Goal: Task Accomplishment & Management: Use online tool/utility

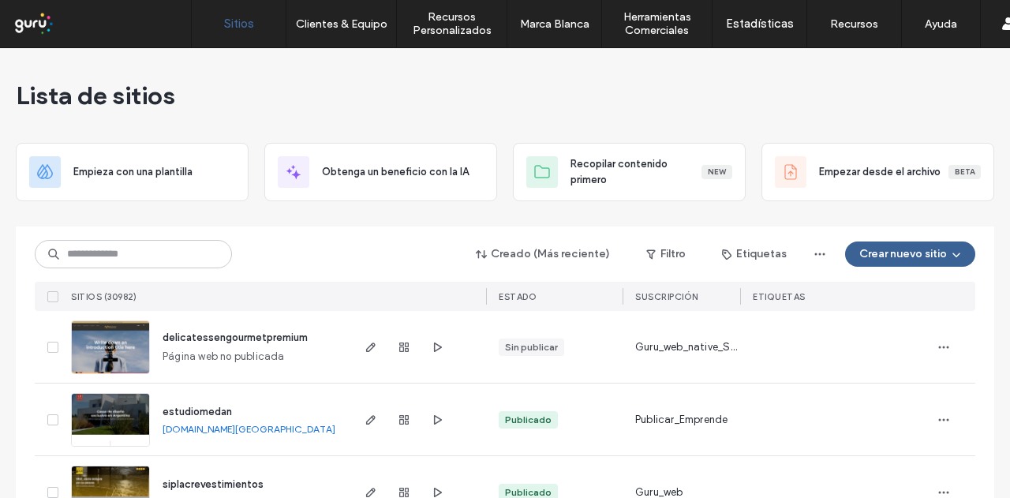
click at [917, 249] on button "Crear nuevo sitio" at bounding box center [910, 254] width 130 height 25
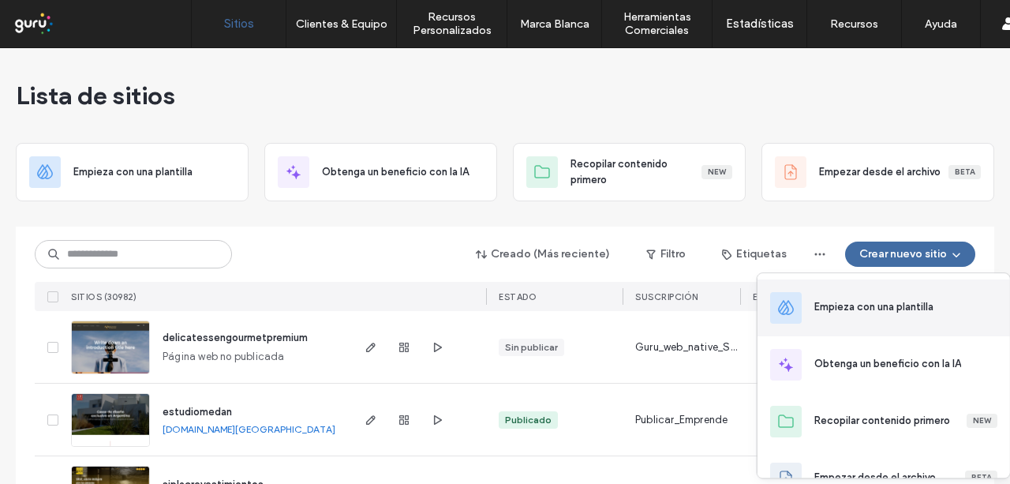
click at [919, 305] on div "Empieza con una plantilla" at bounding box center [874, 307] width 119 height 16
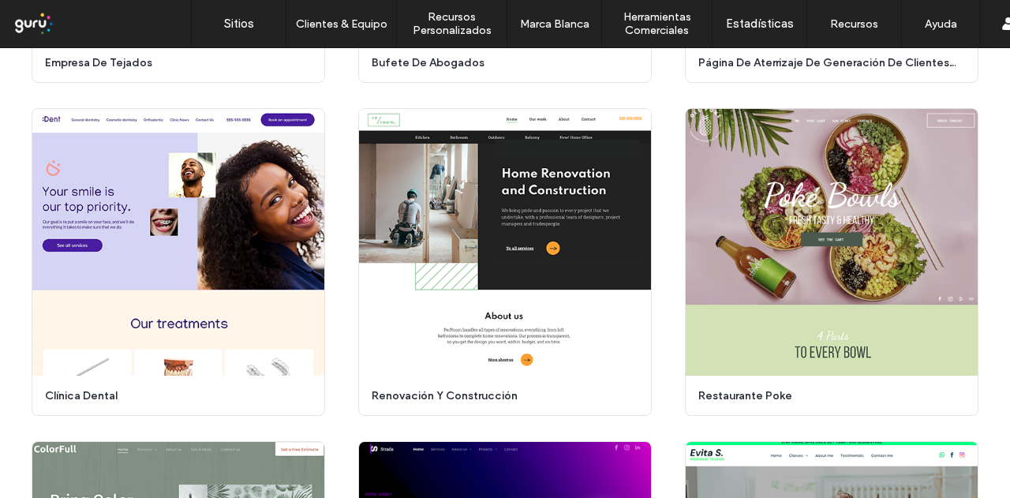
scroll to position [2772, 0]
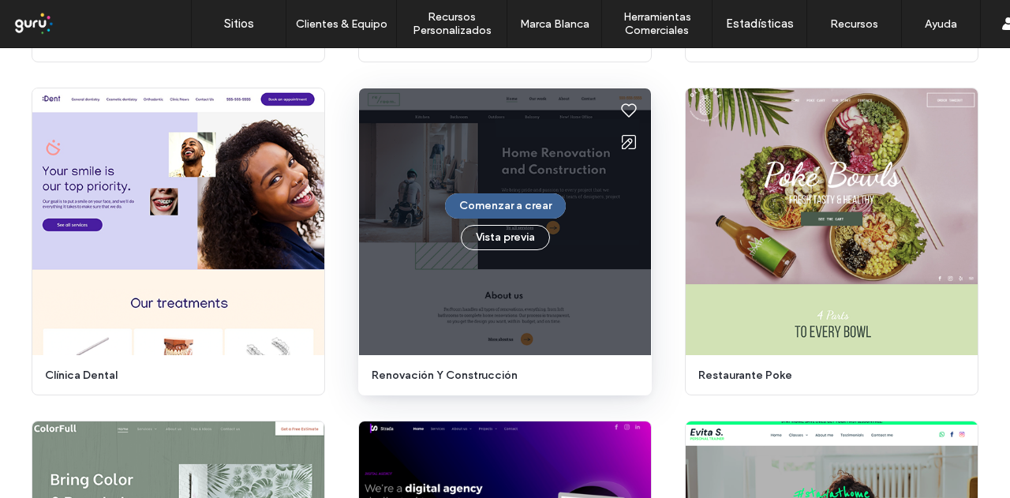
click at [539, 206] on button "Comenzar a crear" at bounding box center [505, 205] width 121 height 25
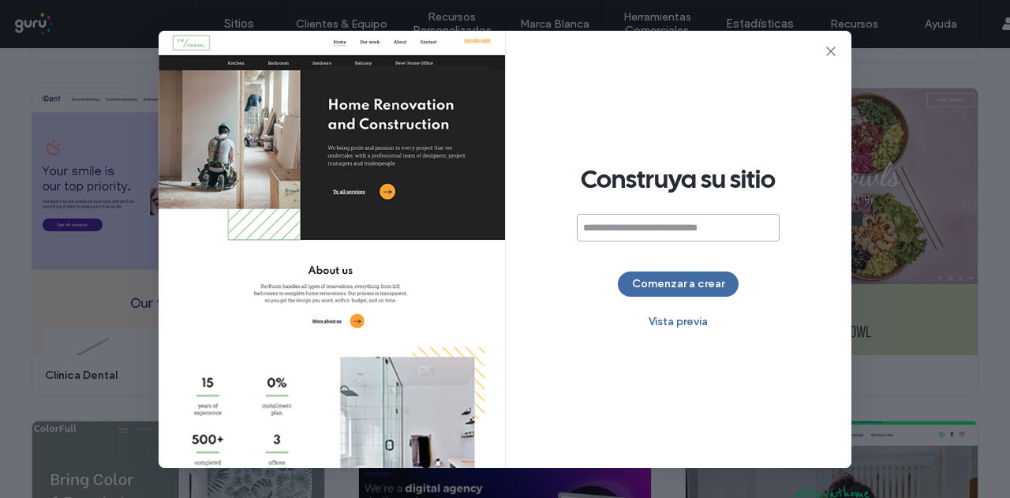
paste input "**********"
type input "**********"
click at [701, 287] on button "Comenzar a crear" at bounding box center [678, 284] width 121 height 25
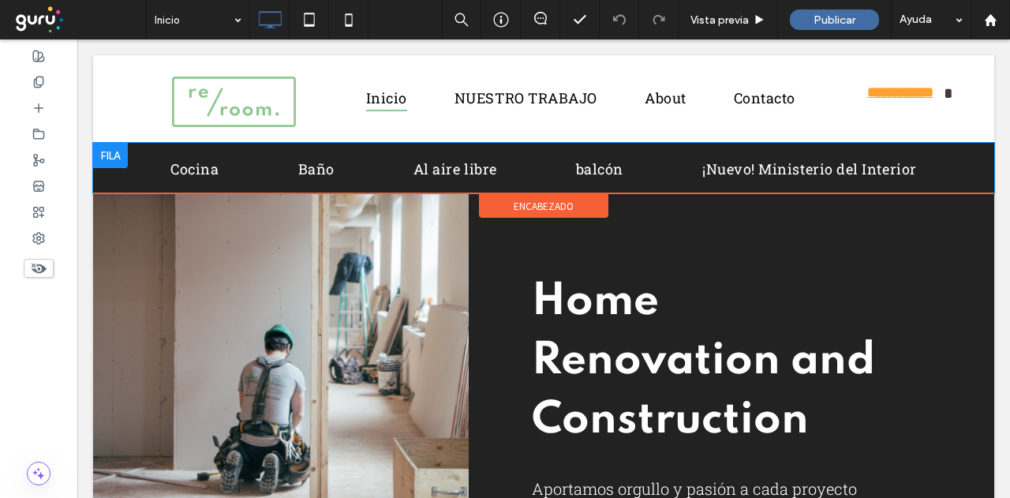
click at [107, 157] on div at bounding box center [110, 155] width 35 height 25
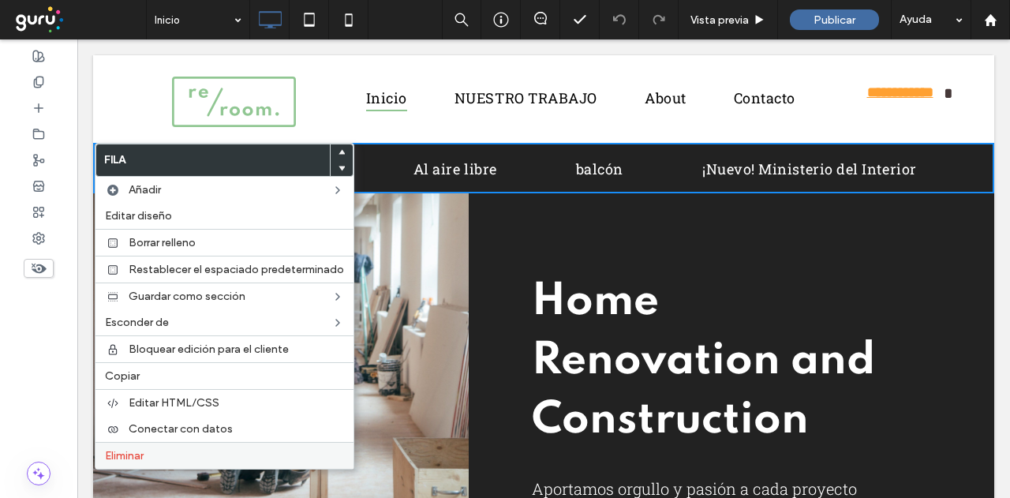
click at [226, 449] on label "Eliminar" at bounding box center [224, 455] width 239 height 13
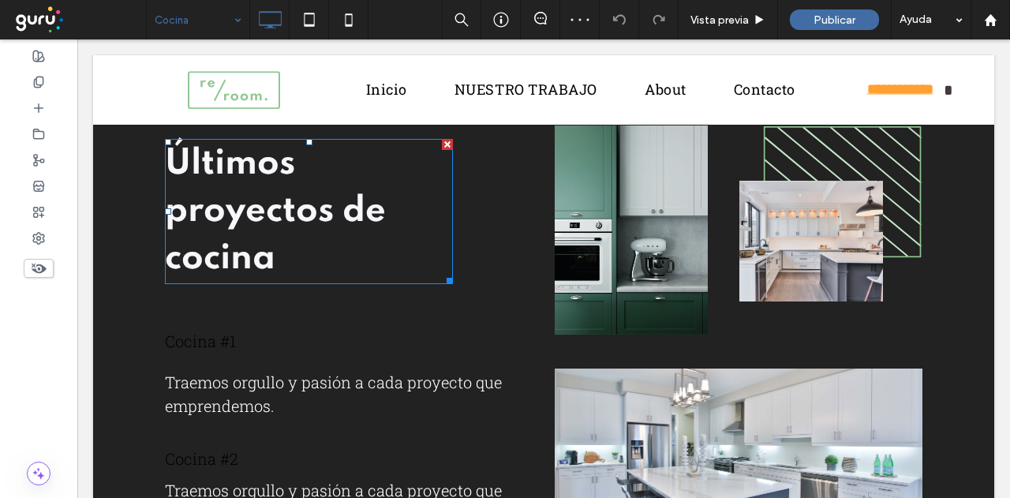
scroll to position [1657, 0]
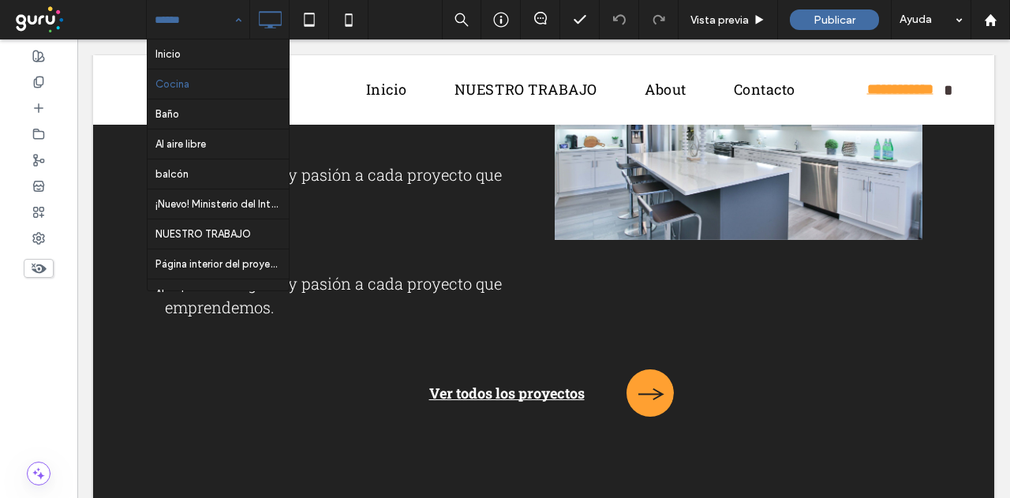
click at [207, 21] on input at bounding box center [194, 19] width 79 height 39
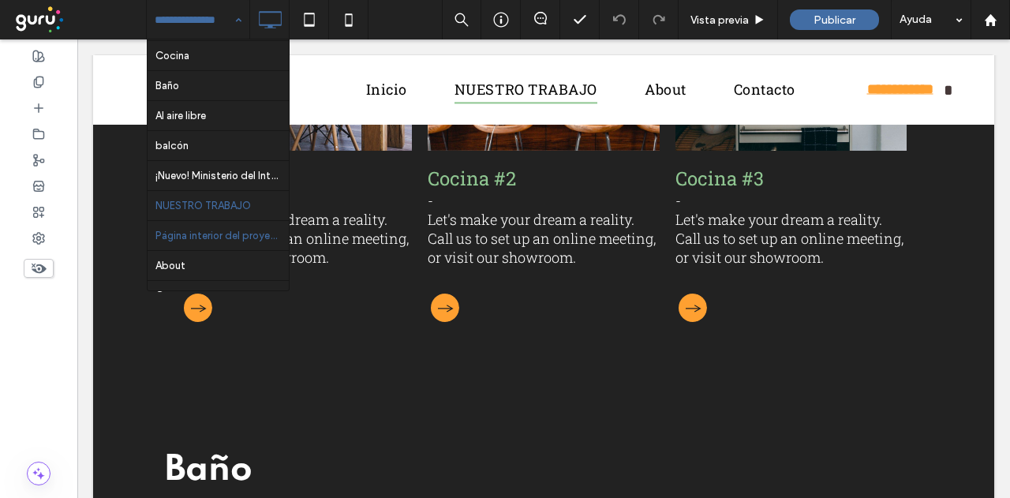
scroll to position [52, 0]
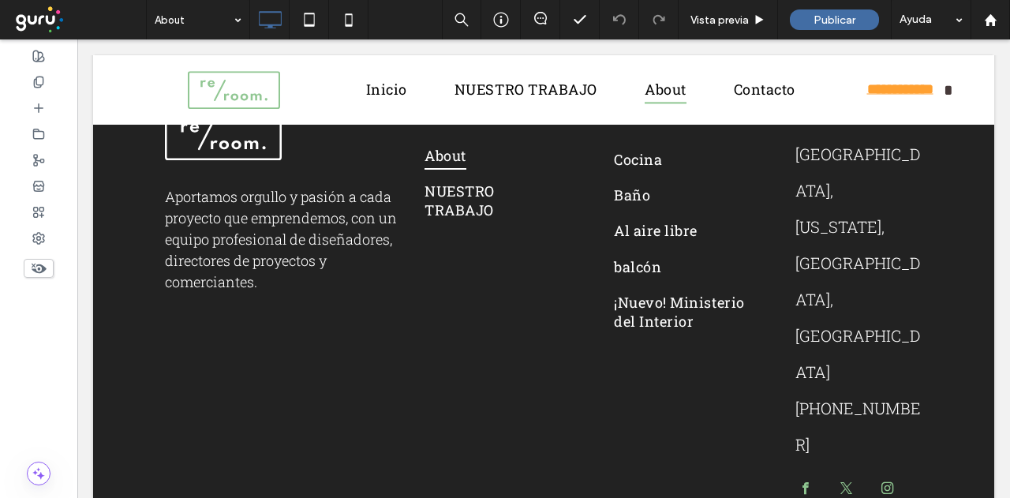
scroll to position [3141, 0]
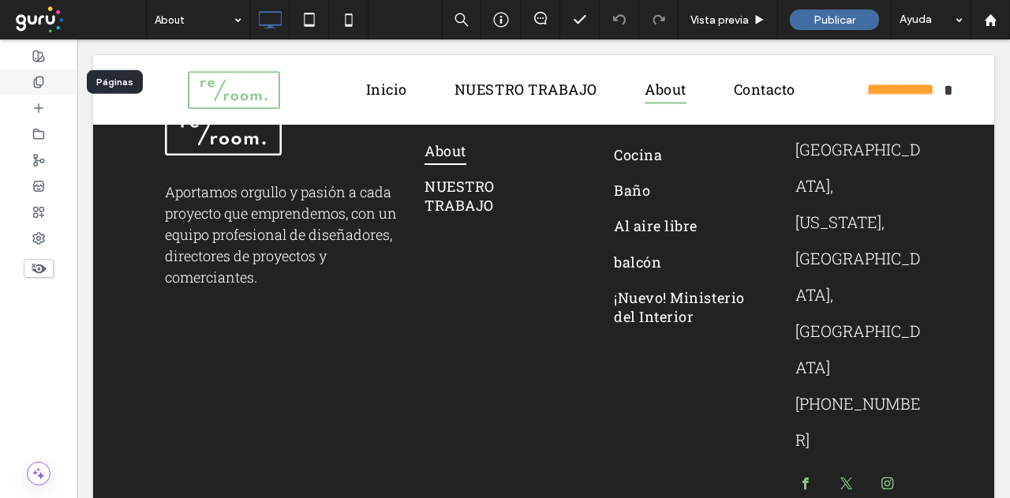
click at [41, 83] on icon at bounding box center [38, 82] width 13 height 13
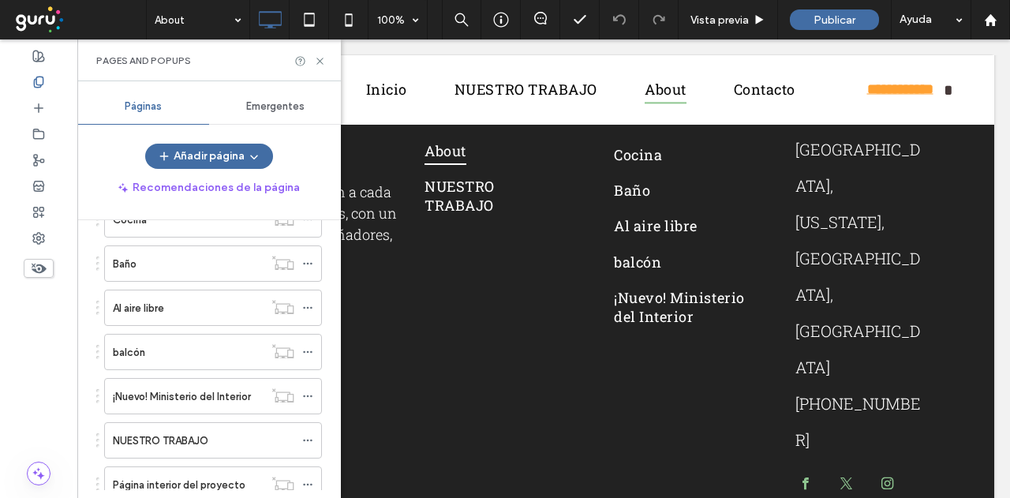
scroll to position [0, 0]
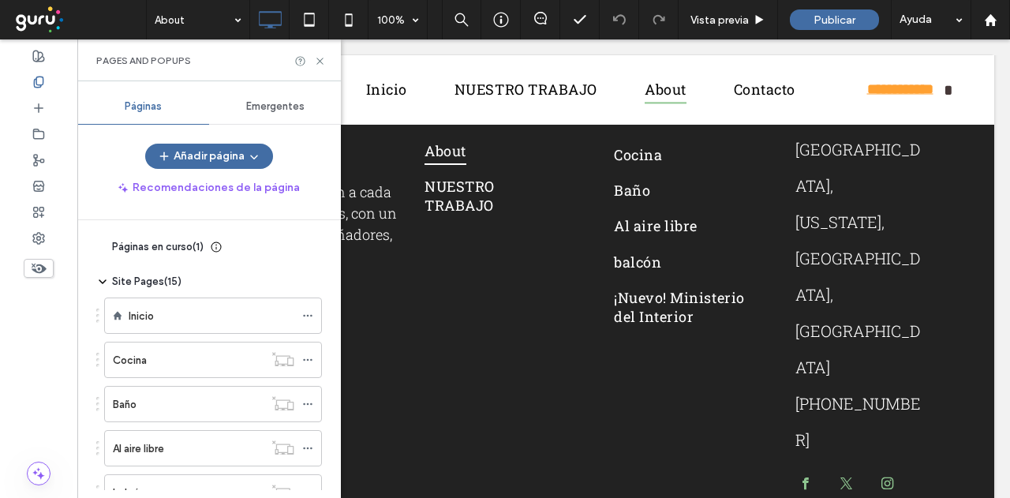
click at [109, 242] on div "Páginas en curso ( 1 )" at bounding box center [151, 247] width 110 height 16
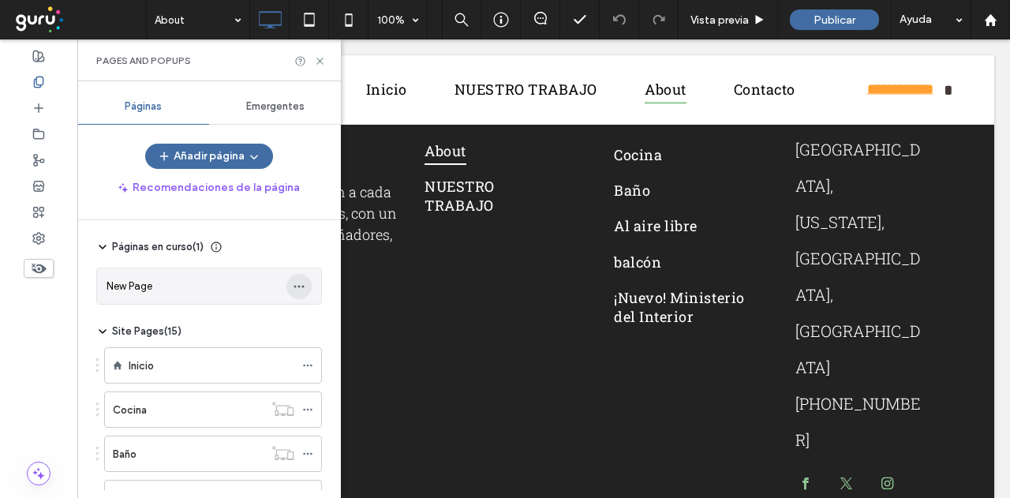
click at [300, 290] on icon "button" at bounding box center [299, 286] width 13 height 13
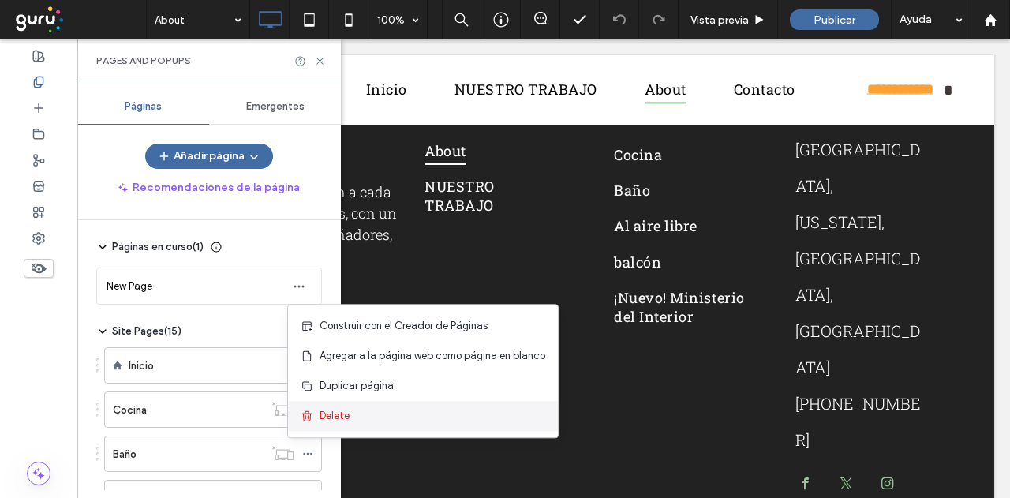
click at [365, 414] on div "Delete" at bounding box center [423, 416] width 270 height 30
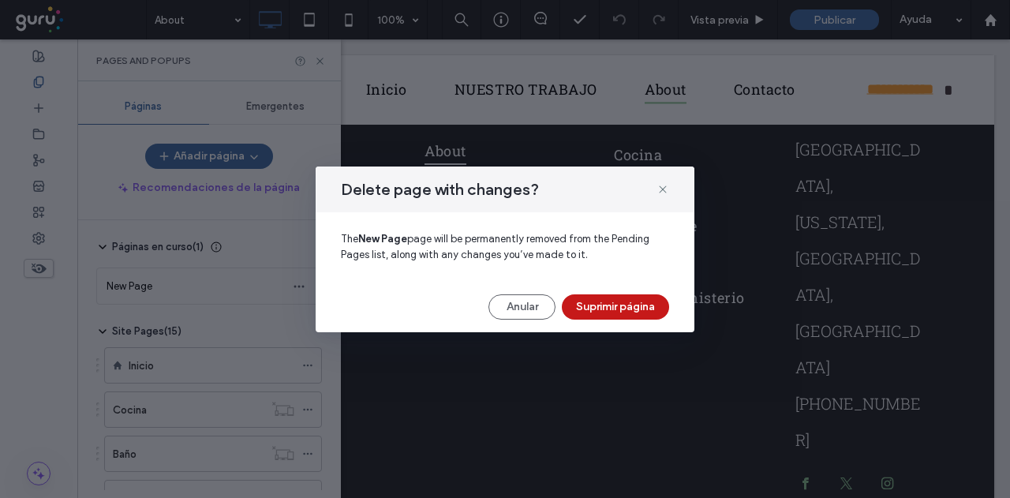
click at [614, 301] on button "Suprimir página" at bounding box center [615, 306] width 107 height 25
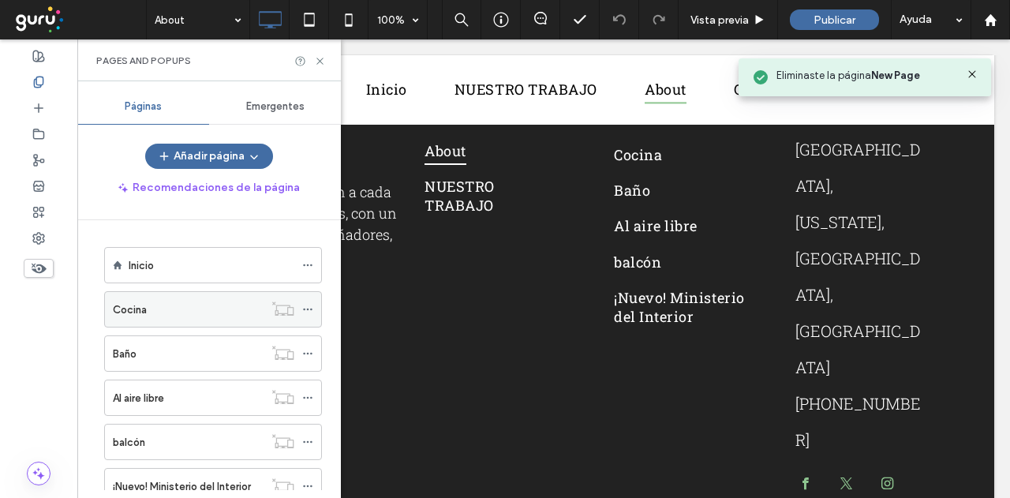
click at [307, 308] on icon at bounding box center [307, 309] width 11 height 11
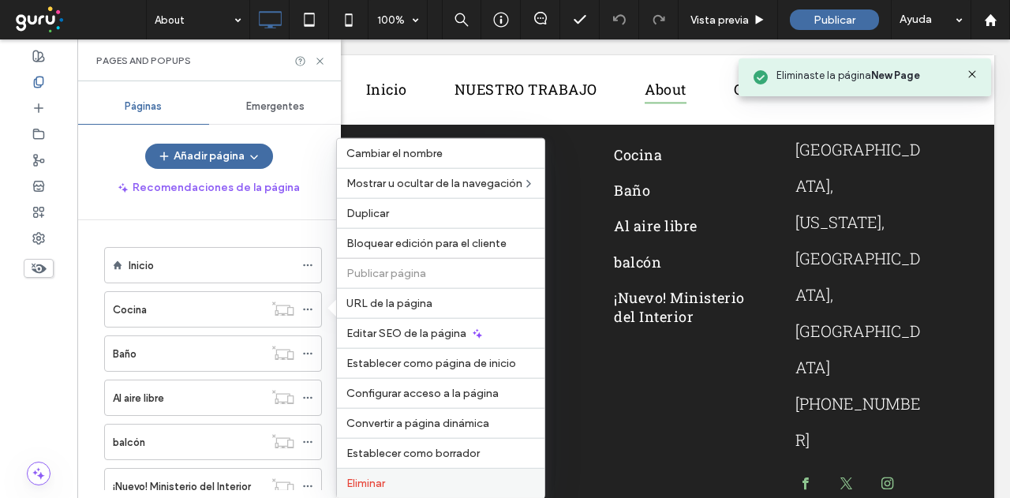
click at [385, 481] on span "Eliminar" at bounding box center [365, 483] width 39 height 13
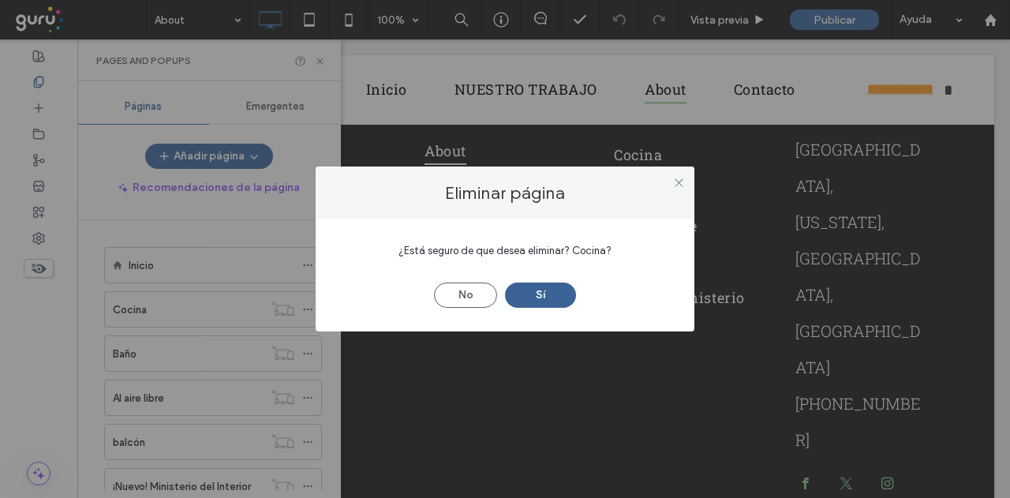
click at [530, 287] on button "Sí" at bounding box center [540, 295] width 71 height 25
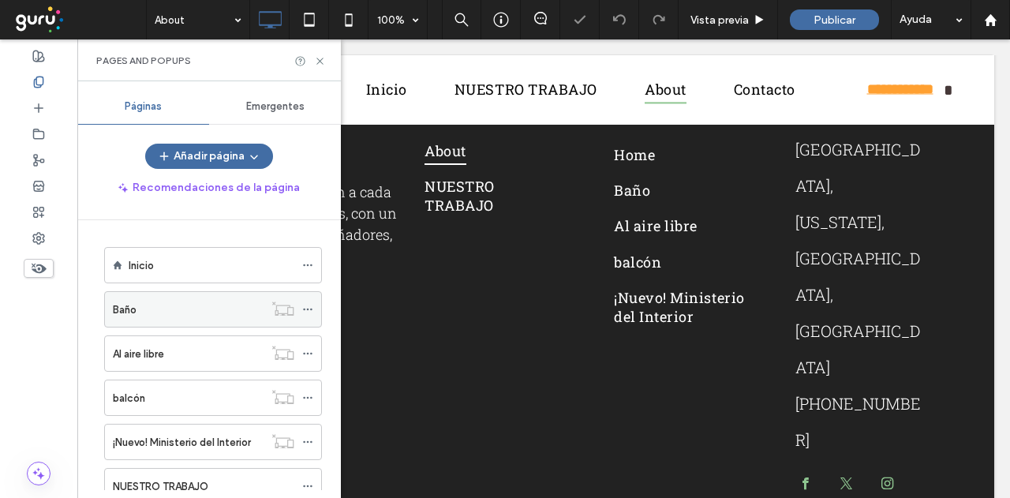
click at [305, 309] on icon at bounding box center [307, 309] width 11 height 11
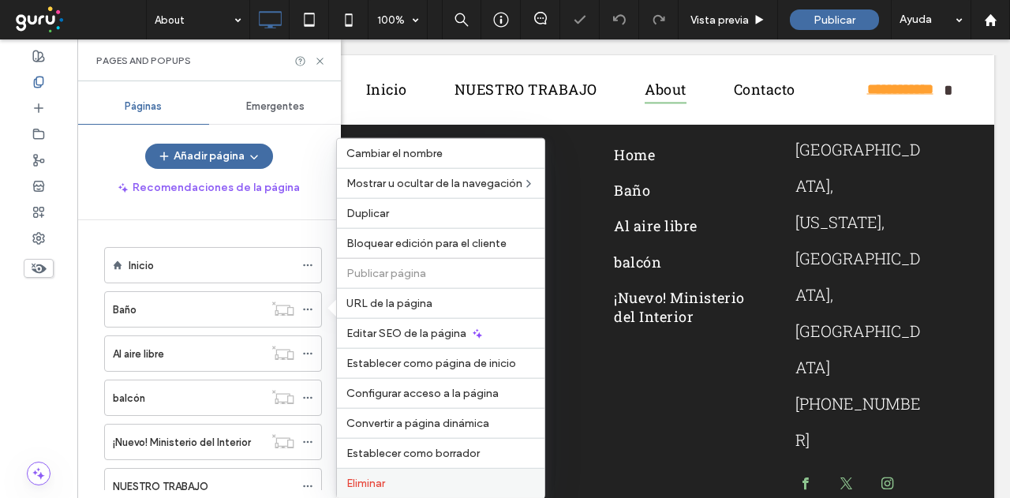
click at [376, 482] on span "Eliminar" at bounding box center [365, 483] width 39 height 13
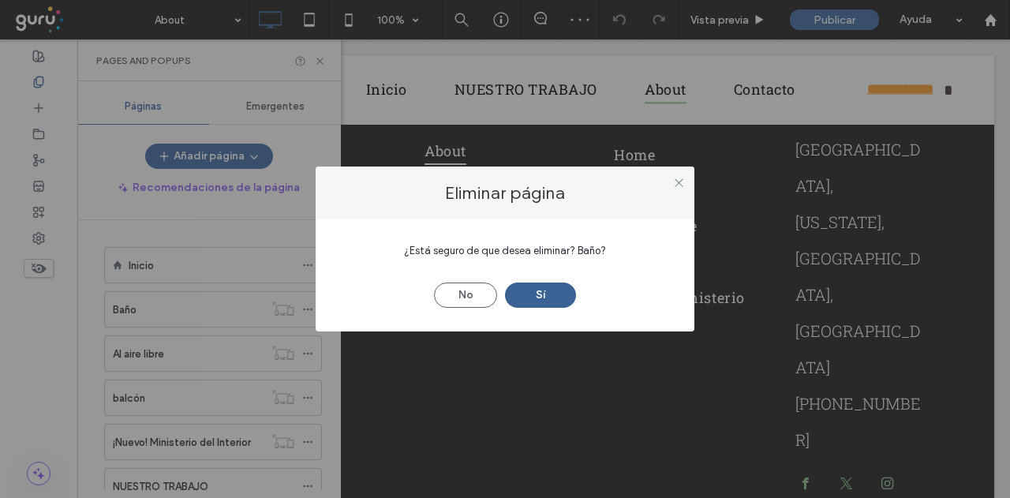
click at [545, 305] on button "Sí" at bounding box center [540, 295] width 71 height 25
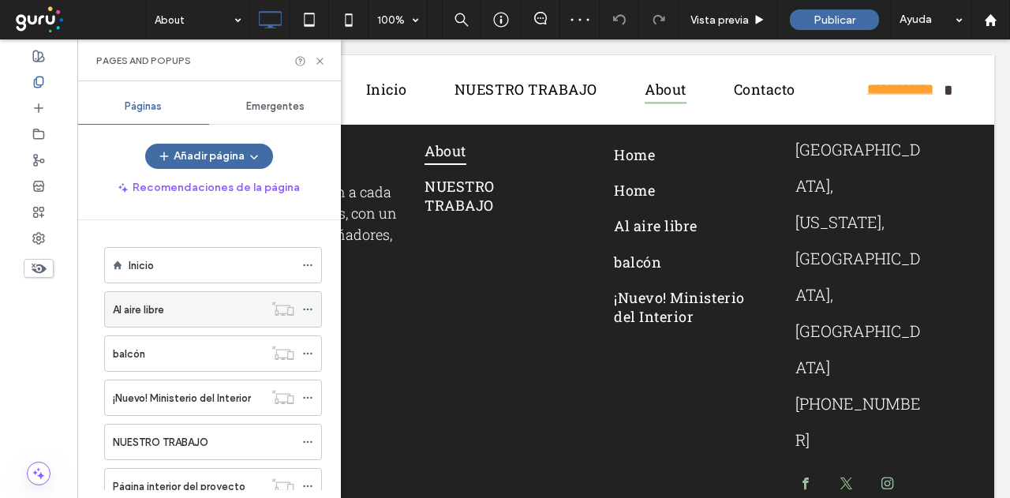
click at [218, 312] on div "Al aire libre" at bounding box center [188, 309] width 151 height 17
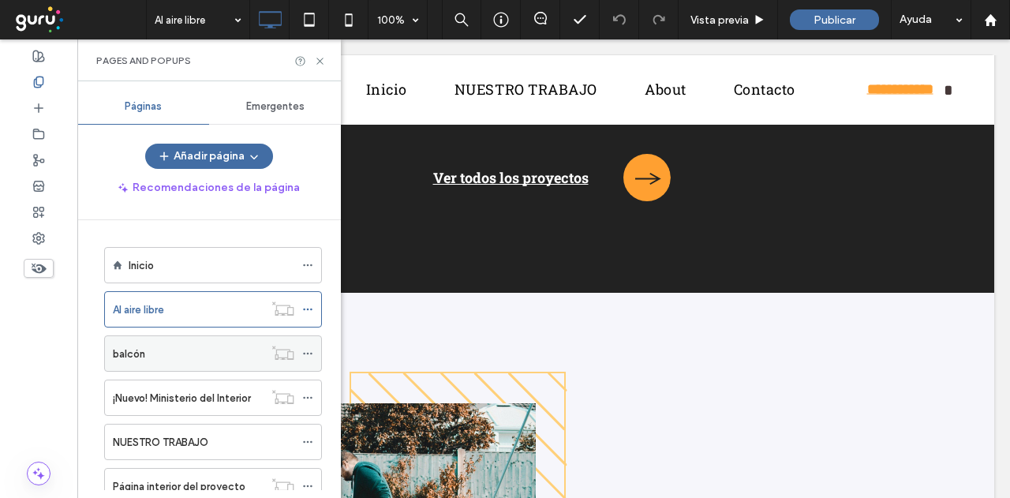
scroll to position [2052, 0]
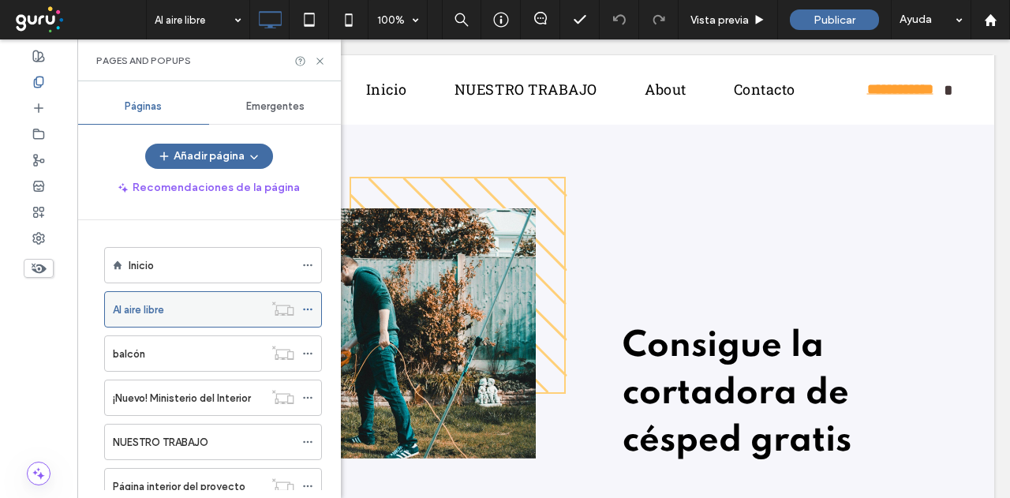
click at [305, 307] on icon at bounding box center [307, 309] width 11 height 11
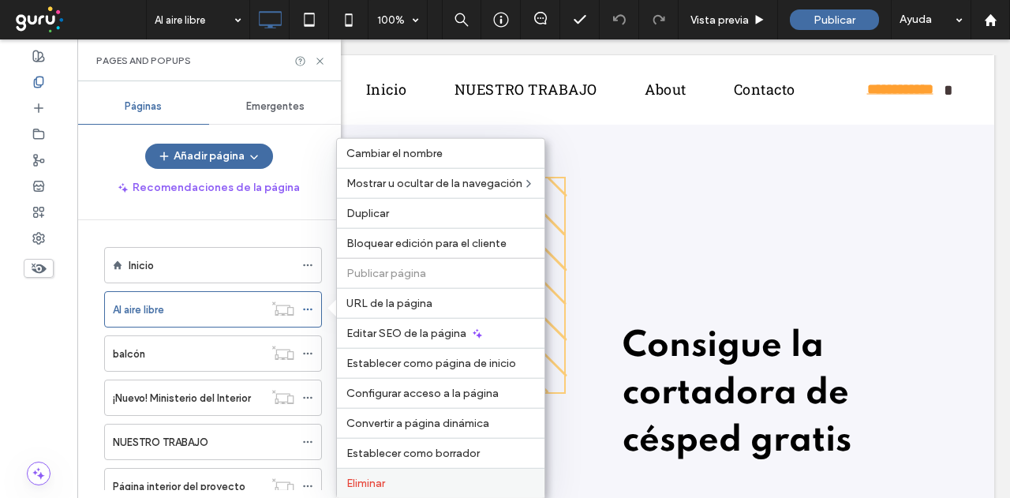
click at [384, 469] on div "Eliminar" at bounding box center [441, 483] width 208 height 30
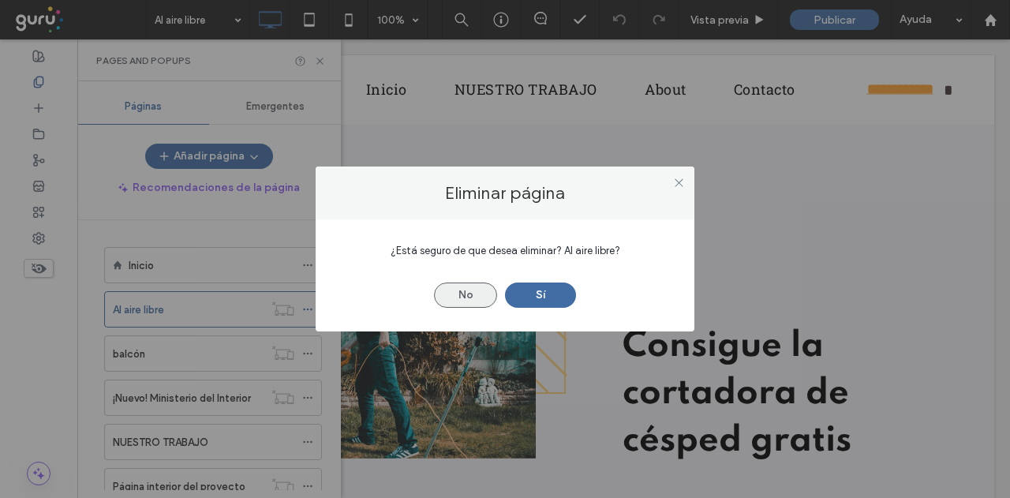
drag, startPoint x: 529, startPoint y: 289, endPoint x: 465, endPoint y: 307, distance: 66.5
click at [530, 290] on button "Sí" at bounding box center [540, 295] width 71 height 25
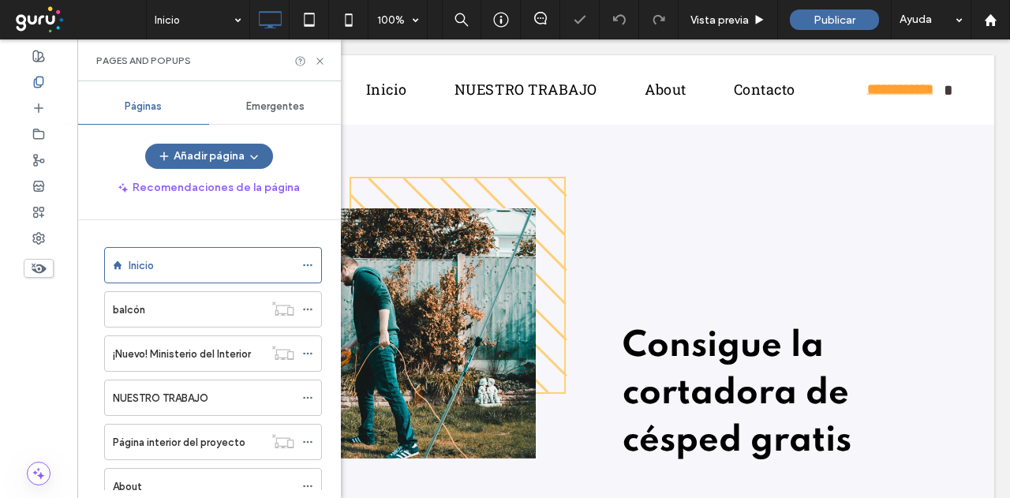
click at [308, 304] on div at bounding box center [505, 249] width 1010 height 498
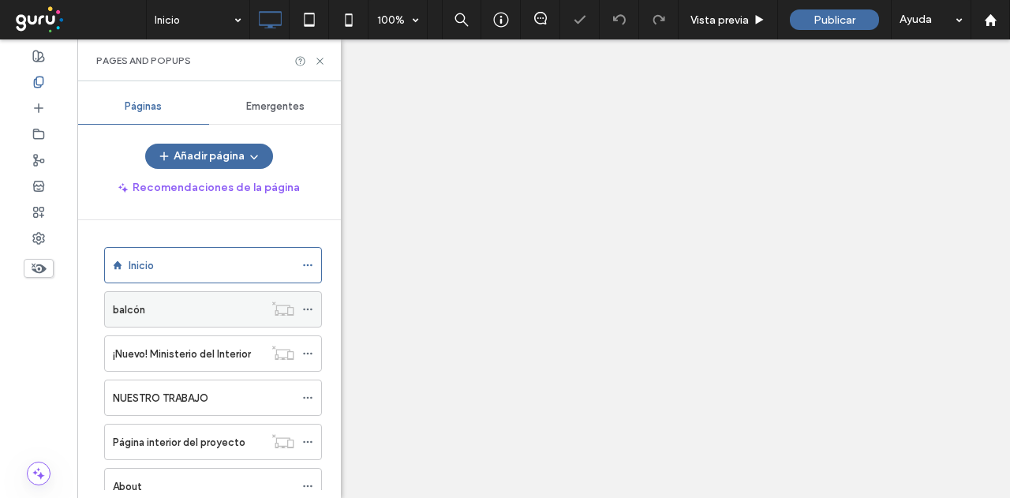
click at [305, 304] on icon at bounding box center [307, 309] width 11 height 11
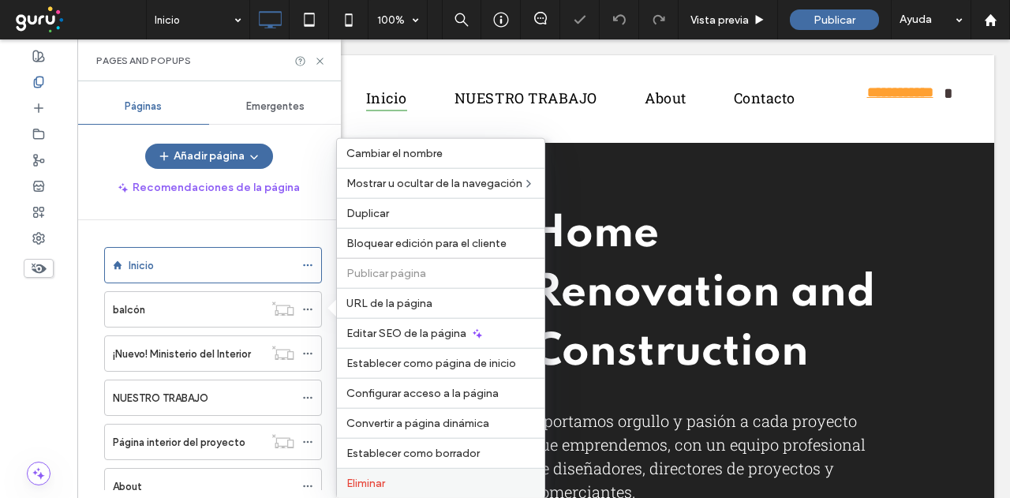
click at [383, 477] on span "Eliminar" at bounding box center [365, 483] width 39 height 13
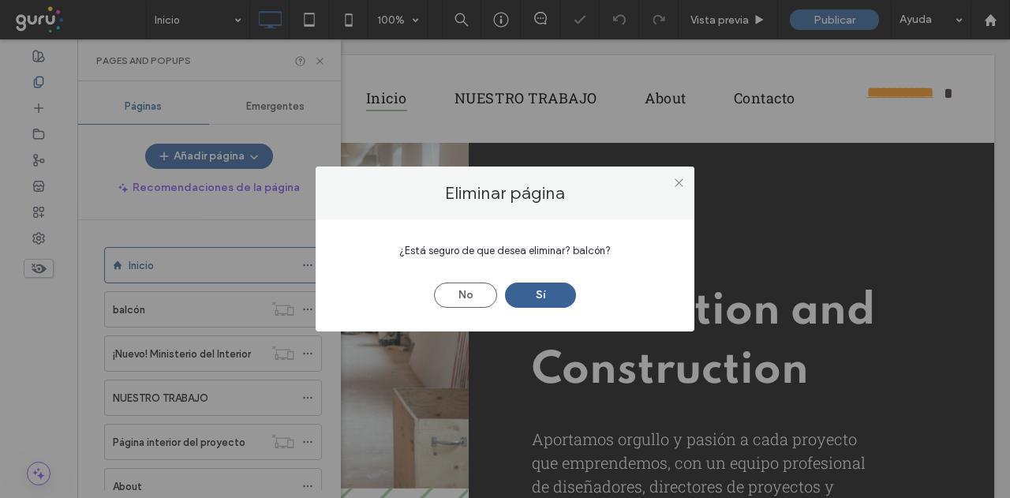
click at [524, 287] on button "Sí" at bounding box center [540, 295] width 71 height 25
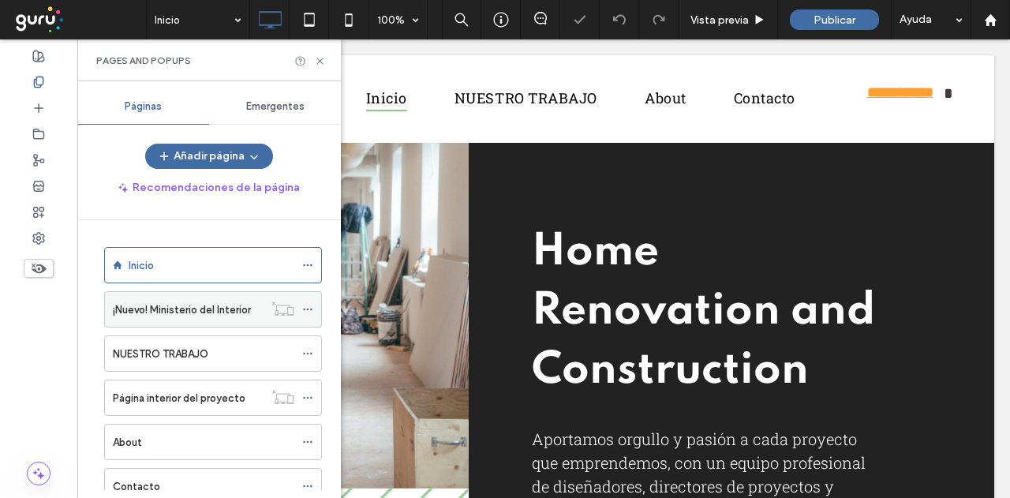
click at [306, 305] on icon at bounding box center [307, 309] width 11 height 11
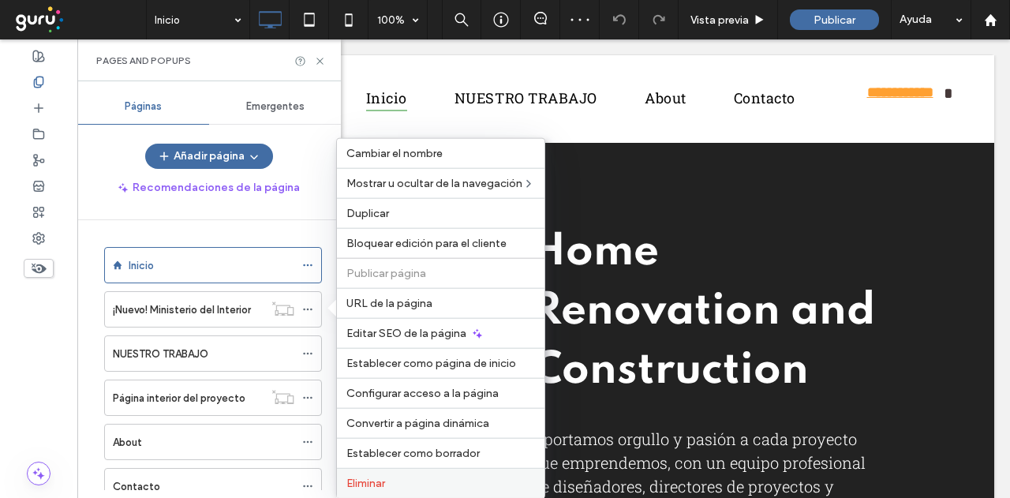
click at [412, 477] on label "Eliminar" at bounding box center [440, 483] width 189 height 13
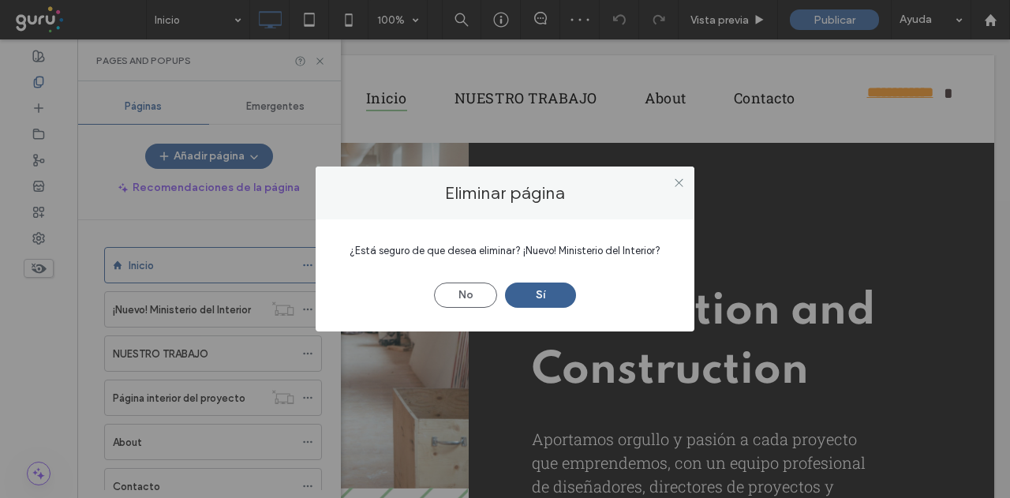
click at [527, 296] on button "Sí" at bounding box center [540, 295] width 71 height 25
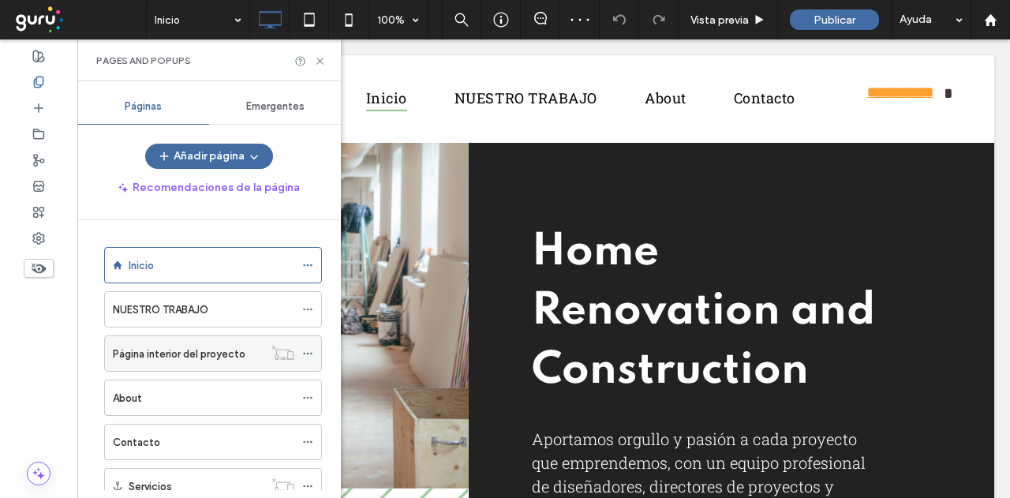
click at [309, 348] on icon at bounding box center [307, 353] width 11 height 11
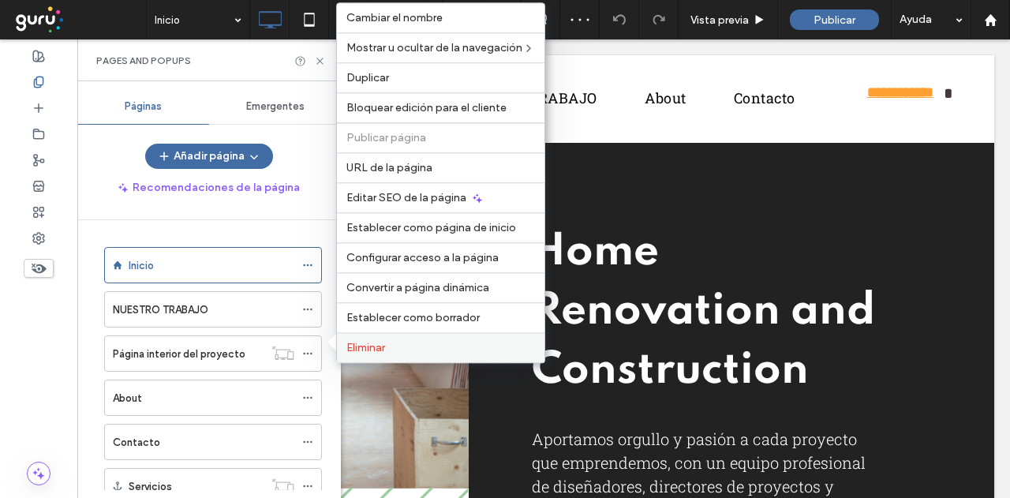
click at [393, 344] on label "Eliminar" at bounding box center [440, 347] width 189 height 13
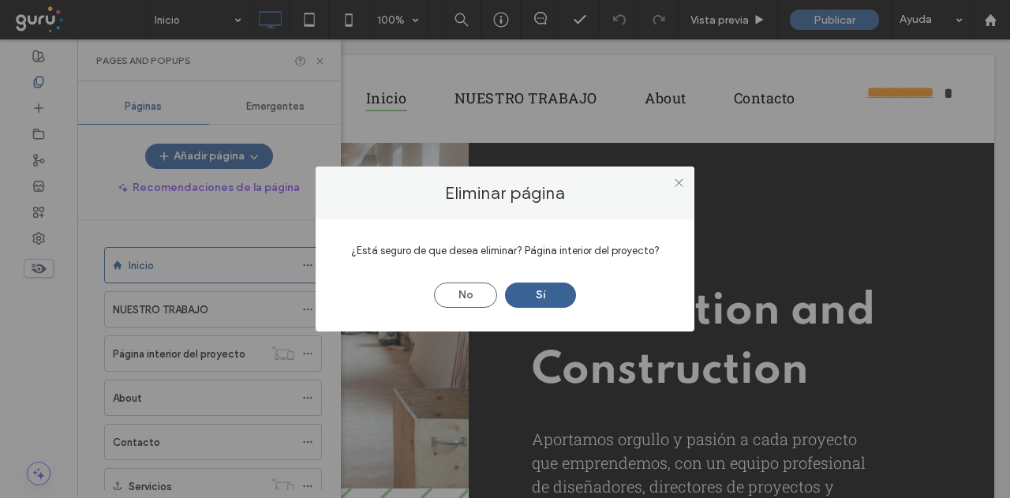
click at [534, 287] on button "Sí" at bounding box center [540, 295] width 71 height 25
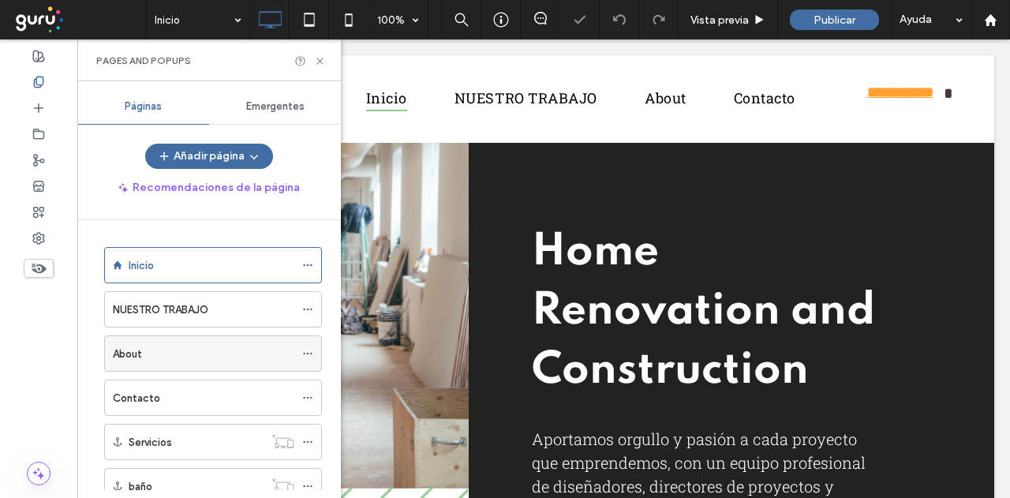
click at [234, 358] on div "About" at bounding box center [204, 354] width 182 height 17
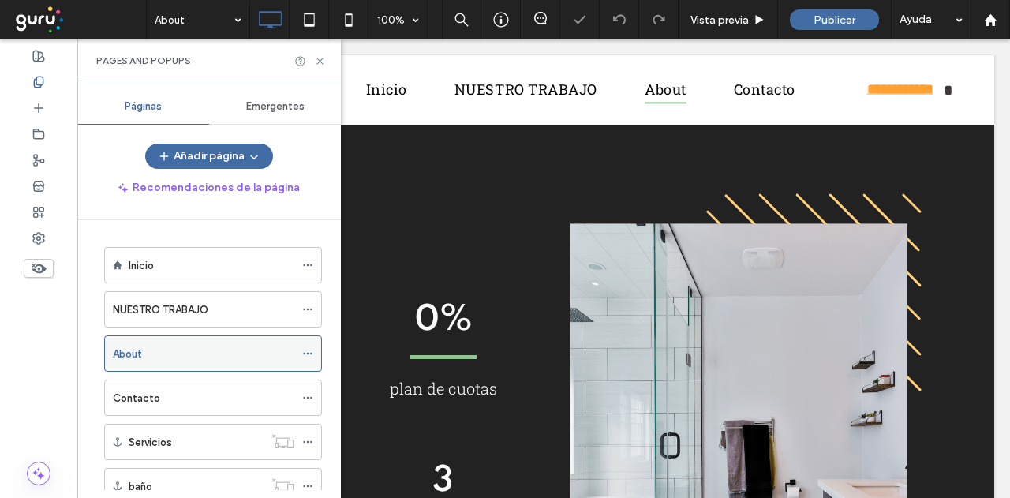
scroll to position [1244, 0]
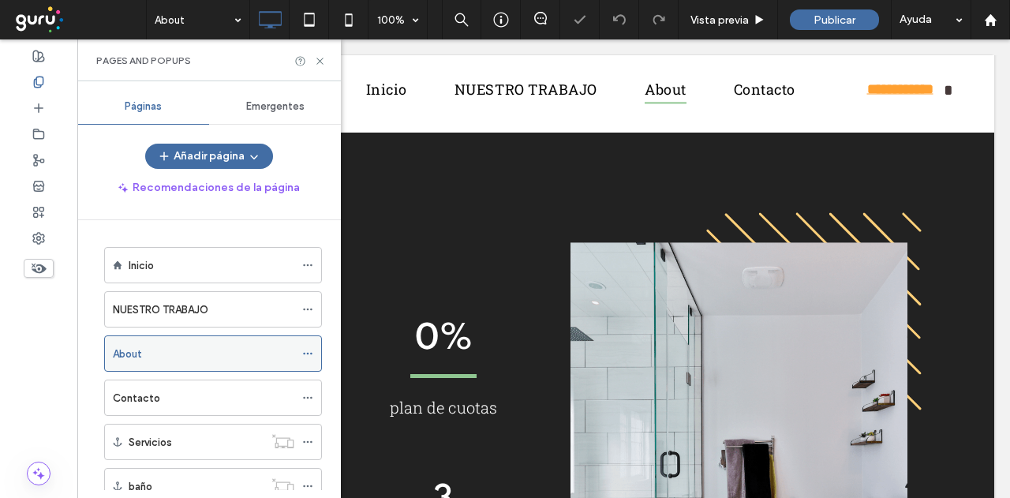
click at [310, 352] on icon at bounding box center [307, 353] width 11 height 11
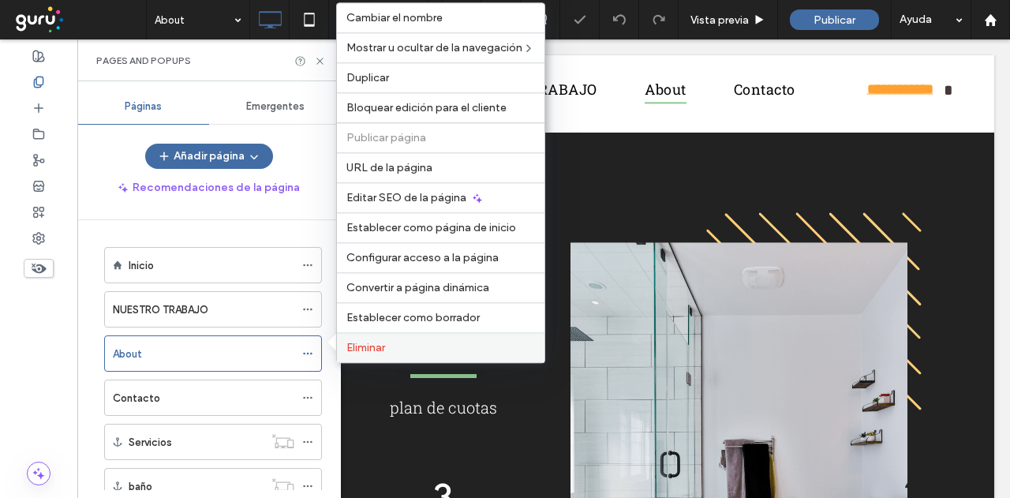
click at [352, 348] on span "Eliminar" at bounding box center [365, 347] width 39 height 13
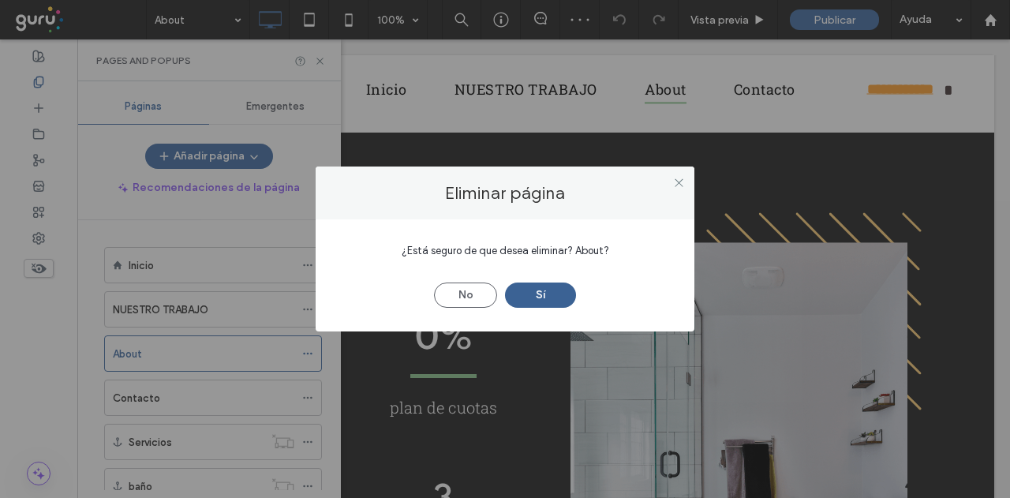
click at [534, 293] on button "Sí" at bounding box center [540, 295] width 71 height 25
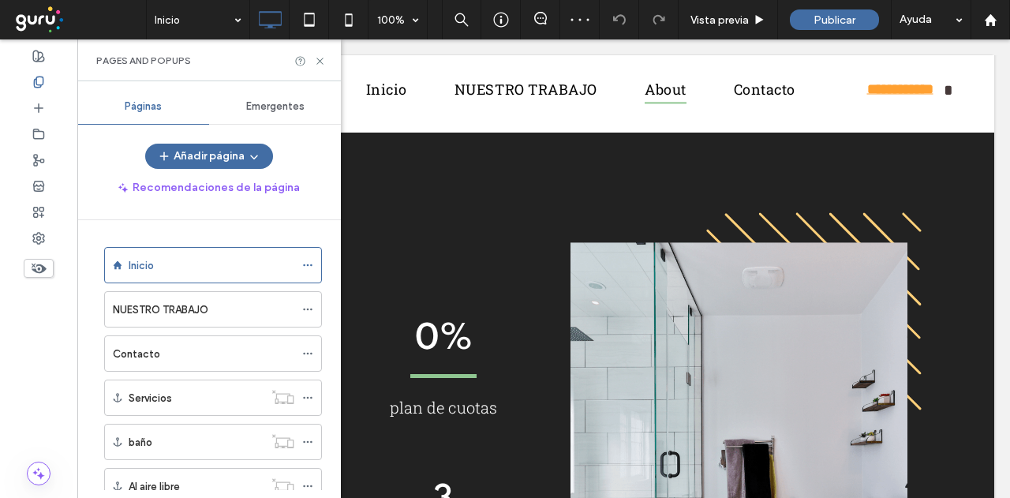
click at [215, 399] on div at bounding box center [505, 249] width 1010 height 498
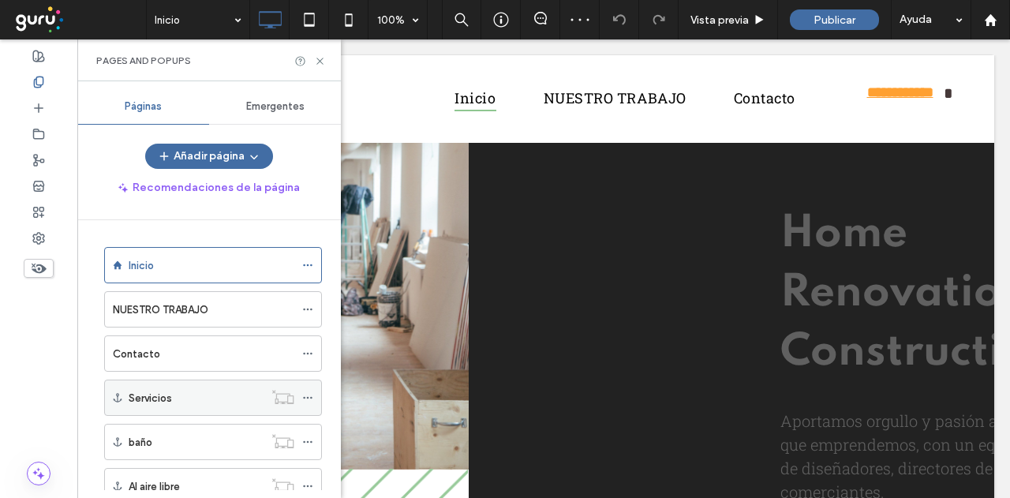
click at [174, 399] on div "Servicios" at bounding box center [196, 398] width 135 height 17
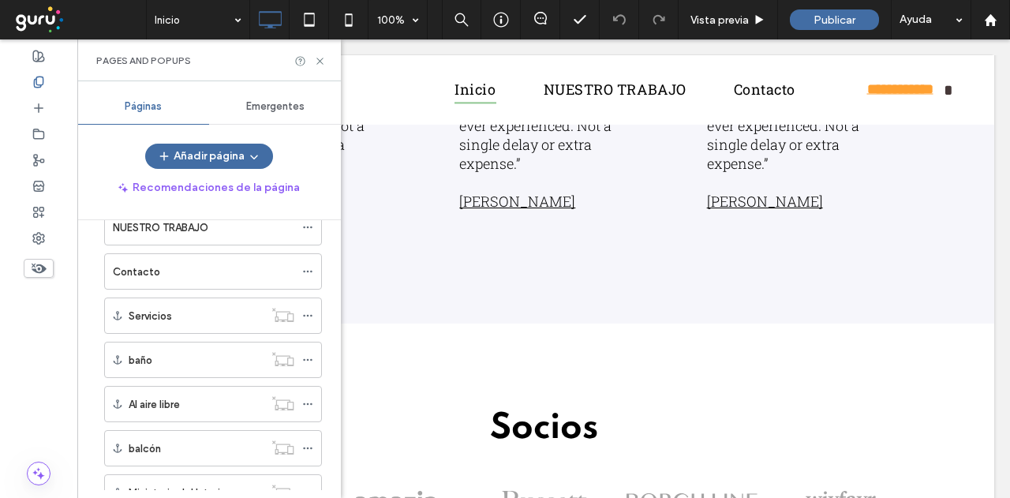
scroll to position [58, 0]
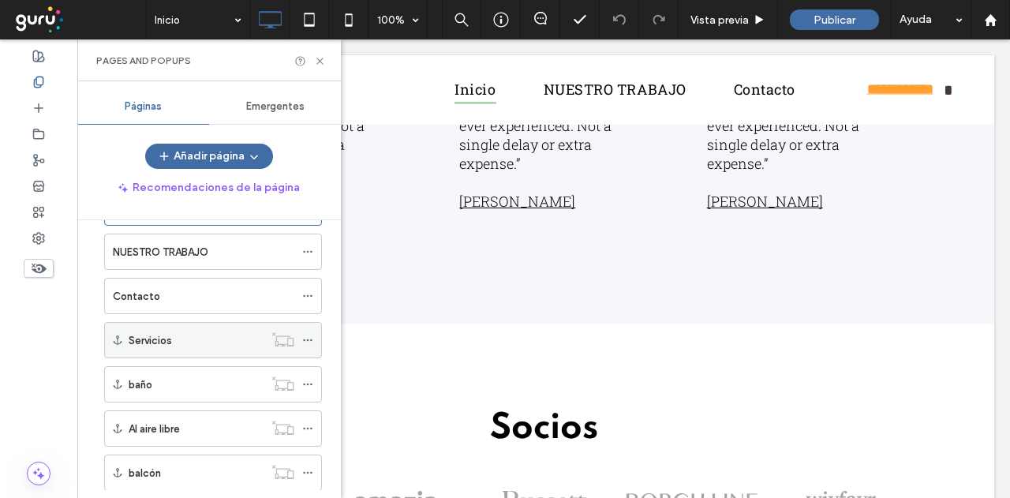
click at [304, 339] on icon at bounding box center [307, 340] width 11 height 11
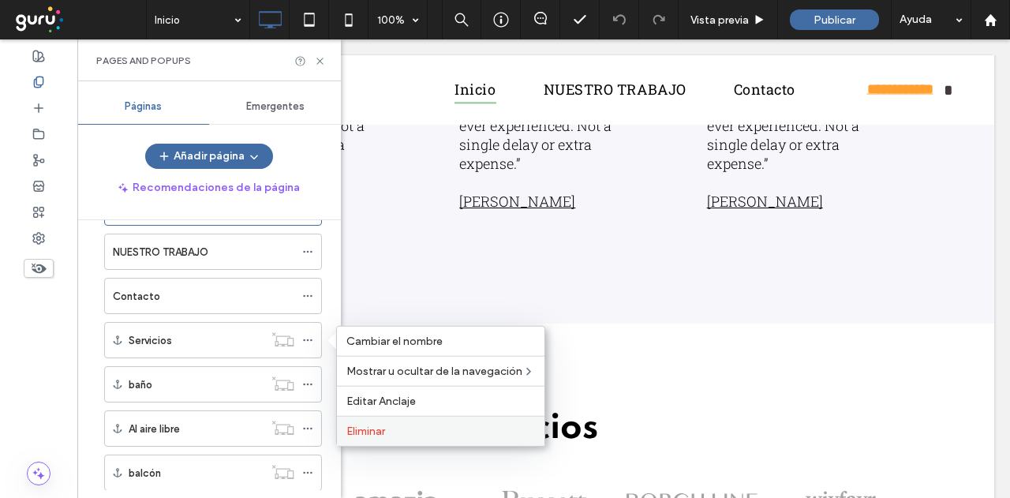
click at [384, 433] on span "Eliminar" at bounding box center [365, 431] width 39 height 13
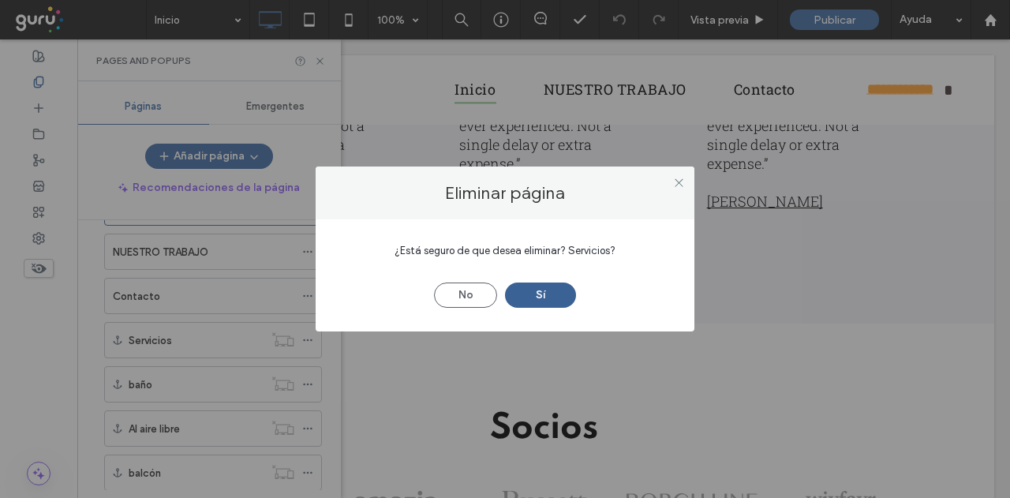
click at [545, 294] on button "Sí" at bounding box center [540, 295] width 71 height 25
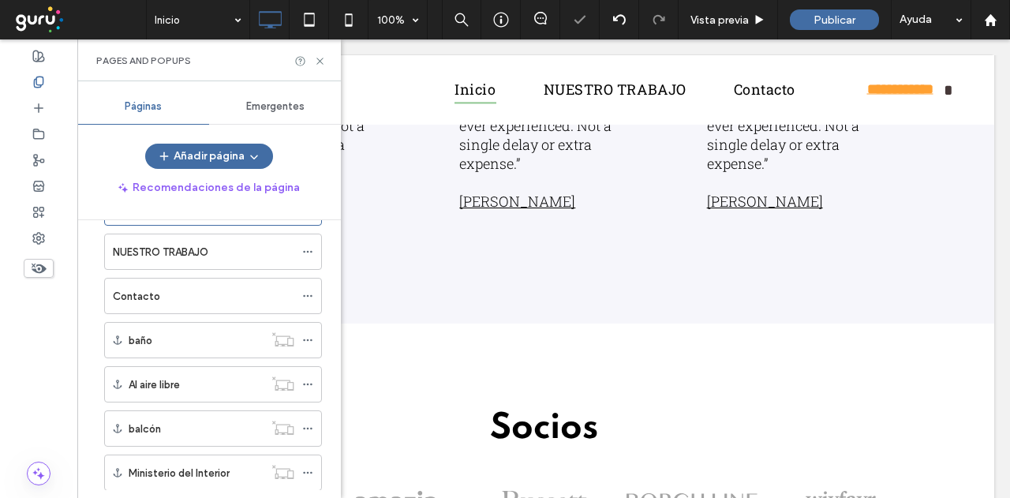
click at [308, 337] on div at bounding box center [505, 249] width 1010 height 498
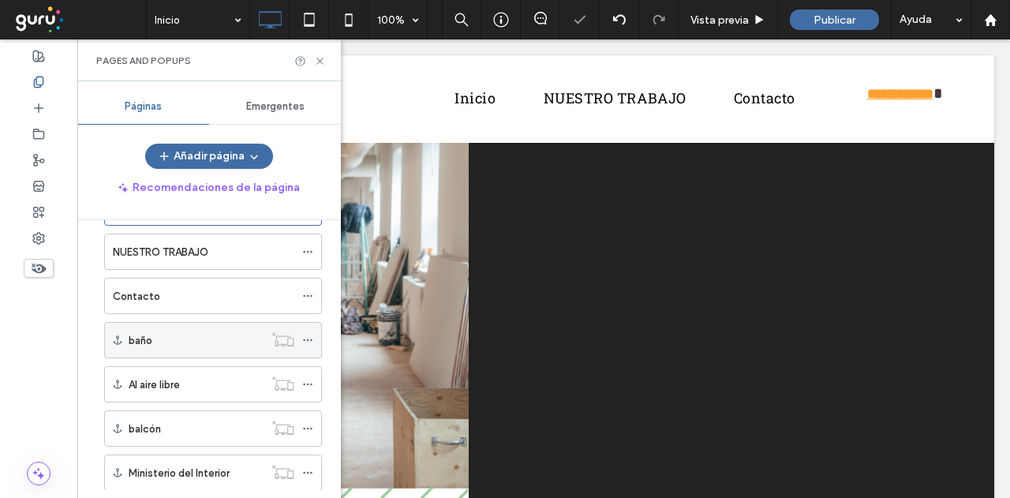
scroll to position [0, 0]
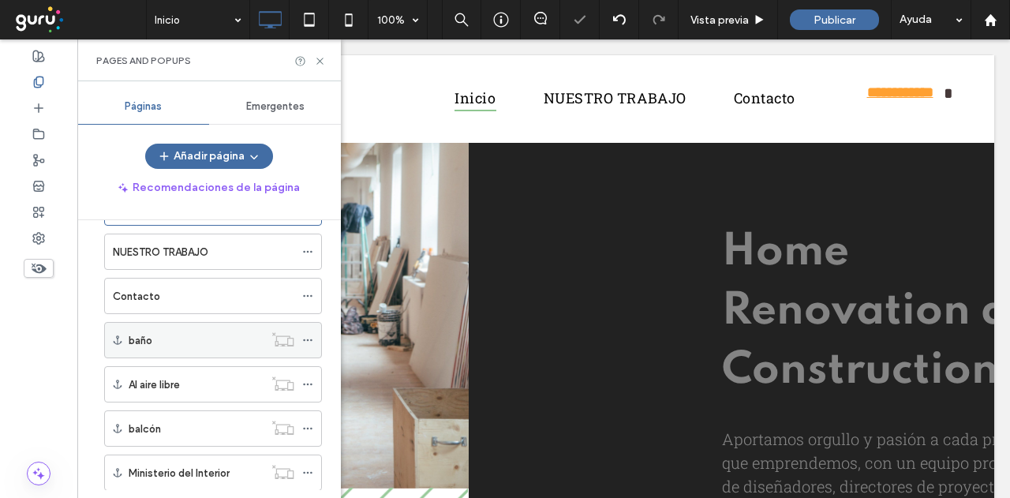
click at [309, 335] on icon at bounding box center [307, 340] width 11 height 11
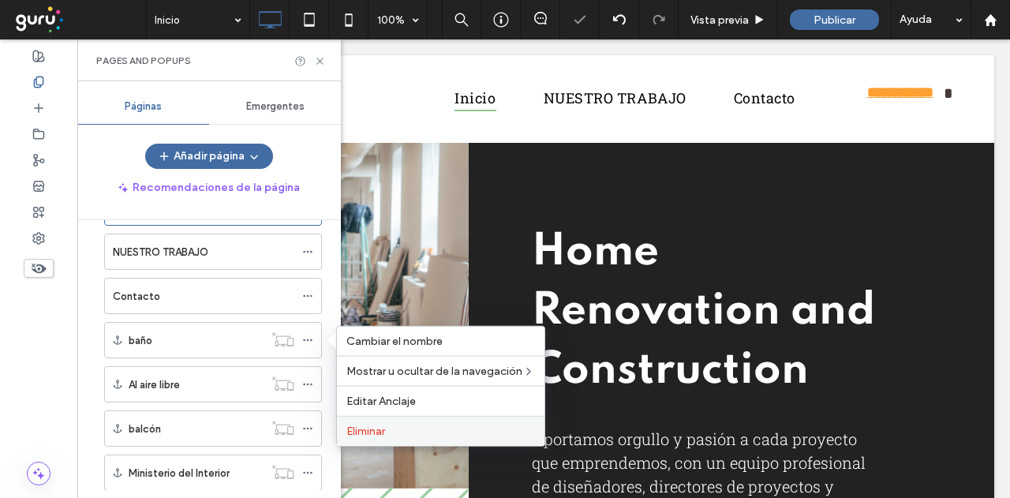
click at [397, 425] on label "Eliminar" at bounding box center [440, 431] width 189 height 13
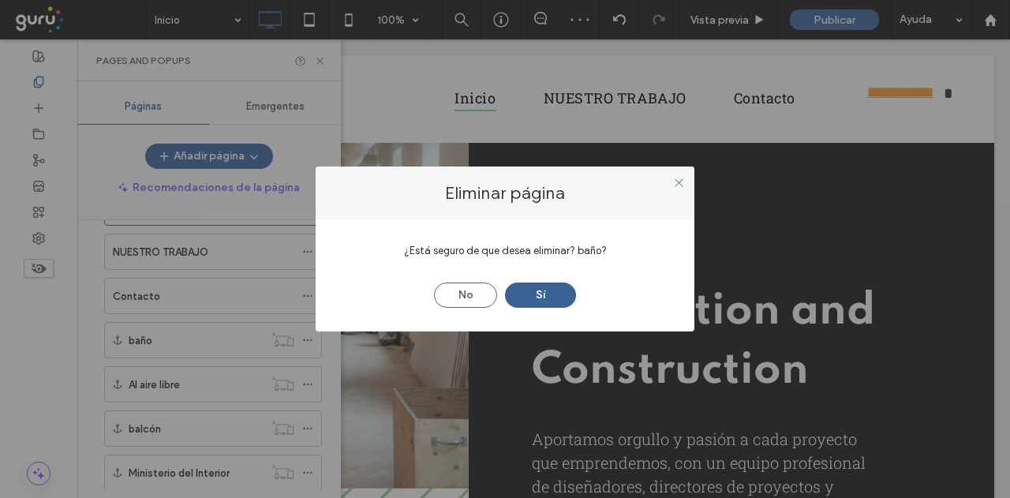
click at [519, 294] on button "Sí" at bounding box center [540, 295] width 71 height 25
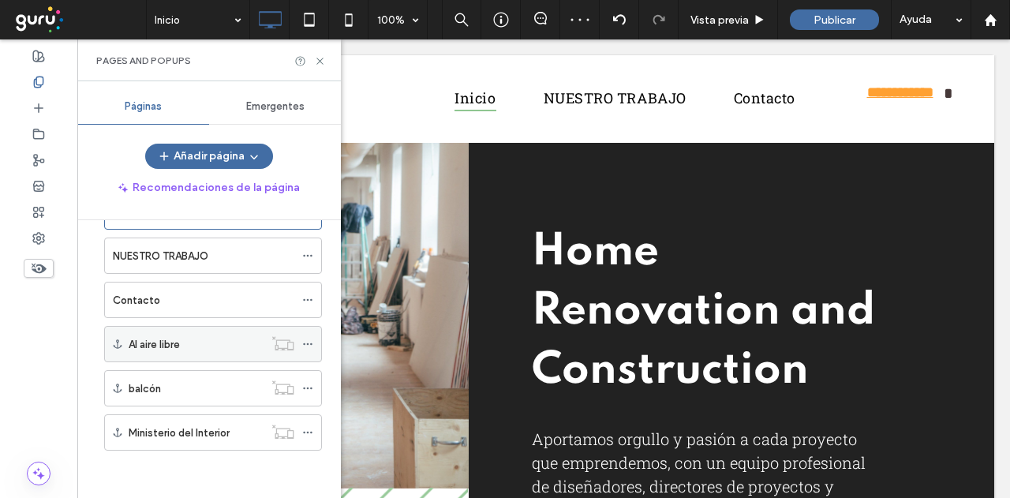
scroll to position [49, 0]
click at [307, 343] on icon at bounding box center [307, 348] width 11 height 11
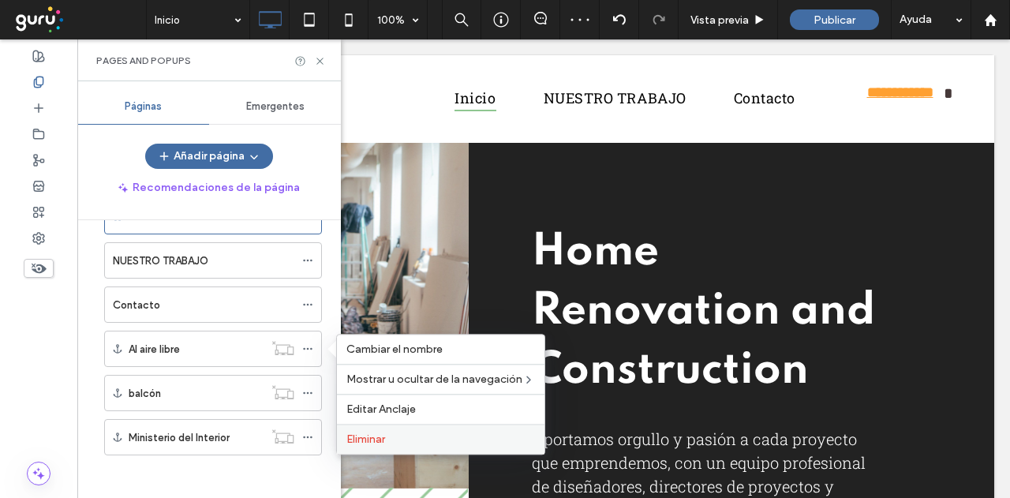
click at [373, 436] on span "Eliminar" at bounding box center [365, 439] width 39 height 13
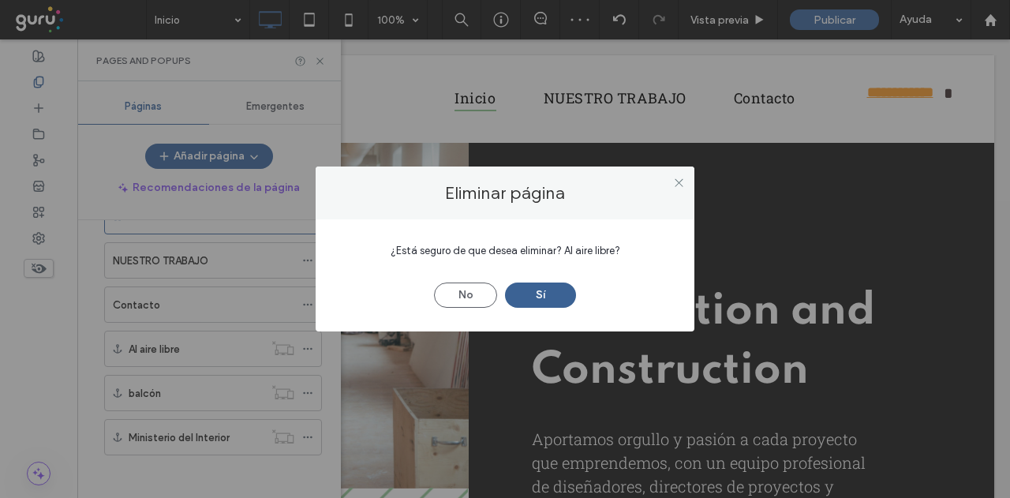
click at [532, 293] on button "Sí" at bounding box center [540, 295] width 71 height 25
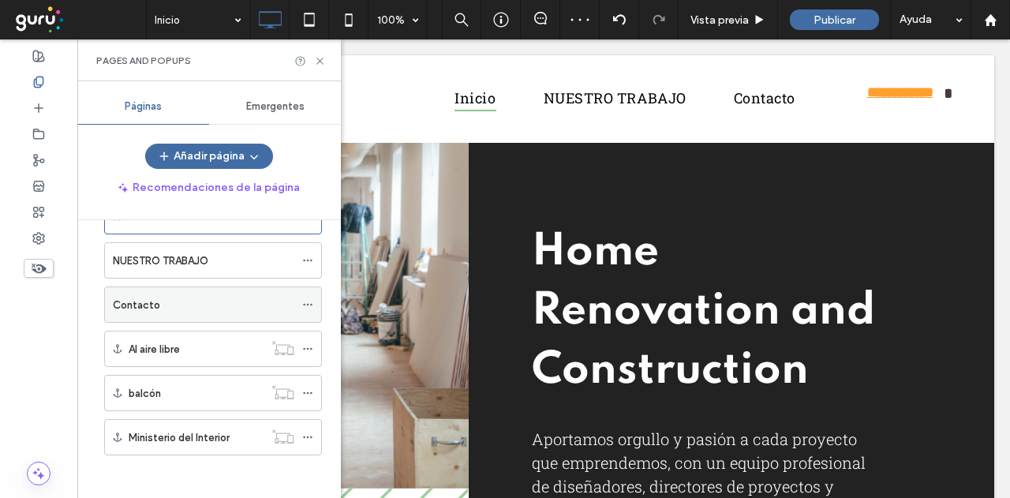
scroll to position [6, 0]
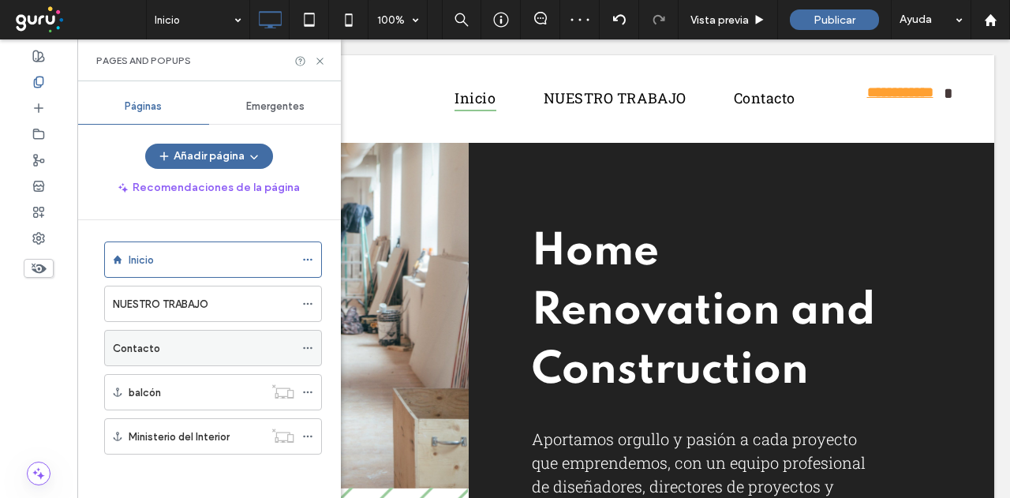
click at [307, 347] on icon at bounding box center [307, 348] width 11 height 11
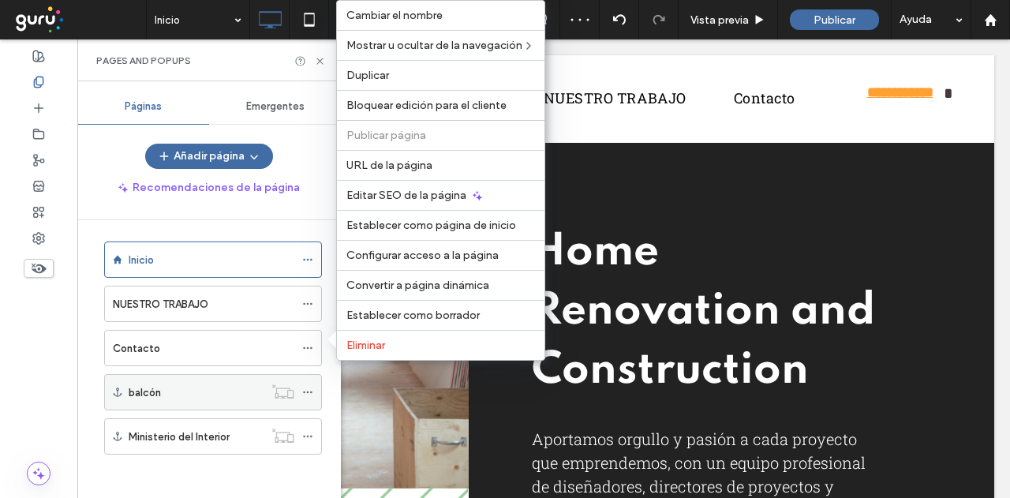
click at [314, 385] on div at bounding box center [311, 392] width 19 height 24
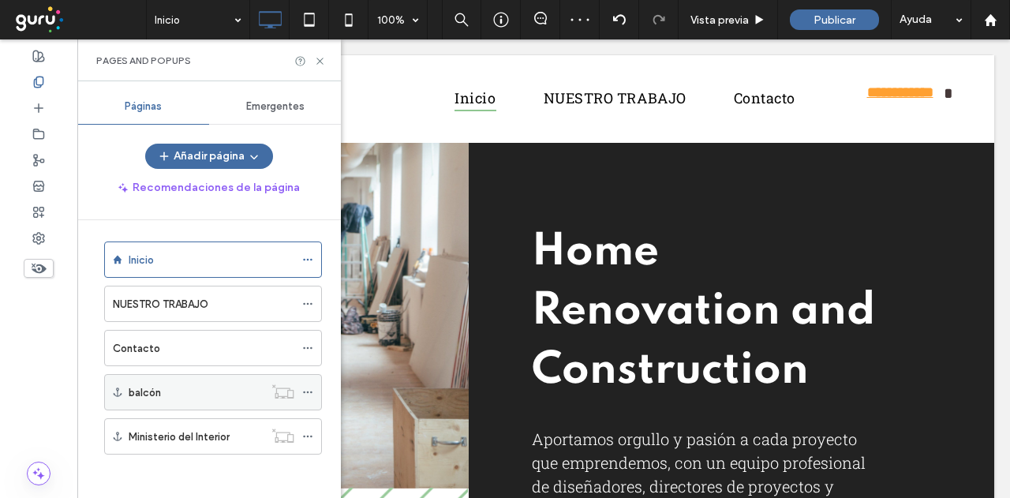
click at [308, 388] on icon at bounding box center [307, 392] width 11 height 11
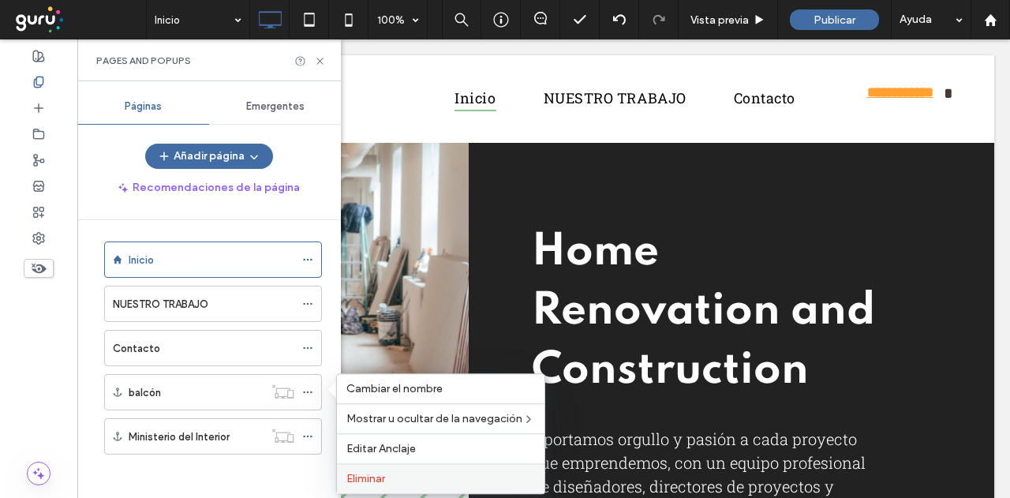
click at [365, 480] on span "Eliminar" at bounding box center [365, 478] width 39 height 13
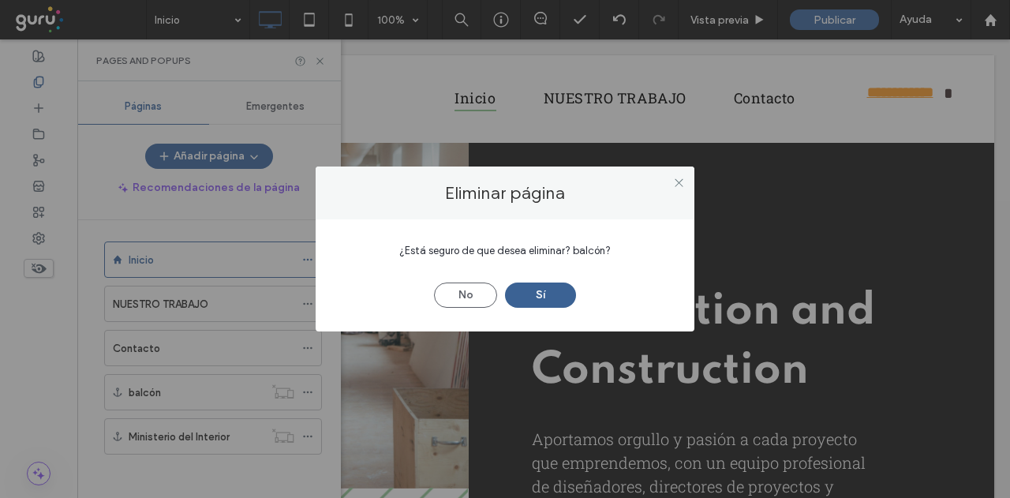
click at [526, 305] on button "Sí" at bounding box center [540, 295] width 71 height 25
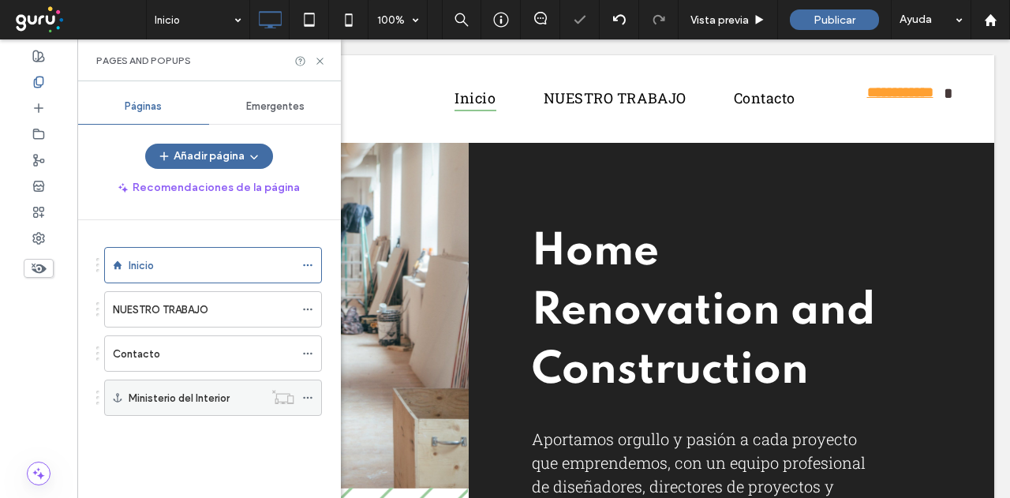
scroll to position [0, 0]
click at [313, 397] on icon at bounding box center [307, 397] width 11 height 11
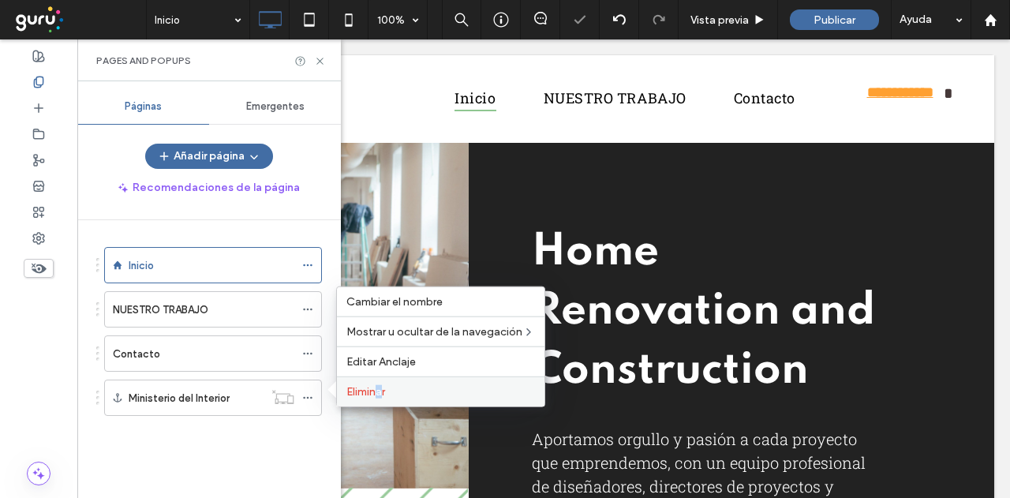
click at [380, 394] on span "Eliminar" at bounding box center [365, 391] width 39 height 13
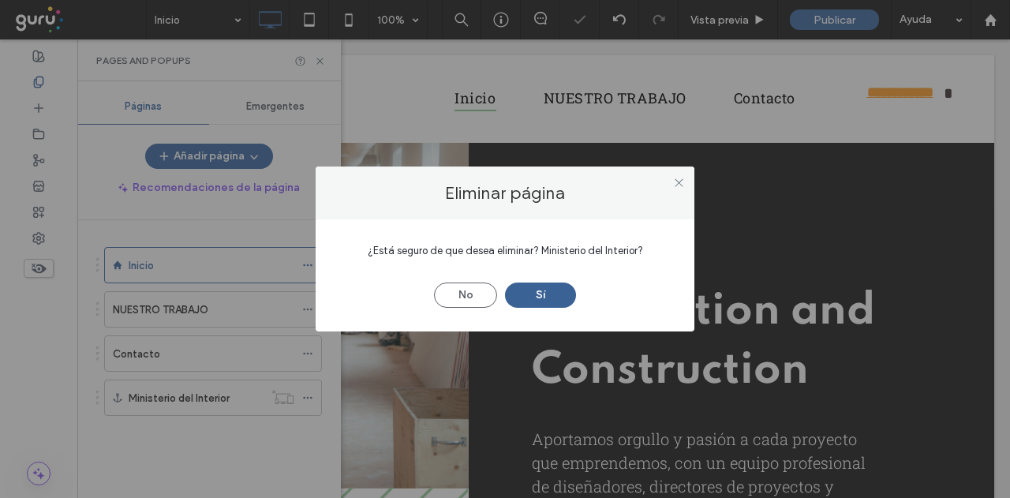
click at [541, 300] on button "Sí" at bounding box center [540, 295] width 71 height 25
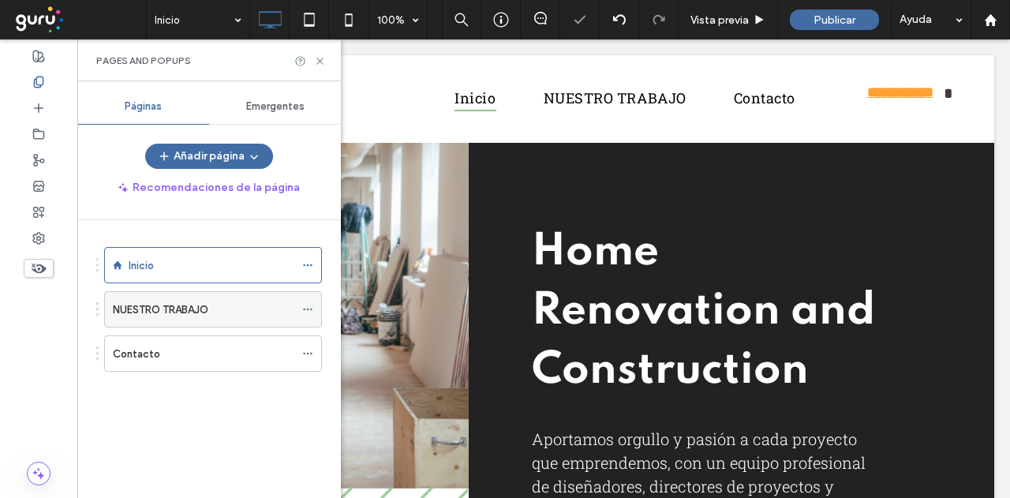
click at [308, 304] on icon at bounding box center [307, 309] width 11 height 11
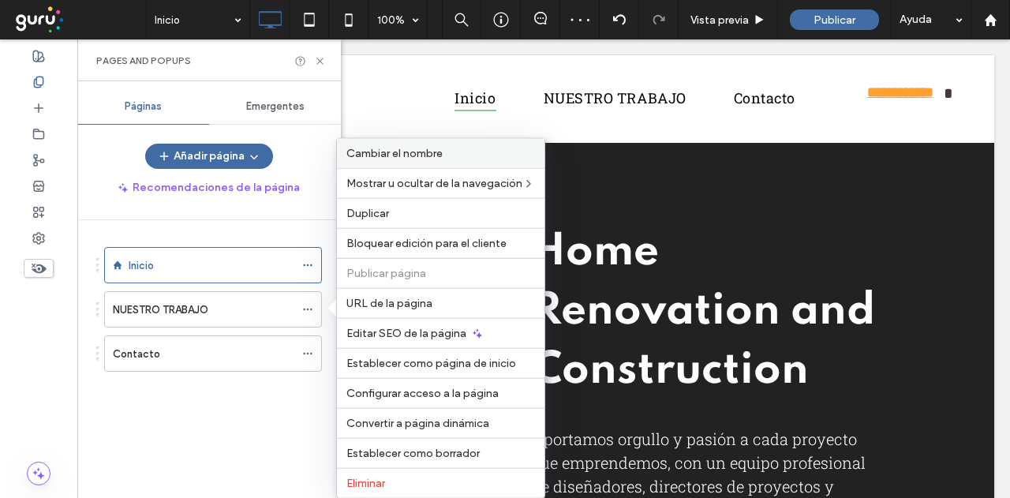
click at [389, 155] on span "Cambiar el nombre" at bounding box center [394, 153] width 96 height 13
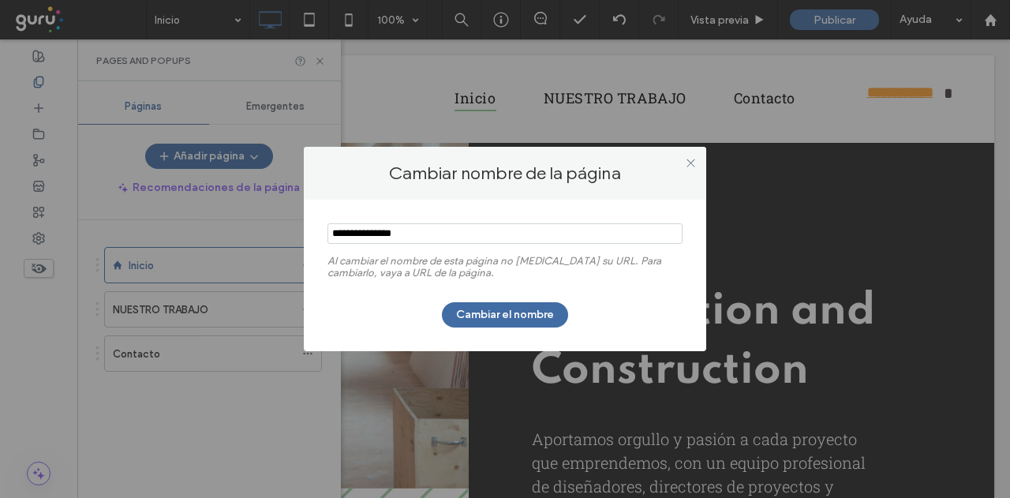
drag, startPoint x: 453, startPoint y: 241, endPoint x: 308, endPoint y: 207, distance: 149.1
click at [309, 208] on div "Al cambiar el nombre de esta página no cambia su URL. Para cambiarlo, vaya a UR…" at bounding box center [505, 276] width 403 height 152
type input "*********"
click at [468, 312] on button "Cambiar el nombre" at bounding box center [505, 314] width 126 height 25
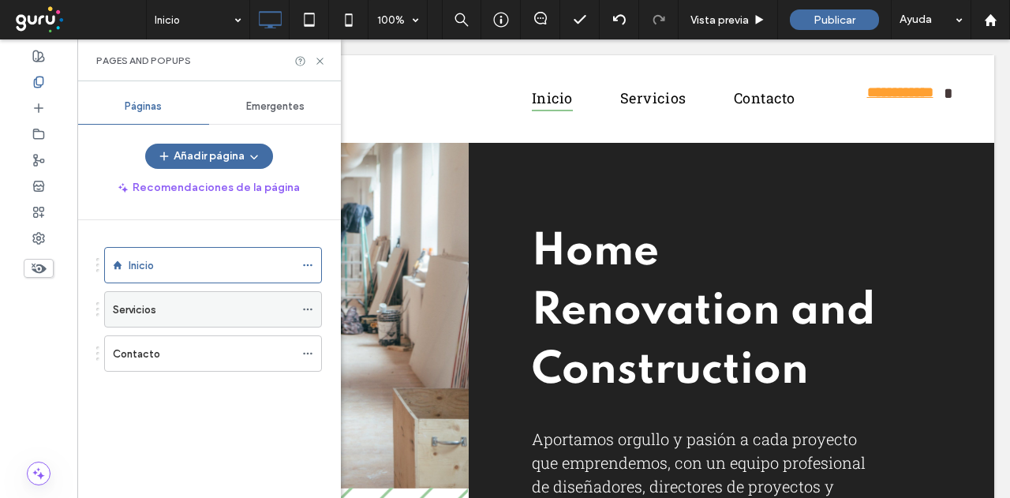
click at [306, 302] on span at bounding box center [307, 310] width 11 height 24
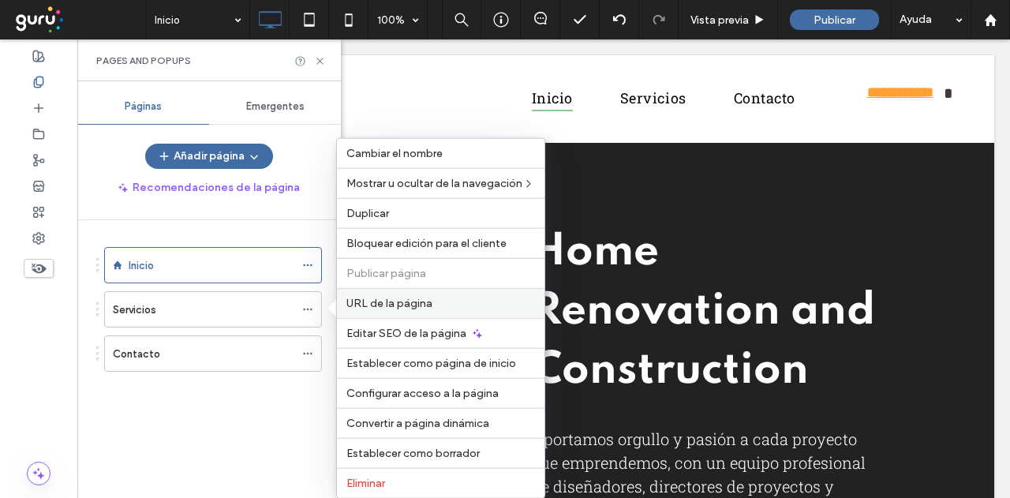
click at [420, 301] on span "URL de la página" at bounding box center [389, 303] width 86 height 13
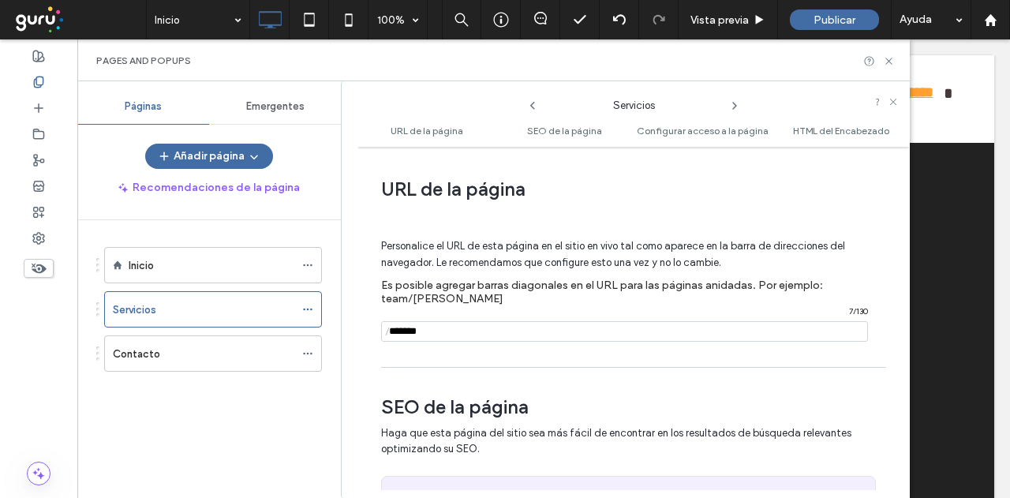
drag, startPoint x: 449, startPoint y: 332, endPoint x: 344, endPoint y: 310, distance: 107.3
click at [356, 335] on div "Servicios URL de la página SEO de la página Configurar acceso a la página HTML …" at bounding box center [625, 289] width 569 height 417
type input "*********"
drag, startPoint x: 272, startPoint y: 411, endPoint x: 279, endPoint y: 391, distance: 21.5
click at [272, 412] on div "Inicio Servicios Contacto" at bounding box center [218, 355] width 245 height 270
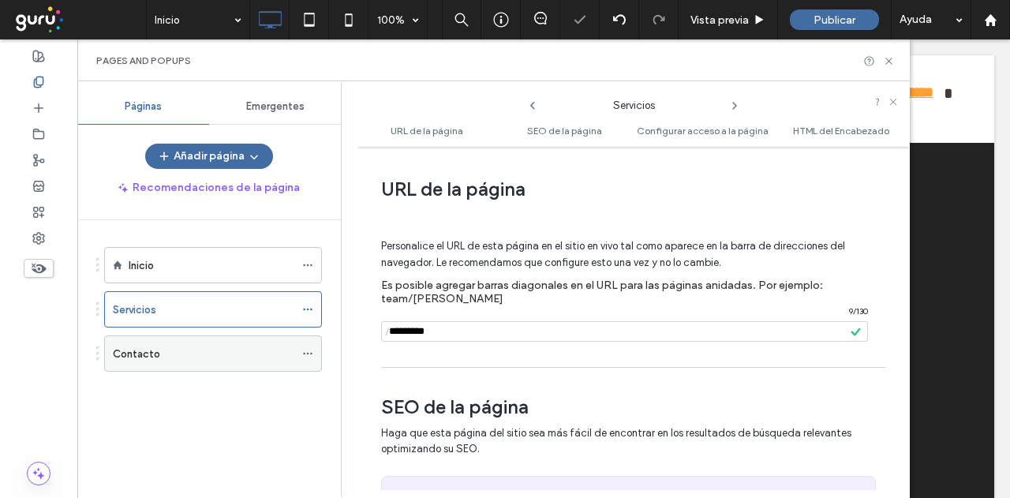
click at [304, 348] on icon at bounding box center [307, 353] width 11 height 11
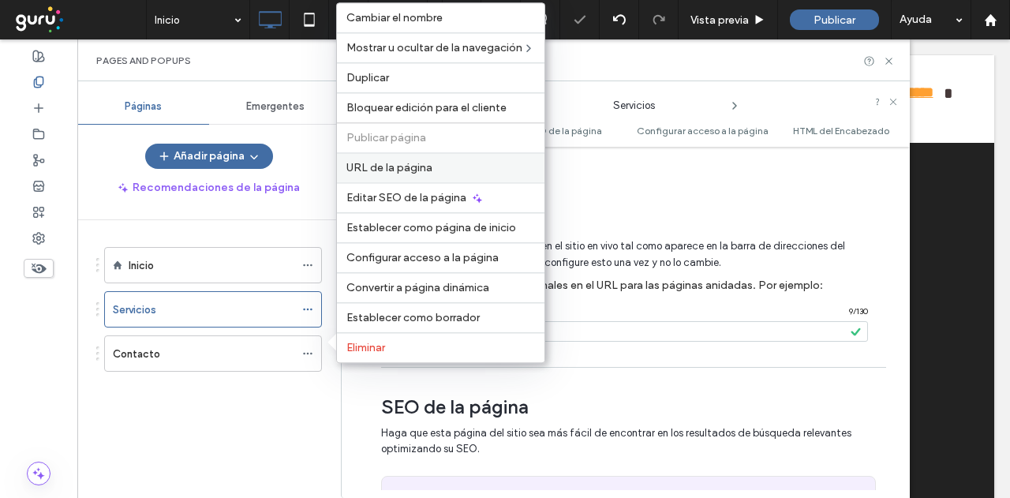
click at [418, 167] on span "URL de la página" at bounding box center [389, 167] width 86 height 13
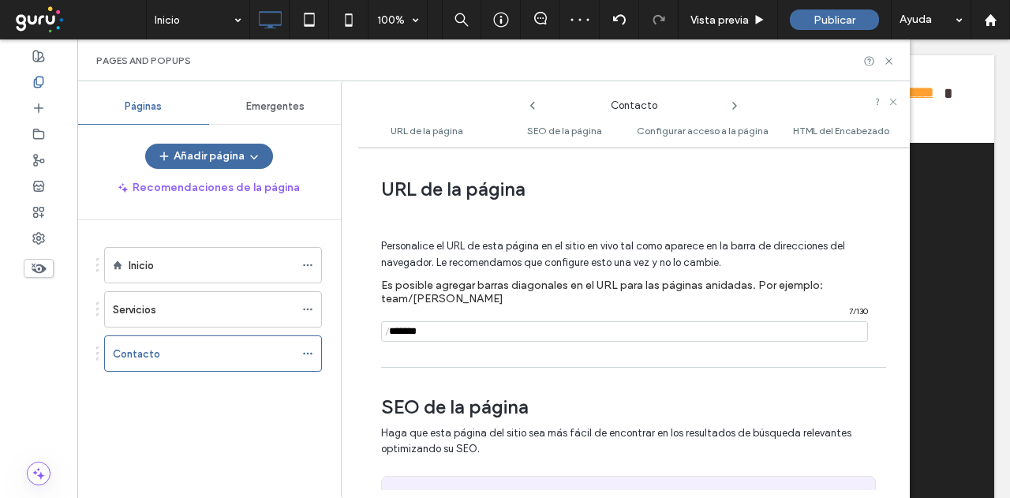
click at [453, 329] on input "notEmpty" at bounding box center [624, 331] width 487 height 21
type input "********"
click at [403, 361] on div "URL de la página Personalice el URL de esta página en el sitio en vivo tal como…" at bounding box center [634, 322] width 552 height 335
click at [236, 270] on div "Inicio" at bounding box center [212, 265] width 166 height 17
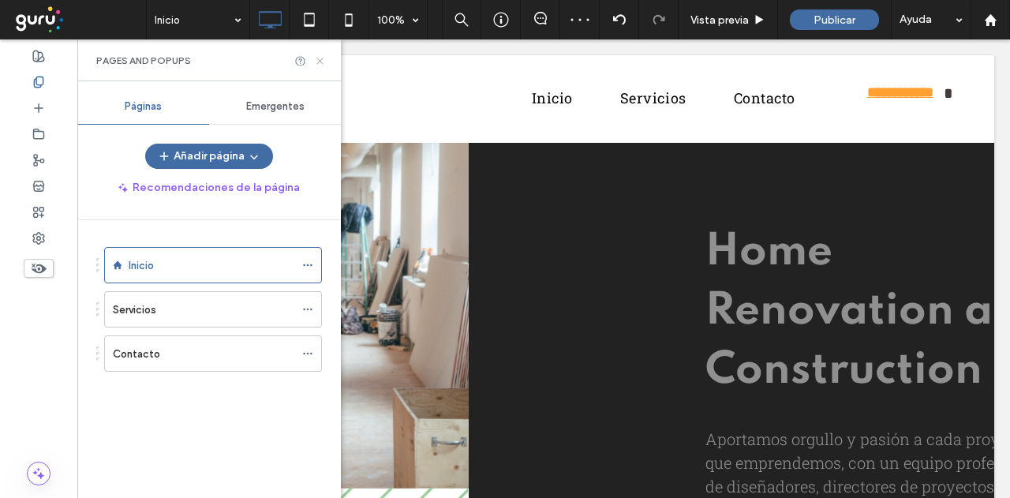
click at [320, 57] on icon at bounding box center [320, 61] width 12 height 12
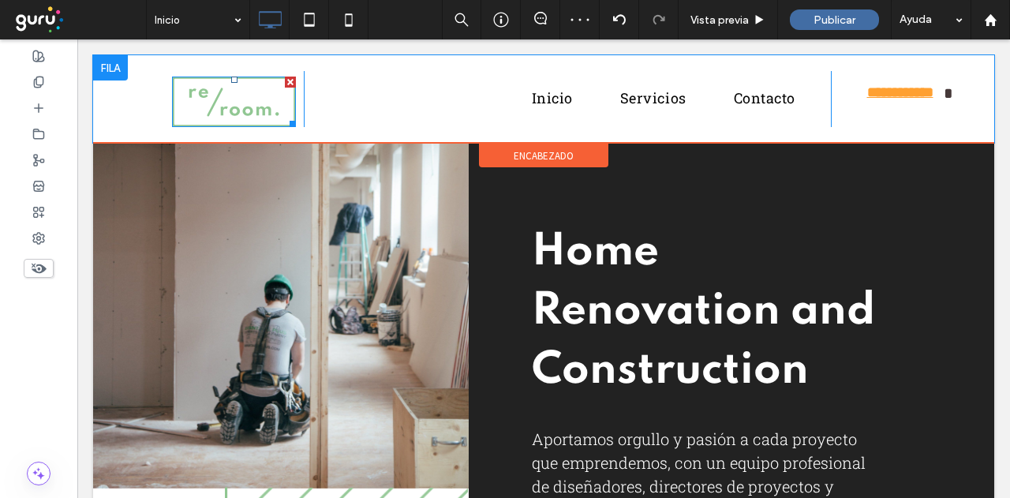
drag, startPoint x: 262, startPoint y: 107, endPoint x: 416, endPoint y: 47, distance: 165.2
click at [262, 107] on img at bounding box center [234, 102] width 124 height 51
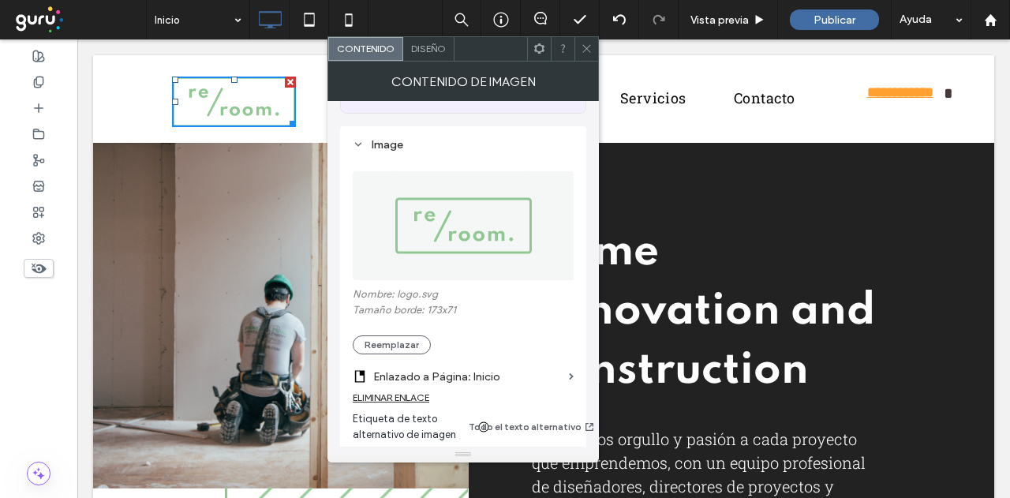
scroll to position [158, 0]
click at [414, 348] on button "Reemplazar" at bounding box center [392, 343] width 78 height 19
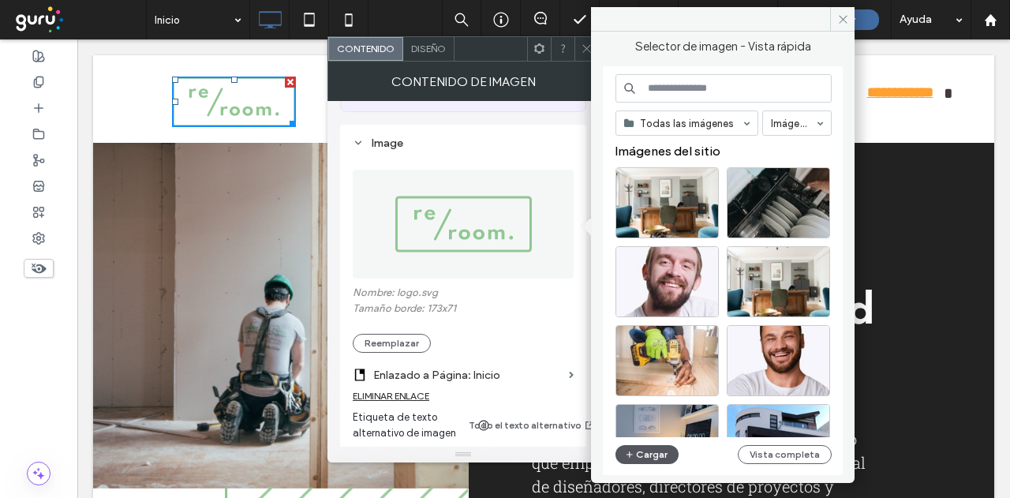
click at [654, 456] on button "Cargar" at bounding box center [647, 454] width 63 height 19
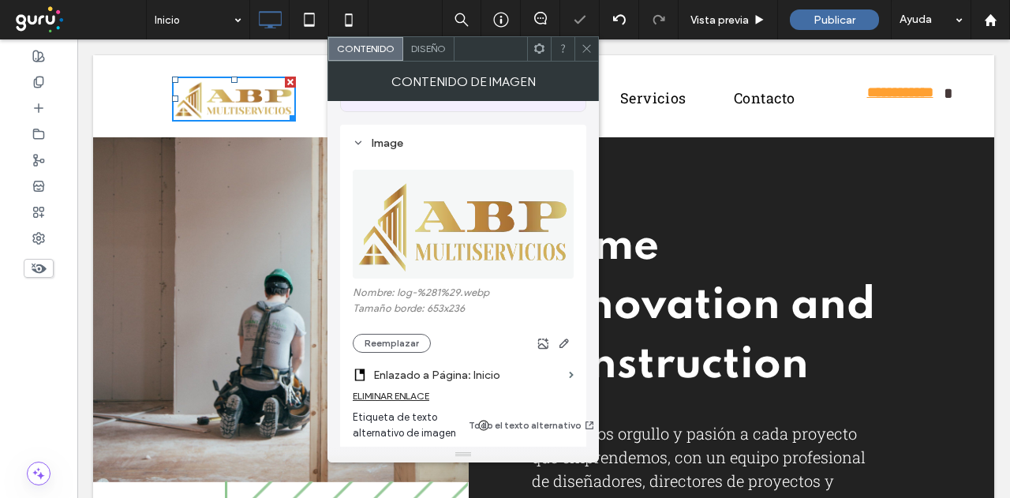
click at [586, 45] on icon at bounding box center [587, 49] width 12 height 12
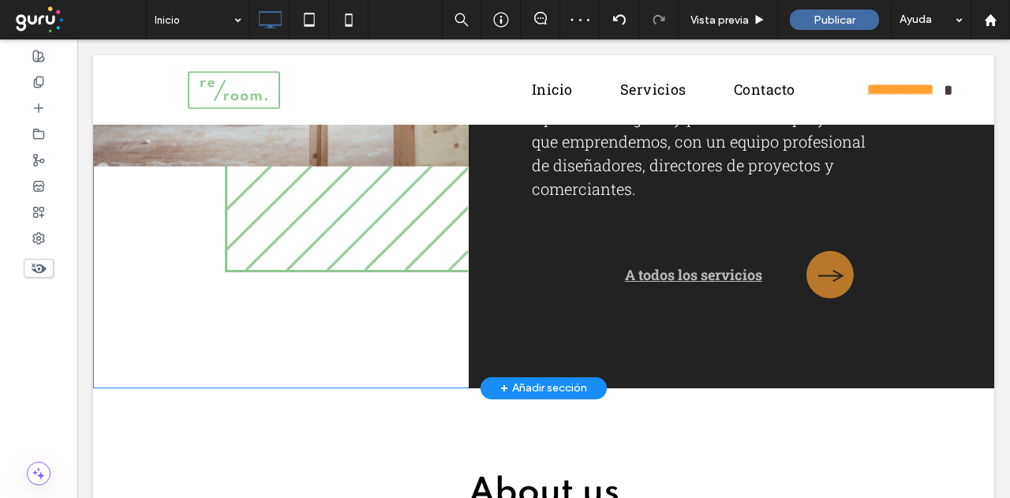
scroll to position [0, 0]
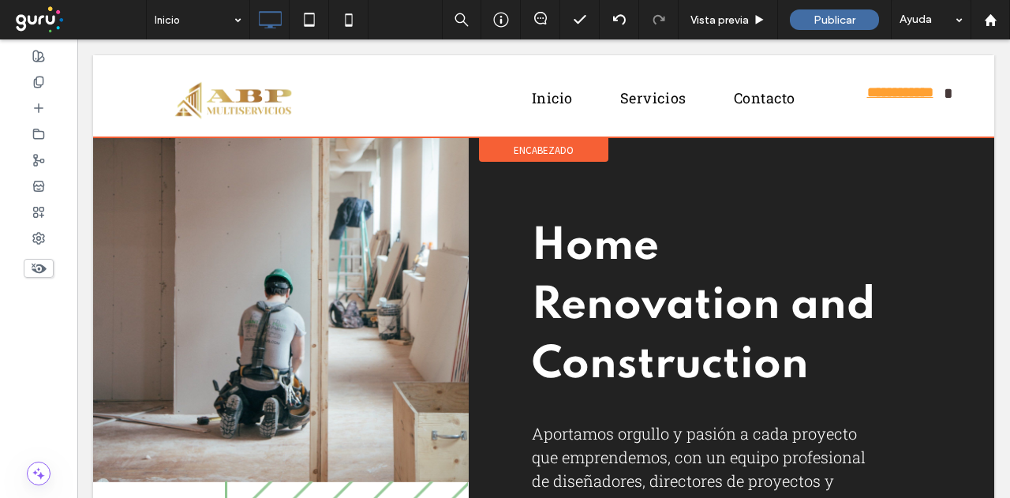
click at [541, 146] on span "encabezado" at bounding box center [544, 150] width 60 height 13
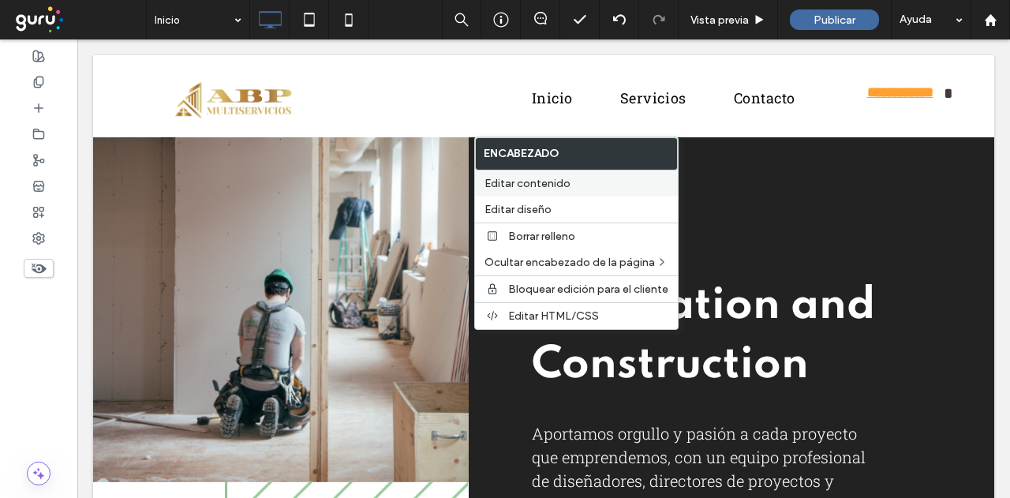
click at [534, 178] on span "Editar contenido" at bounding box center [528, 183] width 86 height 13
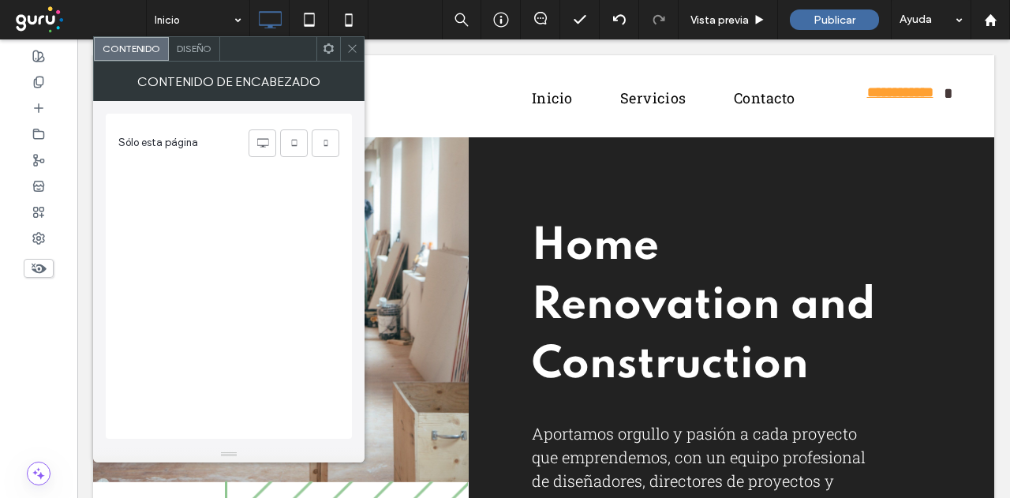
click at [204, 51] on span "Diseño" at bounding box center [194, 49] width 35 height 12
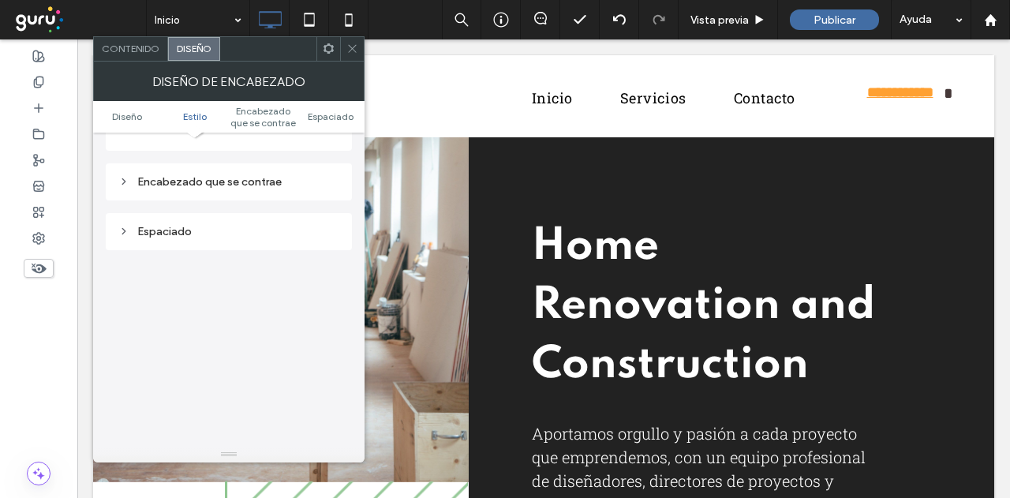
scroll to position [521, 0]
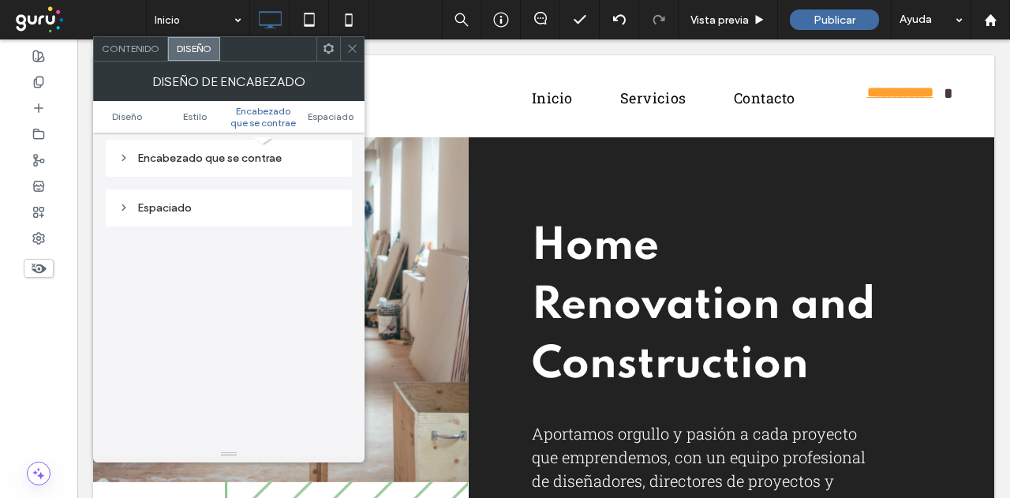
click at [257, 159] on div "Encabezado que se contrae" at bounding box center [228, 158] width 221 height 13
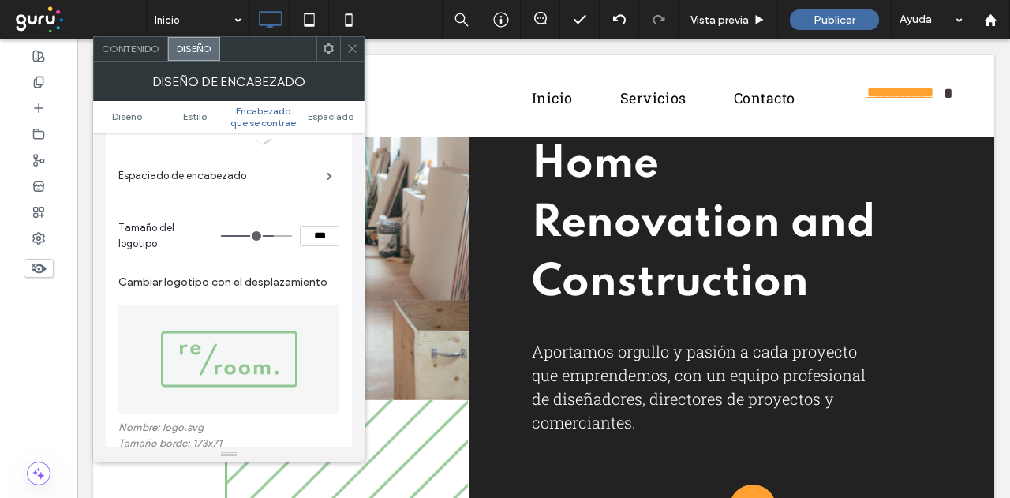
scroll to position [758, 0]
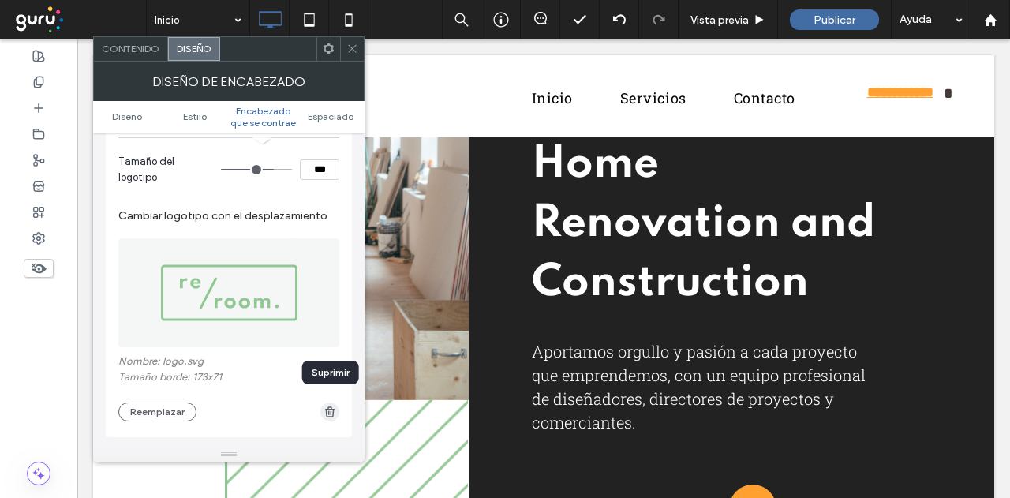
click at [330, 406] on use "button" at bounding box center [329, 411] width 9 height 10
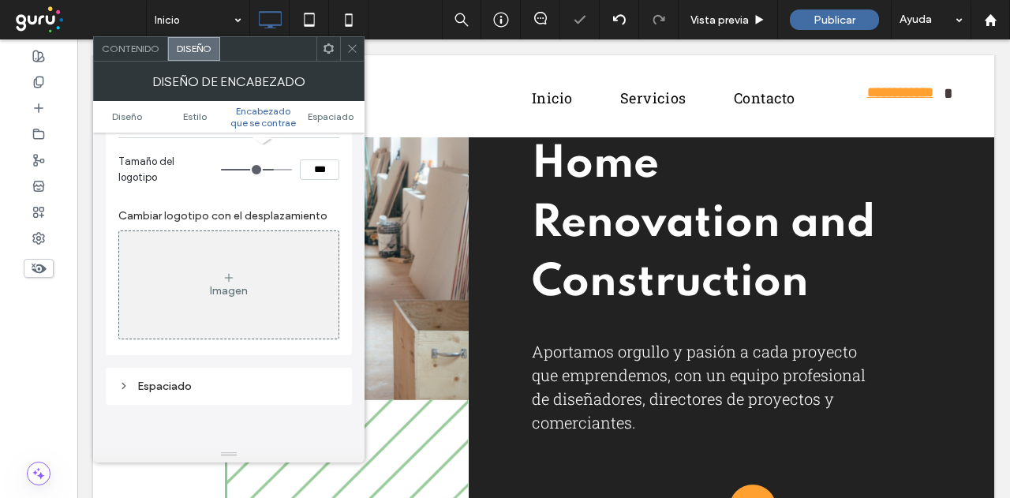
click at [358, 49] on icon at bounding box center [352, 49] width 12 height 12
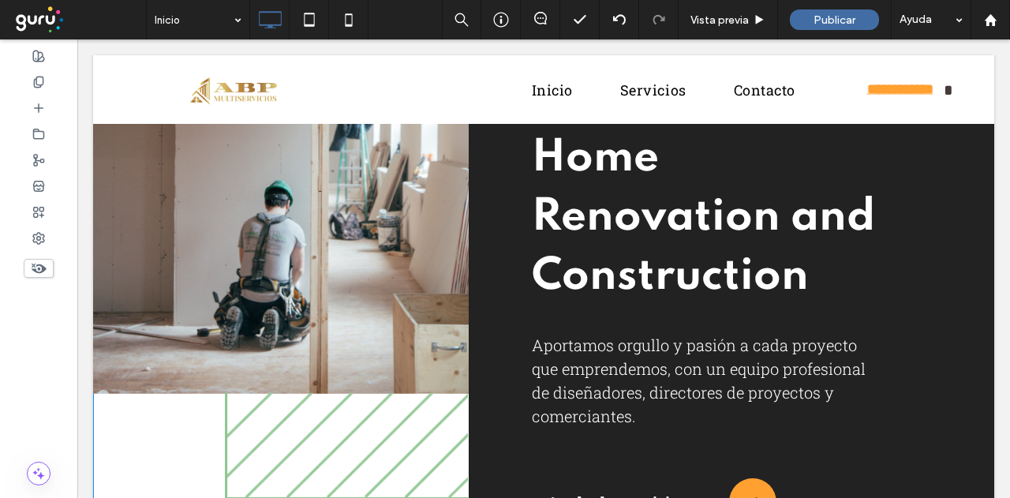
scroll to position [0, 0]
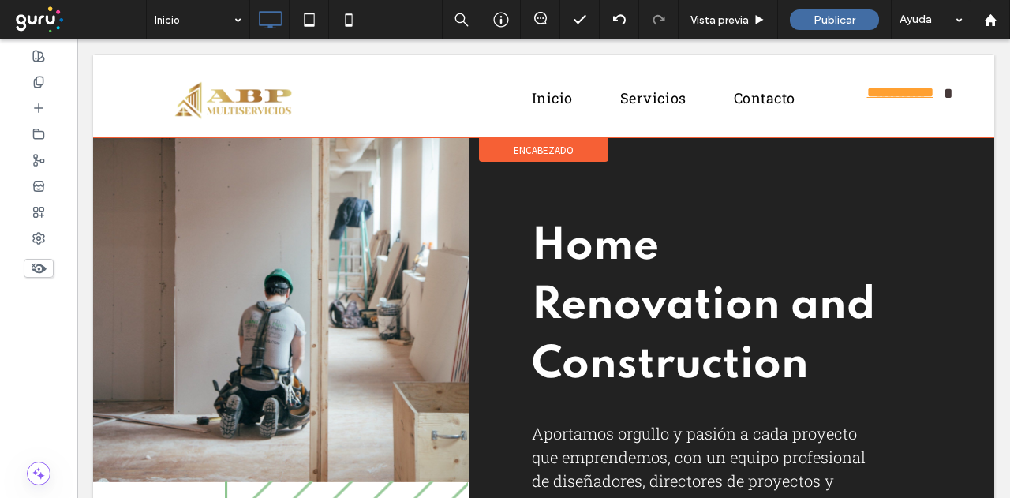
click at [530, 144] on span "encabezado" at bounding box center [544, 150] width 60 height 13
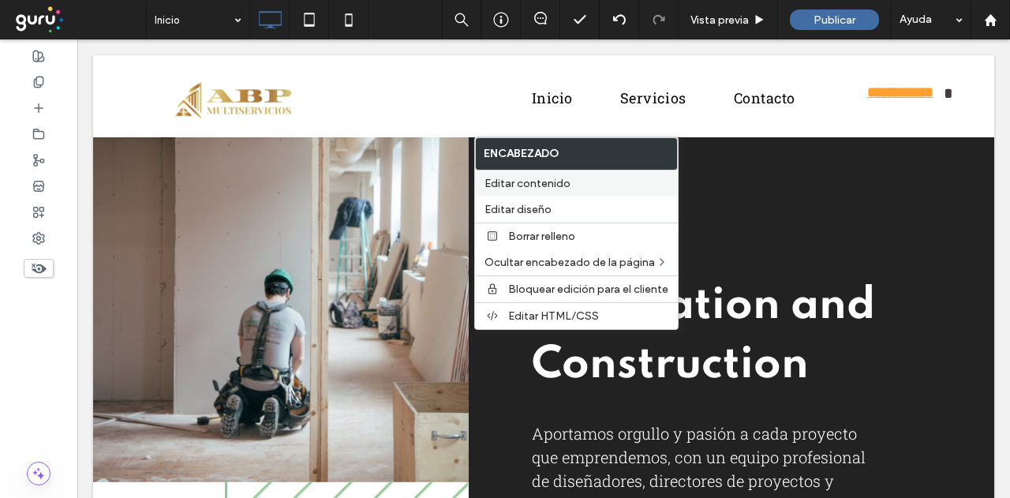
click at [489, 186] on span "Editar contenido" at bounding box center [528, 183] width 86 height 13
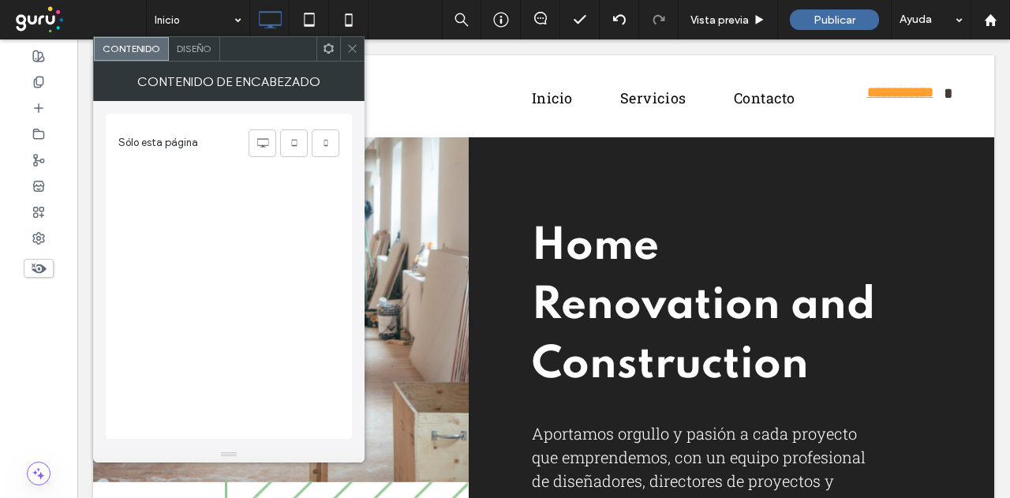
click at [200, 46] on span "Diseño" at bounding box center [194, 49] width 35 height 12
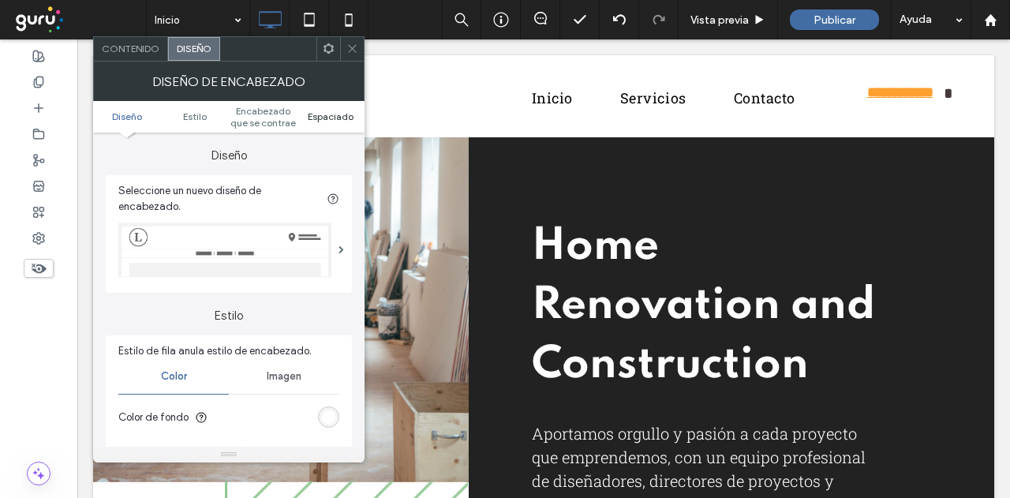
click at [343, 111] on span "Espaciado" at bounding box center [331, 116] width 46 height 12
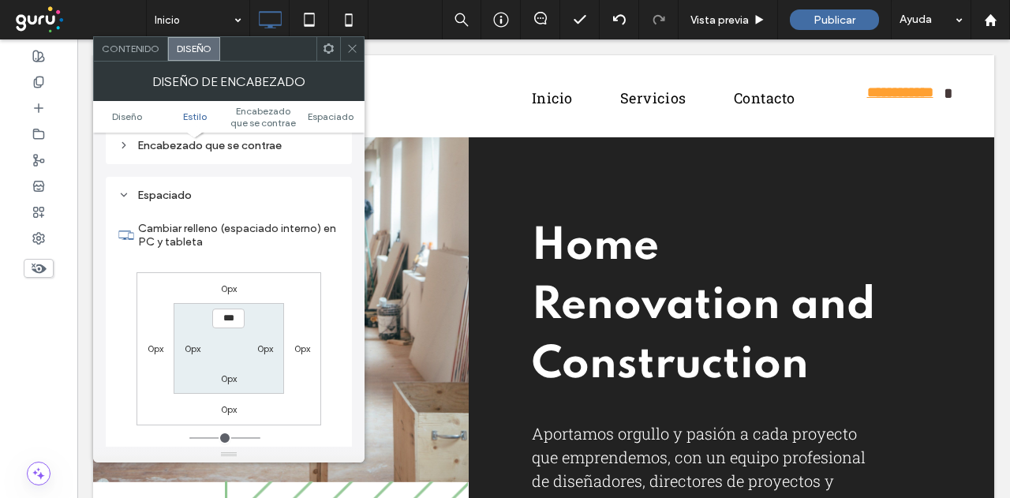
scroll to position [564, 0]
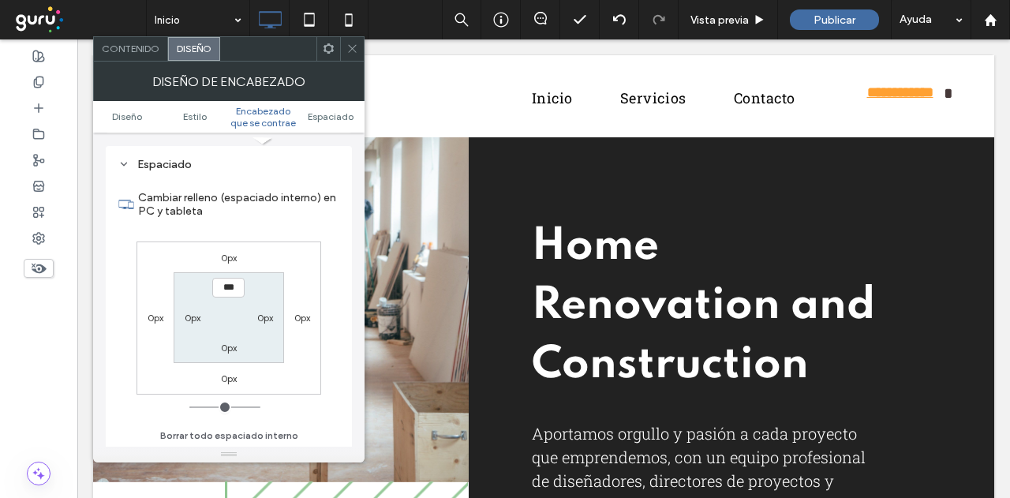
drag, startPoint x: 350, startPoint y: 49, endPoint x: 280, endPoint y: 72, distance: 73.9
click at [350, 49] on icon at bounding box center [352, 49] width 12 height 12
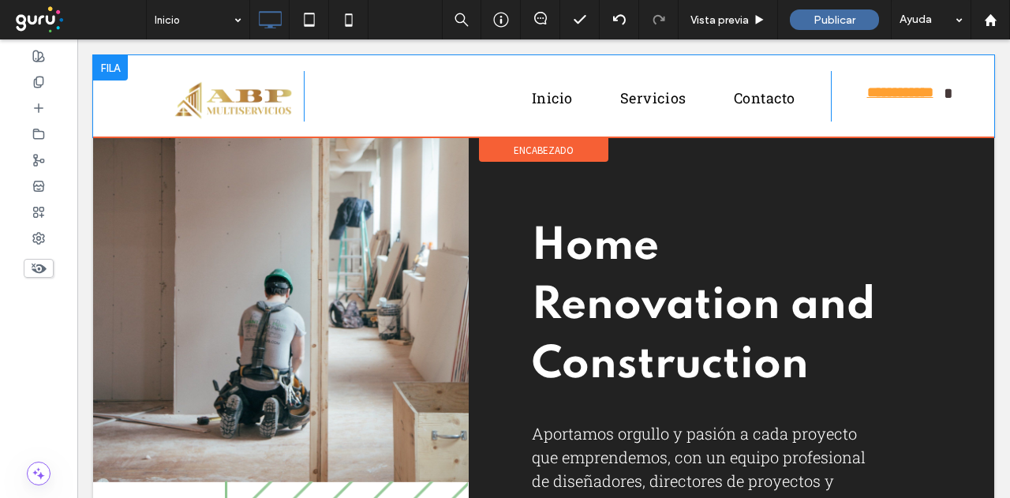
click at [108, 66] on div at bounding box center [110, 67] width 35 height 25
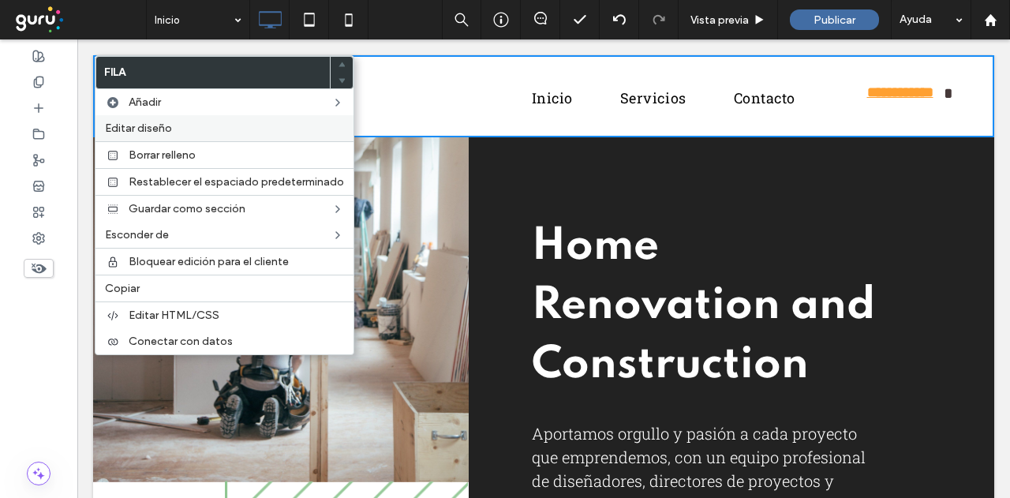
click at [143, 128] on span "Editar diseño" at bounding box center [138, 128] width 67 height 13
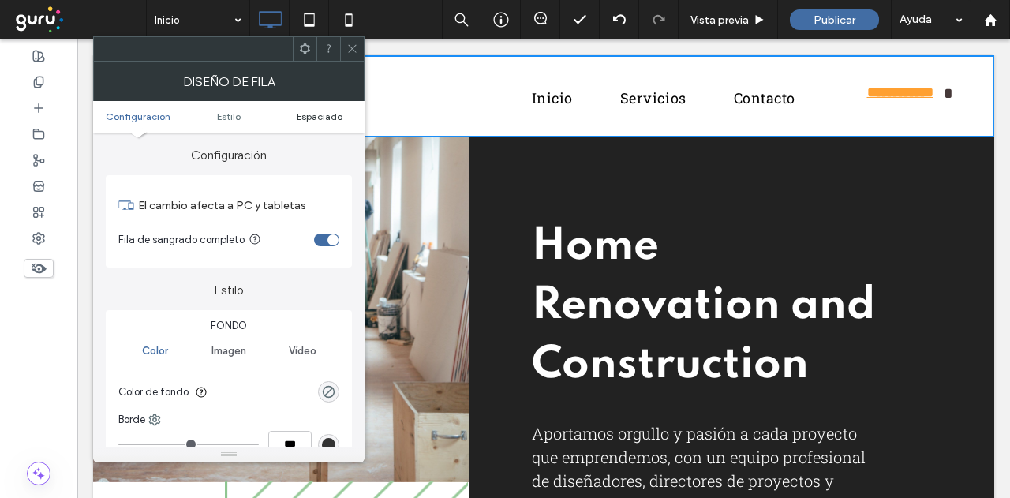
click at [324, 111] on span "Espaciado" at bounding box center [320, 116] width 46 height 12
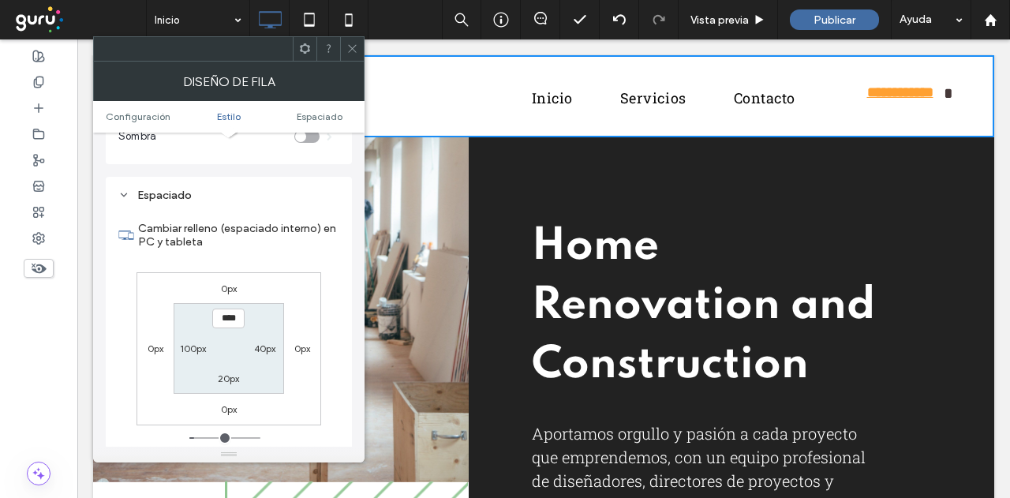
scroll to position [396, 0]
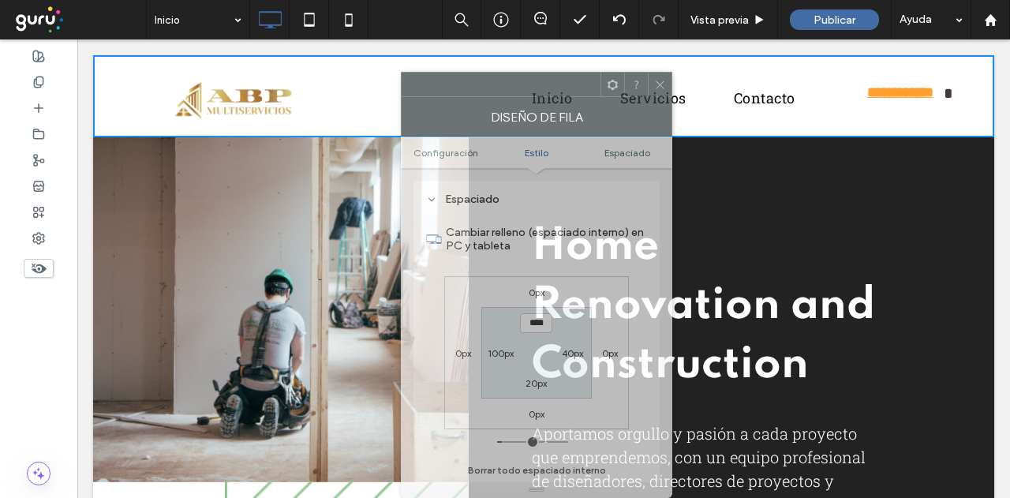
drag, startPoint x: 260, startPoint y: 64, endPoint x: 603, endPoint y: 121, distance: 348.0
click at [603, 121] on div "Diseño de fila Configuración Estilo Espaciado Configuración El cambio afecta a …" at bounding box center [537, 285] width 272 height 426
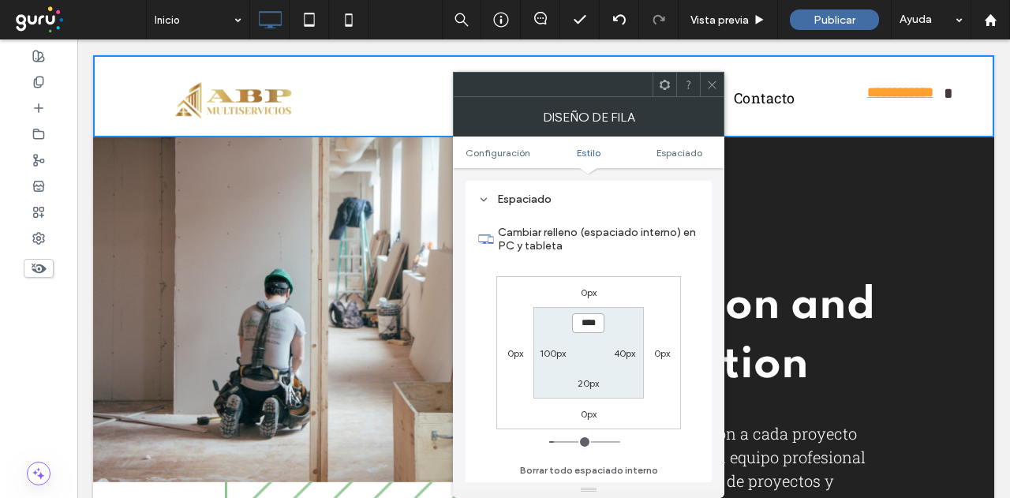
click at [585, 320] on input "****" at bounding box center [588, 323] width 32 height 20
type input "****"
click at [582, 380] on label "20px" at bounding box center [588, 383] width 21 height 12
type input "**"
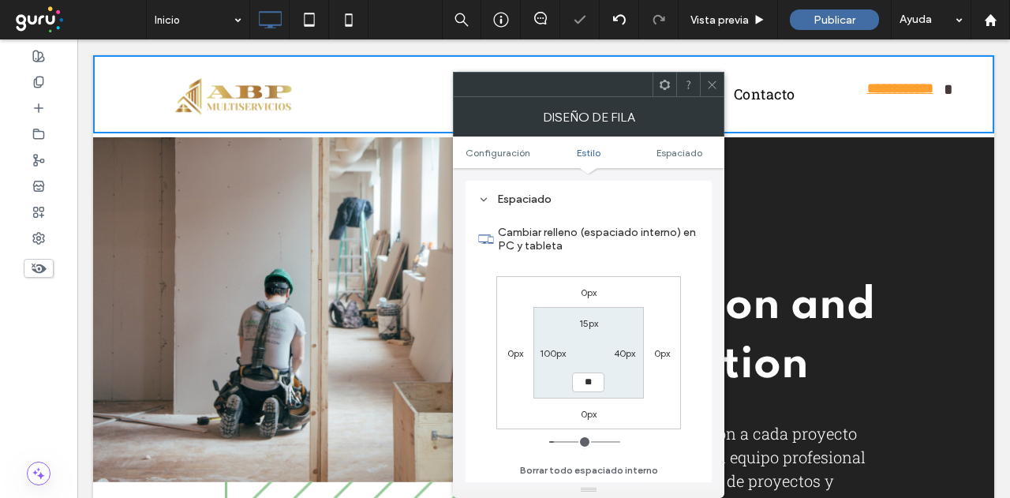
type input "**"
type input "****"
drag, startPoint x: 611, startPoint y: 386, endPoint x: 587, endPoint y: 323, distance: 67.4
click at [610, 384] on section "15px 40px **** 100px" at bounding box center [589, 352] width 110 height 91
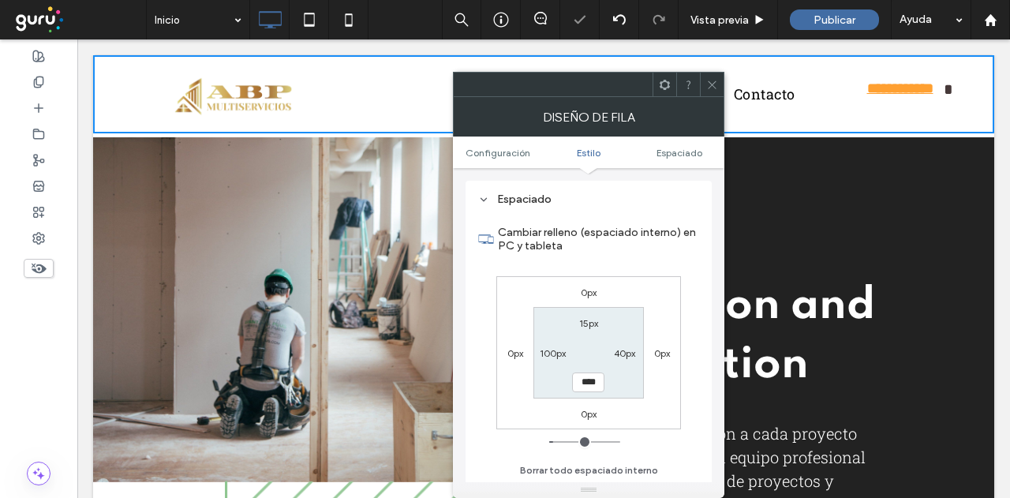
click at [588, 324] on label "15px" at bounding box center [588, 323] width 19 height 12
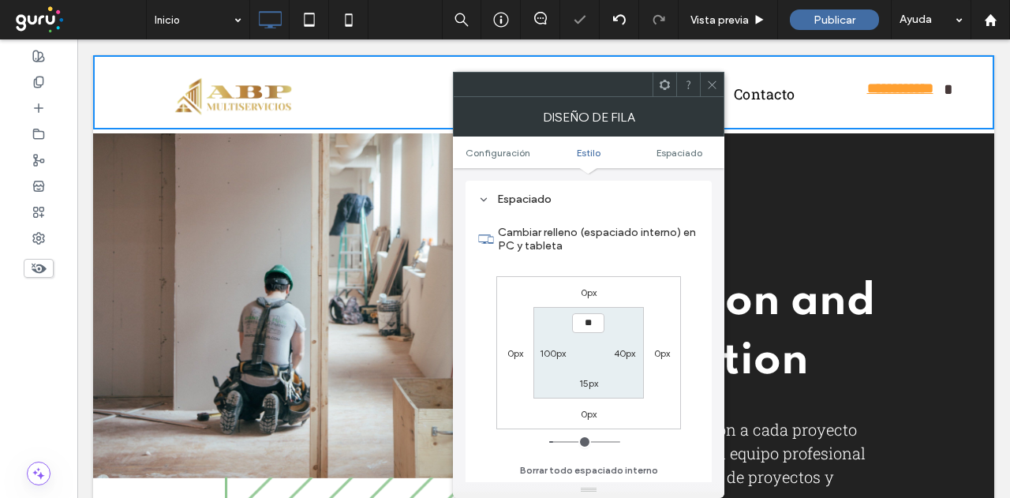
type input "**"
click at [579, 348] on section "** 40px 15px 100px" at bounding box center [589, 352] width 110 height 91
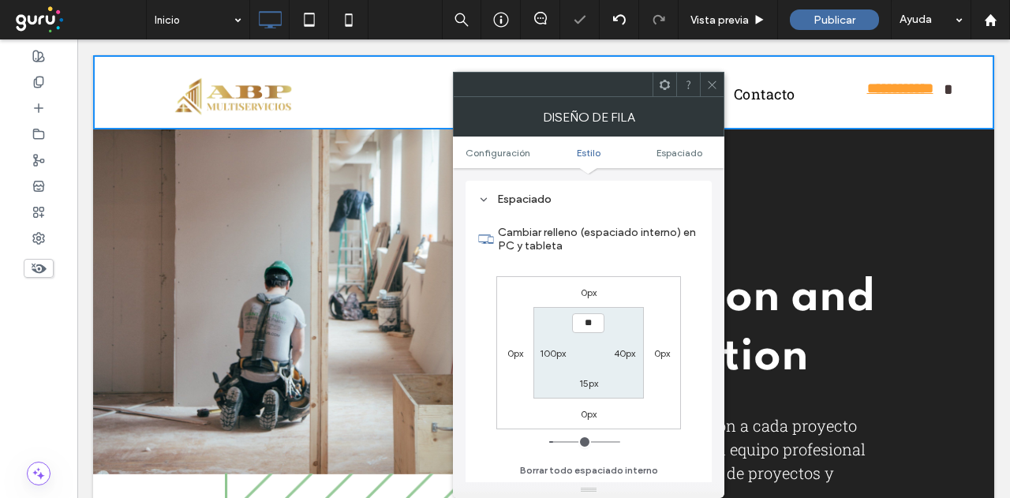
click at [707, 86] on icon at bounding box center [712, 85] width 12 height 12
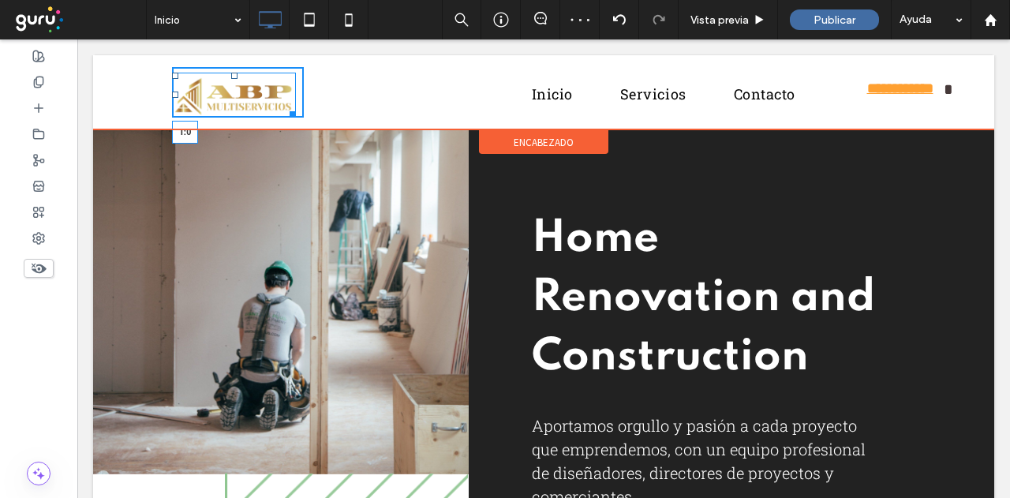
drag, startPoint x: 234, startPoint y: 75, endPoint x: 328, endPoint y: 124, distance: 105.9
click at [234, 73] on div at bounding box center [234, 76] width 6 height 6
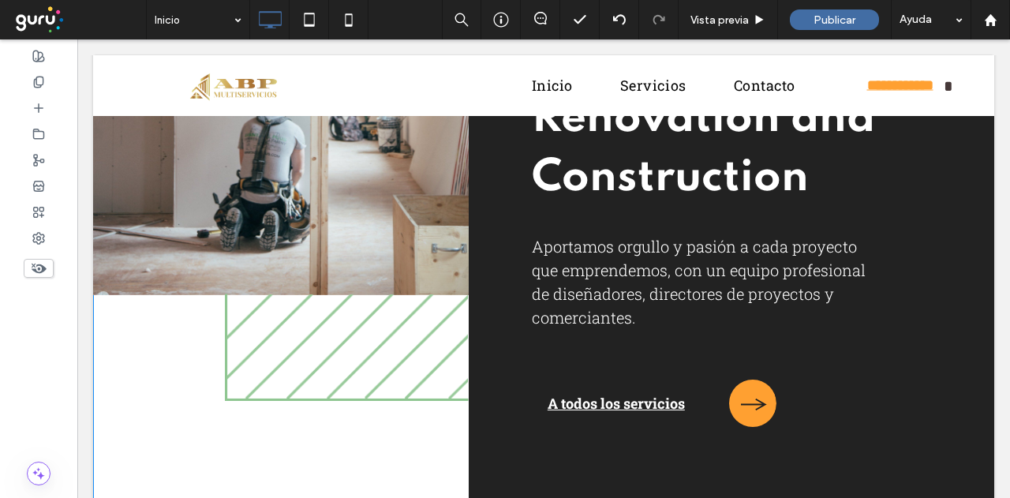
scroll to position [0, 0]
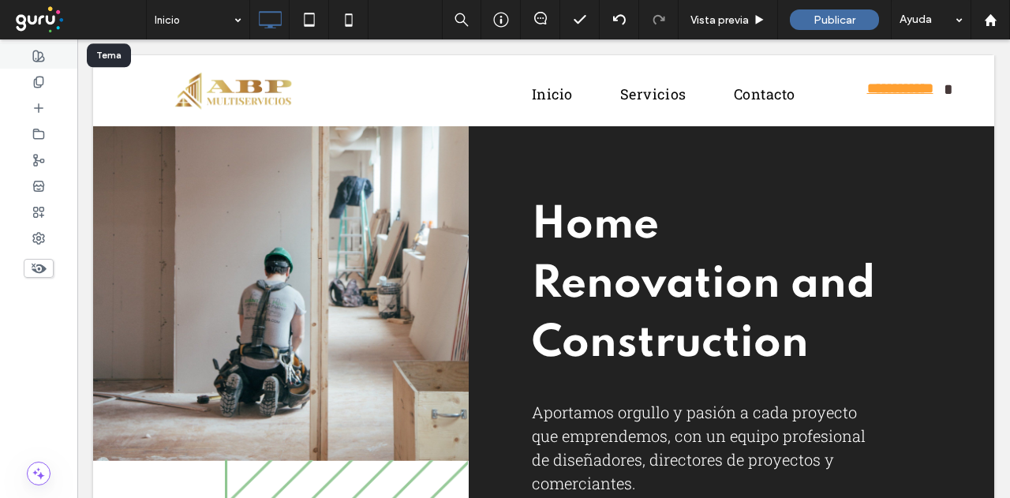
click at [43, 56] on use at bounding box center [38, 56] width 11 height 11
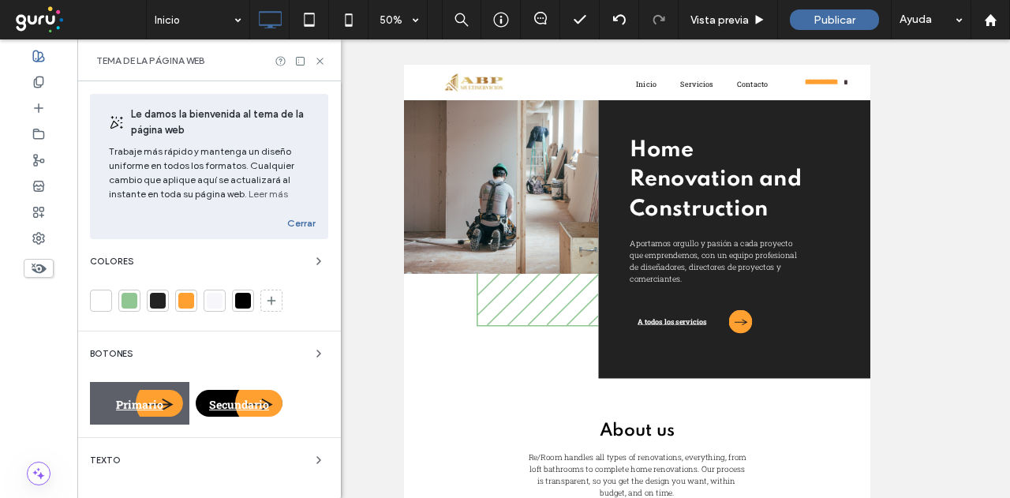
click at [182, 295] on div at bounding box center [186, 301] width 16 height 16
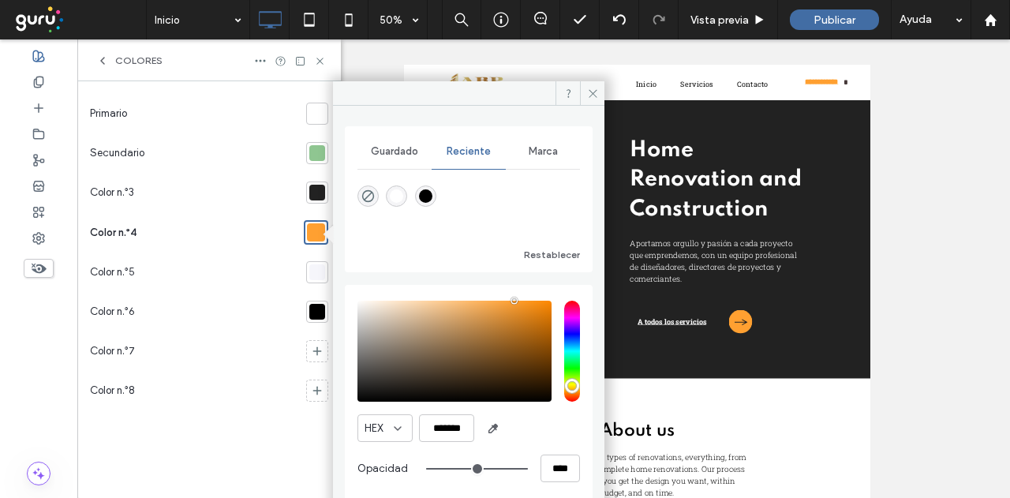
drag, startPoint x: 495, startPoint y: 429, endPoint x: 491, endPoint y: 406, distance: 22.4
click at [493, 418] on span "button" at bounding box center [493, 428] width 25 height 25
type input "*******"
click at [311, 156] on div at bounding box center [317, 153] width 16 height 16
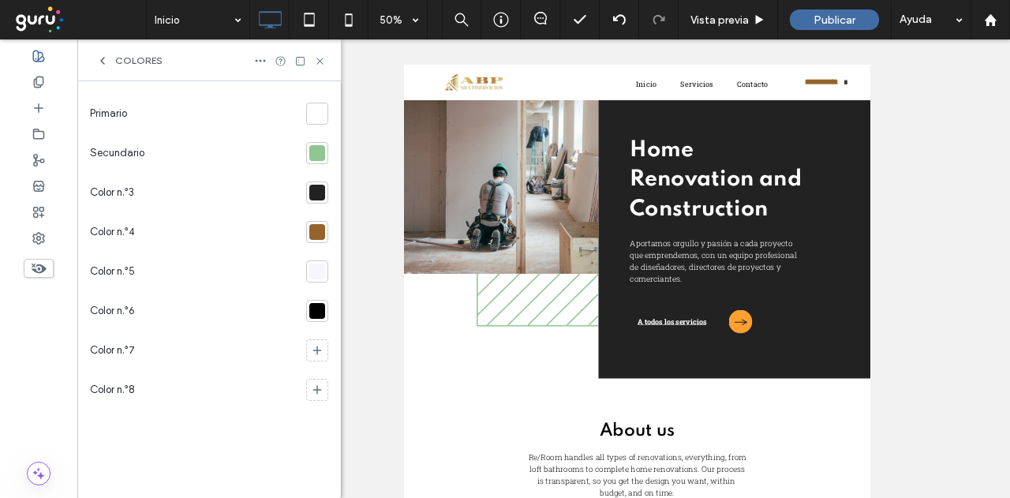
click at [317, 160] on div at bounding box center [317, 153] width 16 height 16
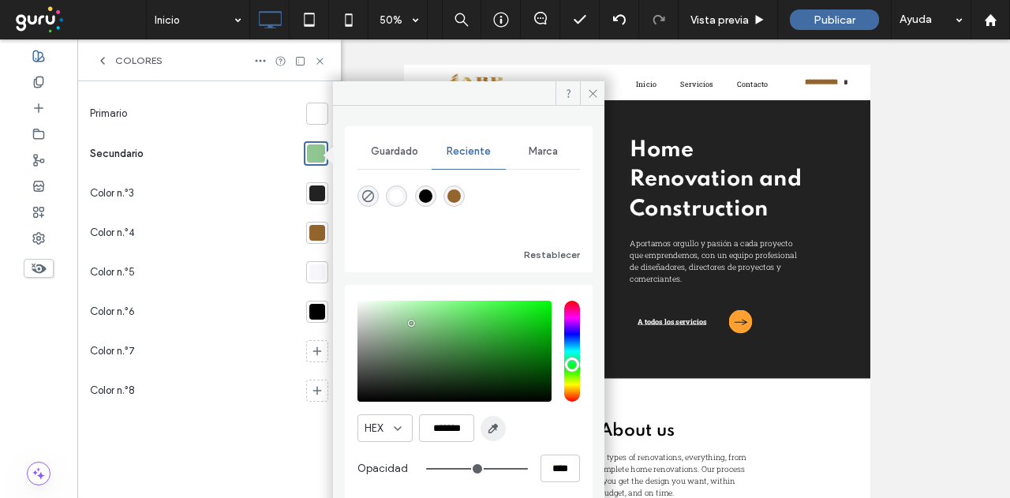
click at [496, 422] on icon "button" at bounding box center [493, 428] width 13 height 13
type input "*******"
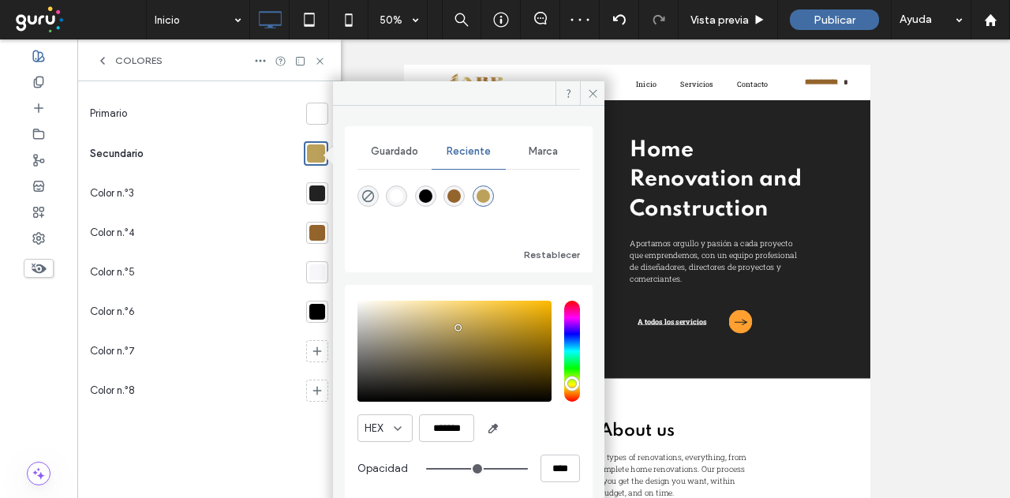
click at [251, 450] on div "Primario Secundario Color n.°3 Color n.°4 Color n.°5 Color n.°6 Color n.°7 Colo…" at bounding box center [209, 289] width 238 height 391
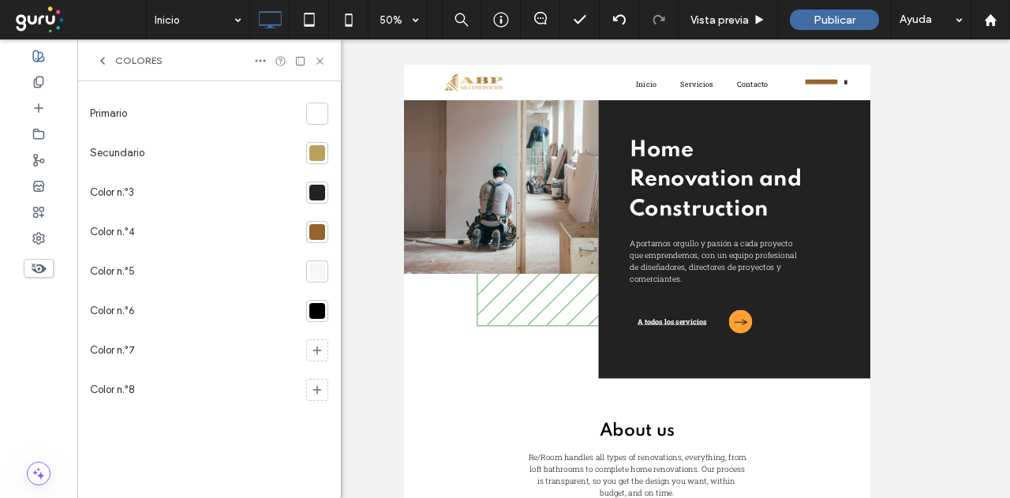
click at [316, 311] on div at bounding box center [317, 311] width 16 height 16
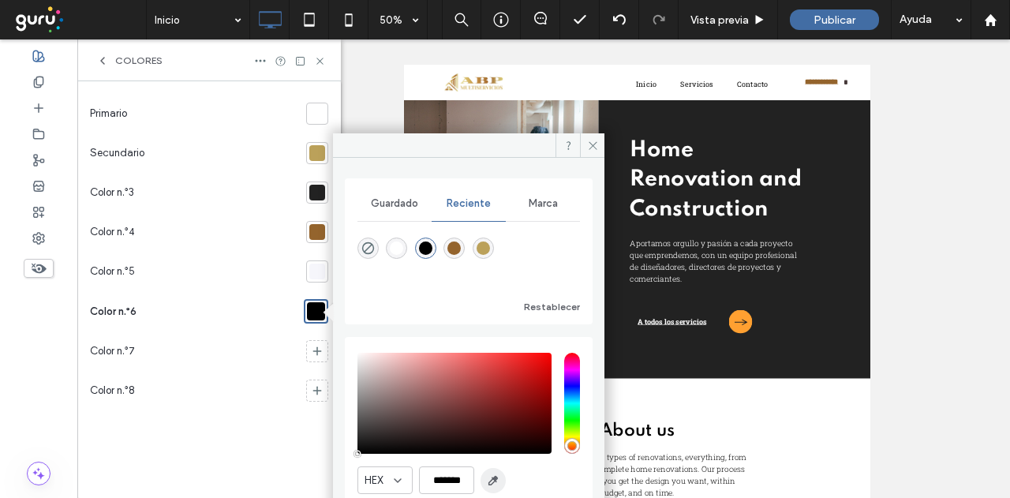
click at [488, 487] on span "button" at bounding box center [493, 480] width 25 height 25
type input "*******"
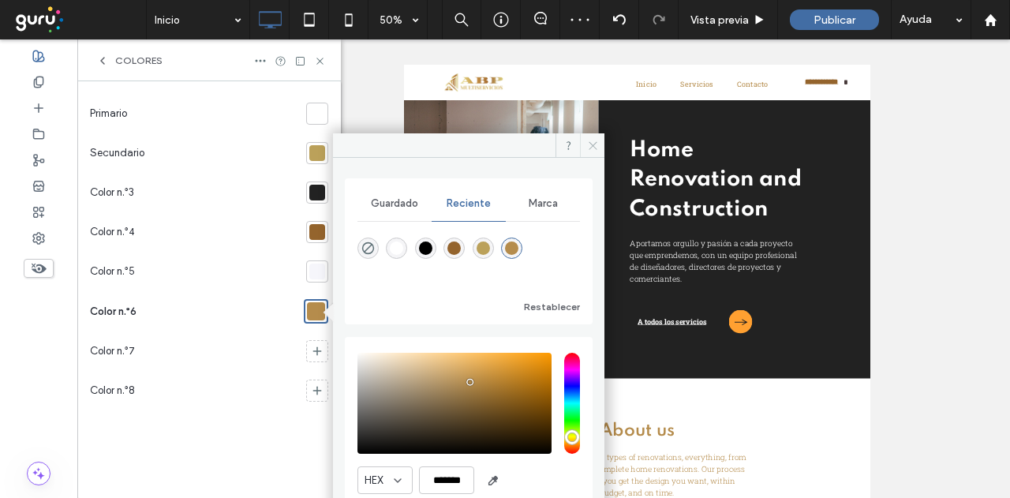
drag, startPoint x: 601, startPoint y: 145, endPoint x: 401, endPoint y: 161, distance: 200.3
click at [601, 145] on span at bounding box center [592, 145] width 24 height 24
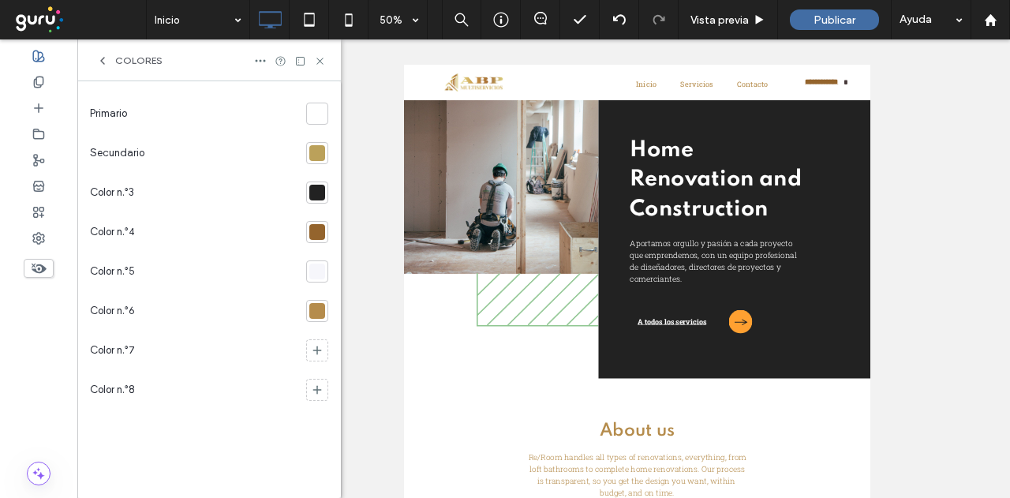
click at [320, 204] on section at bounding box center [314, 192] width 28 height 39
click at [317, 189] on div at bounding box center [317, 193] width 16 height 16
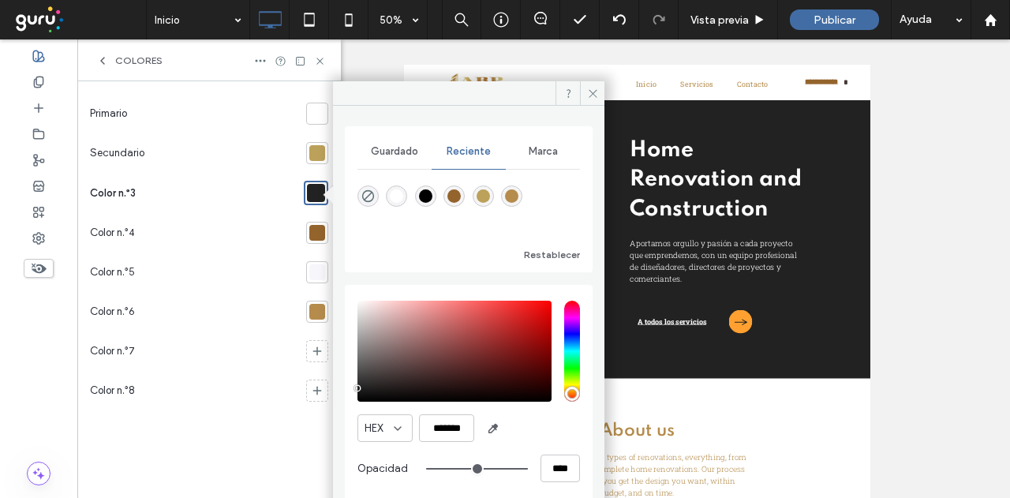
click at [512, 193] on div "rgba(181, 140, 76, 1)" at bounding box center [511, 195] width 13 height 13
type input "*******"
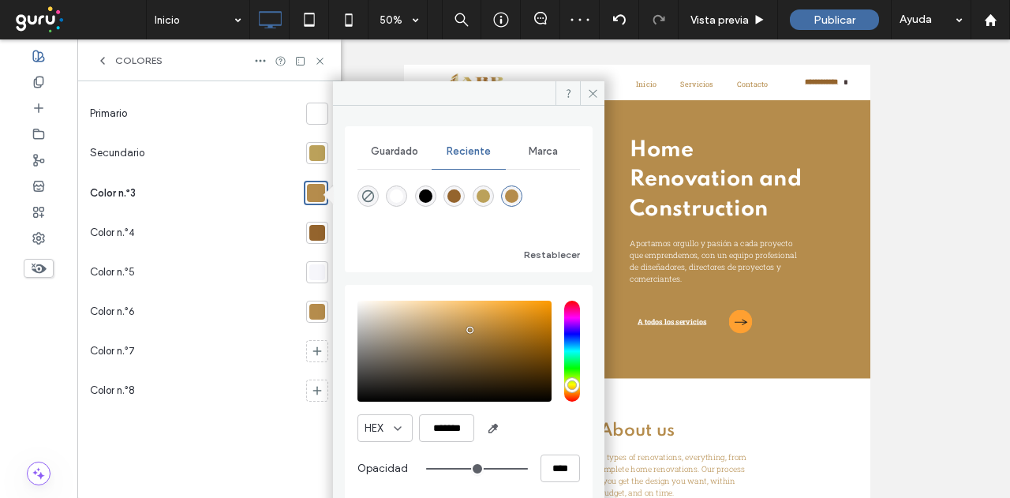
click at [316, 309] on div at bounding box center [317, 312] width 16 height 16
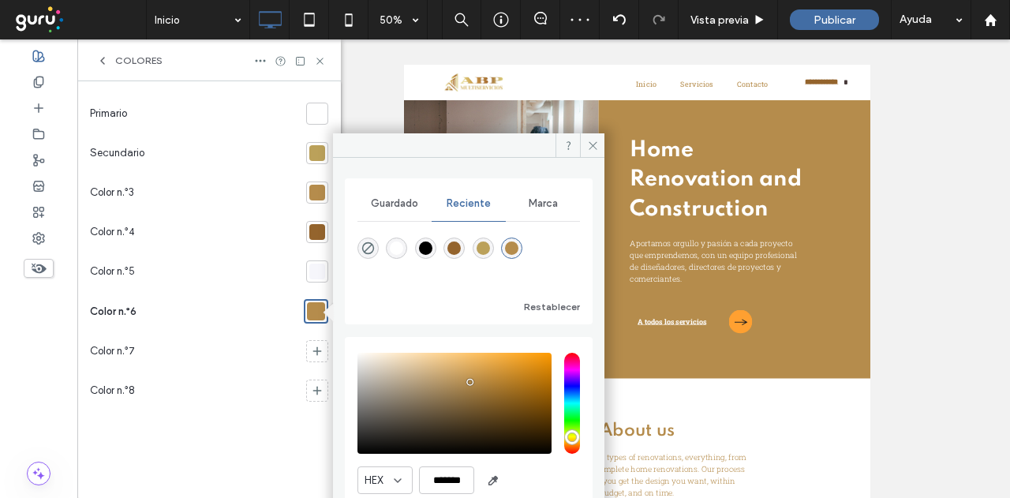
click at [426, 244] on div "rgba(0, 0, 0, 1)" at bounding box center [425, 248] width 13 height 13
type input "*******"
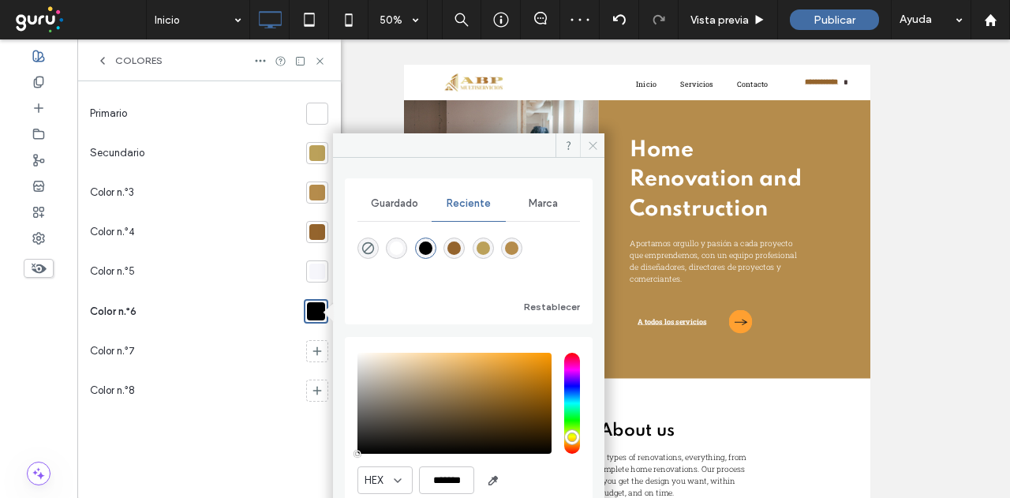
click at [597, 141] on use at bounding box center [593, 145] width 8 height 8
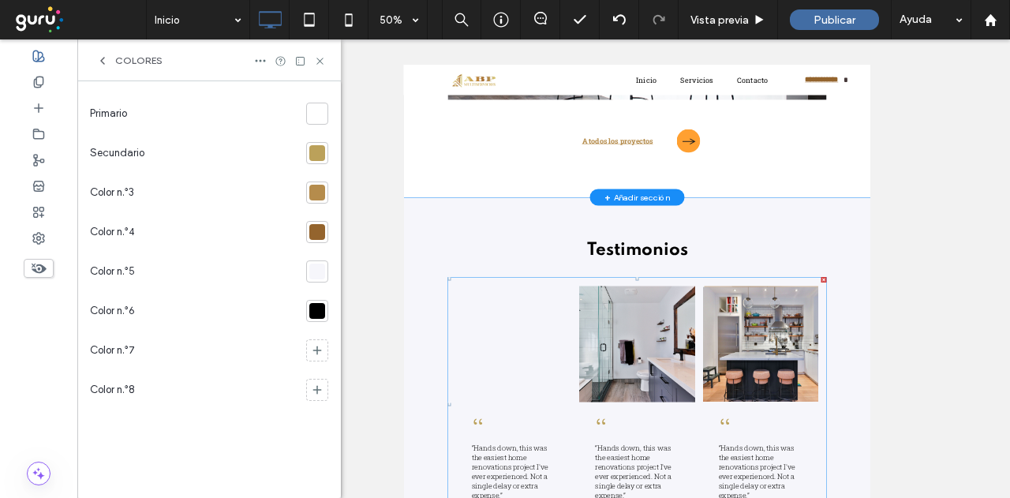
scroll to position [2849, 0]
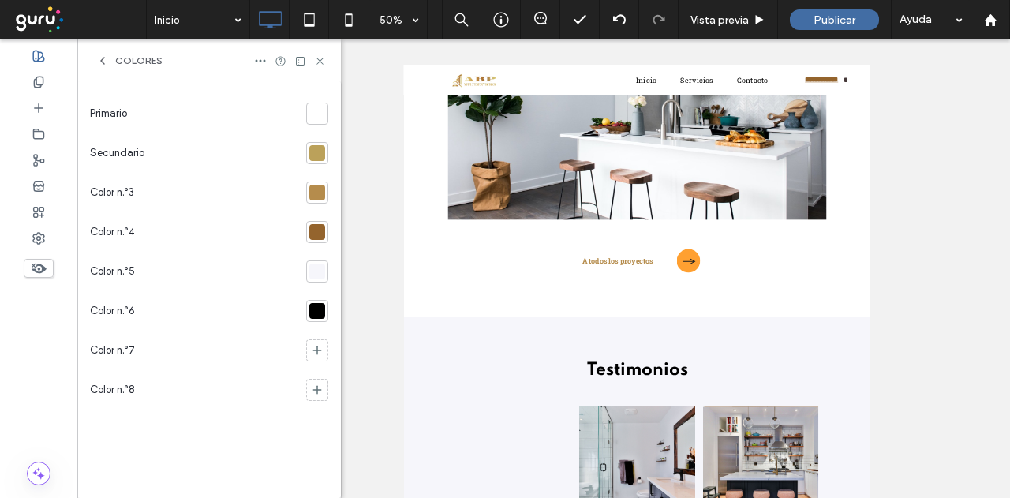
click at [309, 271] on div at bounding box center [317, 271] width 22 height 22
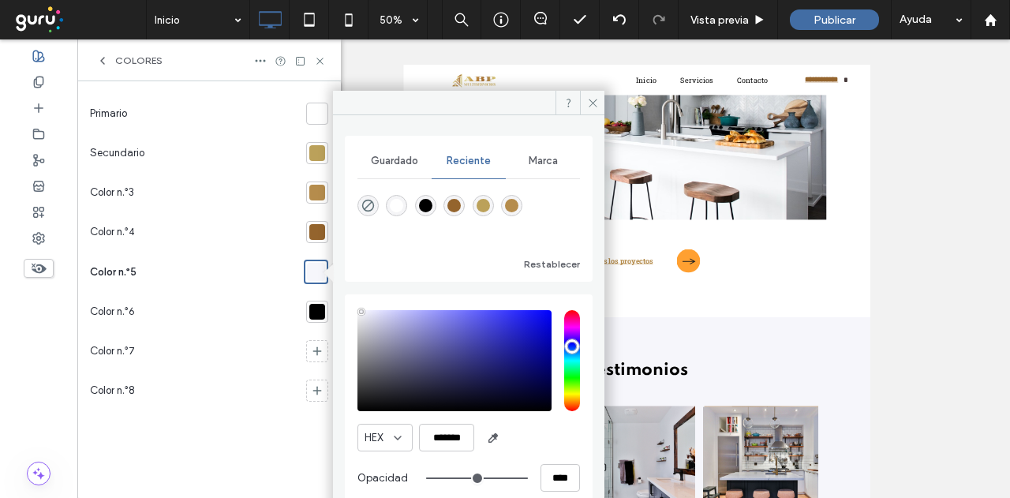
type input "***"
type input "*******"
type input "***"
type input "*******"
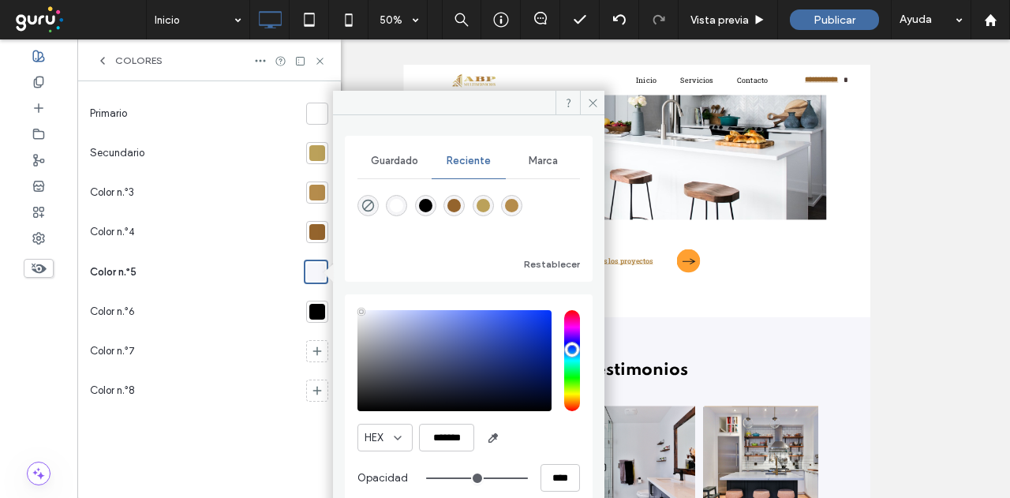
type input "***"
type input "*******"
type input "***"
type input "*******"
type input "***"
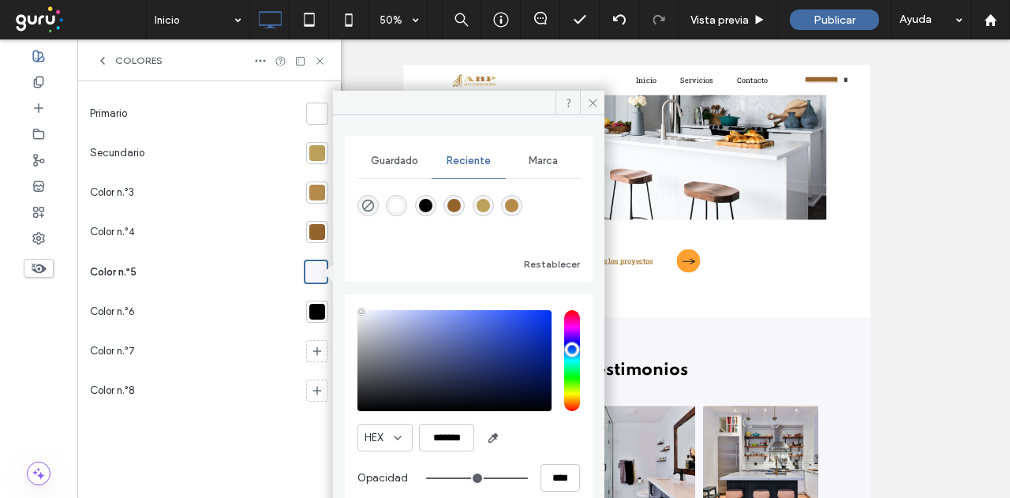
type input "*******"
type input "**"
type input "*******"
type input "**"
type input "*******"
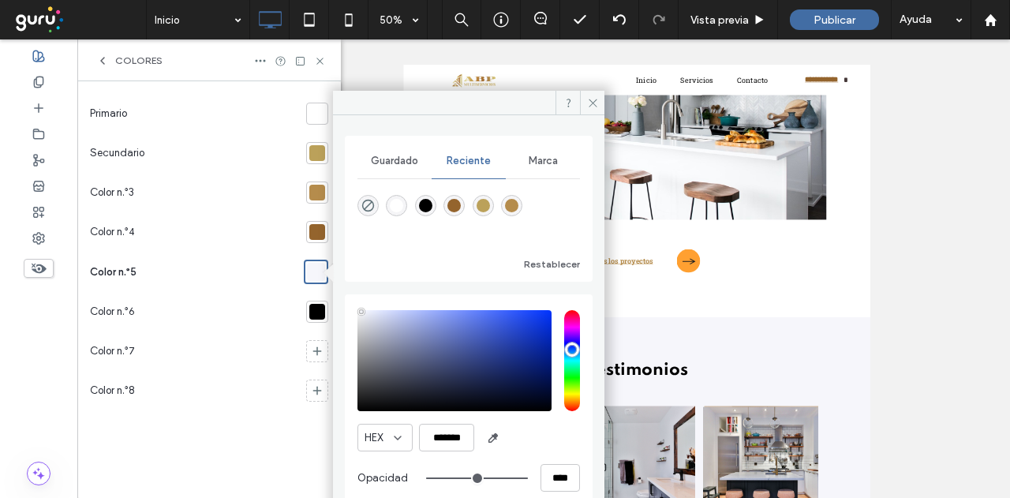
type input "*"
type input "*******"
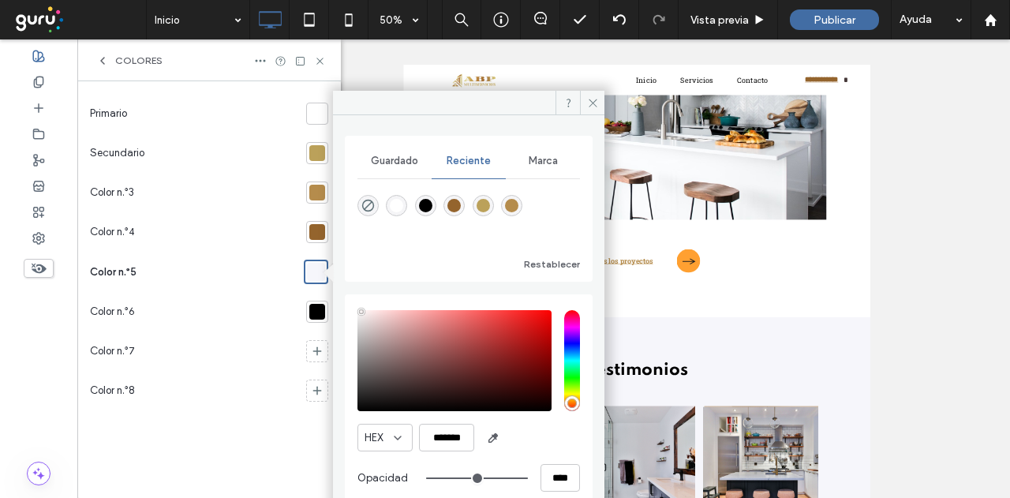
drag, startPoint x: 570, startPoint y: 341, endPoint x: 570, endPoint y: 424, distance: 82.9
type input "*"
click at [570, 411] on input "hue" at bounding box center [572, 360] width 16 height 101
click at [355, 311] on div "pointer" at bounding box center [357, 311] width 5 height 5
click at [357, 315] on div "pointer" at bounding box center [357, 315] width 5 height 5
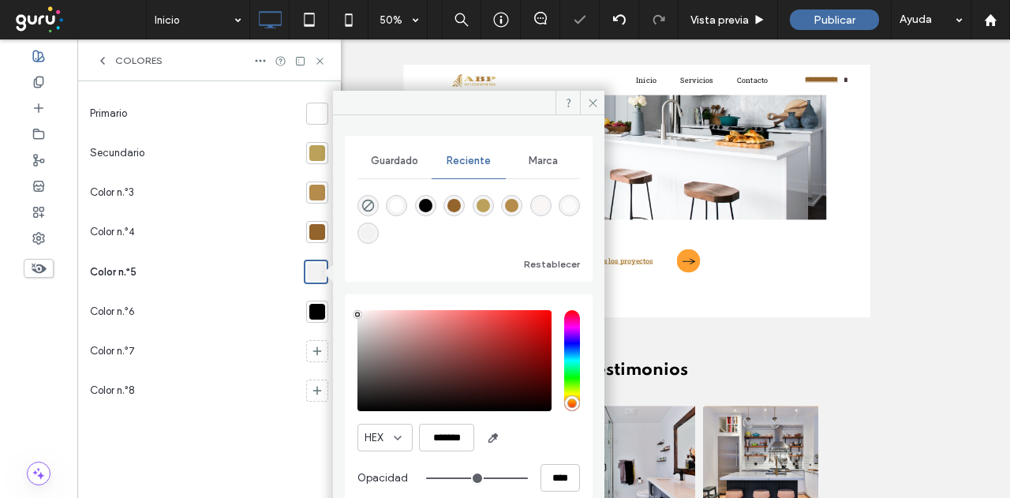
type input "*******"
click at [357, 313] on div "pointer" at bounding box center [357, 314] width 5 height 5
click at [600, 105] on span at bounding box center [592, 103] width 24 height 24
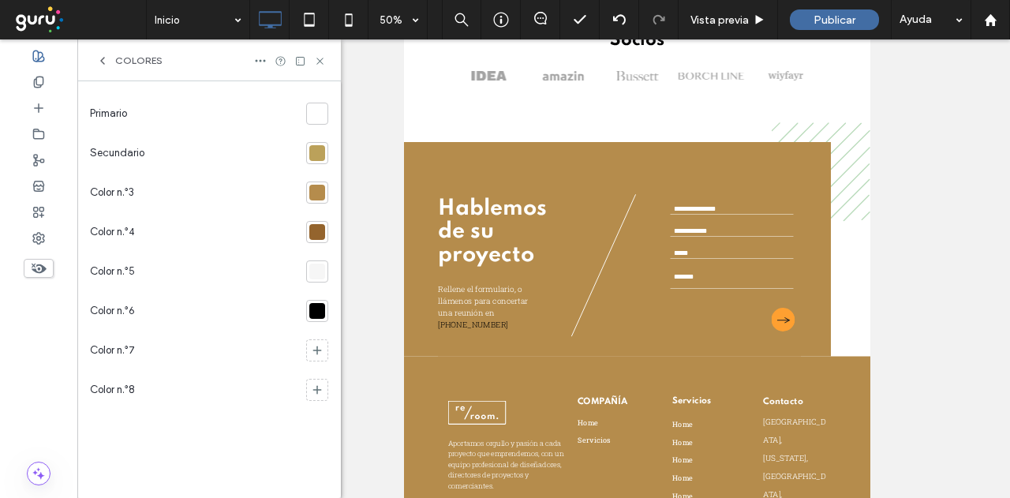
scroll to position [616, 0]
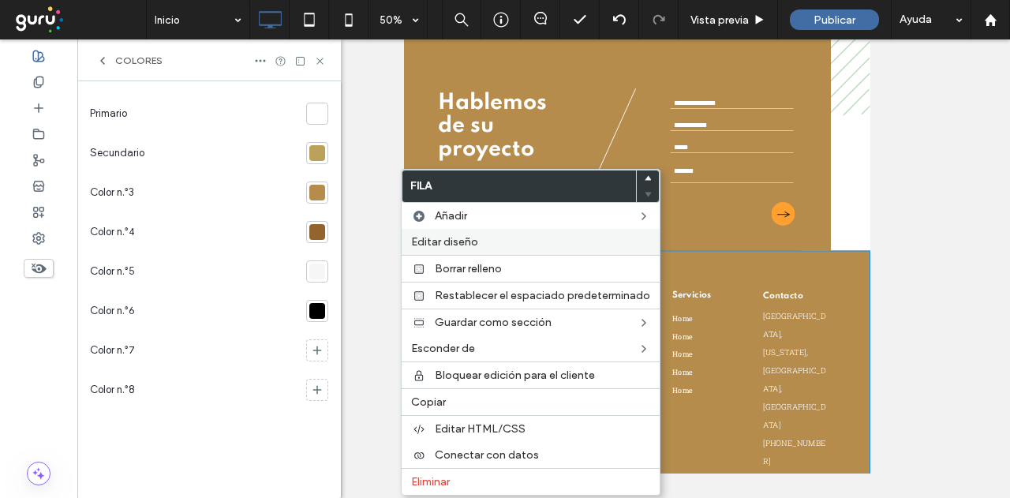
click at [431, 246] on span "Editar diseño" at bounding box center [444, 241] width 67 height 13
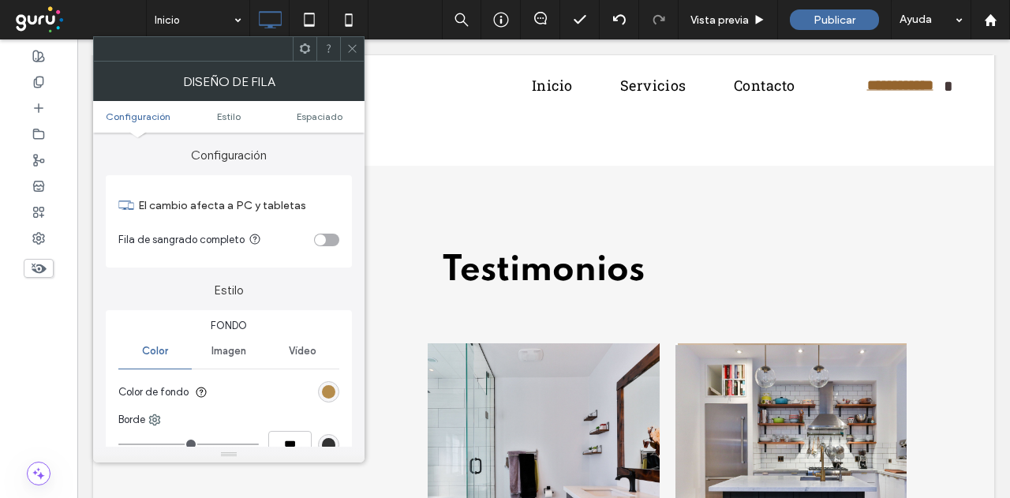
scroll to position [4826, 0]
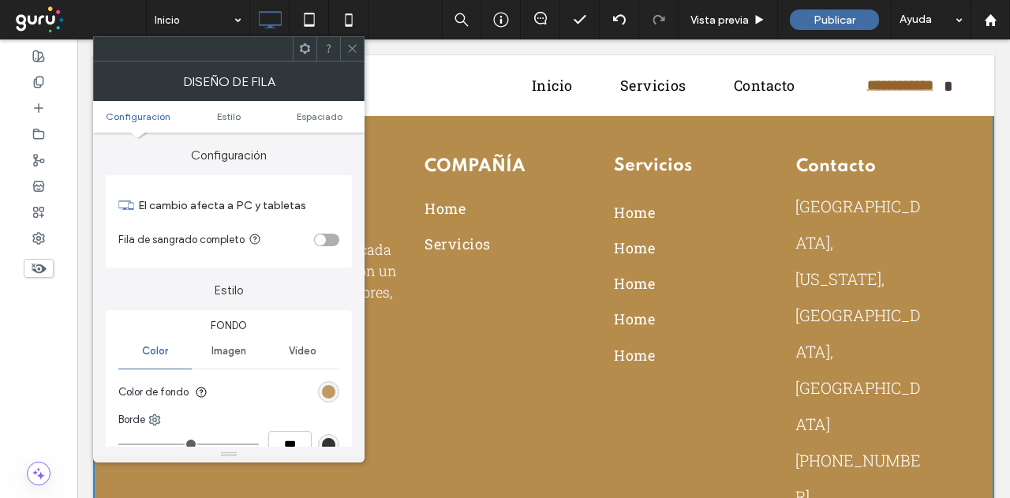
click at [324, 388] on div "rgb(181, 140, 76)" at bounding box center [328, 391] width 13 height 13
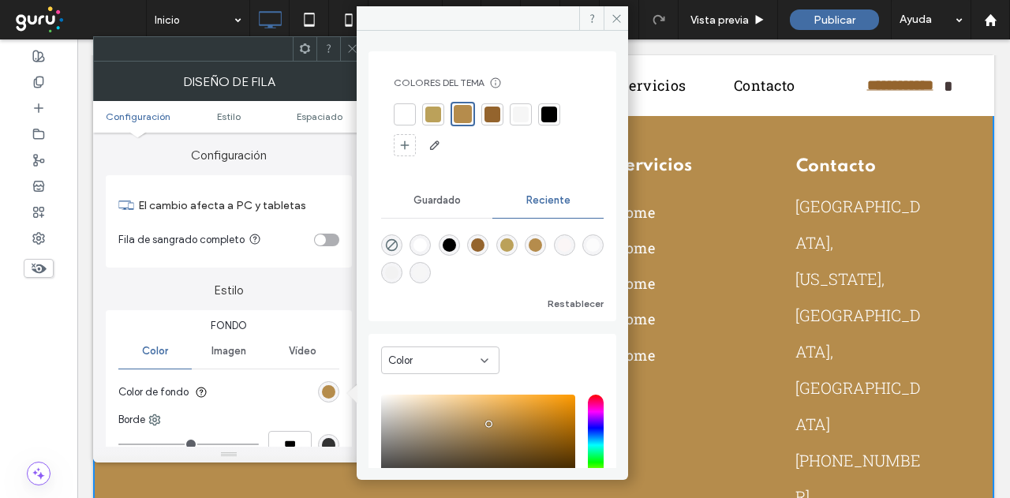
click at [489, 108] on div at bounding box center [493, 115] width 16 height 16
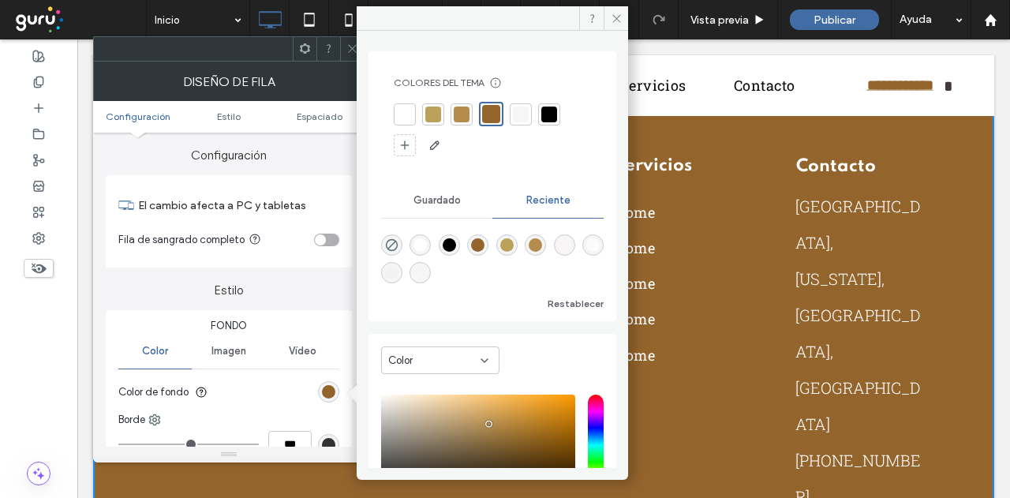
click at [624, 13] on span at bounding box center [616, 18] width 24 height 24
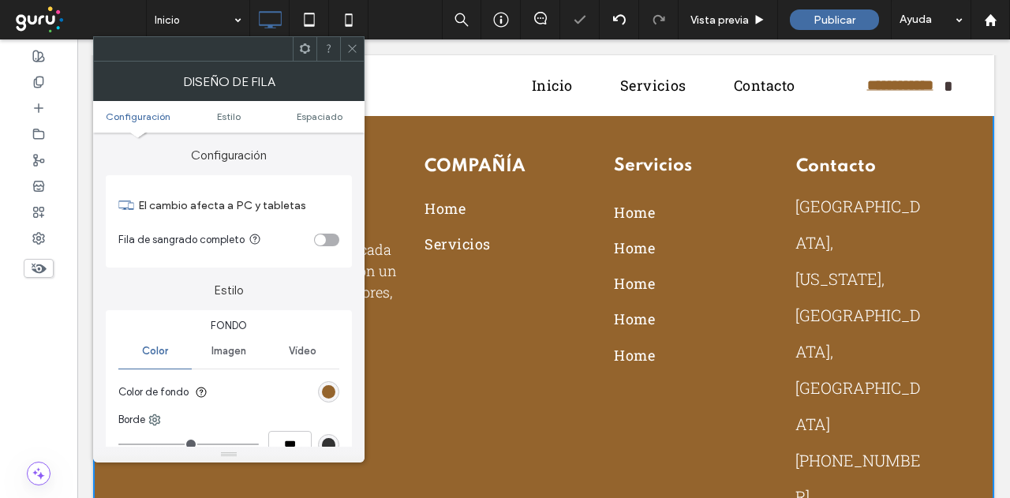
click at [347, 45] on icon at bounding box center [352, 49] width 12 height 12
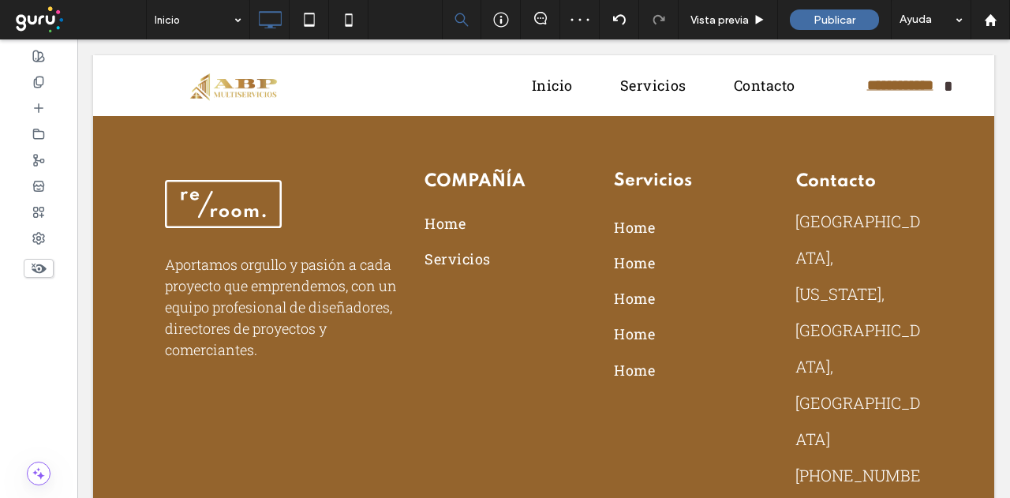
scroll to position [4787, 0]
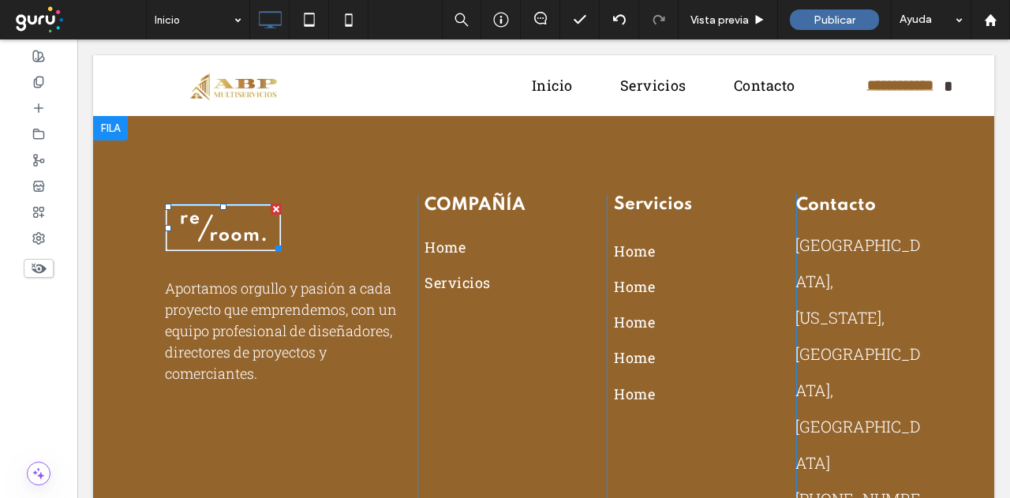
click at [234, 238] on img at bounding box center [223, 228] width 117 height 48
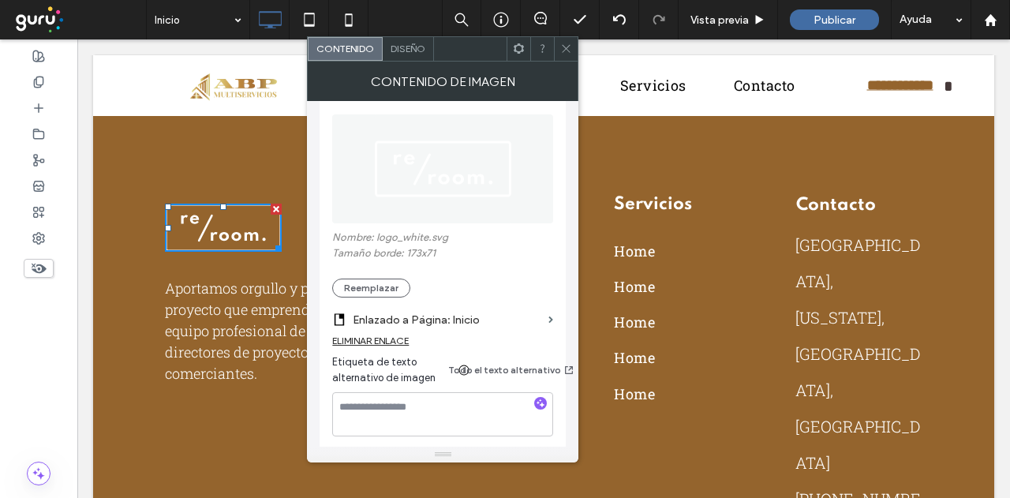
scroll to position [316, 0]
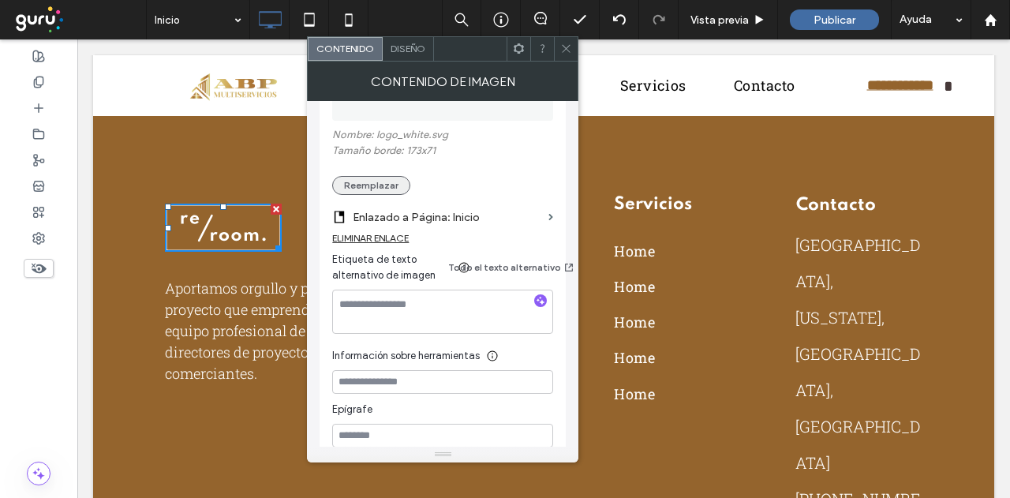
click at [369, 181] on button "Reemplazar" at bounding box center [371, 185] width 78 height 19
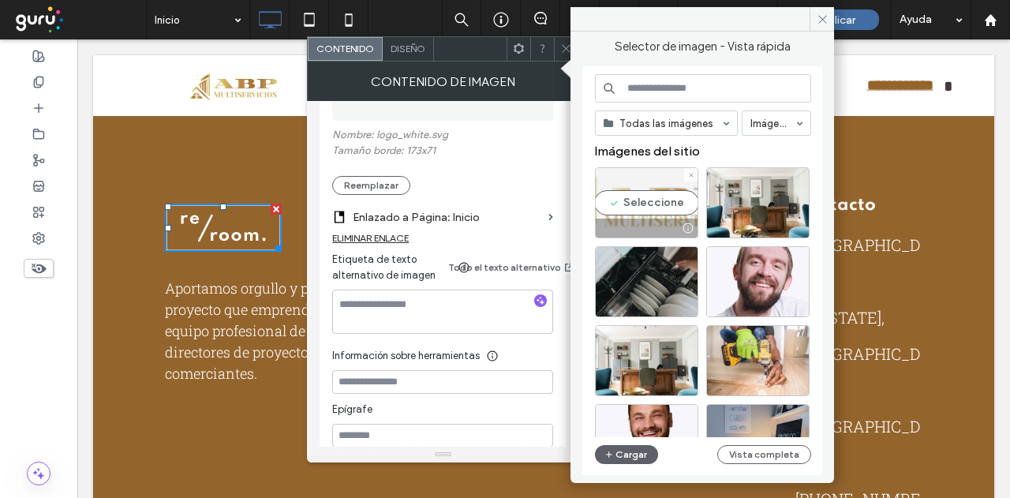
click at [658, 208] on div "Seleccione" at bounding box center [646, 202] width 103 height 71
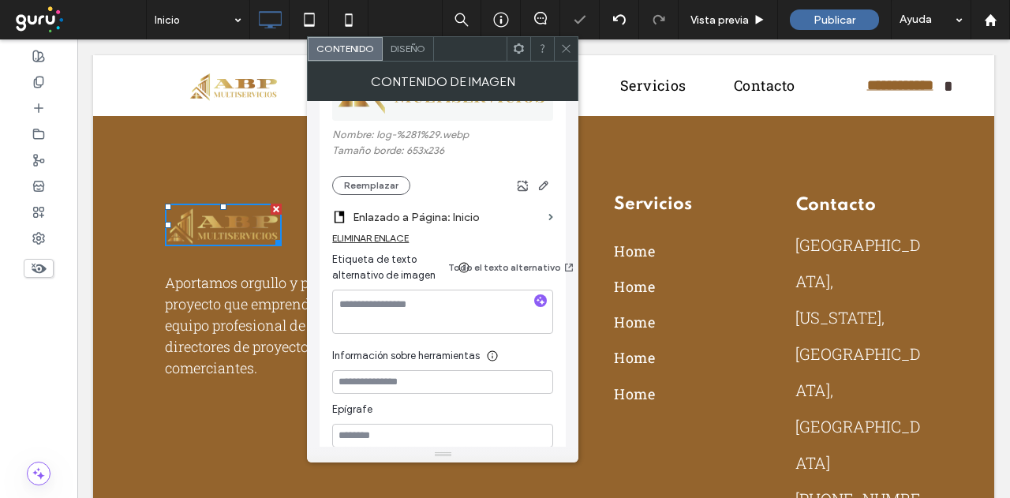
click at [275, 149] on div "Aportamos orgullo y pasión a cada proyecto que emprendemos, con un equipo profe…" at bounding box center [543, 393] width 901 height 556
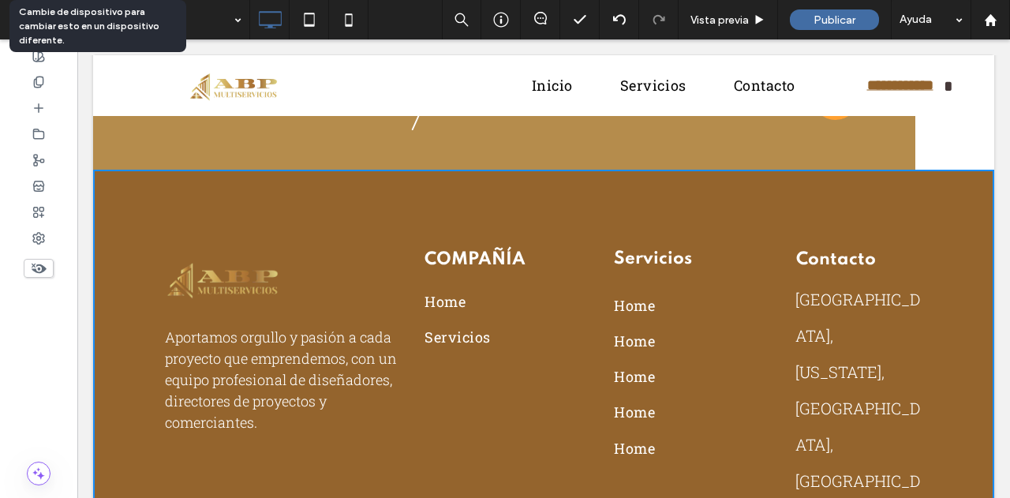
scroll to position [4708, 0]
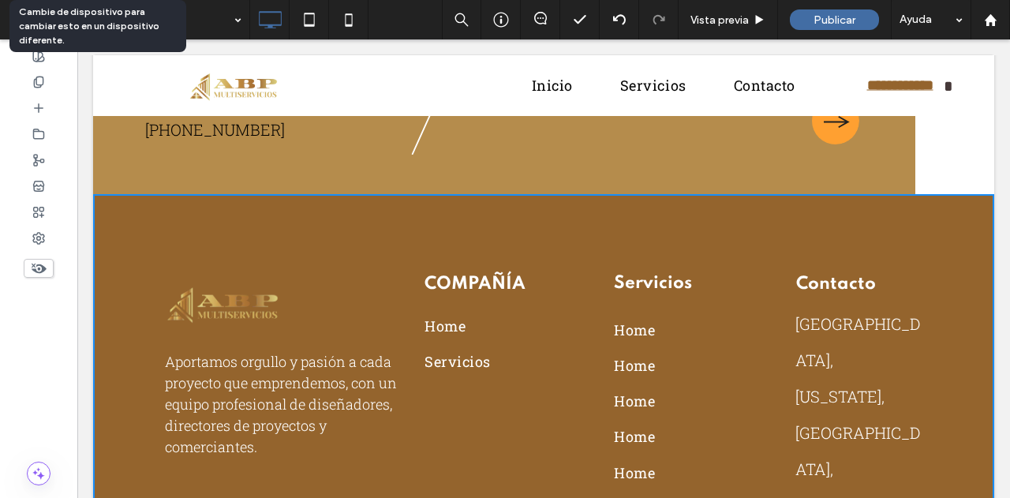
drag, startPoint x: 262, startPoint y: 310, endPoint x: 269, endPoint y: 316, distance: 9.5
click at [262, 310] on img at bounding box center [223, 304] width 117 height 42
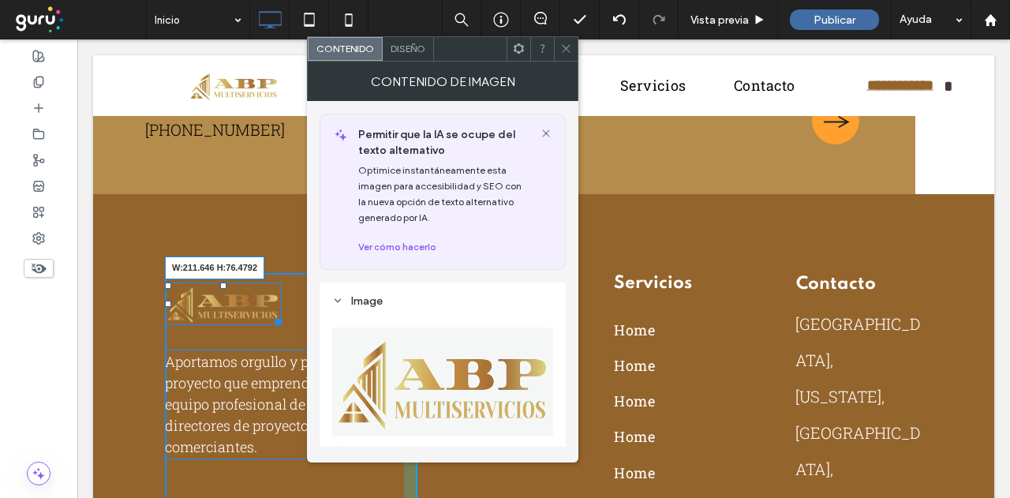
click at [282, 324] on div "W:211.646 H:76.4792" at bounding box center [223, 304] width 117 height 42
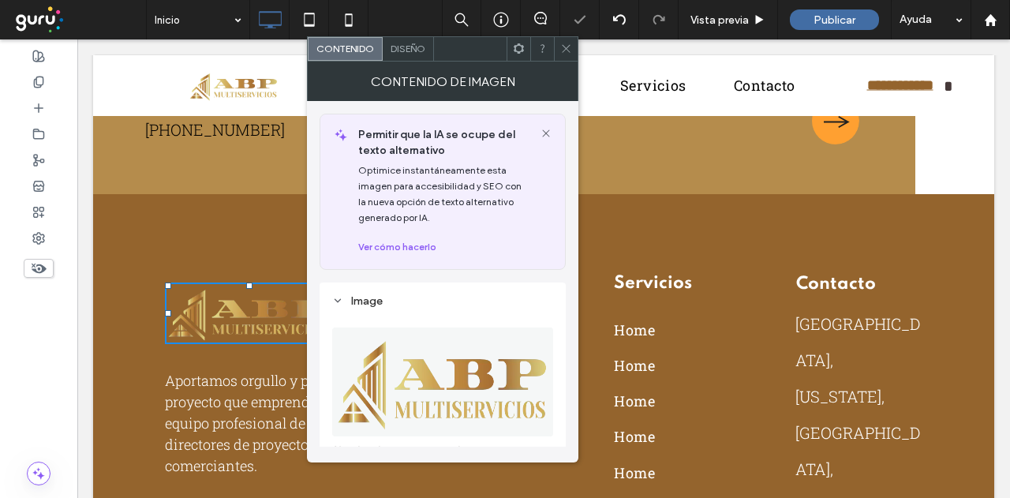
click at [564, 54] on span at bounding box center [566, 49] width 12 height 24
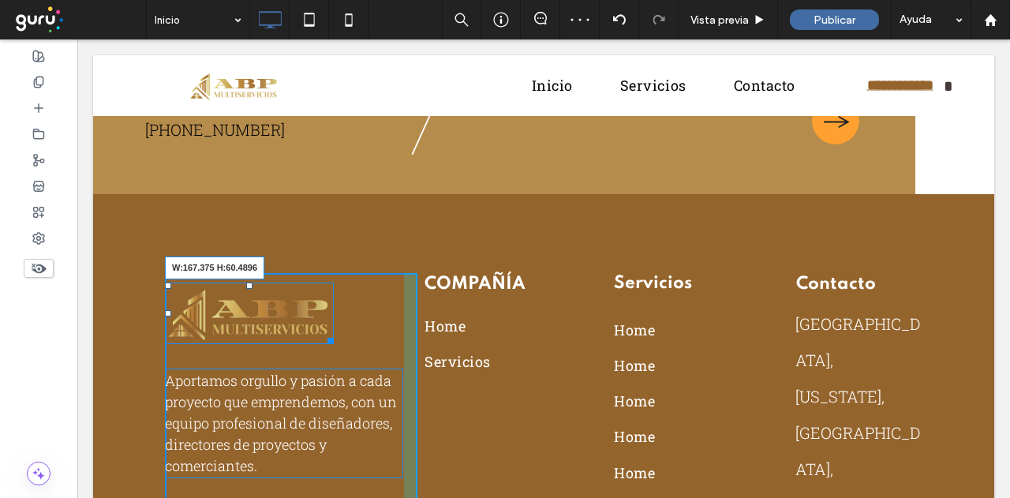
drag, startPoint x: 323, startPoint y: 340, endPoint x: 311, endPoint y: 328, distance: 17.3
click at [311, 328] on div "W:167.375 H:60.4896 Aportamos orgullo y pasión a cada proyecto que emprendemos,…" at bounding box center [291, 472] width 253 height 399
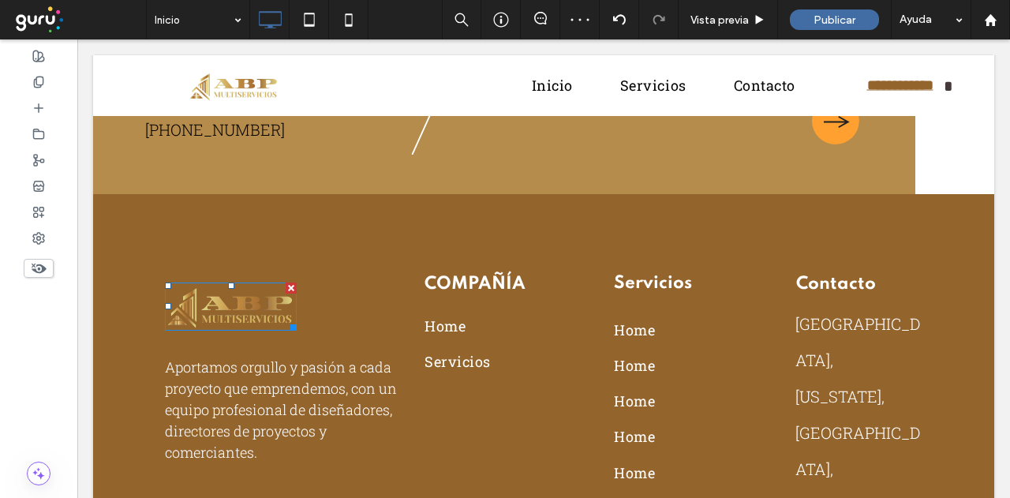
click at [489, 237] on div "Aportamos orgullo y pasión a cada proyecto que emprendemos, con un equipo profe…" at bounding box center [543, 472] width 901 height 556
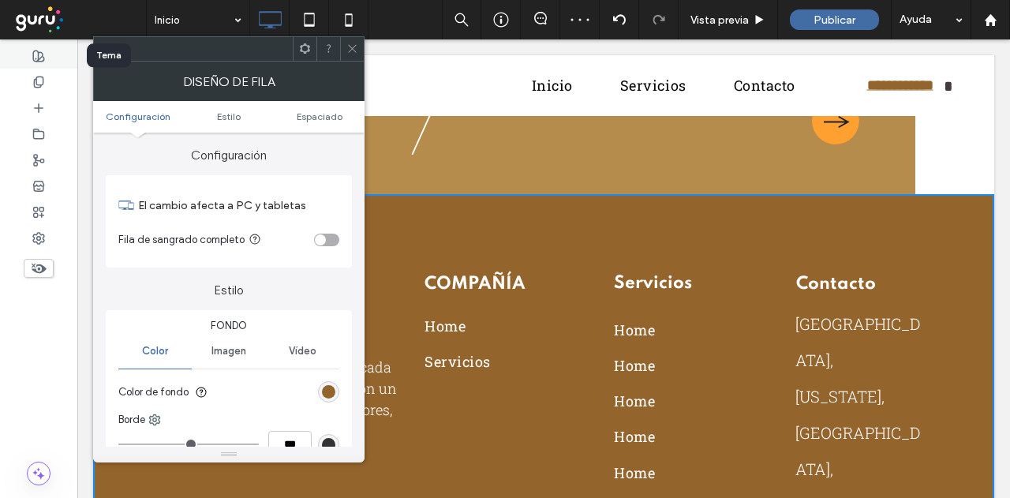
drag, startPoint x: 33, startPoint y: 58, endPoint x: 425, endPoint y: 518, distance: 604.6
click at [33, 58] on use at bounding box center [38, 56] width 11 height 11
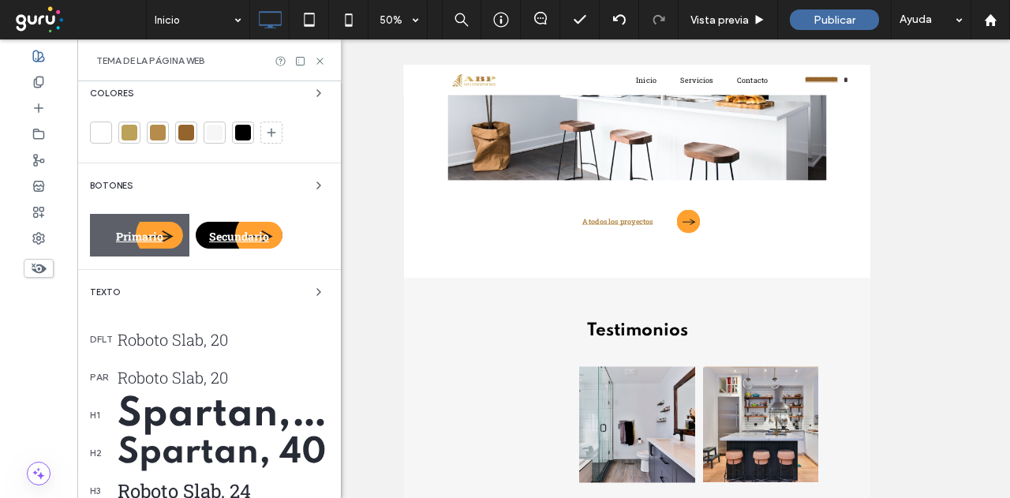
scroll to position [237, 0]
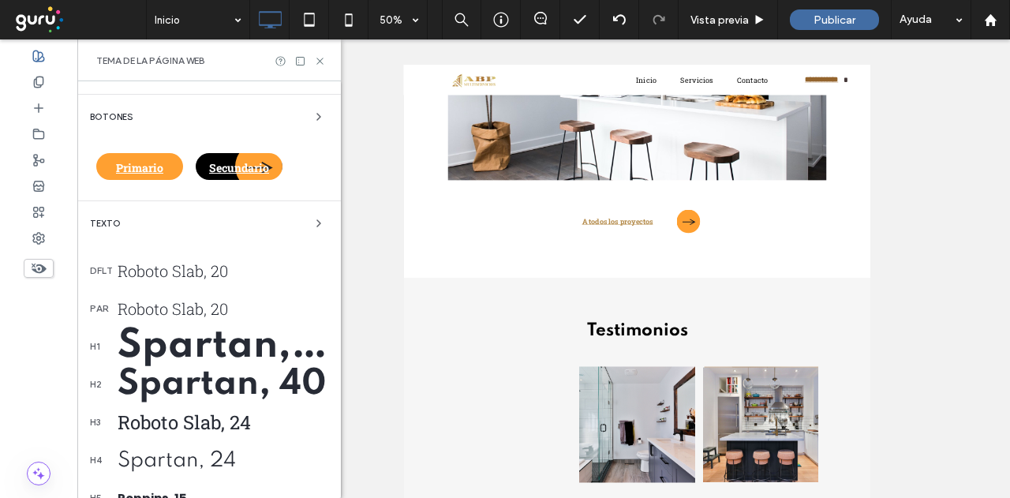
click at [169, 157] on div "Primario" at bounding box center [139, 166] width 87 height 27
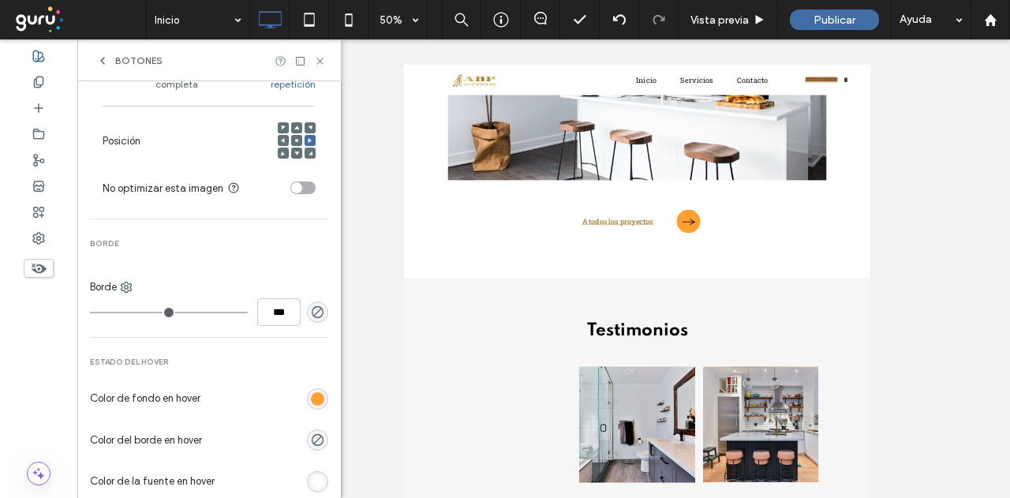
scroll to position [868, 0]
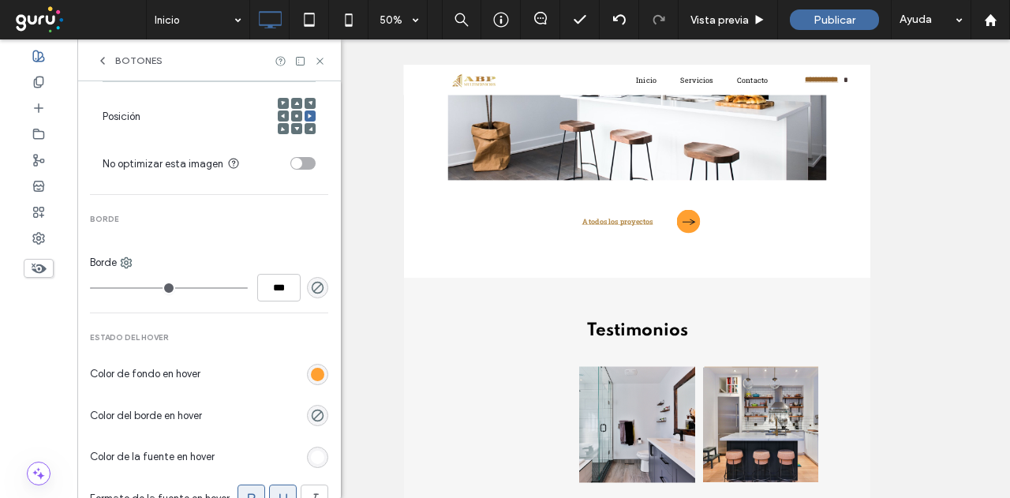
click at [316, 366] on div "rgb(255, 160, 49)" at bounding box center [317, 374] width 21 height 21
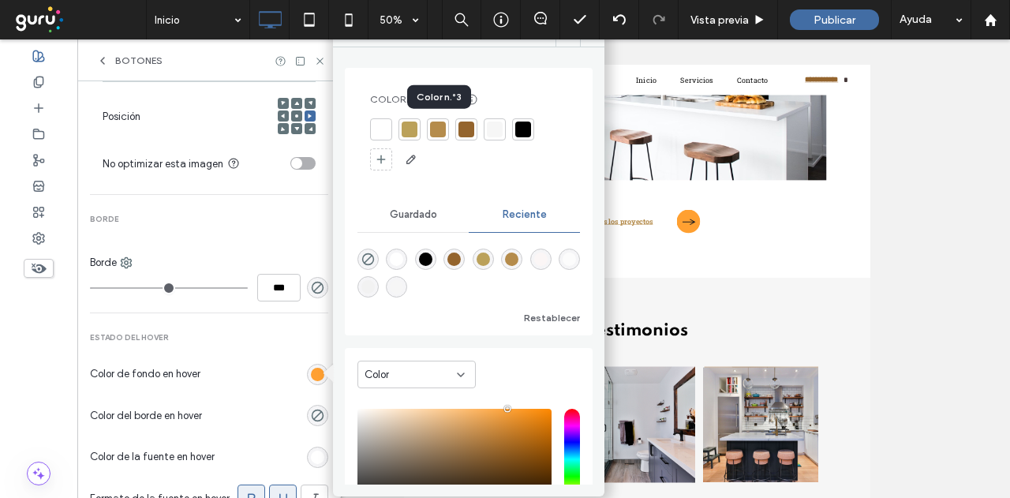
click at [441, 128] on div at bounding box center [438, 130] width 16 height 16
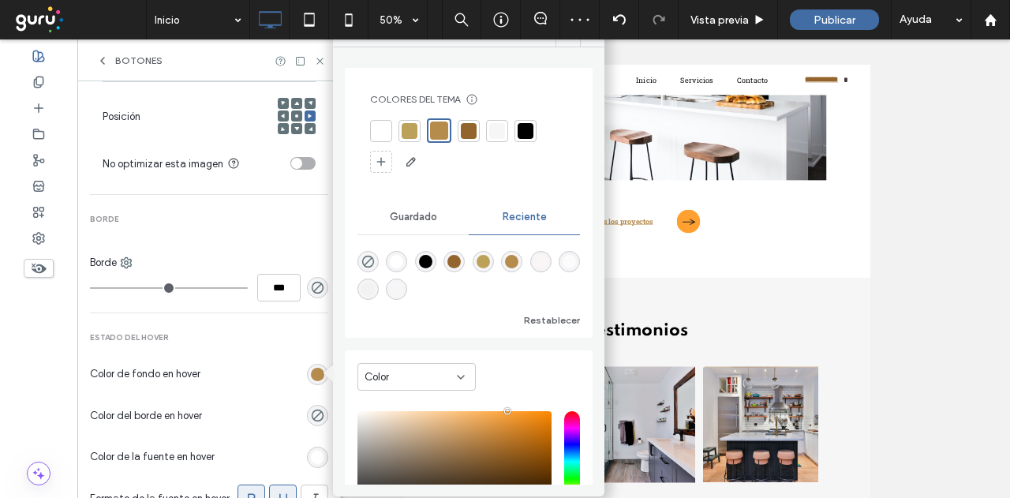
click at [466, 135] on div at bounding box center [469, 131] width 16 height 16
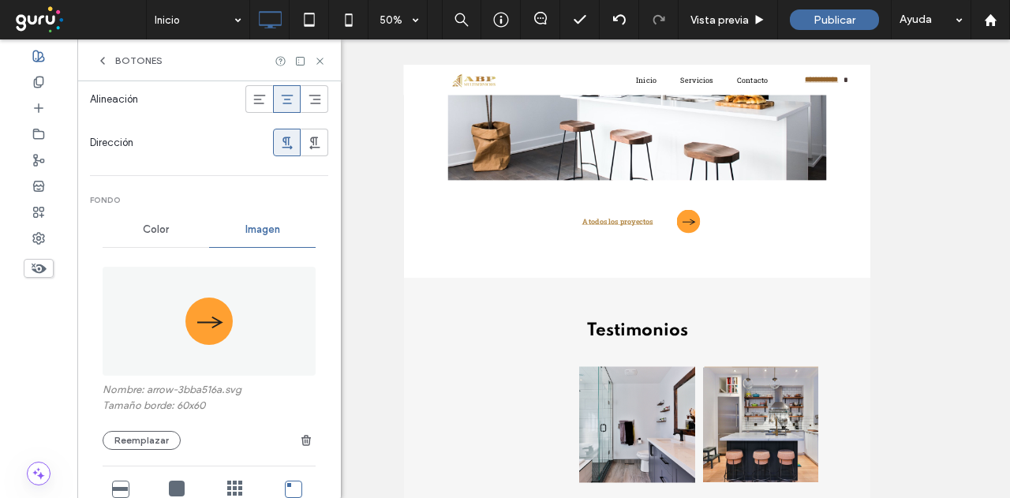
scroll to position [355, 0]
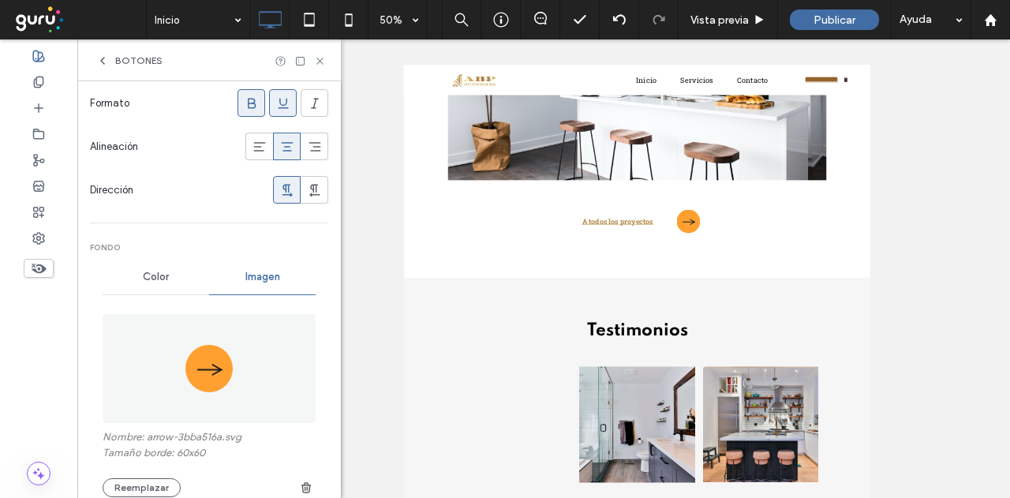
click at [153, 271] on span "Color" at bounding box center [156, 277] width 26 height 13
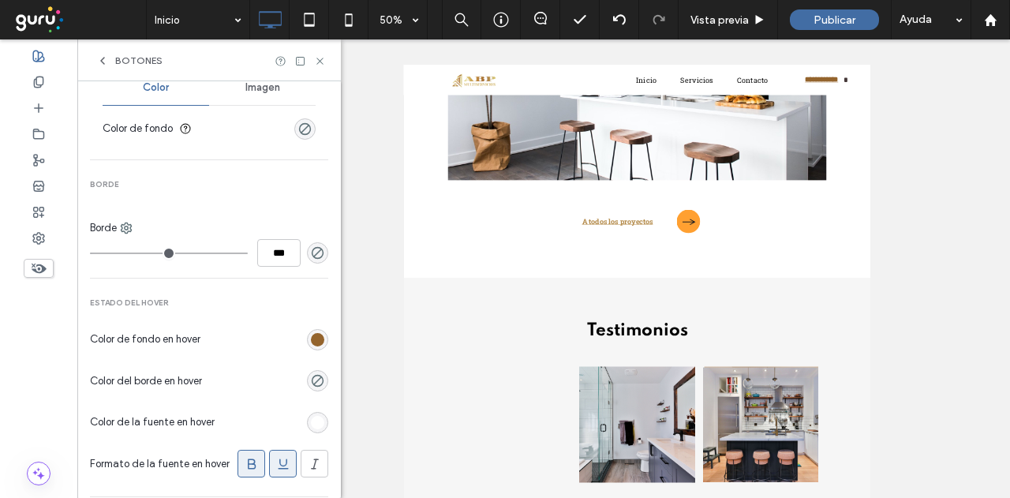
scroll to position [434, 0]
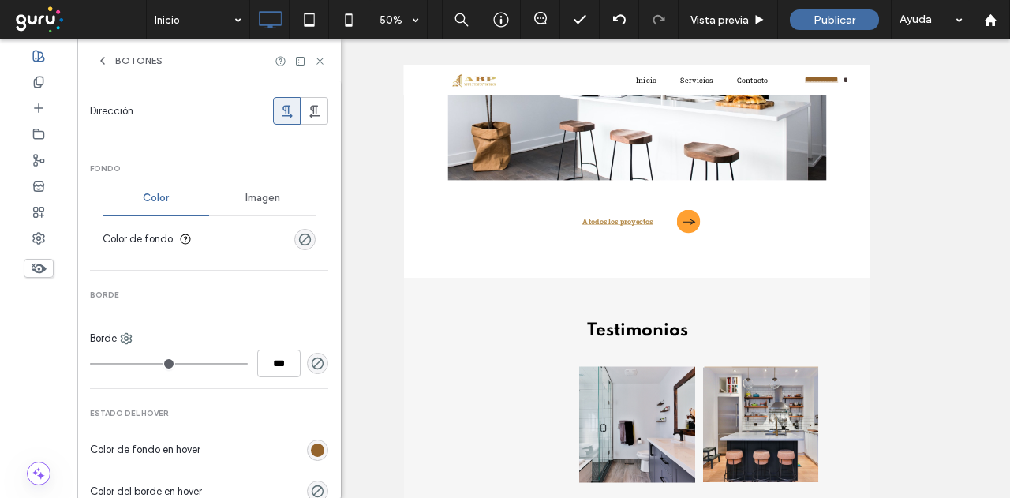
click at [270, 196] on span "Imagen" at bounding box center [262, 198] width 35 height 13
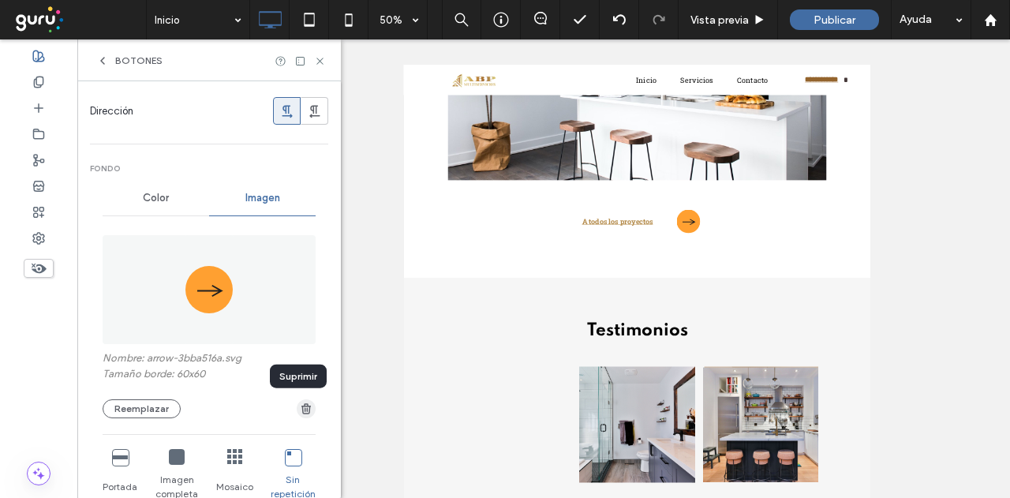
click at [300, 403] on icon "button" at bounding box center [306, 409] width 13 height 13
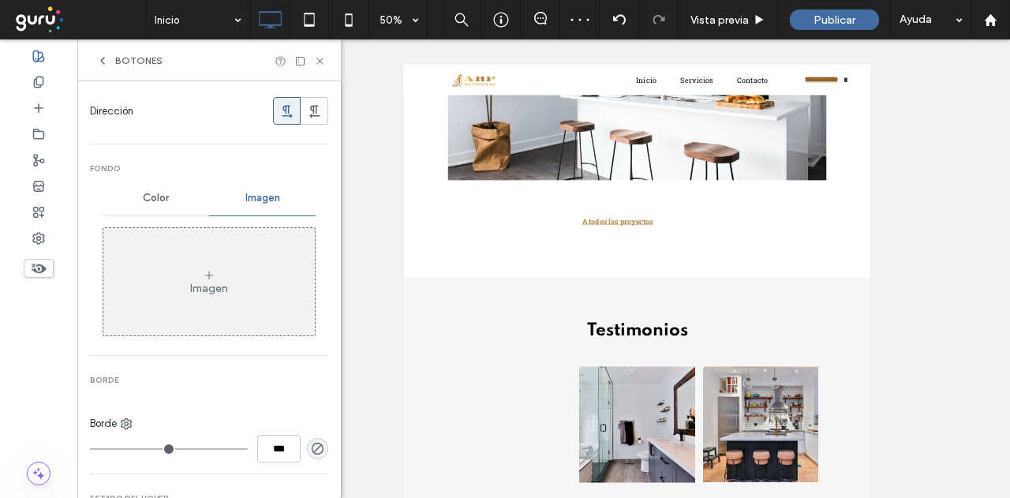
click at [100, 60] on icon at bounding box center [102, 60] width 13 height 13
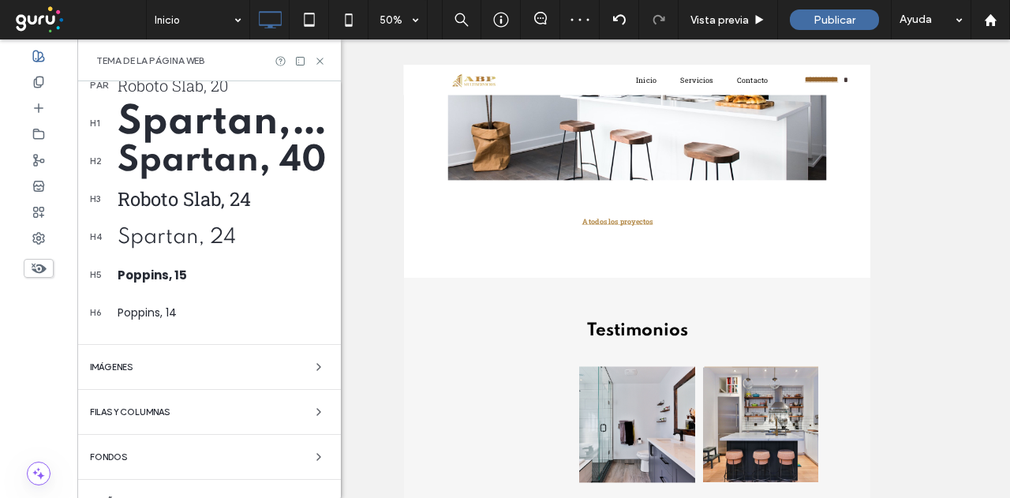
scroll to position [485, 0]
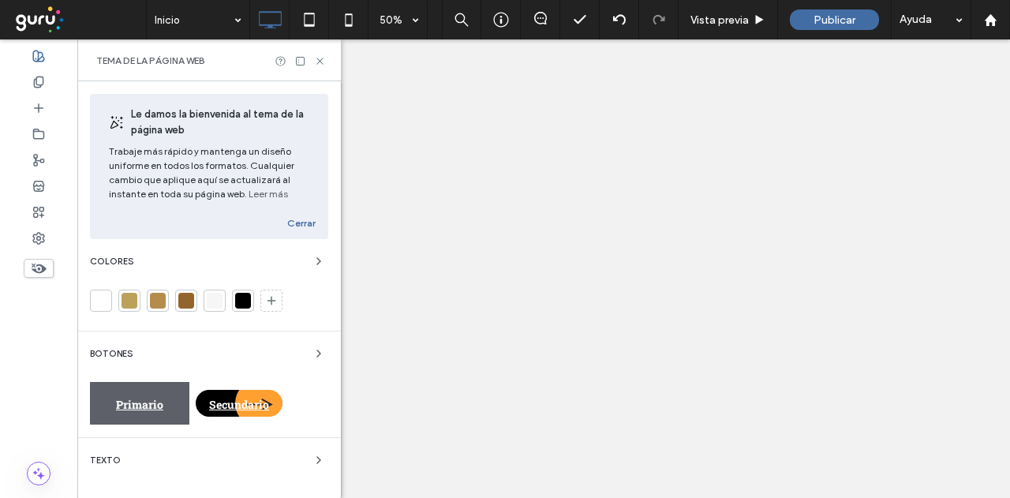
click at [148, 397] on span "Primario" at bounding box center [139, 404] width 47 height 15
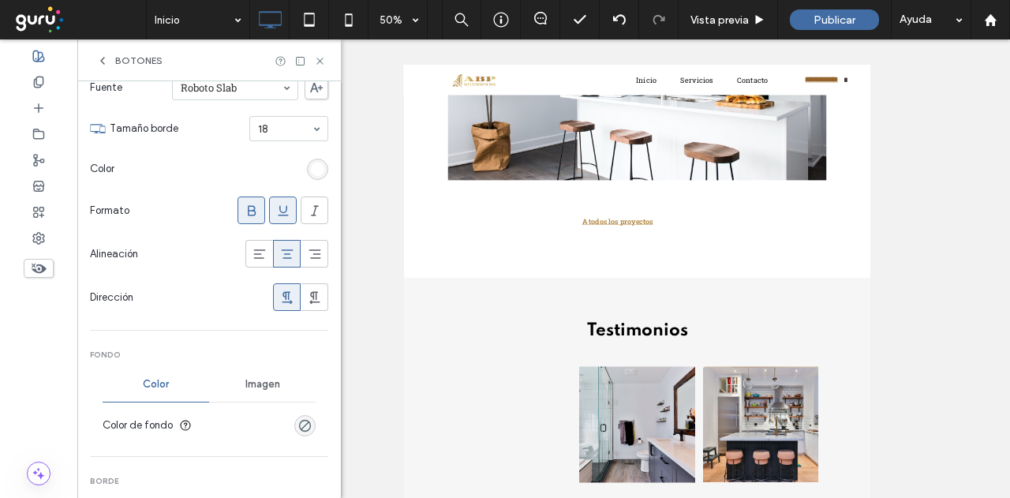
scroll to position [485, 0]
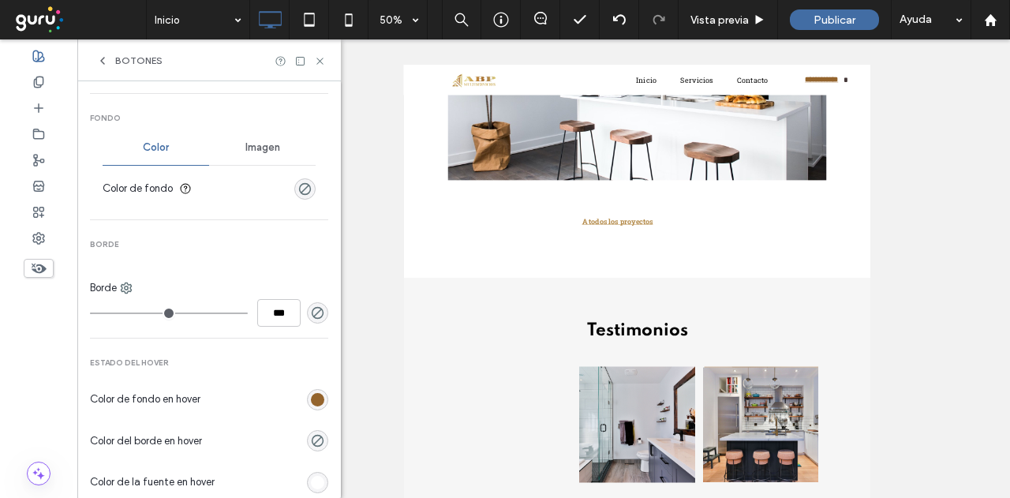
click at [303, 178] on div "rgba(0, 0, 0, 0)" at bounding box center [304, 188] width 21 height 21
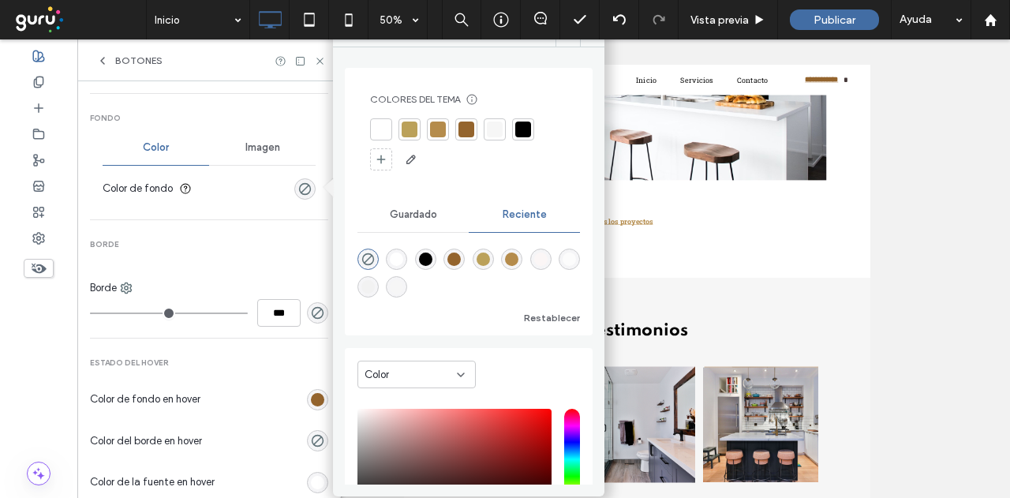
click at [436, 122] on div at bounding box center [438, 130] width 16 height 16
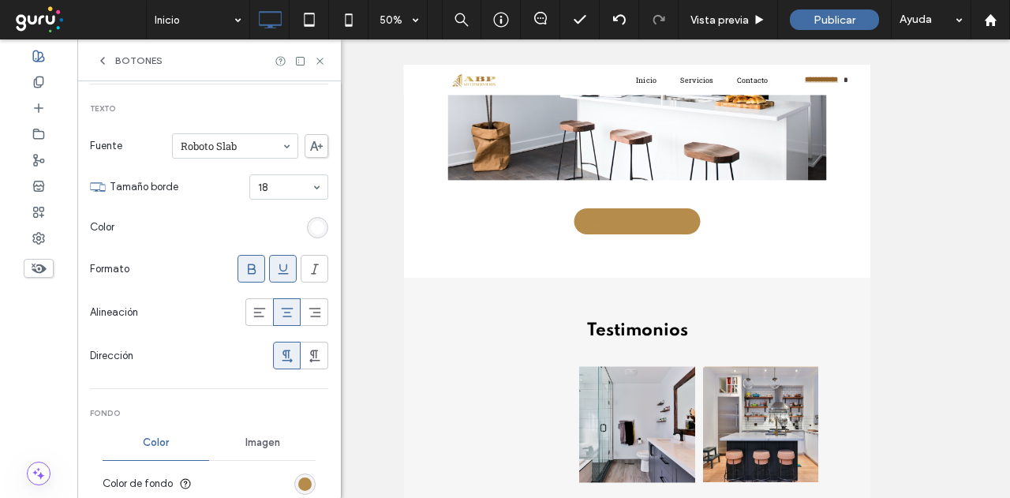
scroll to position [90, 0]
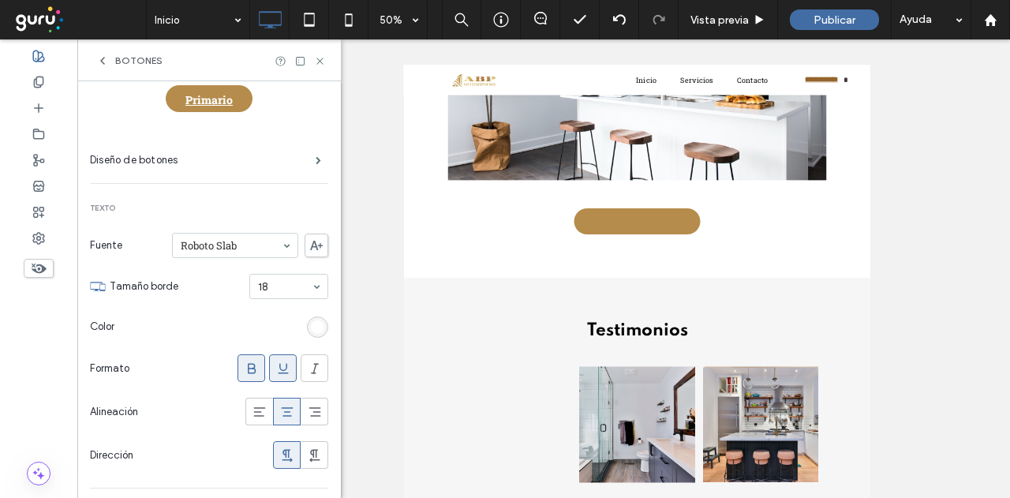
click at [307, 319] on div "rgb(255, 255, 255)" at bounding box center [317, 326] width 21 height 21
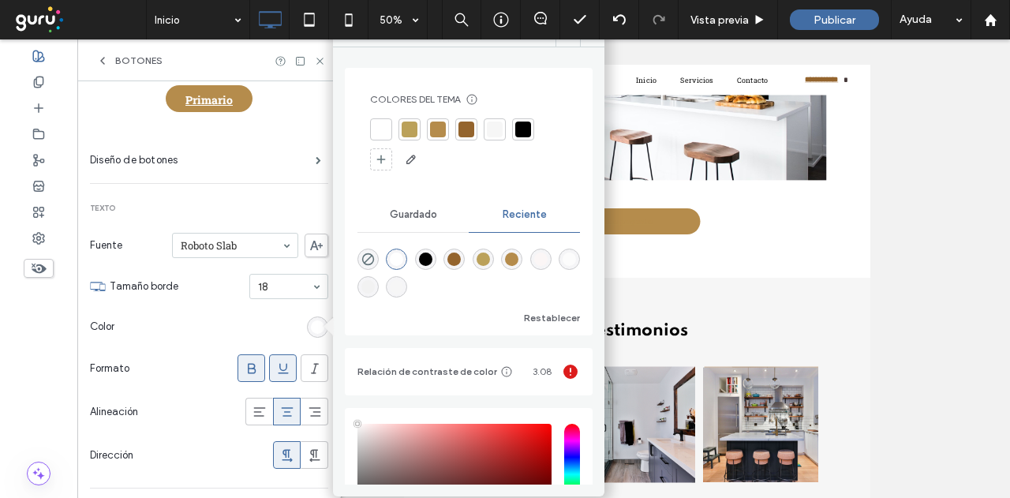
click at [382, 128] on div at bounding box center [381, 130] width 16 height 16
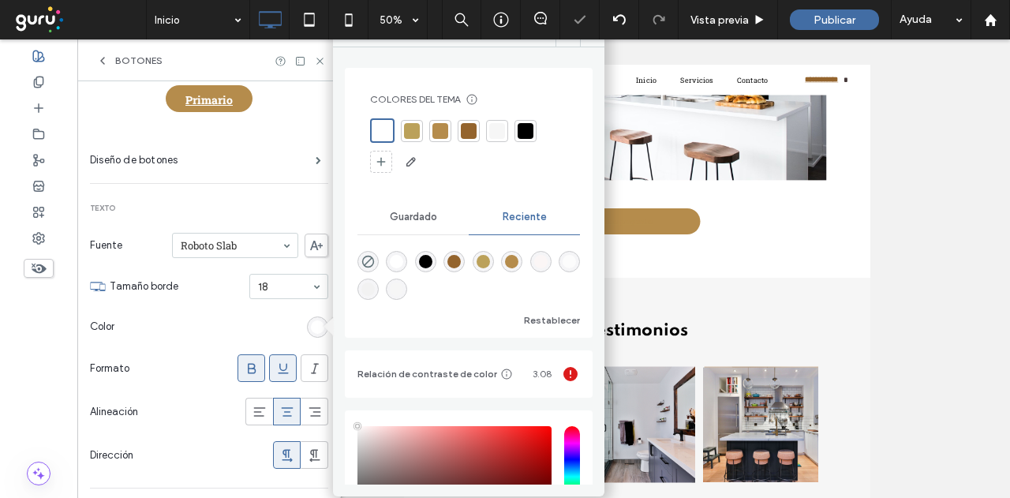
click at [270, 375] on div at bounding box center [283, 368] width 26 height 26
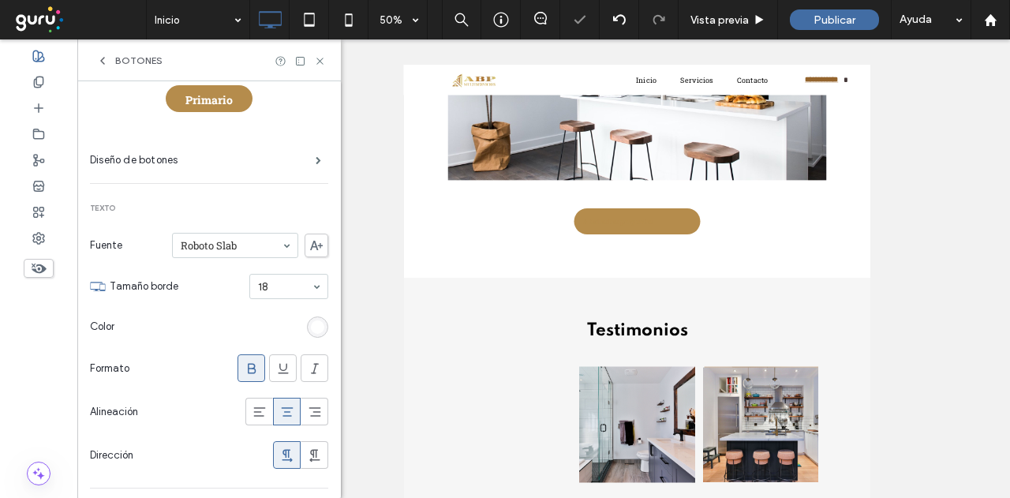
click at [311, 326] on div "rgb(255, 255, 255)" at bounding box center [317, 326] width 13 height 13
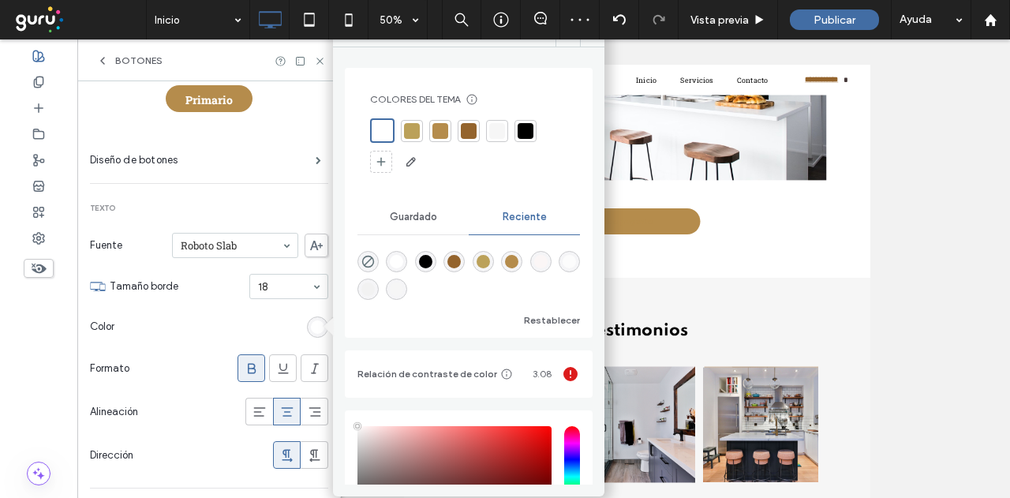
click at [385, 133] on div at bounding box center [382, 131] width 18 height 18
click at [591, 45] on span at bounding box center [592, 35] width 24 height 24
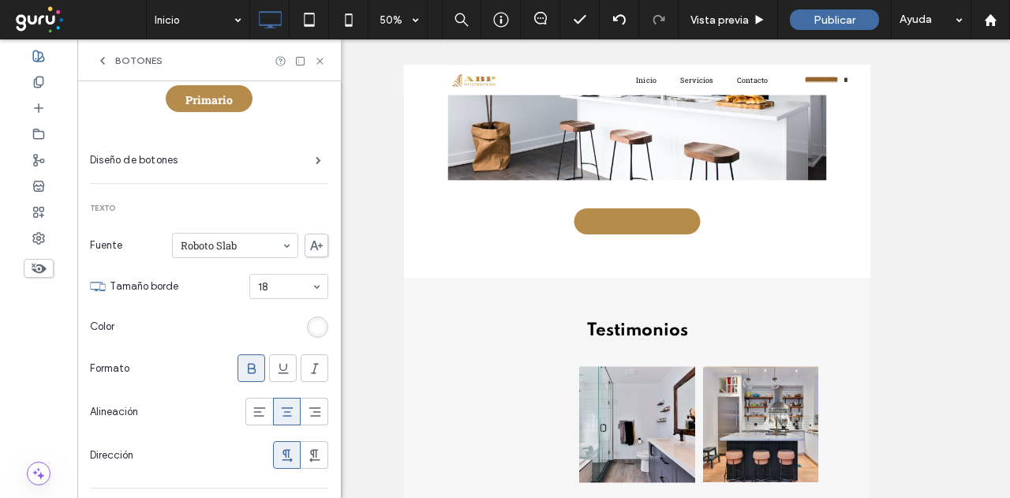
click at [279, 413] on icon at bounding box center [287, 412] width 16 height 16
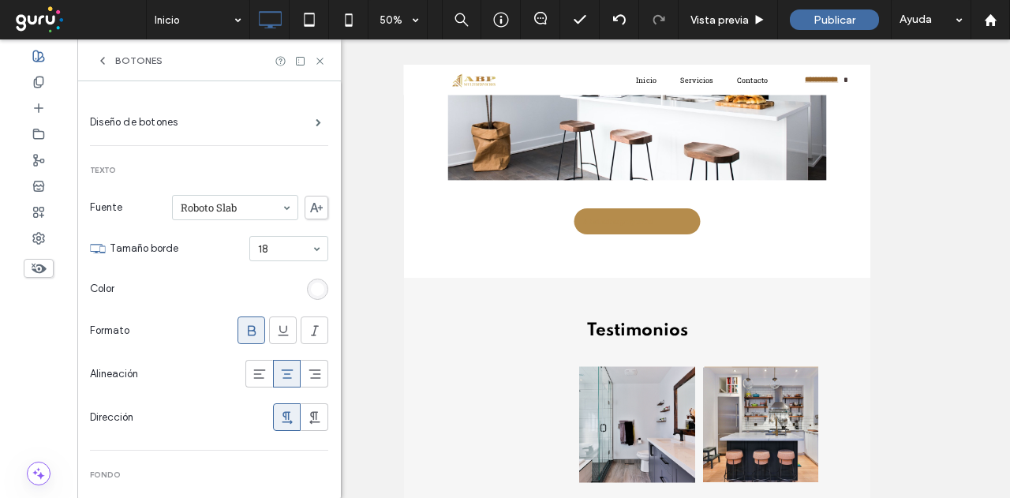
scroll to position [11, 0]
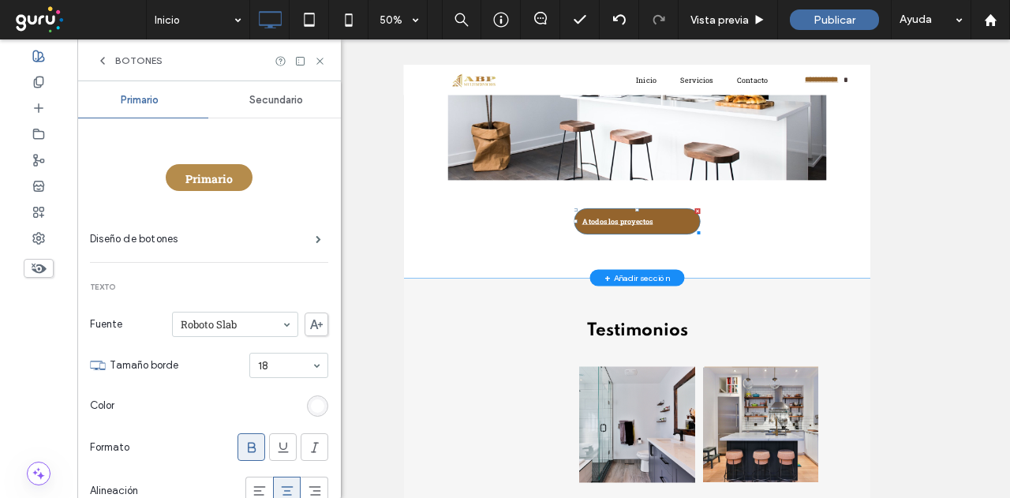
click at [932, 392] on link "A todos los proyectos" at bounding box center [869, 378] width 253 height 52
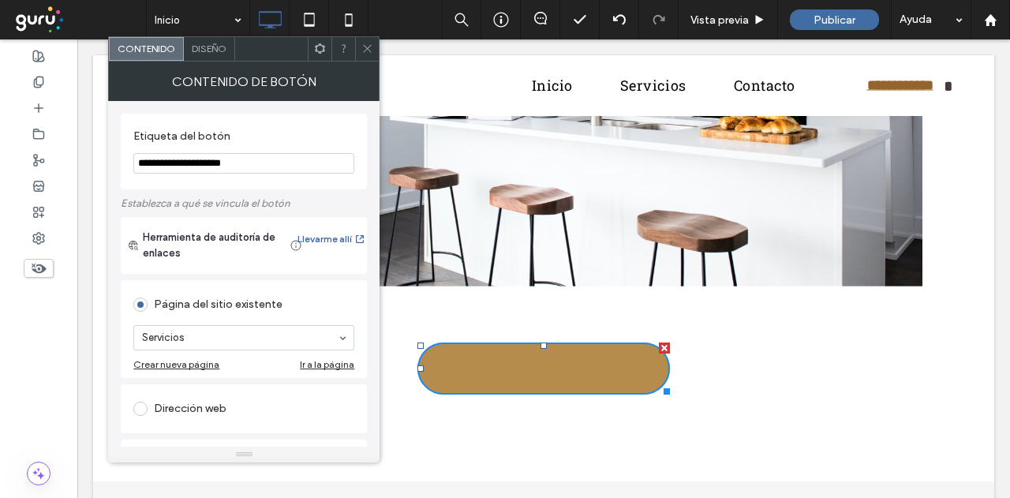
click at [209, 50] on span "Diseño" at bounding box center [209, 49] width 35 height 12
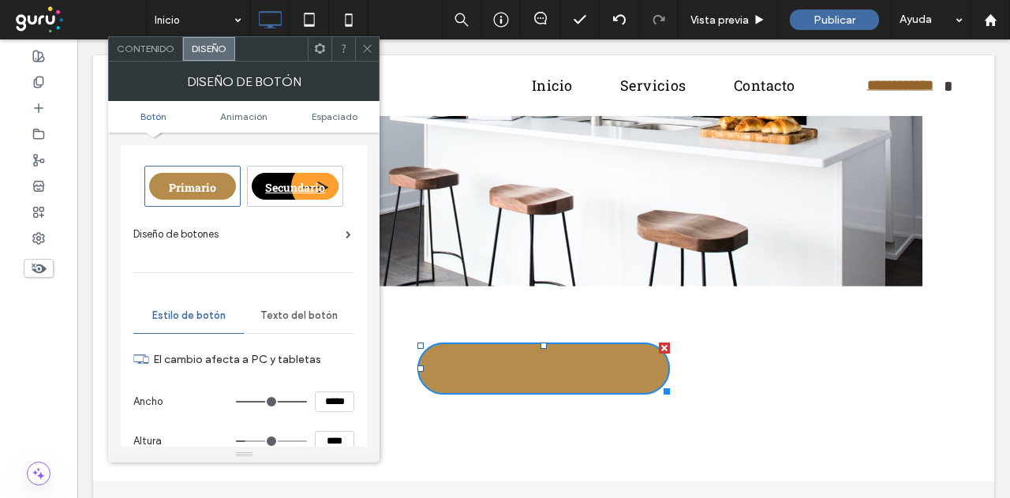
click at [199, 183] on span "Primario" at bounding box center [192, 187] width 47 height 15
click at [365, 42] on span at bounding box center [367, 49] width 12 height 24
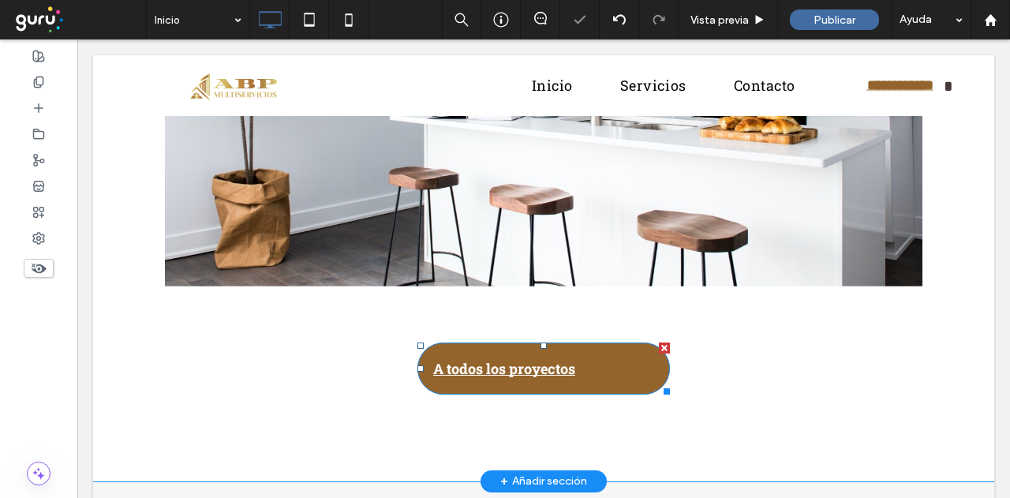
click at [467, 364] on span "A todos los proyectos" at bounding box center [504, 368] width 142 height 35
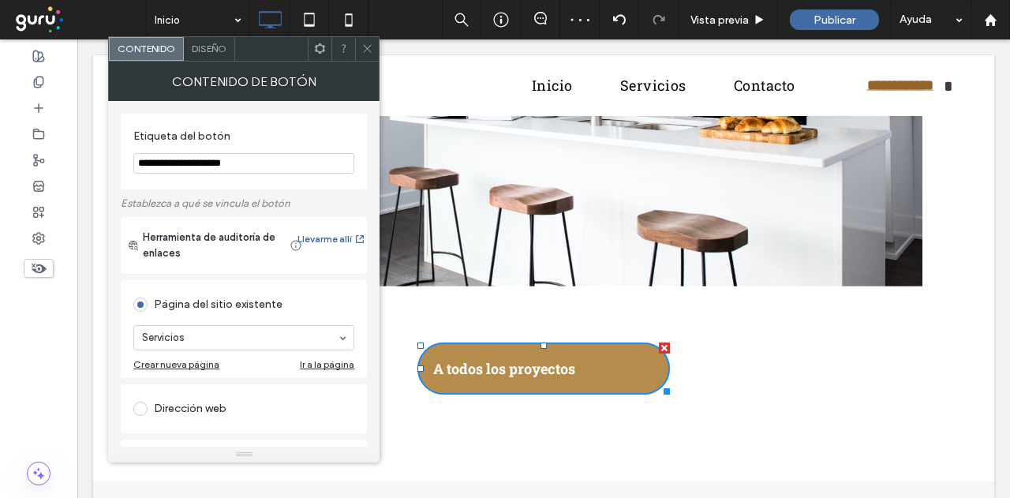
drag, startPoint x: 368, startPoint y: 50, endPoint x: 199, endPoint y: 39, distance: 169.3
click at [366, 49] on icon at bounding box center [367, 49] width 12 height 12
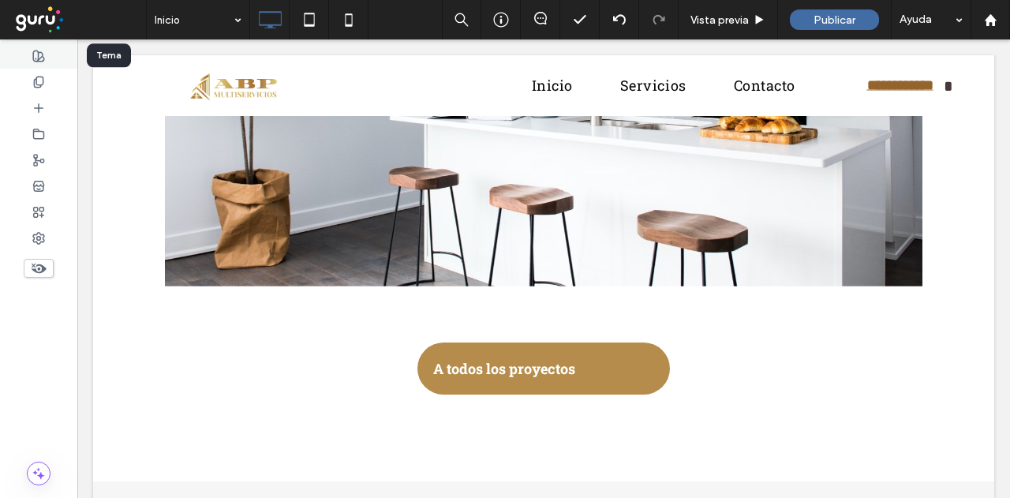
click at [33, 51] on use at bounding box center [38, 56] width 11 height 11
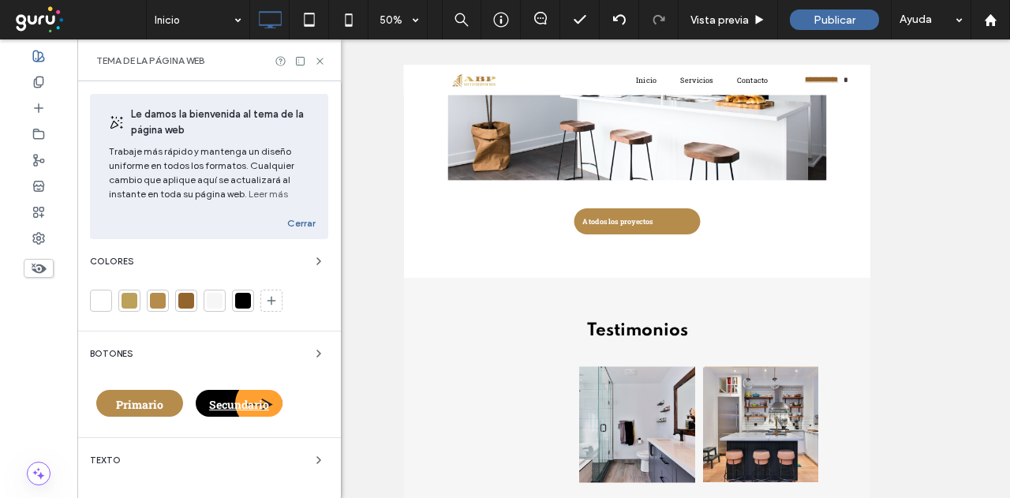
scroll to position [316, 0]
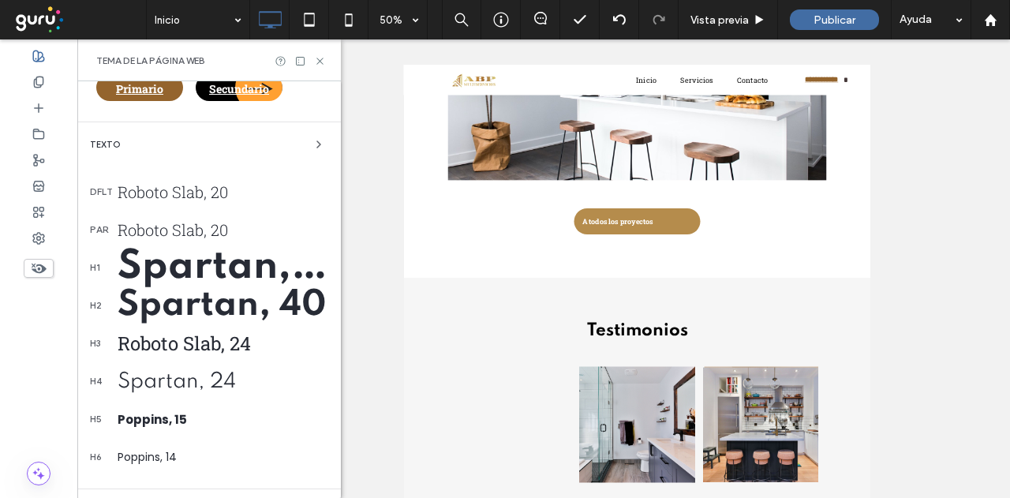
click at [161, 91] on span "Primario" at bounding box center [139, 88] width 47 height 15
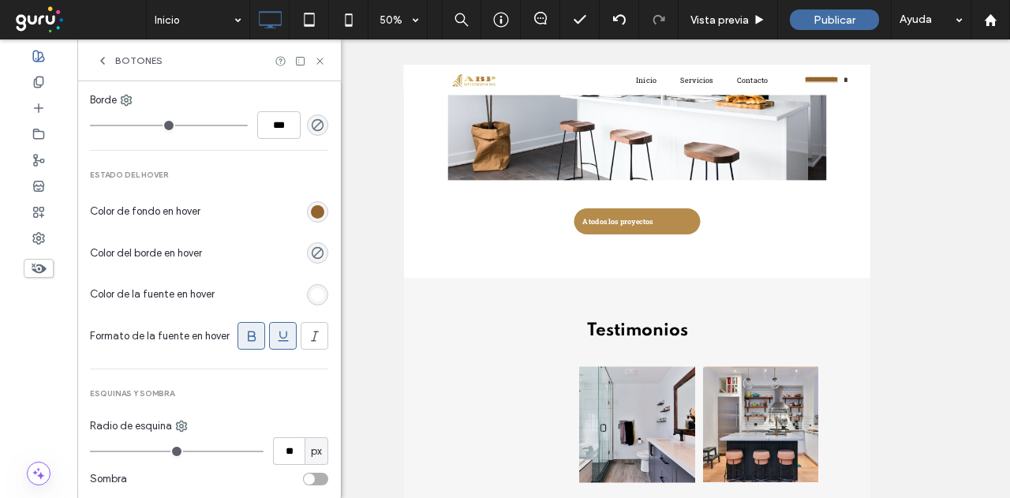
scroll to position [707, 0]
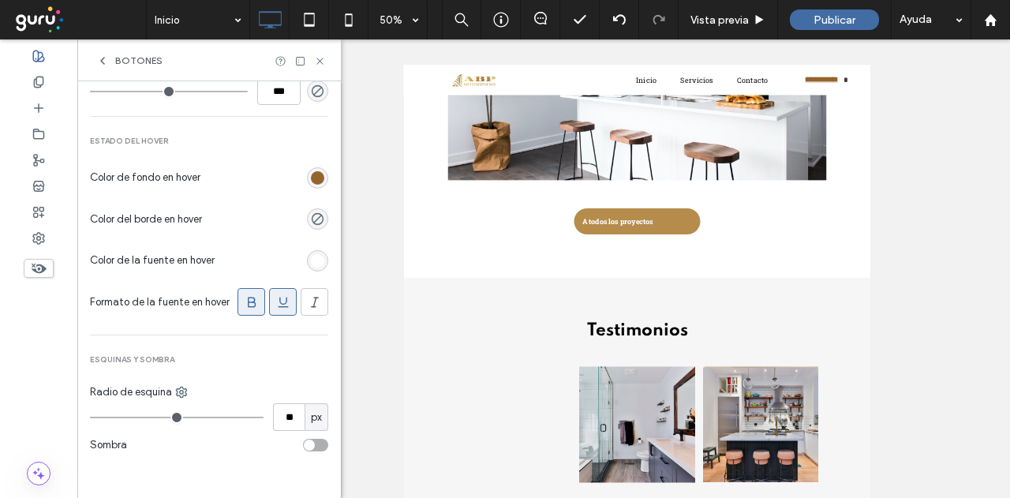
drag, startPoint x: 275, startPoint y: 304, endPoint x: 266, endPoint y: 368, distance: 64.6
click at [278, 305] on use at bounding box center [283, 302] width 10 height 10
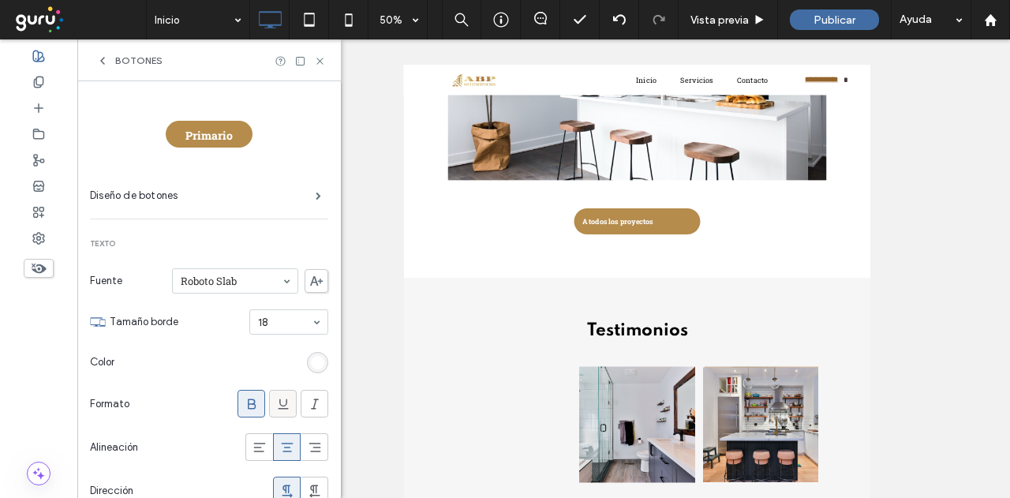
scroll to position [79, 0]
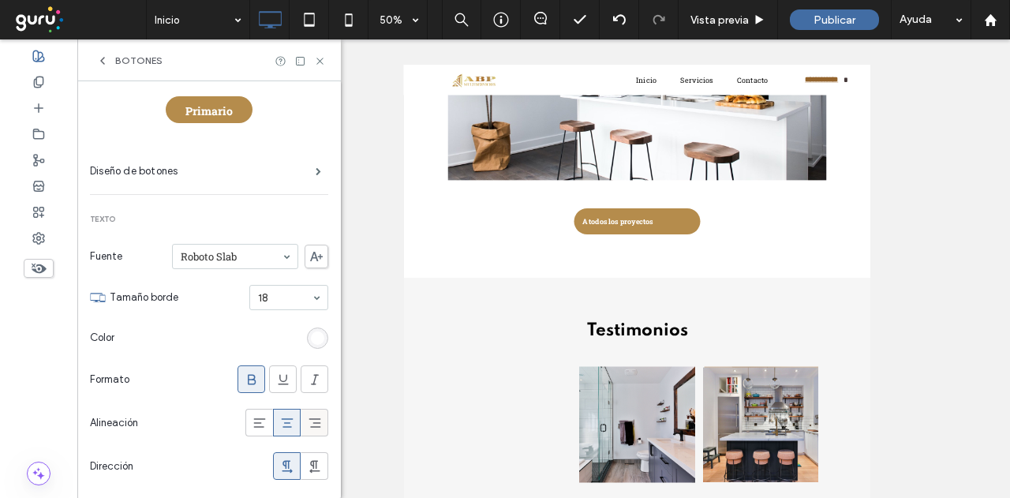
click at [307, 425] on icon at bounding box center [315, 423] width 16 height 16
click at [279, 422] on icon at bounding box center [287, 423] width 16 height 16
drag, startPoint x: 264, startPoint y: 335, endPoint x: 280, endPoint y: 327, distance: 18.7
click at [268, 333] on section "Color" at bounding box center [209, 337] width 238 height 39
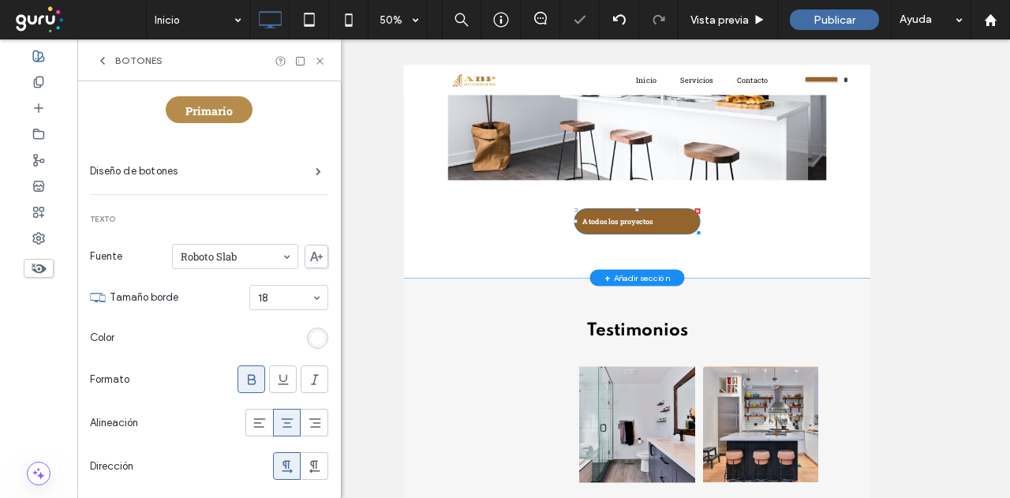
click at [864, 384] on span "A todos los proyectos" at bounding box center [830, 378] width 142 height 35
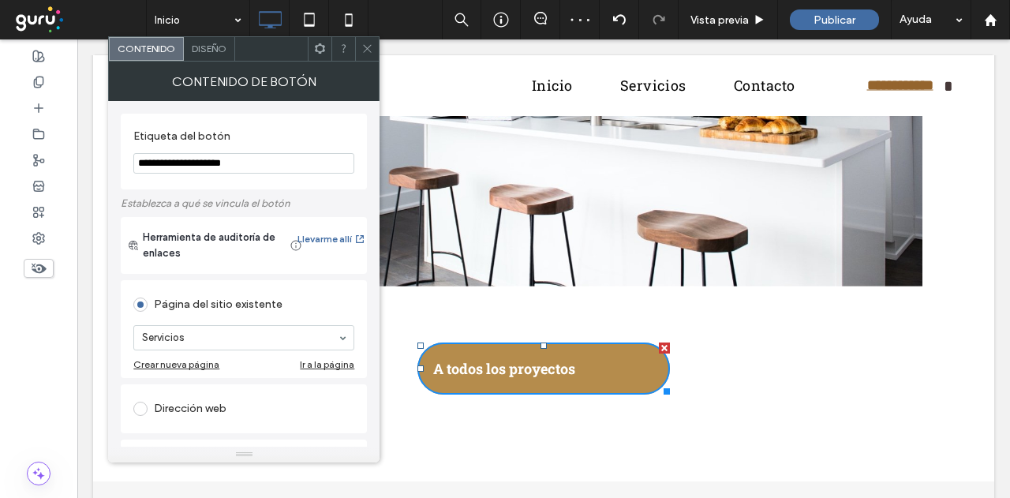
click at [210, 51] on span "Diseño" at bounding box center [209, 49] width 35 height 12
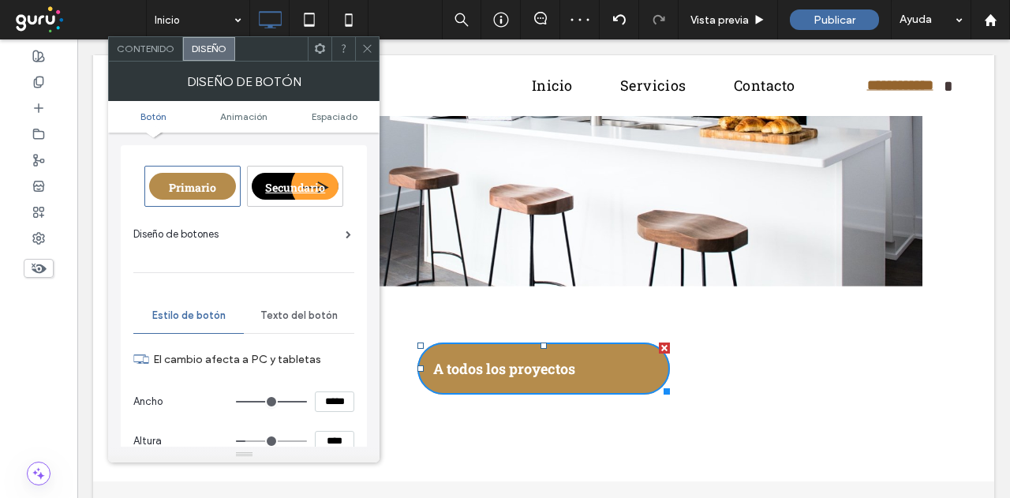
click at [273, 195] on div "Secundario" at bounding box center [295, 186] width 87 height 27
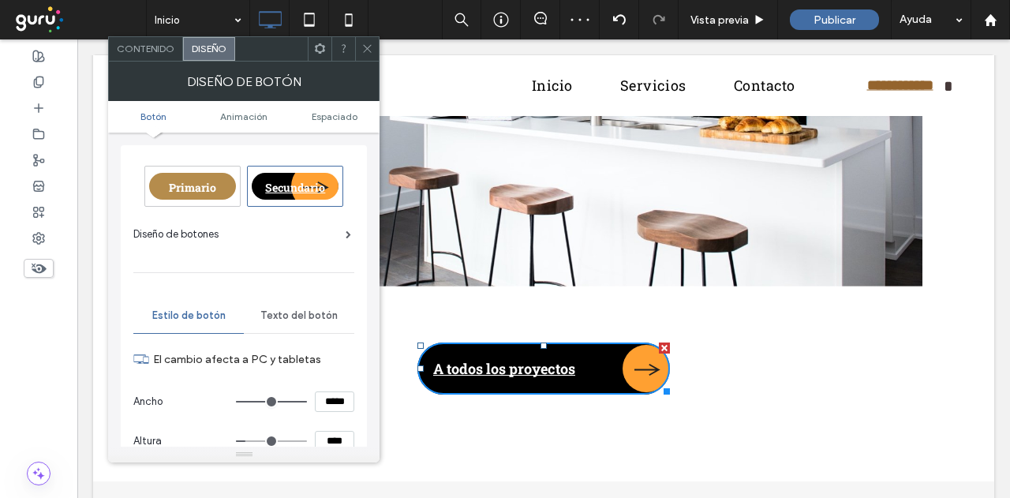
click at [184, 180] on span "Primario" at bounding box center [192, 187] width 47 height 15
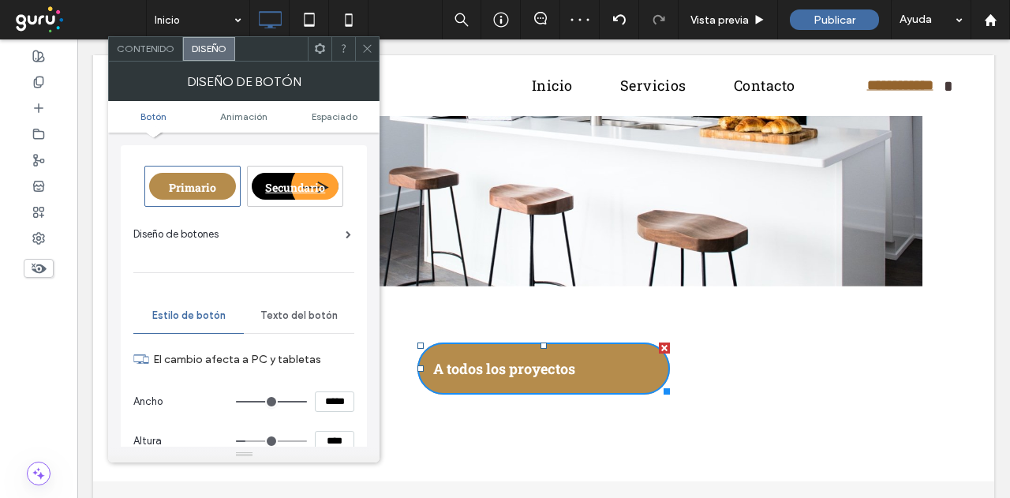
click at [294, 311] on span "Texto del botón" at bounding box center [298, 315] width 77 height 13
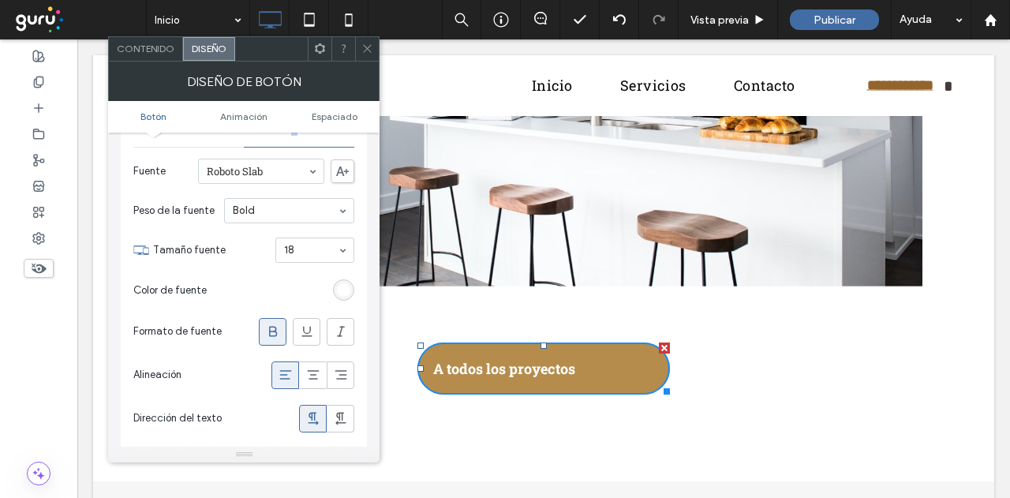
scroll to position [237, 0]
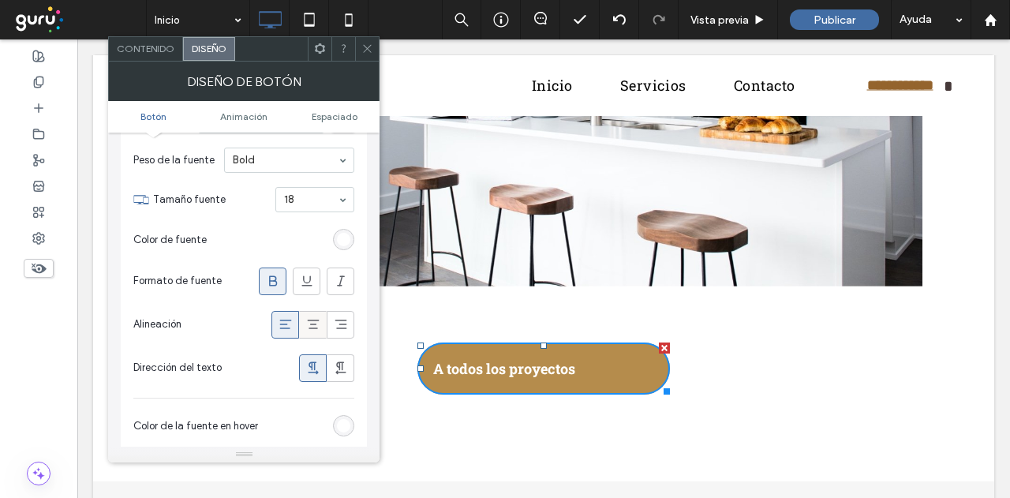
click at [315, 318] on icon at bounding box center [313, 324] width 16 height 16
click at [372, 50] on icon at bounding box center [367, 49] width 12 height 12
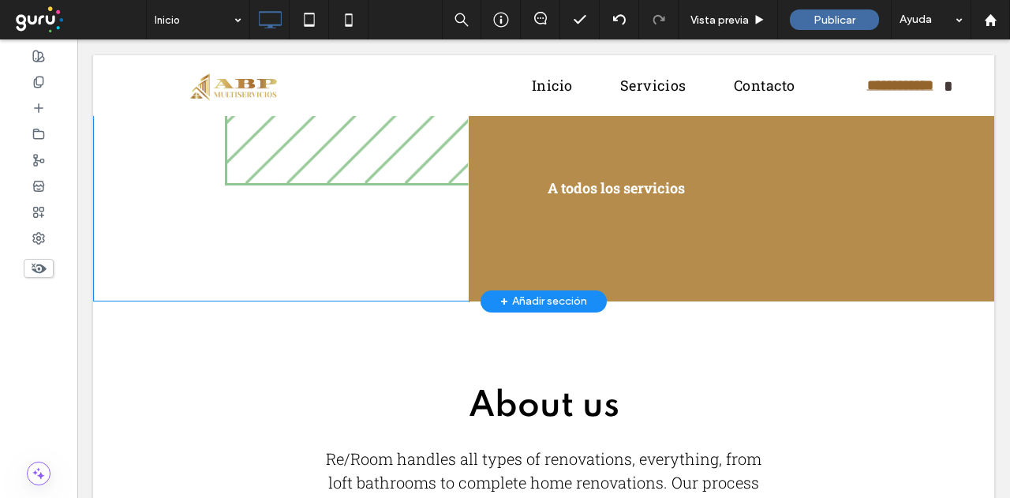
scroll to position [0, 0]
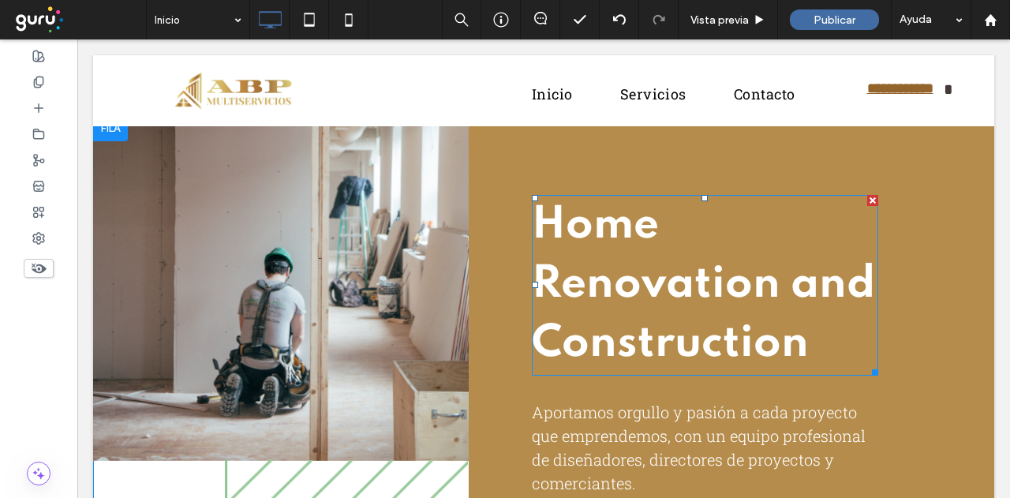
click at [634, 320] on h1 "Home Renovation and Construction" at bounding box center [705, 286] width 346 height 178
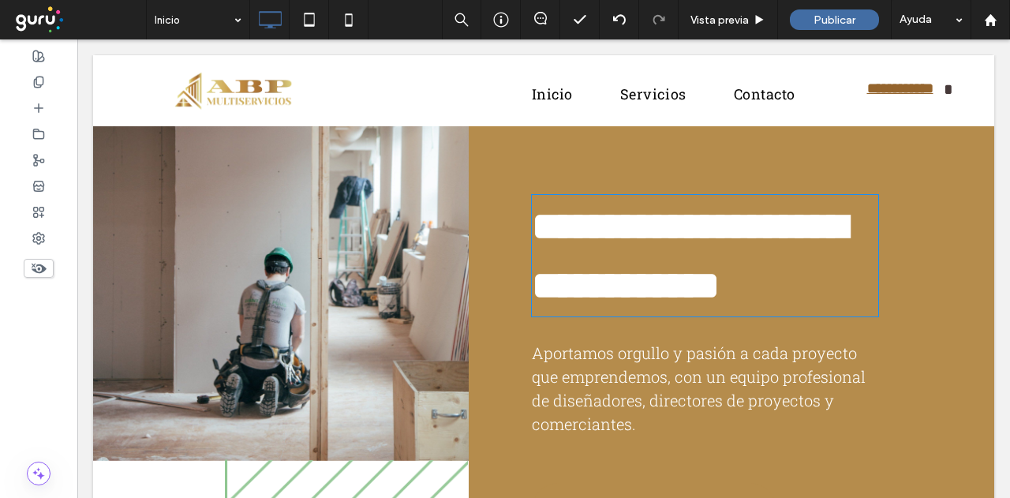
type input "*******"
type input "**"
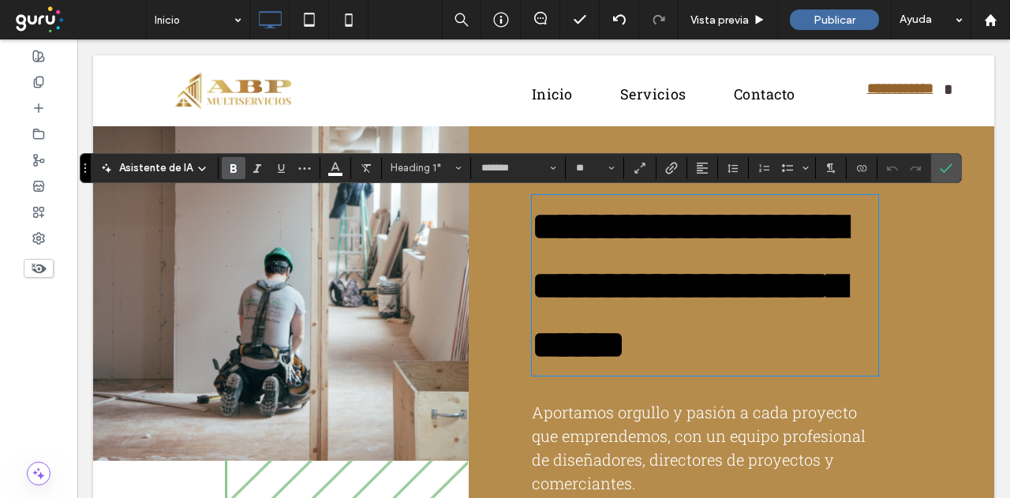
type input "**********"
type input "**"
type input "*******"
type input "**"
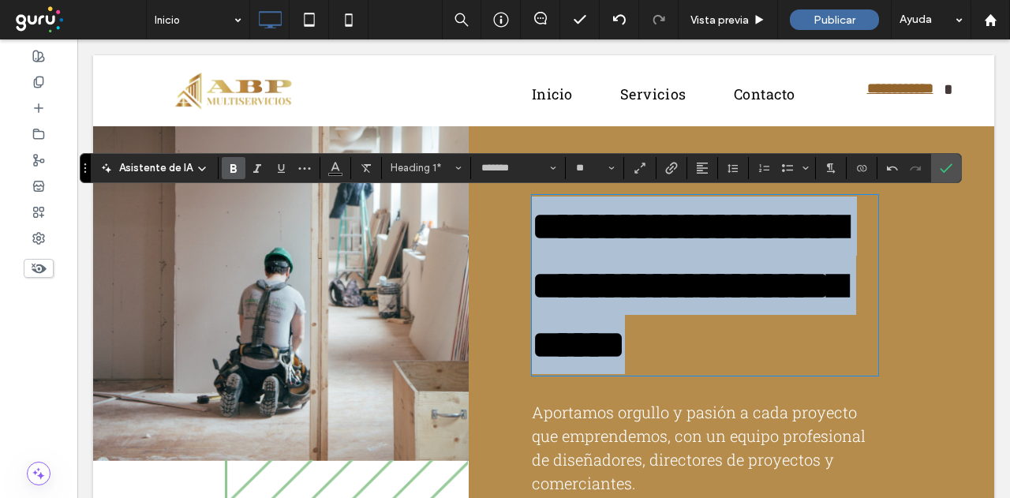
drag, startPoint x: 758, startPoint y: 410, endPoint x: 446, endPoint y: 191, distance: 381.2
click at [459, 201] on div "**********" at bounding box center [543, 399] width 901 height 567
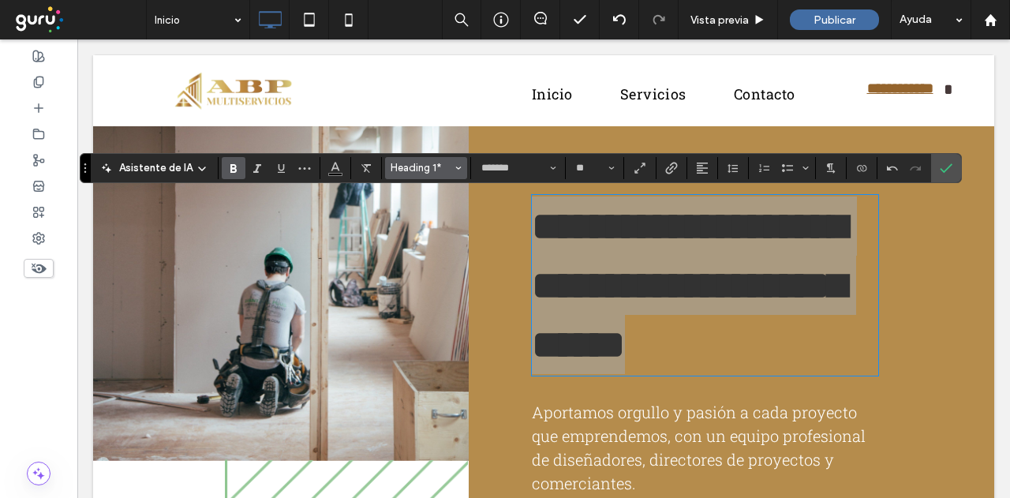
click at [420, 165] on span "Heading 1*" at bounding box center [422, 168] width 62 height 12
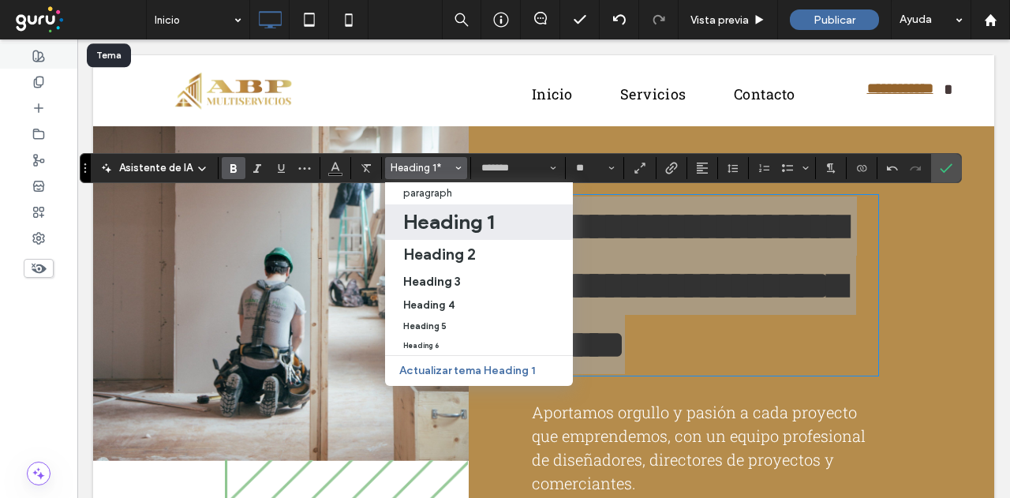
click at [39, 48] on div at bounding box center [38, 56] width 77 height 26
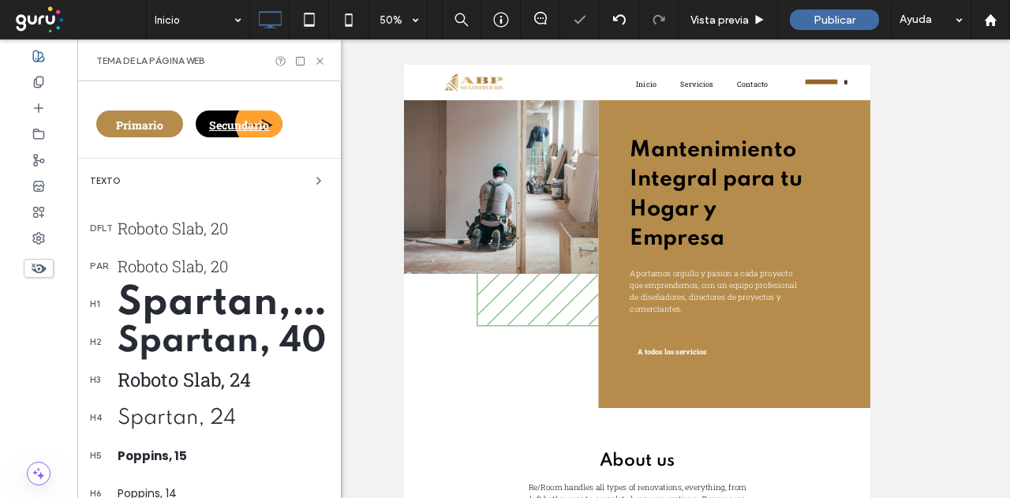
scroll to position [395, 0]
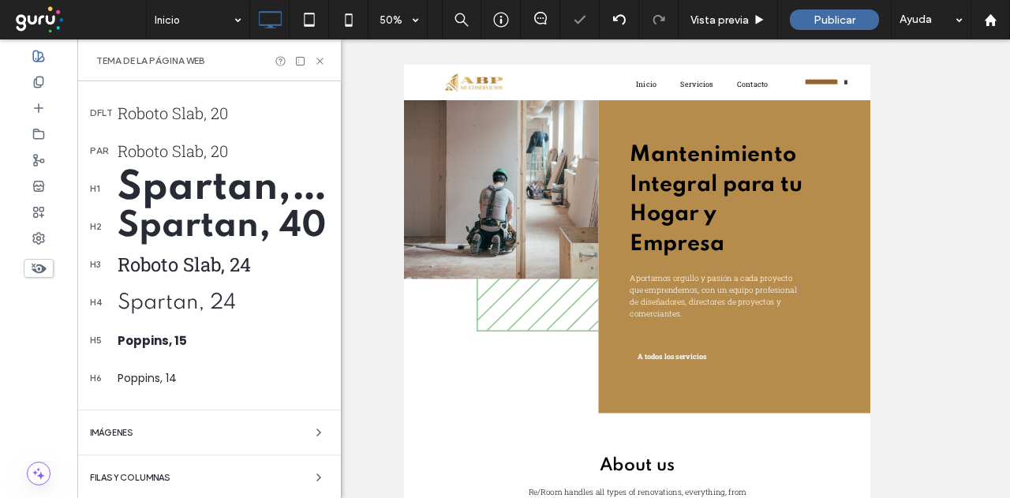
click at [215, 193] on div "Spartan, 50" at bounding box center [223, 188] width 211 height 43
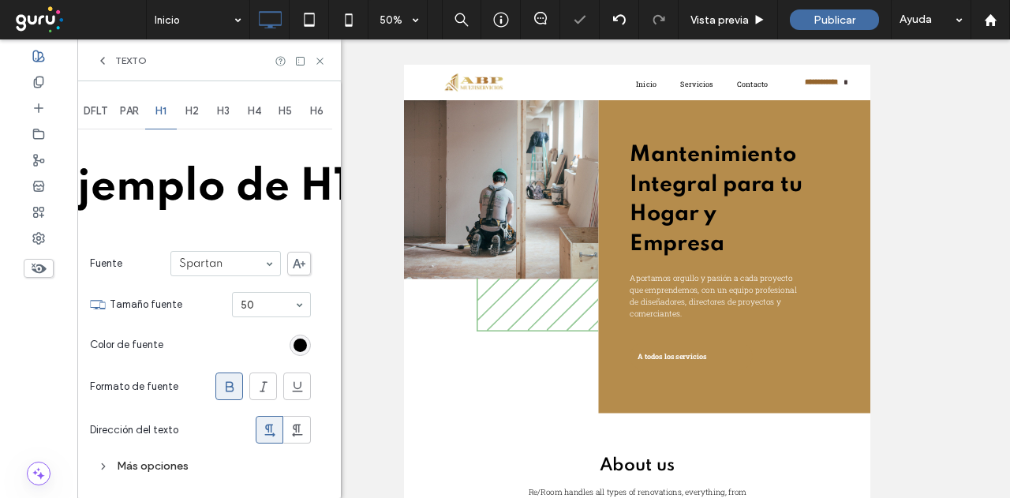
scroll to position [0, 0]
click at [305, 339] on div "rgb(0, 0, 0)" at bounding box center [300, 345] width 13 height 13
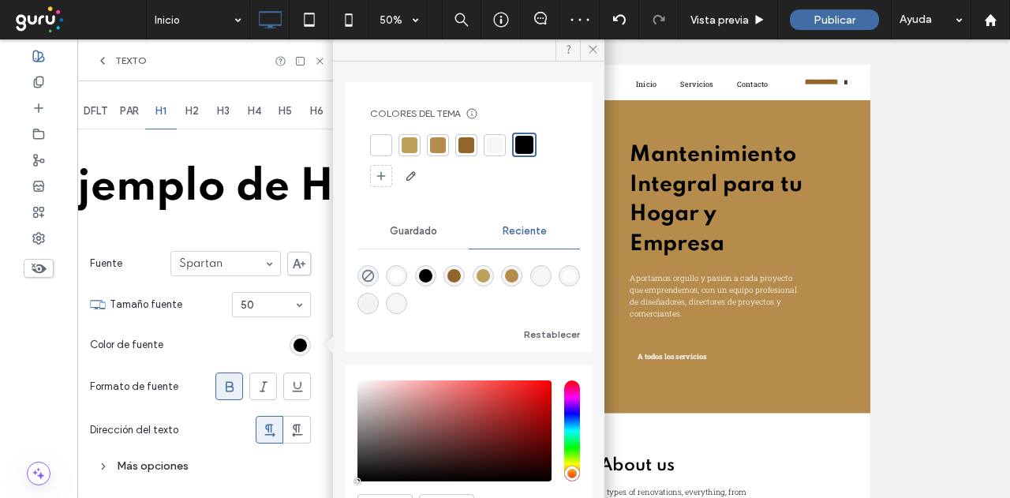
click at [383, 139] on div at bounding box center [381, 145] width 16 height 16
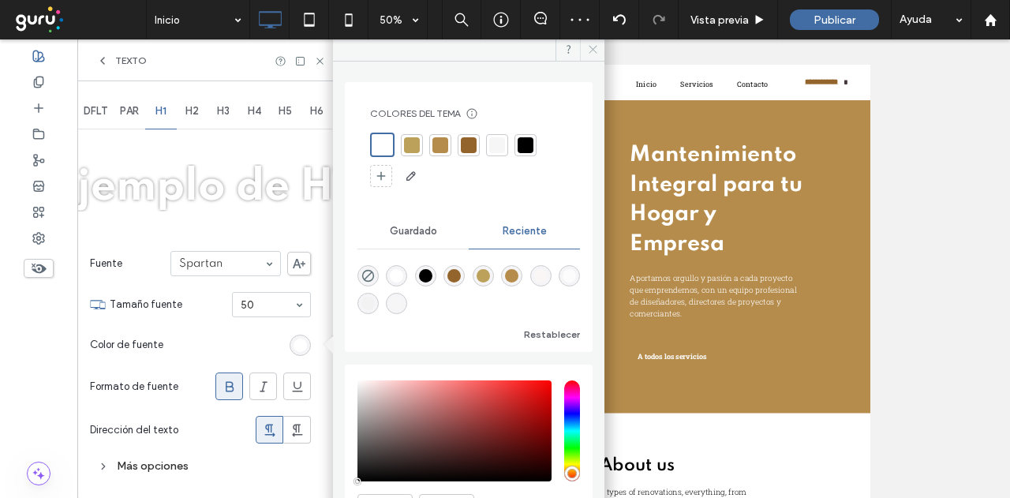
click at [590, 47] on use at bounding box center [593, 49] width 8 height 8
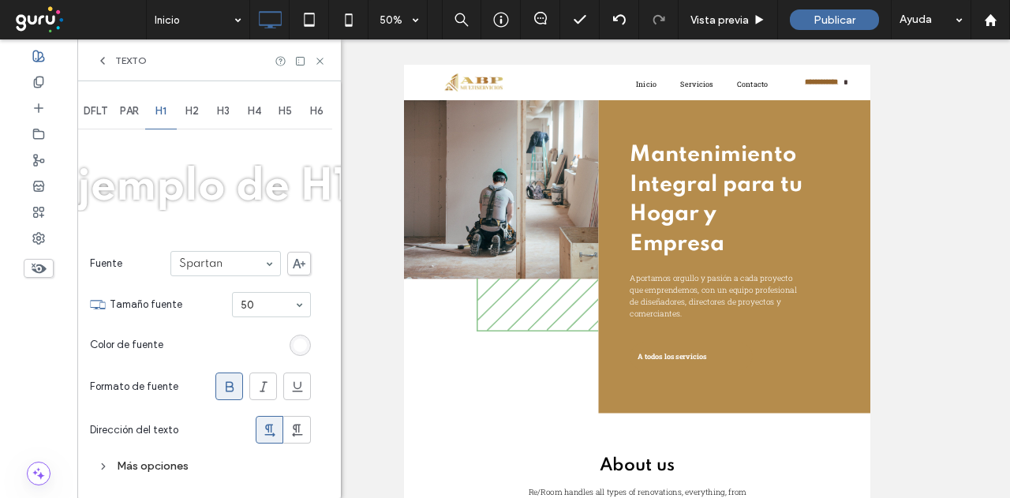
click at [196, 113] on span "H2" at bounding box center [191, 111] width 13 height 13
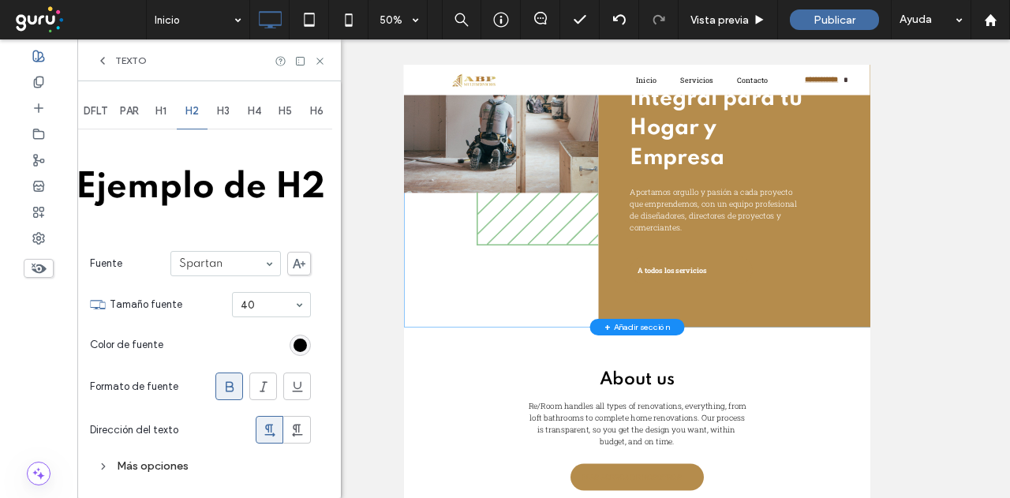
scroll to position [158, 0]
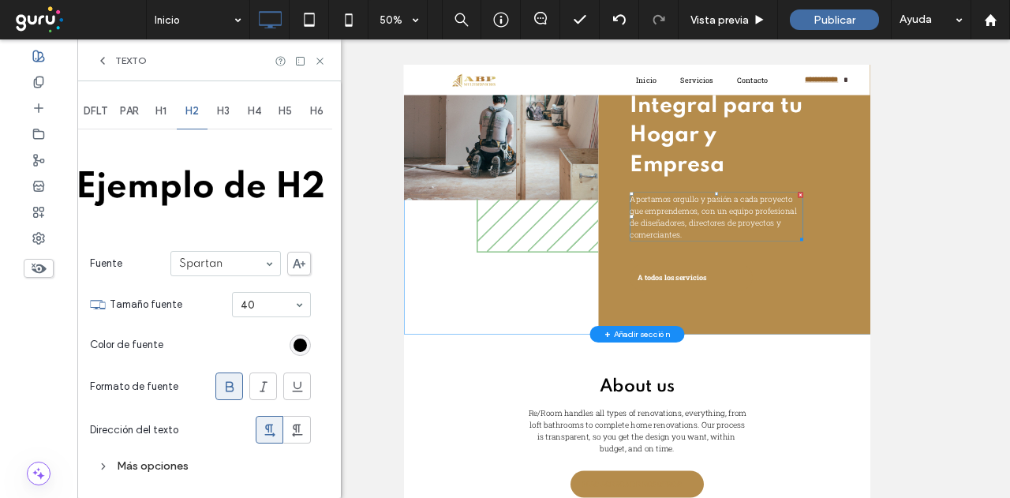
click at [980, 357] on span "Aportamos orgullo y pasión a cada proyecto que emprendemos, con un equipo profe…" at bounding box center [1023, 369] width 334 height 92
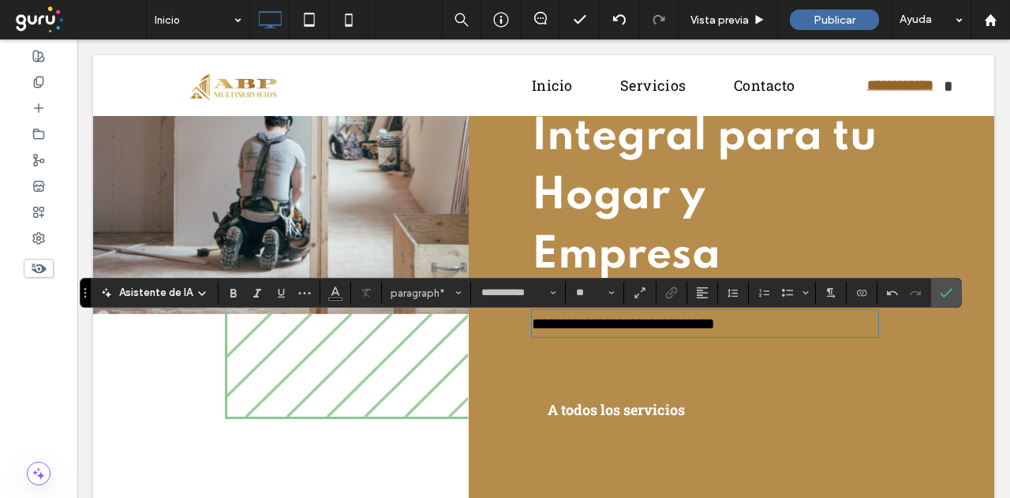
scroll to position [0, 0]
drag, startPoint x: 805, startPoint y: 325, endPoint x: 471, endPoint y: 321, distance: 333.9
click at [477, 324] on div "**********" at bounding box center [732, 245] width 526 height 555
click at [338, 293] on icon "Color" at bounding box center [335, 291] width 13 height 13
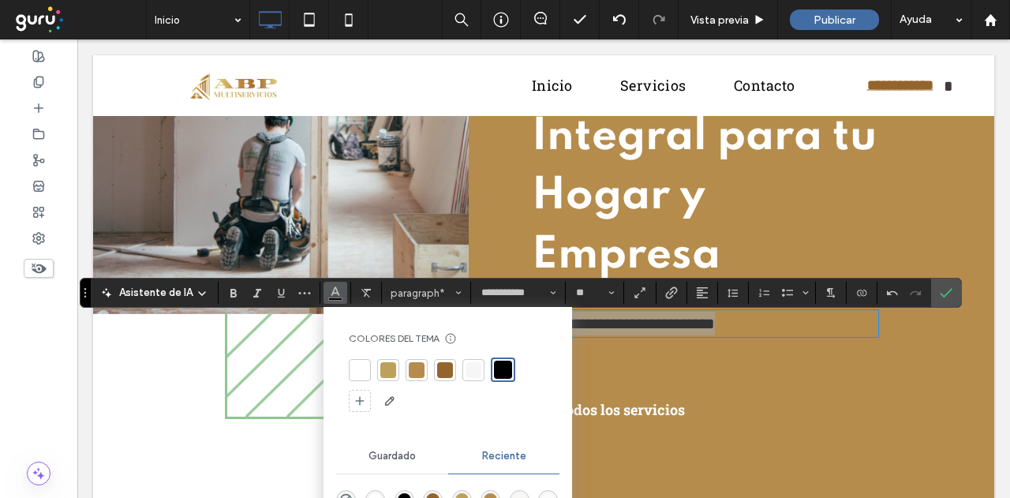
click at [361, 362] on div at bounding box center [360, 370] width 16 height 16
click at [947, 298] on label "Confirmar" at bounding box center [946, 293] width 24 height 28
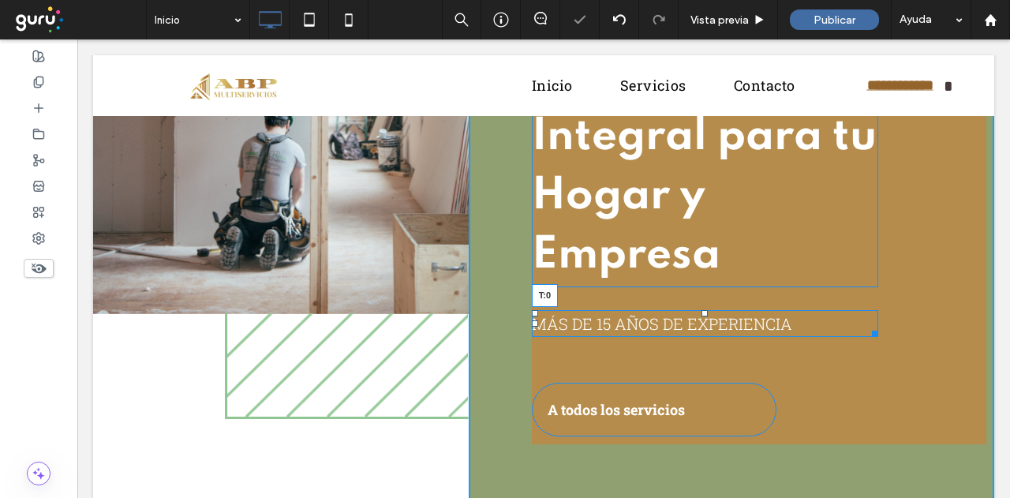
drag, startPoint x: 698, startPoint y: 313, endPoint x: 791, endPoint y: 365, distance: 106.7
click at [701, 291] on div "Mantenimiento Integral para tu Hogar y Empresa MÁS DE 15 AÑOS DE EXPERIENCIA T:…" at bounding box center [732, 245] width 526 height 555
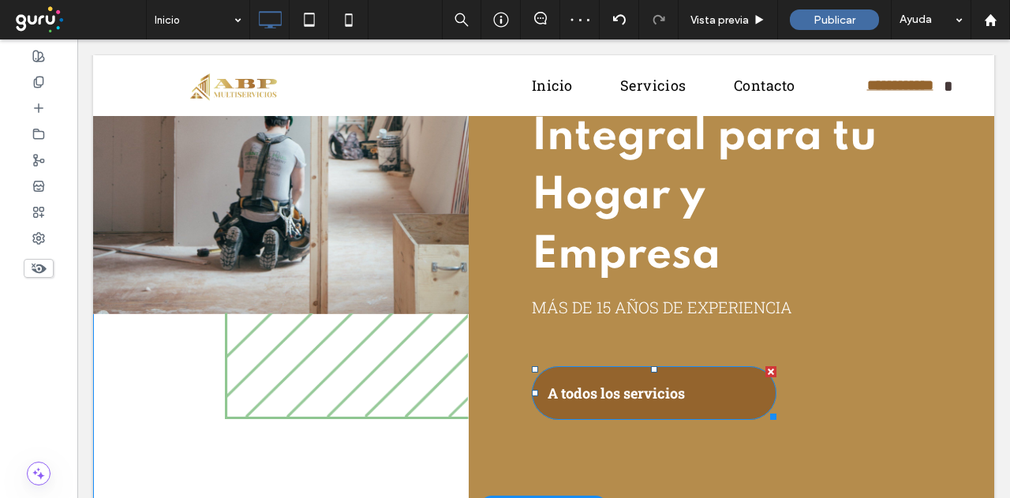
click at [717, 403] on link "A todos los servicios" at bounding box center [654, 393] width 245 height 54
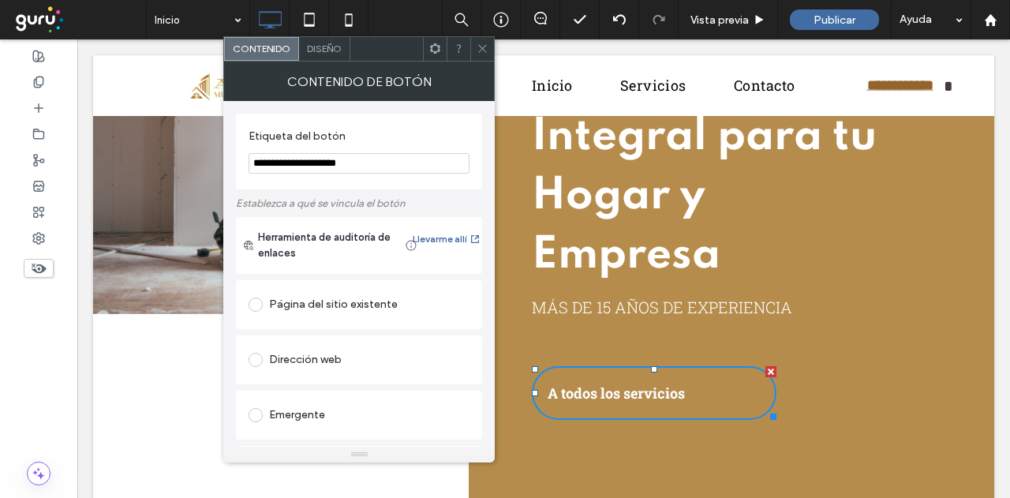
click at [335, 48] on span "Diseño" at bounding box center [324, 49] width 35 height 12
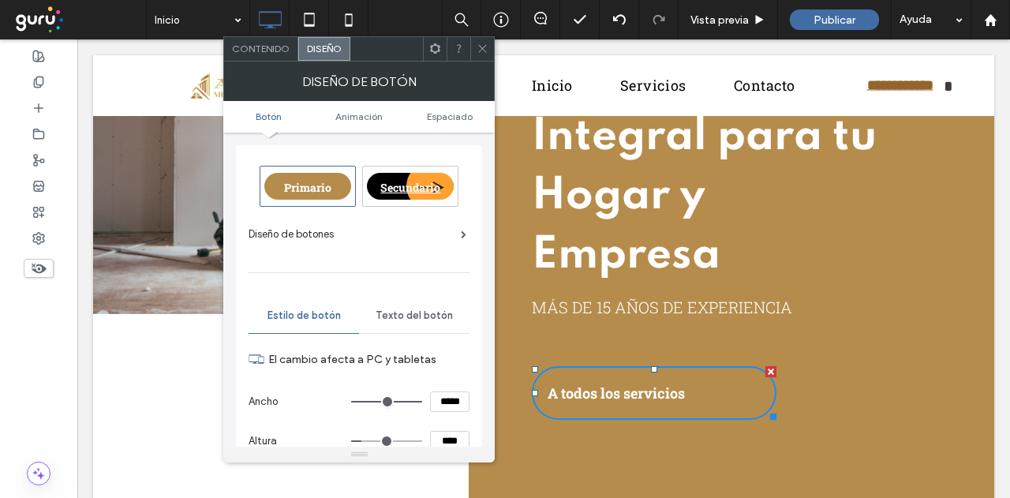
click at [395, 188] on span "Secundario" at bounding box center [410, 187] width 60 height 15
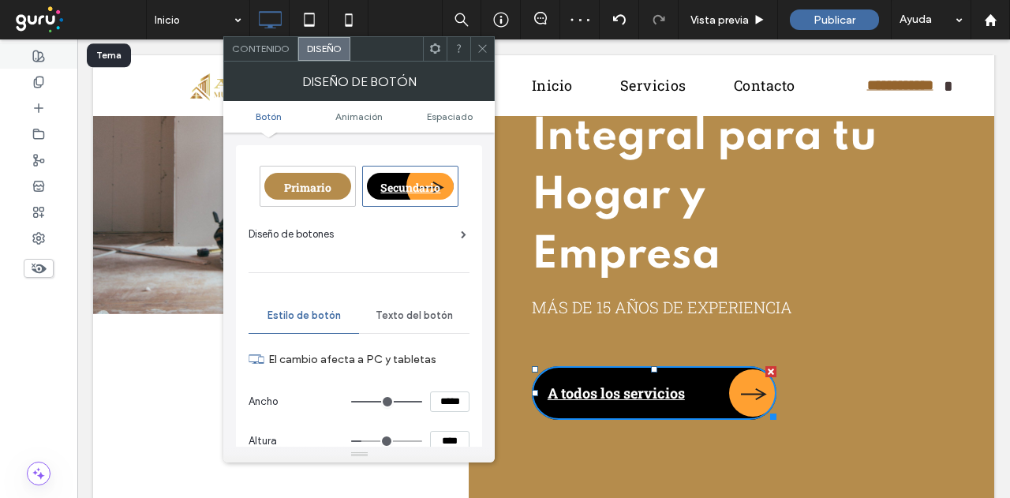
click at [38, 56] on use at bounding box center [38, 56] width 11 height 11
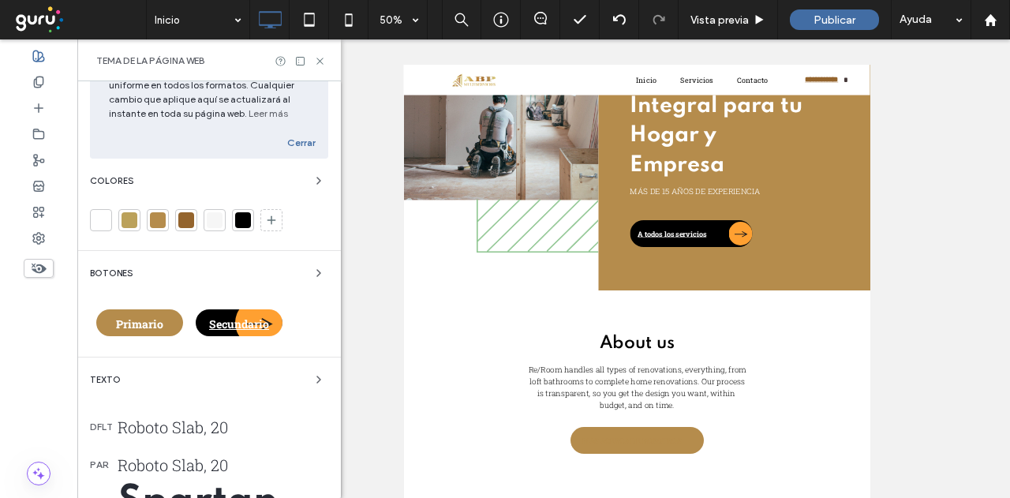
scroll to position [158, 0]
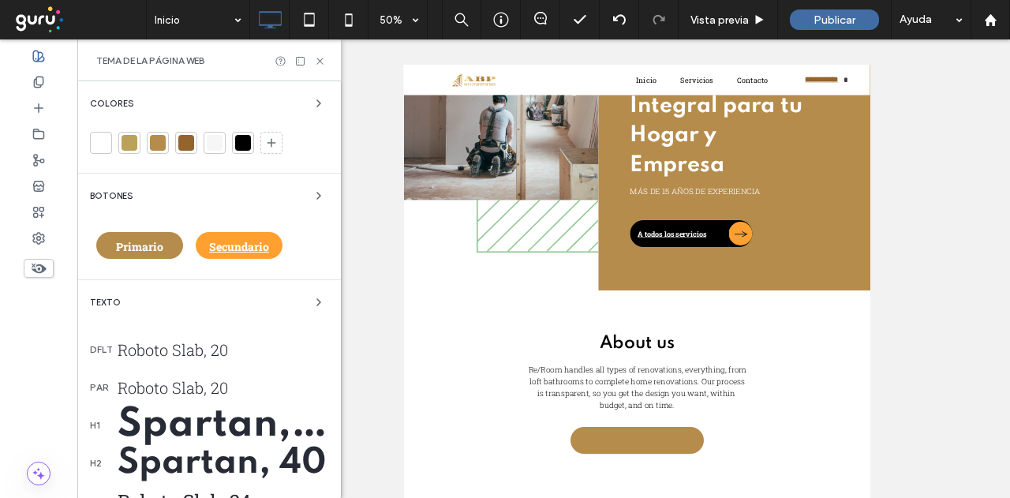
click at [251, 252] on span "Secundario" at bounding box center [239, 246] width 60 height 15
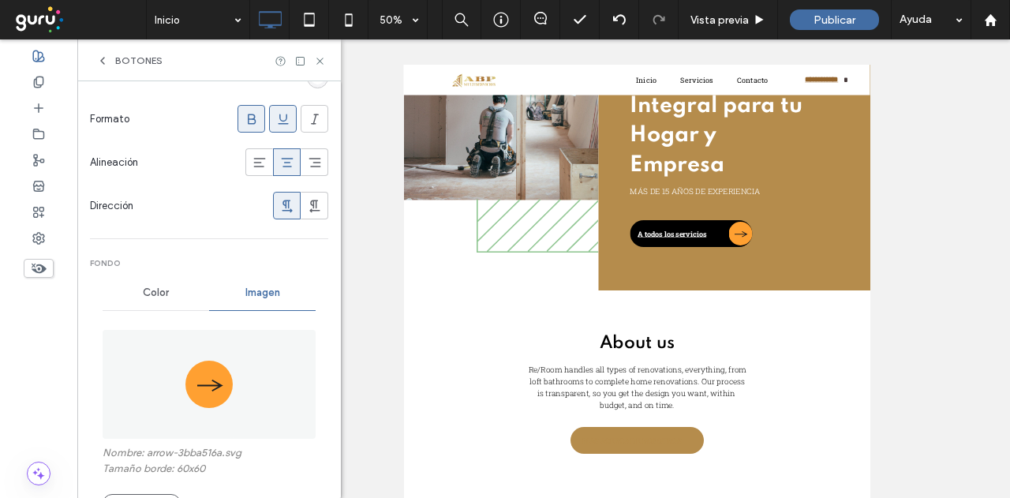
scroll to position [395, 0]
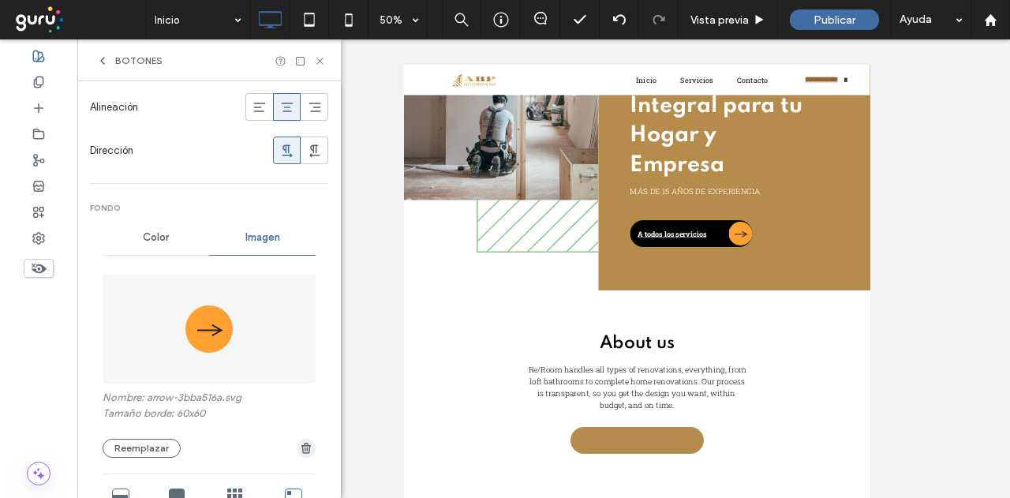
click at [297, 453] on span "button" at bounding box center [306, 448] width 19 height 19
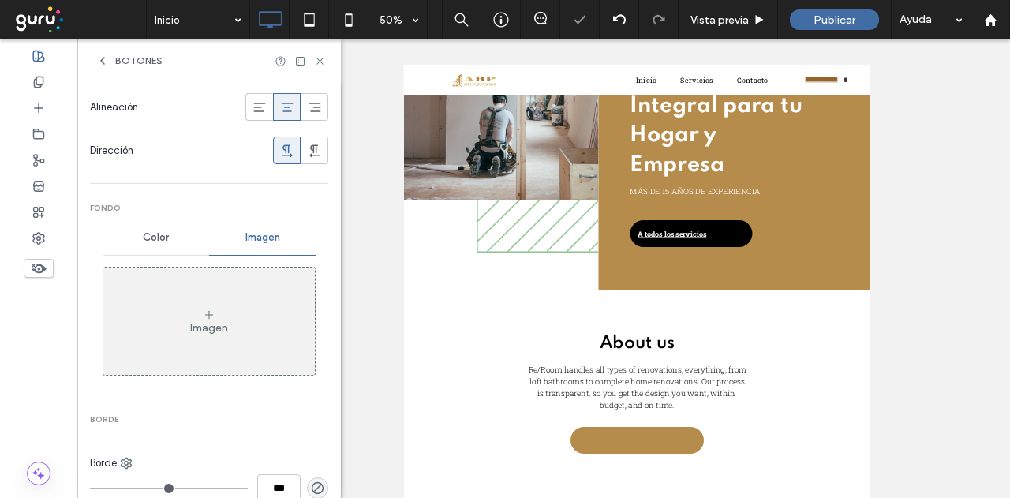
click at [167, 234] on div "Color" at bounding box center [156, 237] width 107 height 35
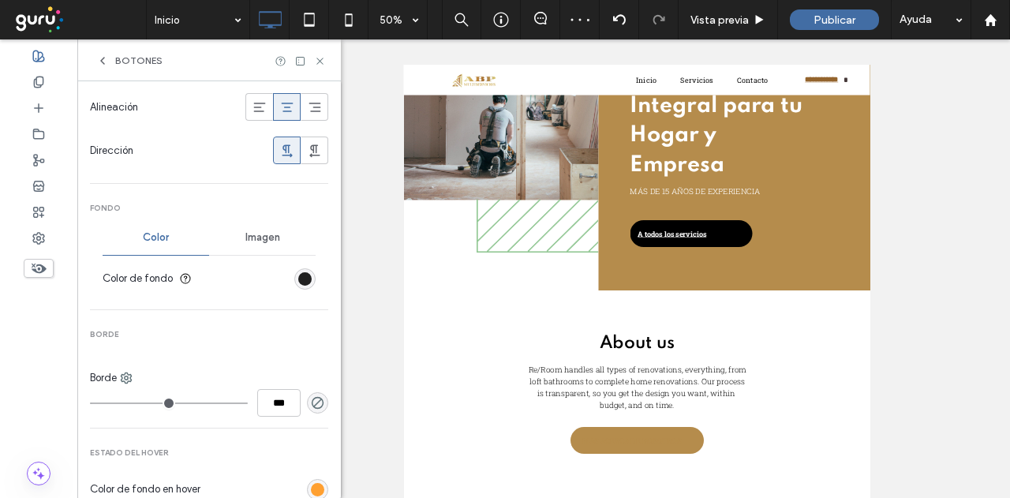
click at [298, 277] on div "rgb(0, 0, 0)" at bounding box center [304, 278] width 13 height 13
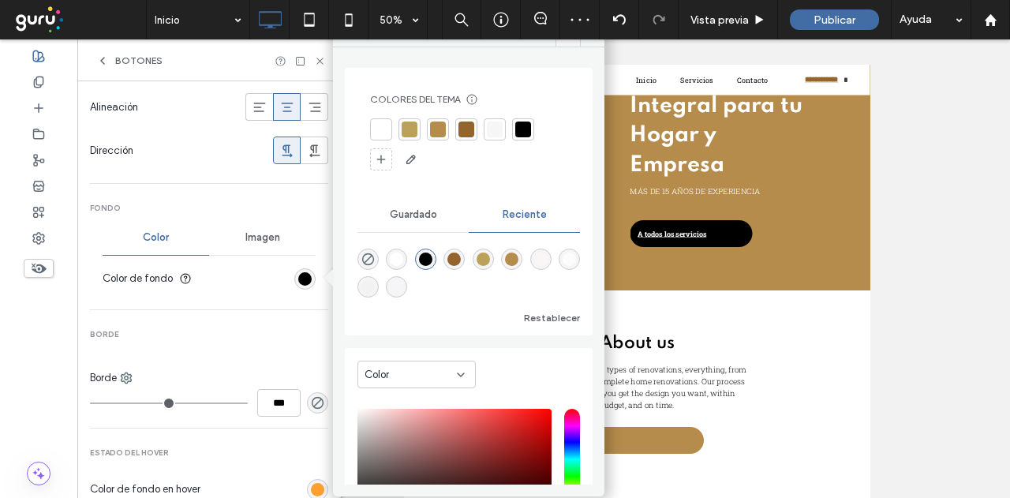
click at [376, 130] on div at bounding box center [381, 130] width 16 height 16
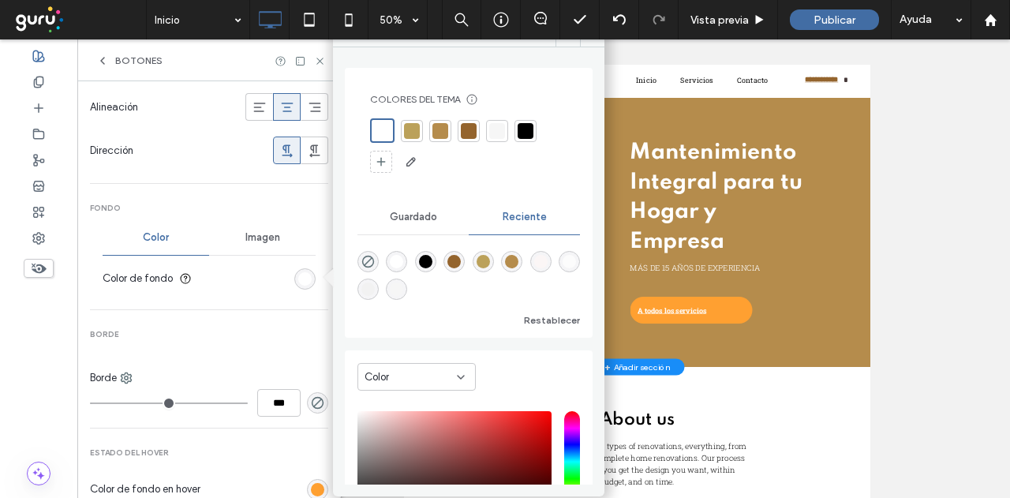
scroll to position [0, 0]
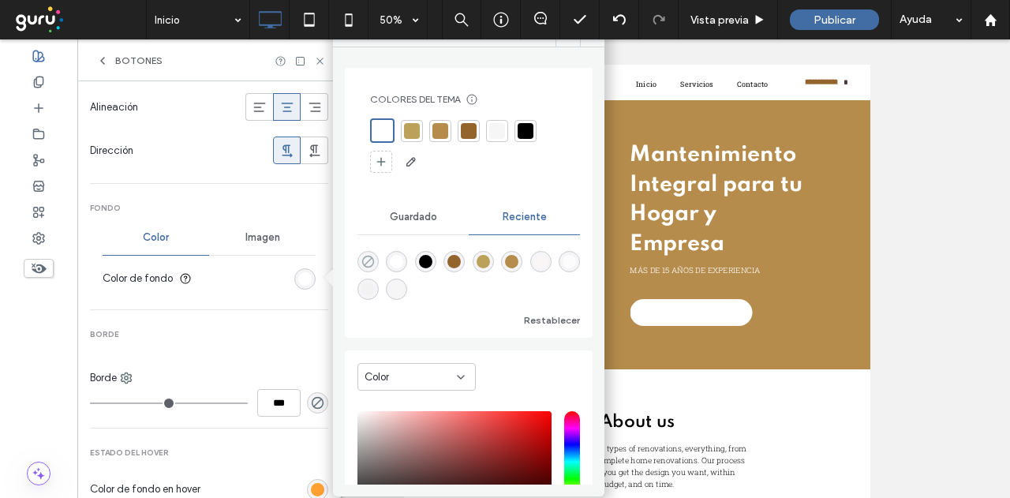
click at [370, 255] on icon "rgba(0, 0, 0, 0)" at bounding box center [367, 261] width 13 height 13
type input "*"
type input "**"
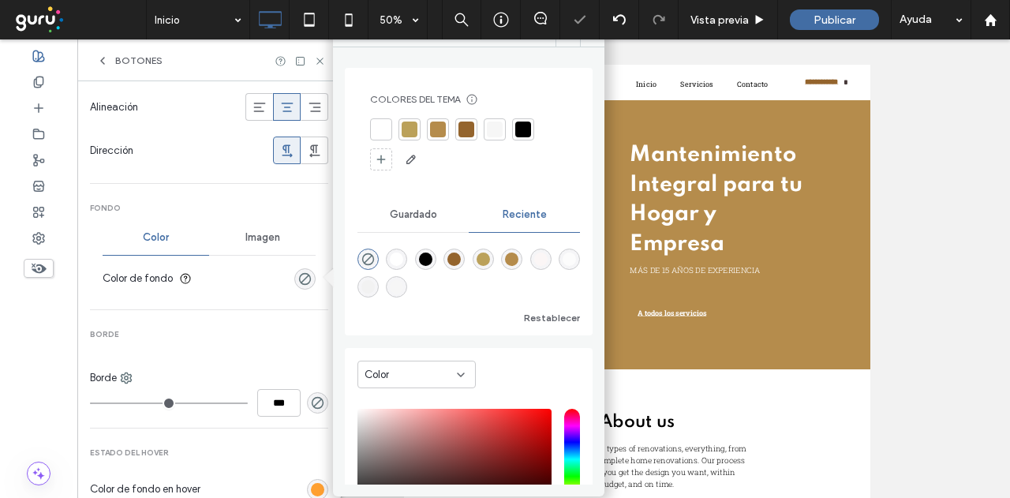
type input "*"
type input "***"
type input "*"
type input "***"
click at [101, 403] on input "range" at bounding box center [169, 404] width 158 height 2
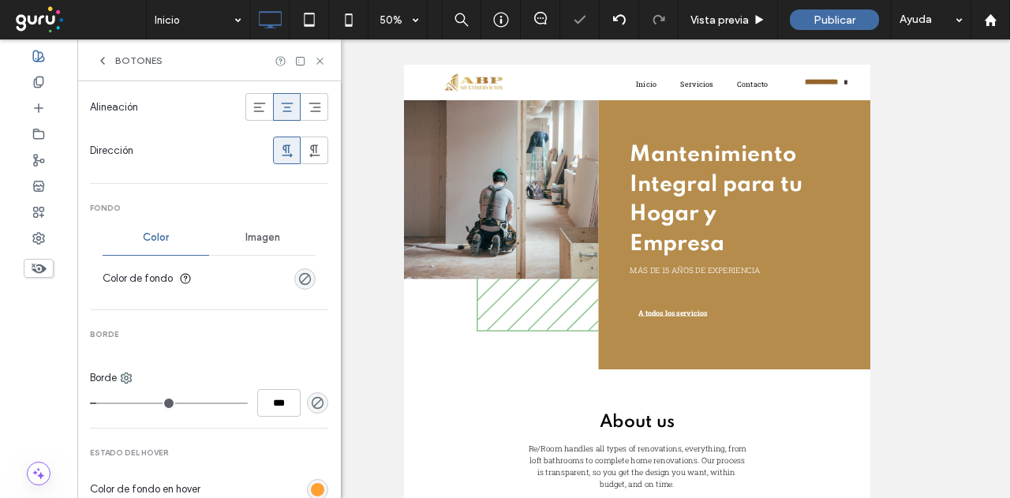
type input "*"
type input "***"
type input "*"
type input "***"
type input "*"
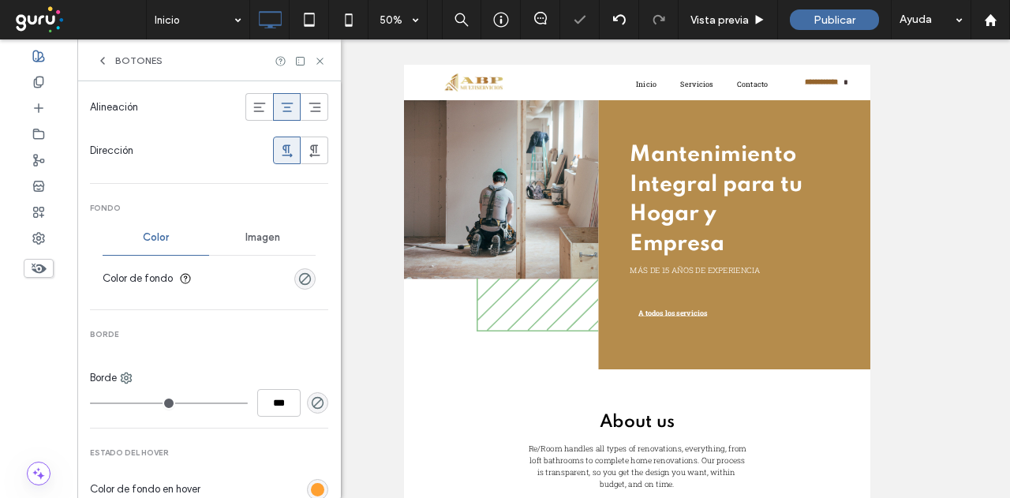
type input "***"
type input "*"
type input "***"
click at [101, 403] on input "range" at bounding box center [169, 404] width 158 height 2
type input "*"
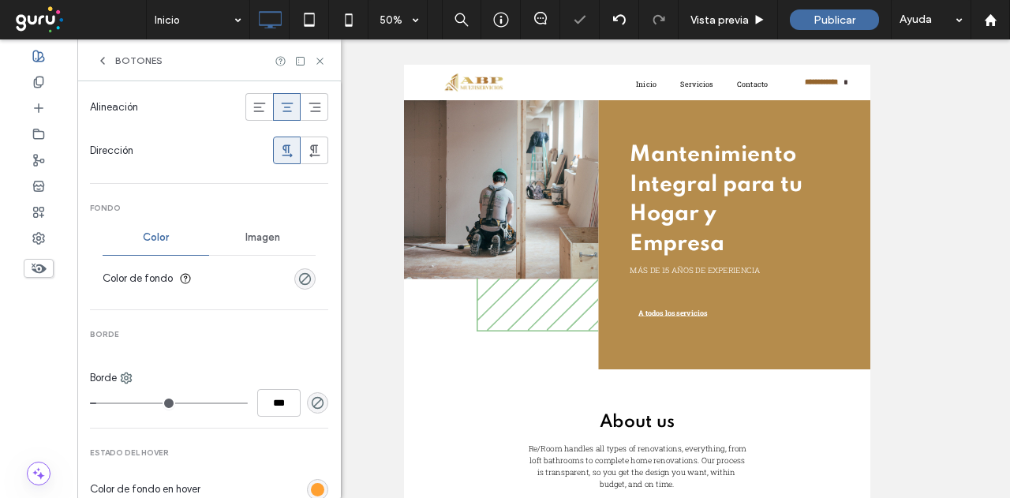
type input "***"
type input "*"
type input "***"
type input "*"
type input "***"
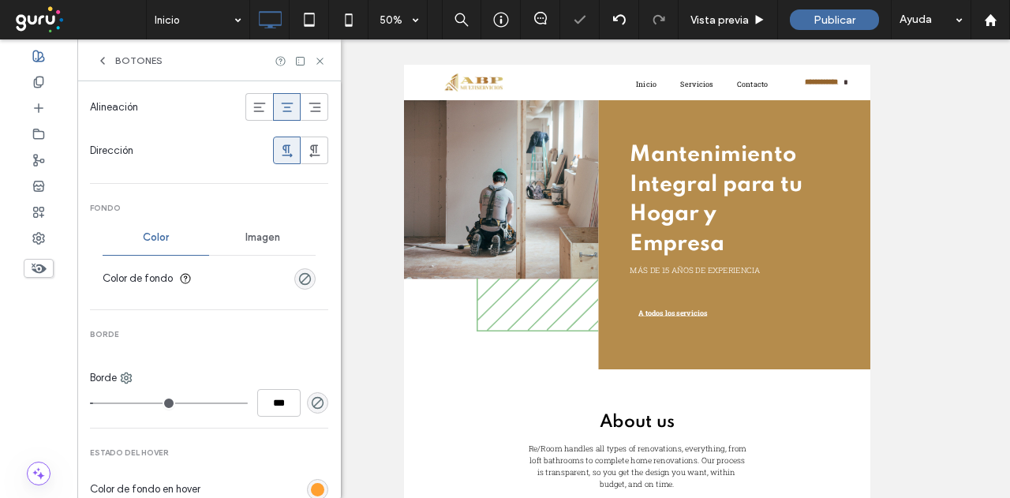
drag, startPoint x: 98, startPoint y: 400, endPoint x: 119, endPoint y: 395, distance: 21.8
click at [99, 403] on input "range" at bounding box center [169, 404] width 158 height 2
click at [311, 397] on icon "rgba(0, 0, 0, 0)" at bounding box center [317, 402] width 13 height 13
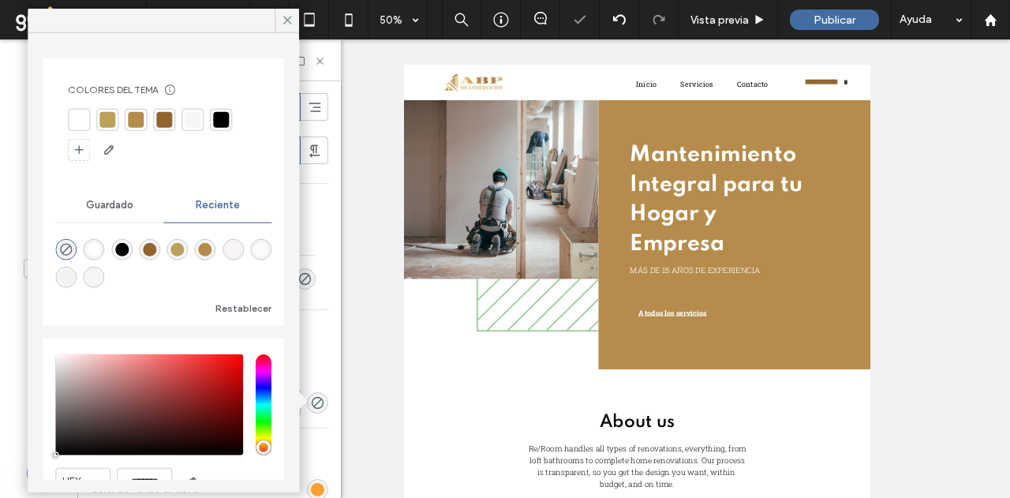
click at [92, 118] on div at bounding box center [163, 136] width 191 height 54
click at [87, 116] on div at bounding box center [79, 120] width 16 height 16
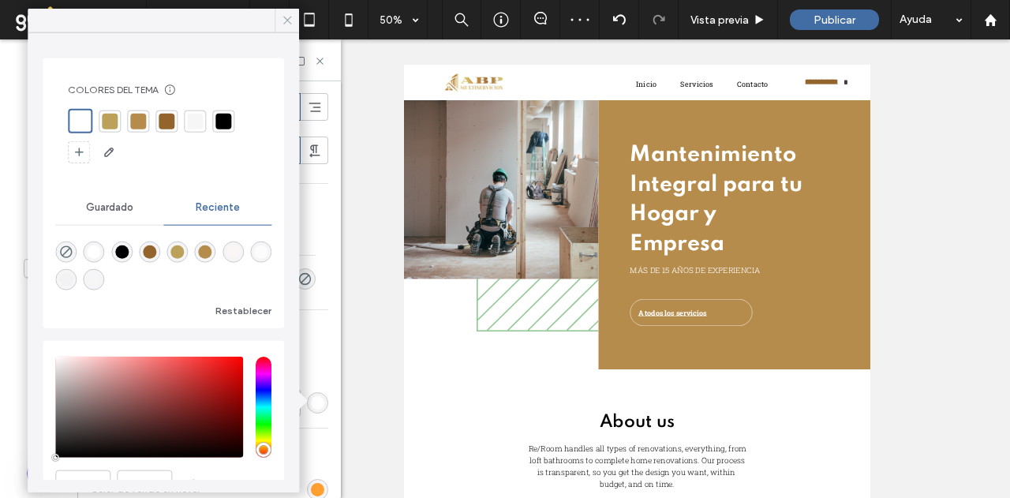
click at [290, 17] on icon at bounding box center [287, 20] width 14 height 14
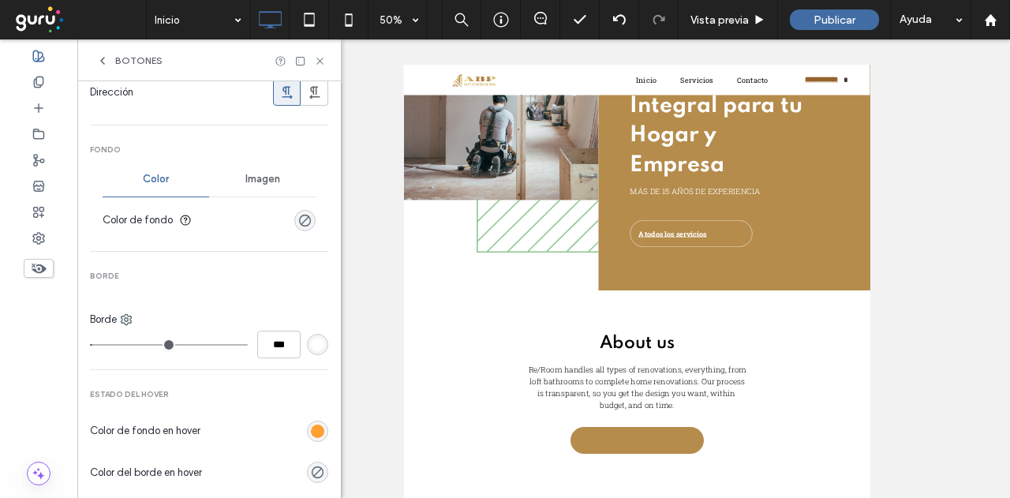
scroll to position [474, 0]
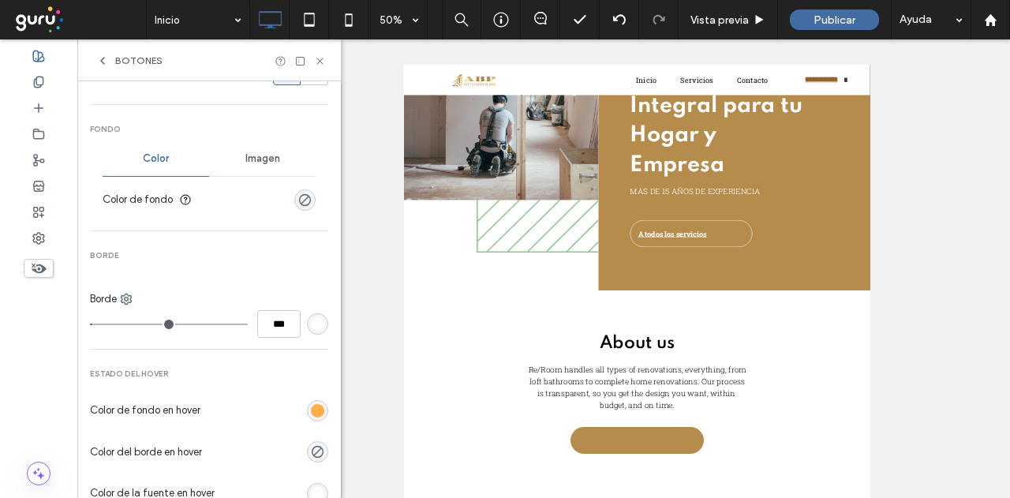
click at [313, 405] on div "rgb(255, 160, 49)" at bounding box center [317, 410] width 13 height 13
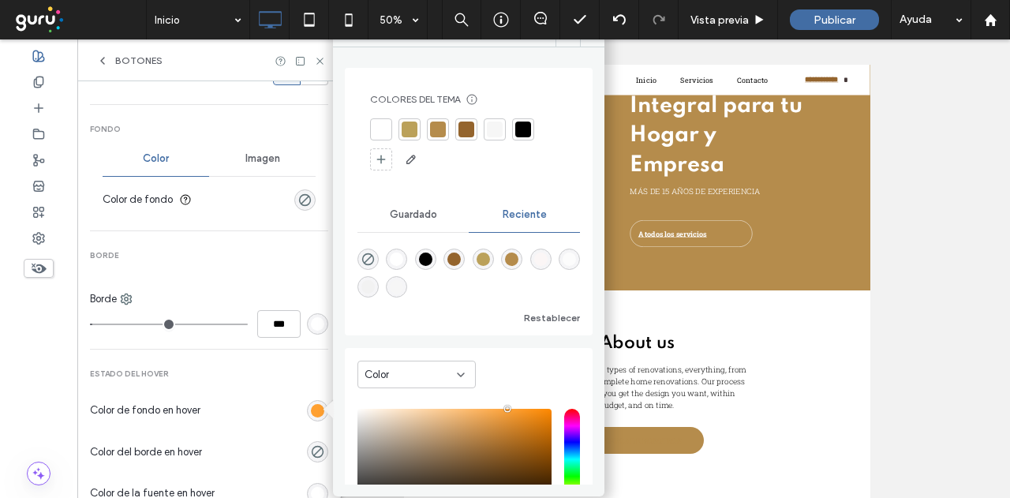
click at [381, 123] on div at bounding box center [381, 130] width 16 height 16
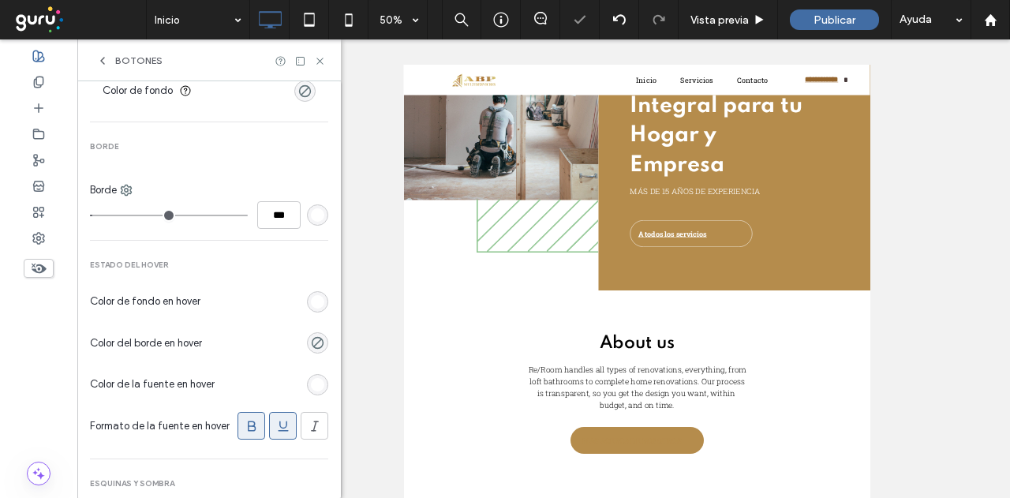
scroll to position [631, 0]
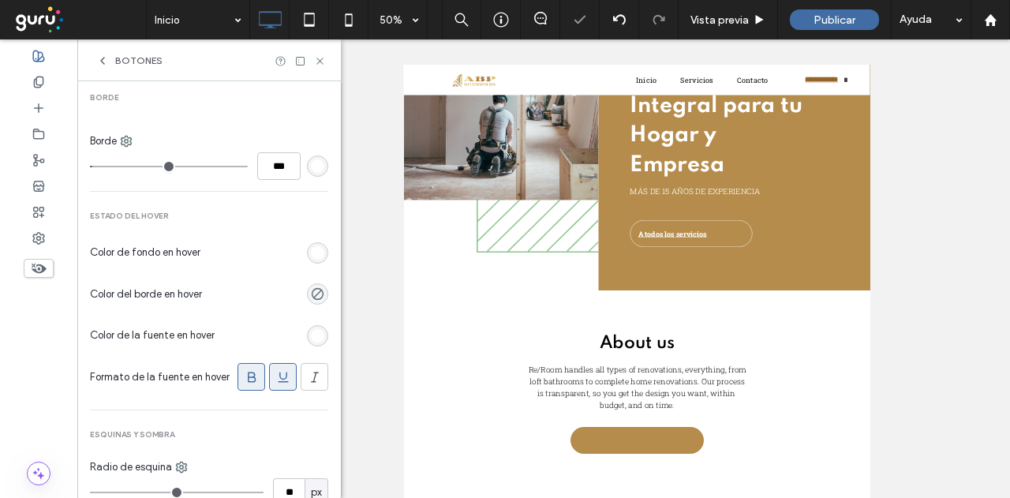
click at [307, 340] on div "rgb(255, 255, 255)" at bounding box center [317, 335] width 21 height 21
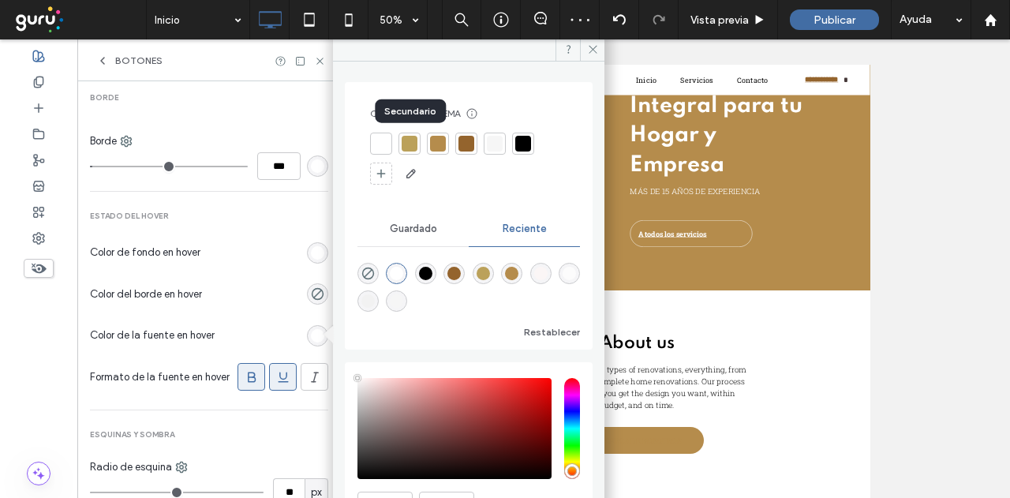
click at [413, 143] on div at bounding box center [410, 144] width 16 height 16
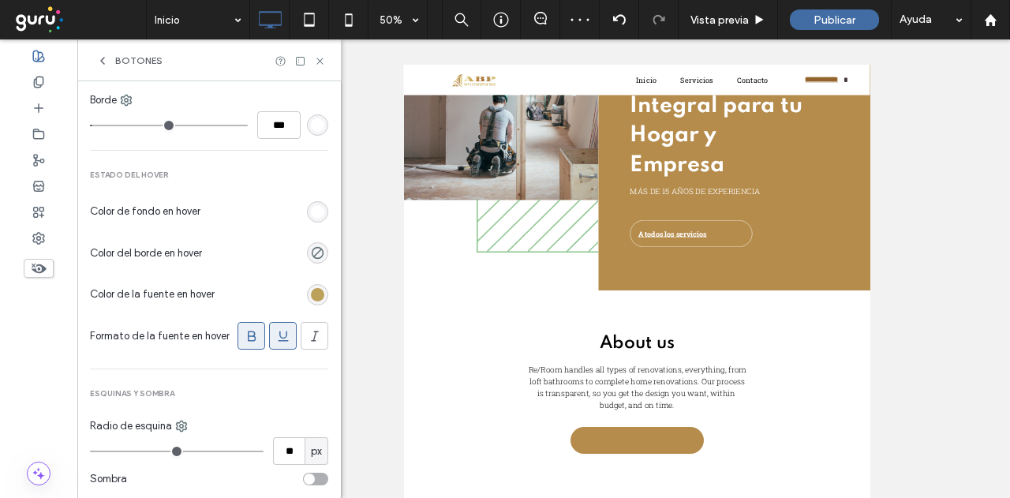
scroll to position [707, 0]
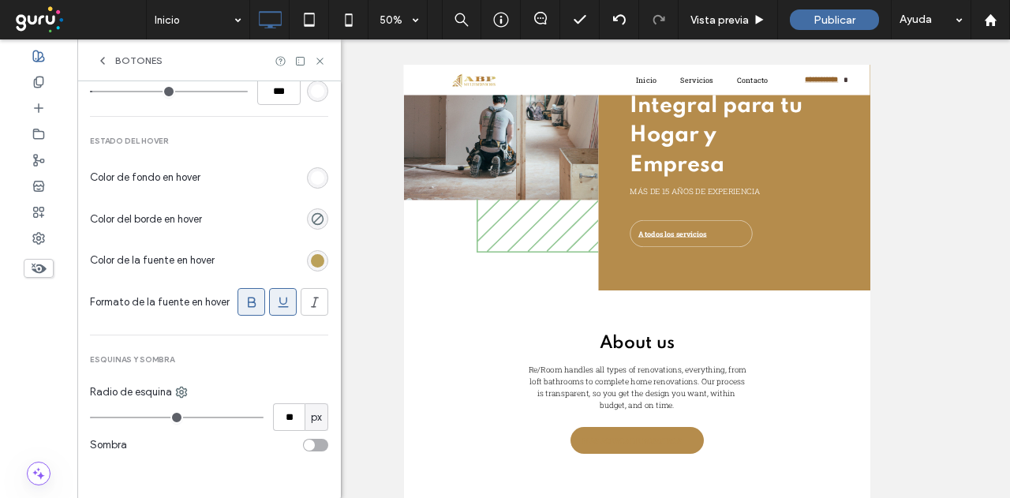
drag, startPoint x: 283, startPoint y: 302, endPoint x: 273, endPoint y: 313, distance: 15.1
click at [283, 302] on div at bounding box center [283, 302] width 26 height 26
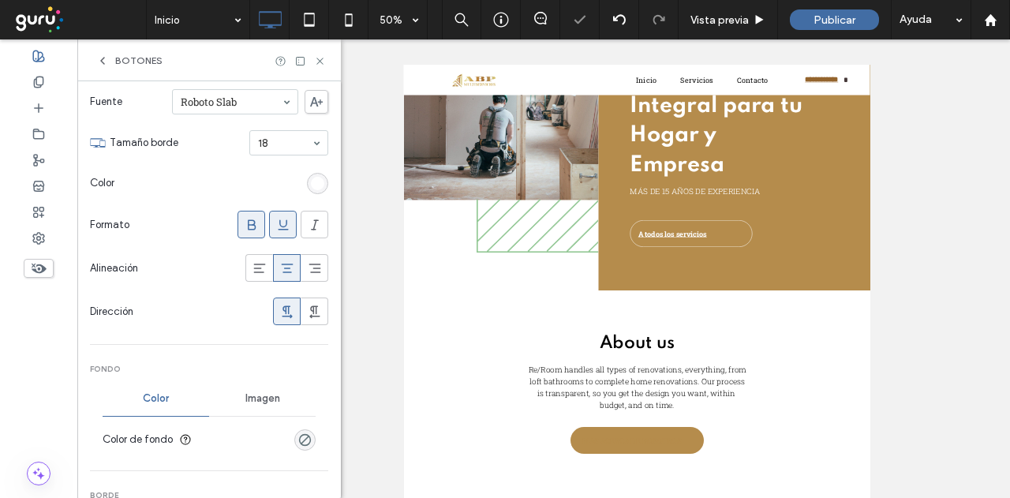
scroll to position [234, 0]
click at [270, 216] on div at bounding box center [283, 225] width 26 height 26
click at [279, 226] on icon at bounding box center [283, 225] width 16 height 16
drag, startPoint x: 270, startPoint y: 228, endPoint x: 290, endPoint y: 178, distance: 54.5
click at [275, 228] on icon at bounding box center [283, 225] width 16 height 16
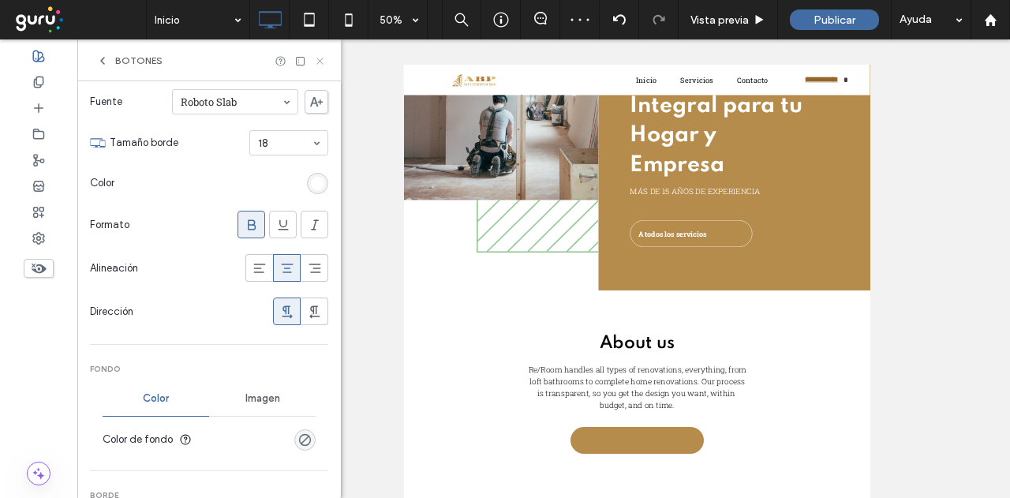
type input "*"
click at [322, 59] on icon at bounding box center [320, 61] width 12 height 12
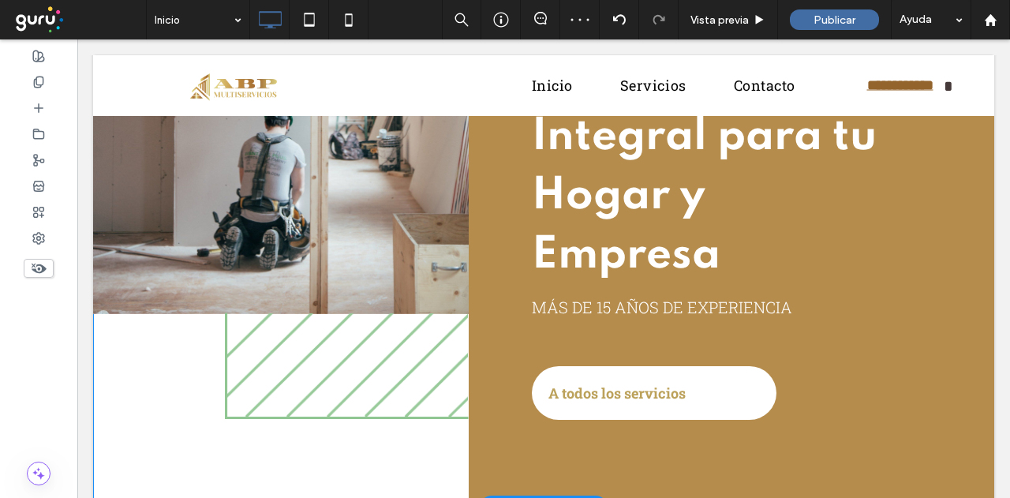
drag, startPoint x: 717, startPoint y: 424, endPoint x: 713, endPoint y: 411, distance: 13.0
click at [715, 418] on div "Mantenimiento Integral para tu Hogar y Empresa MÁS DE 15 AÑOS DE EXPERIENCIA A …" at bounding box center [732, 237] width 526 height 538
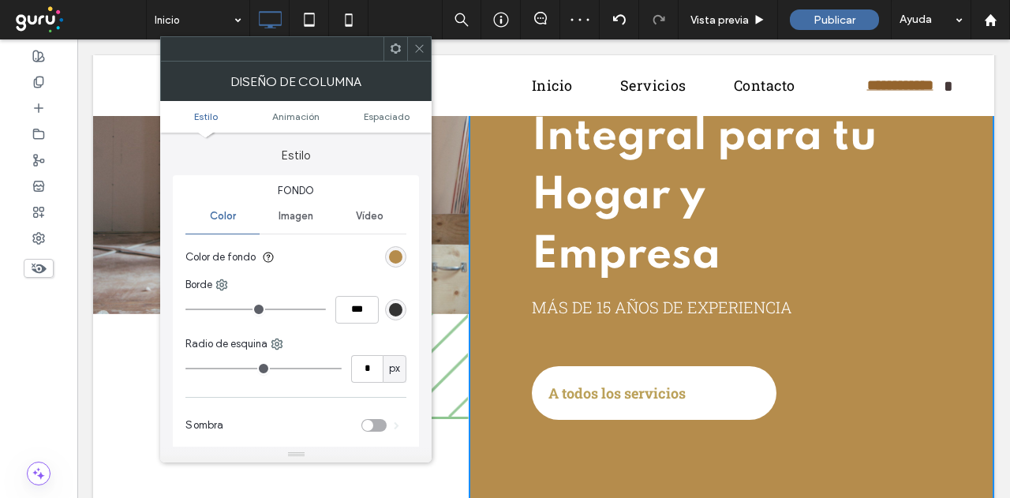
click at [708, 398] on link "A todos los servicios" at bounding box center [654, 393] width 245 height 54
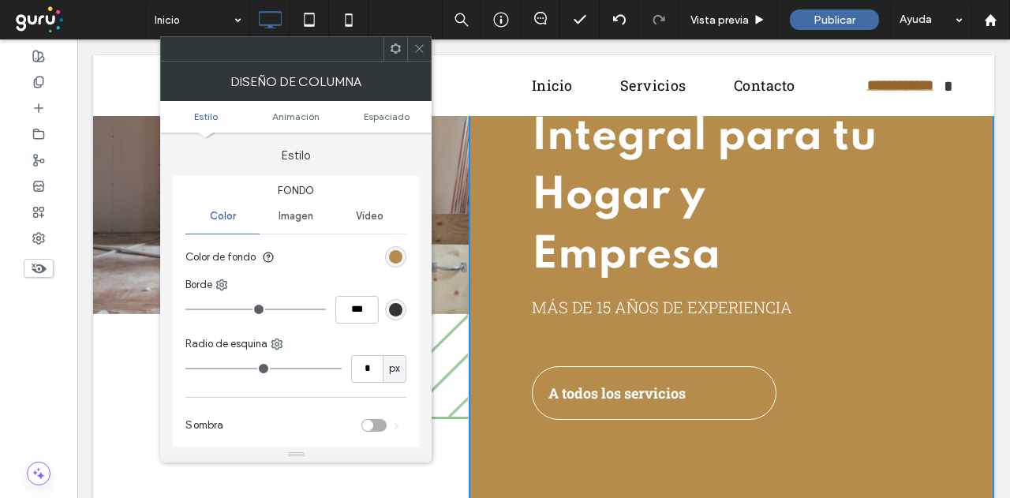
click at [396, 53] on icon at bounding box center [396, 49] width 12 height 12
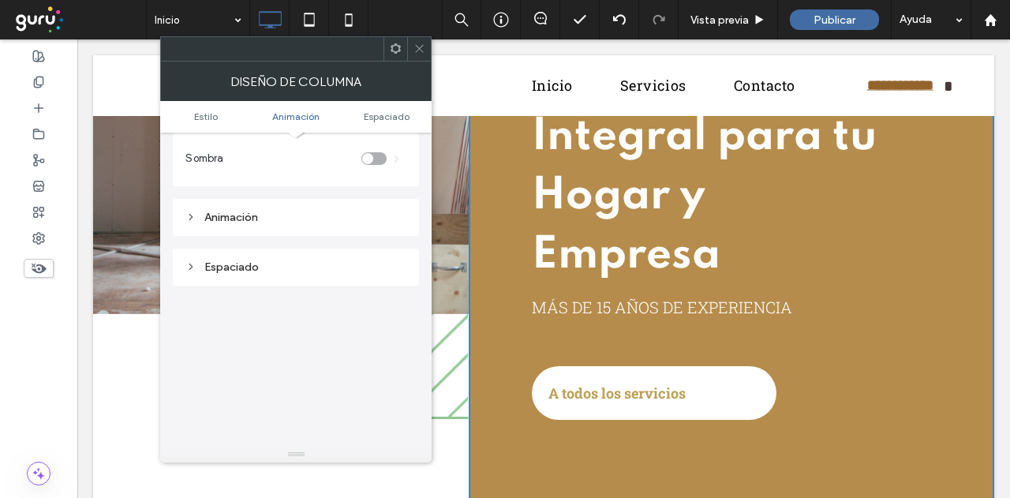
scroll to position [369, 0]
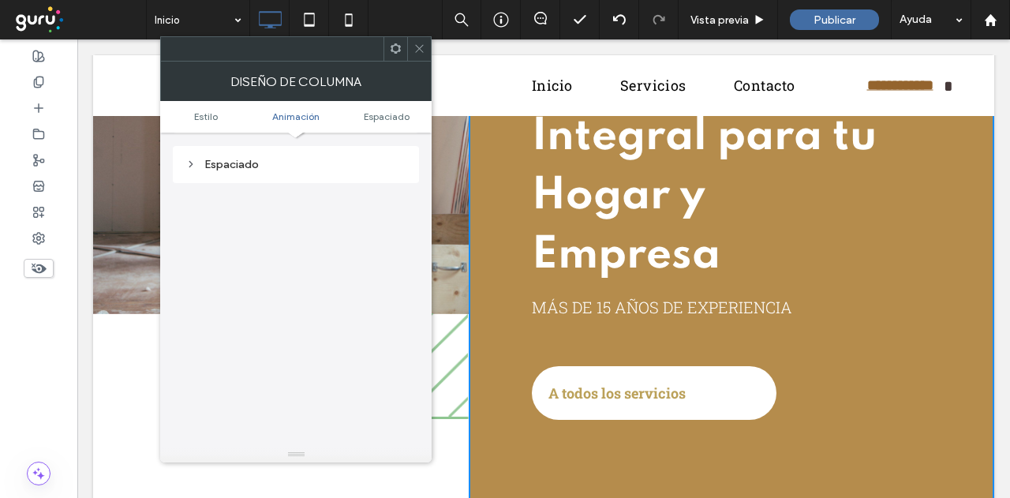
click at [654, 410] on link "A todos los servicios" at bounding box center [654, 393] width 245 height 54
click at [586, 395] on span "A todos los servicios" at bounding box center [617, 393] width 137 height 35
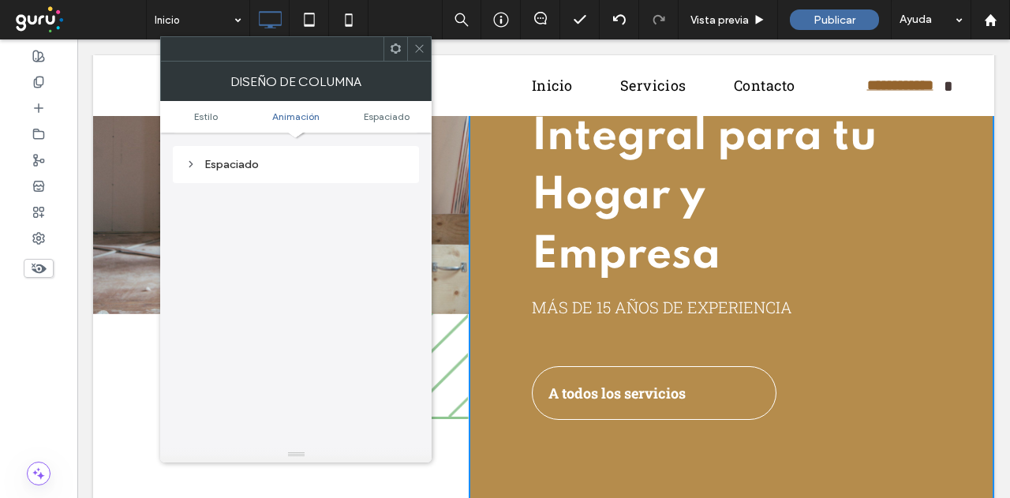
click at [420, 53] on icon at bounding box center [420, 49] width 12 height 12
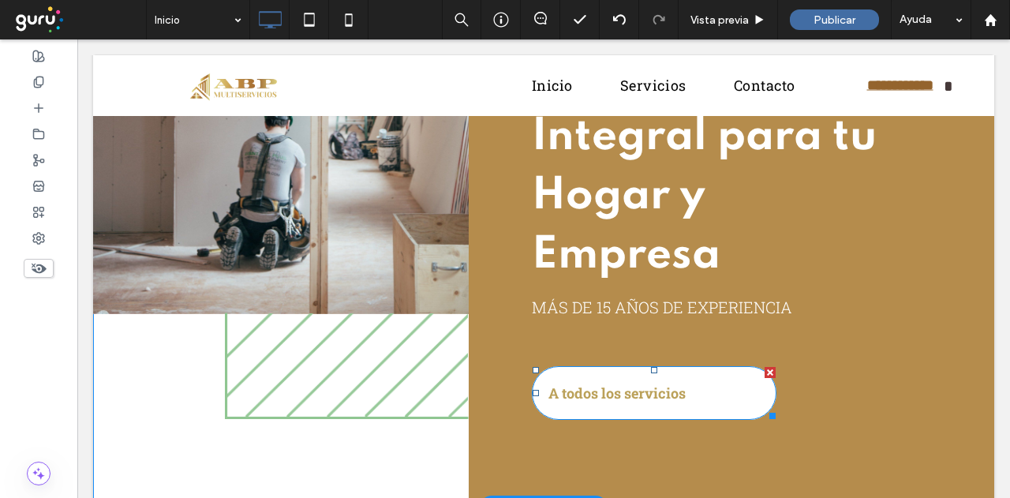
click at [636, 384] on span "A todos los servicios" at bounding box center [617, 393] width 137 height 35
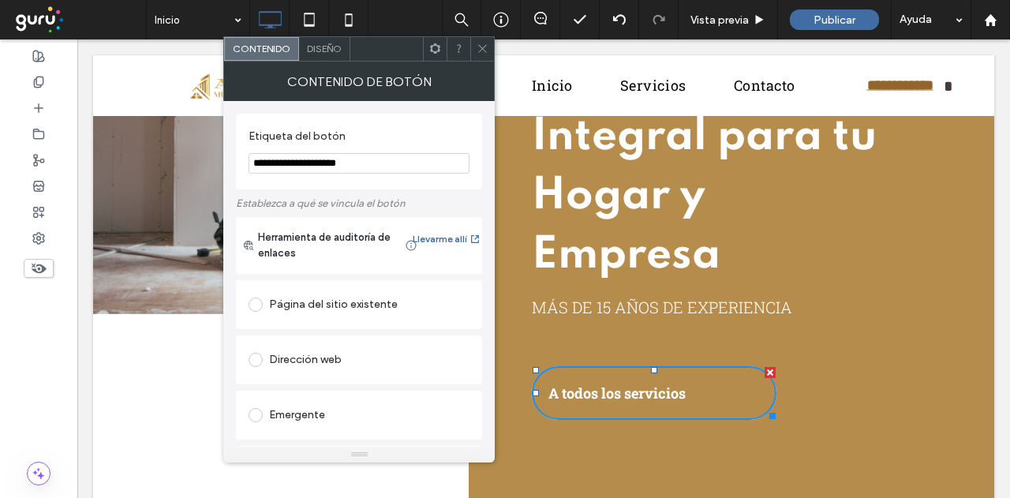
click at [325, 43] on span "Diseño" at bounding box center [324, 49] width 35 height 12
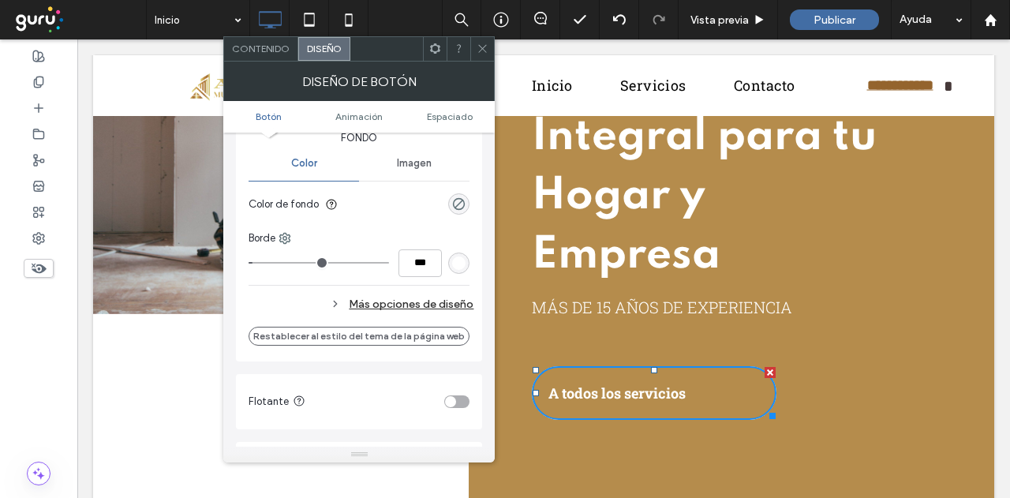
scroll to position [0, 0]
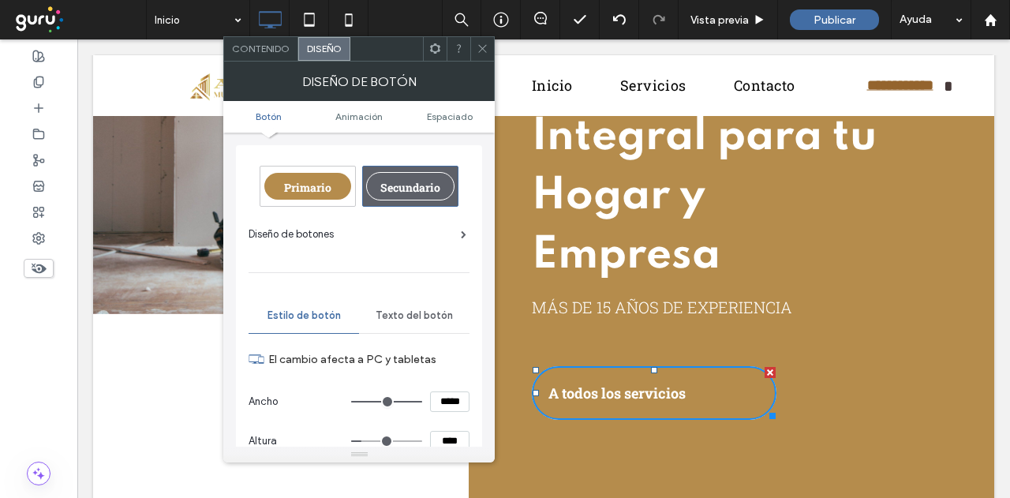
click at [421, 312] on span "Texto del botón" at bounding box center [414, 315] width 77 height 13
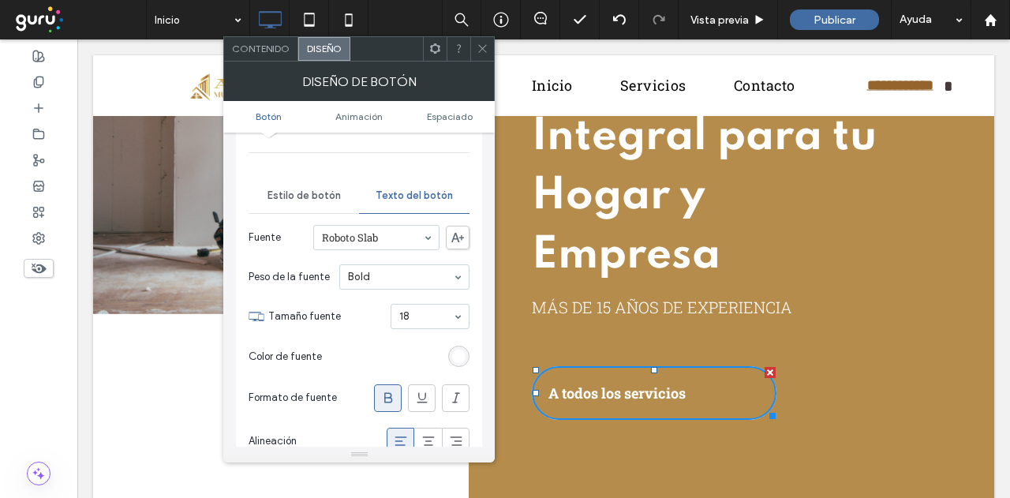
scroll to position [158, 0]
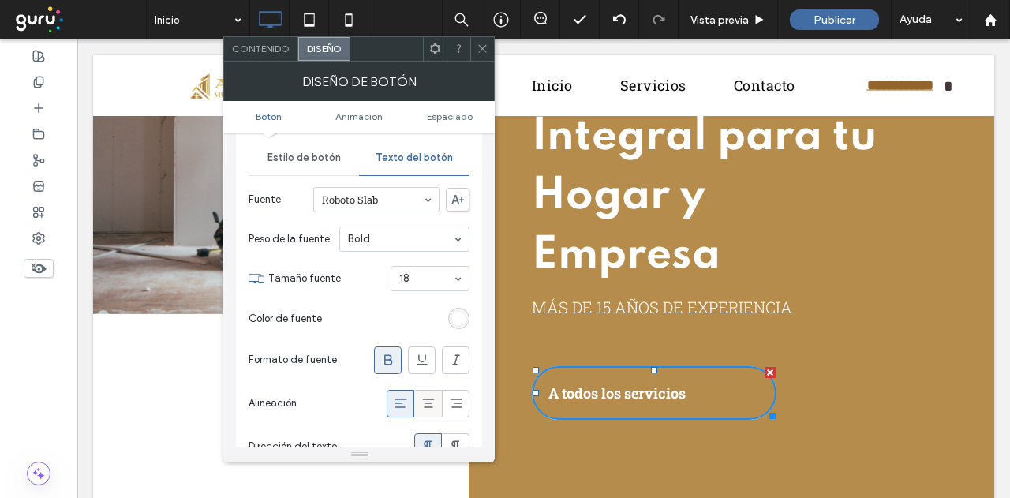
click at [430, 391] on span at bounding box center [429, 404] width 16 height 26
click at [638, 341] on div "Mantenimiento Integral para tu Hogar y Empresa MÁS DE 15 AÑOS DE EXPERIENCIA A …" at bounding box center [732, 237] width 526 height 538
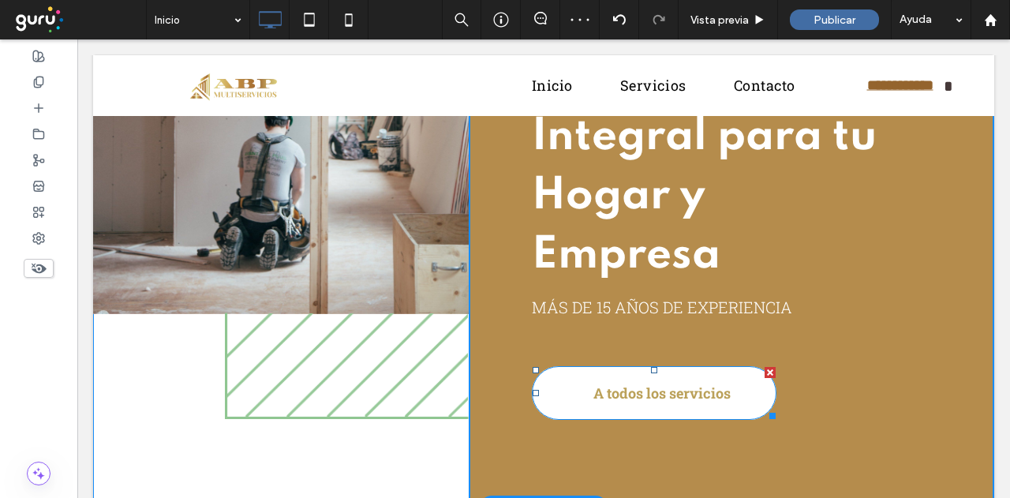
click at [594, 389] on span "A todos los servicios" at bounding box center [662, 393] width 137 height 35
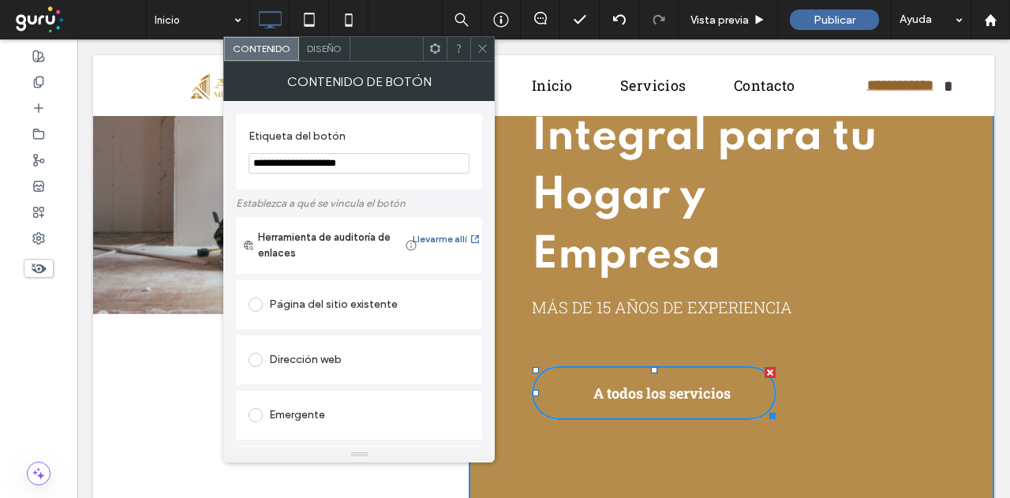
drag, startPoint x: 260, startPoint y: 162, endPoint x: 250, endPoint y: 160, distance: 10.4
click at [250, 160] on input "**********" at bounding box center [359, 163] width 221 height 21
type input "**********"
click at [479, 47] on icon at bounding box center [483, 49] width 12 height 12
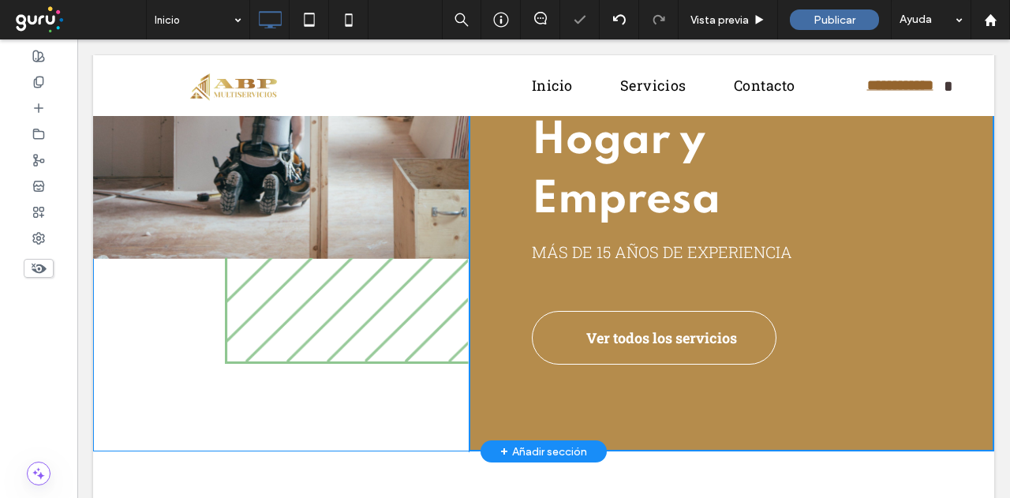
scroll to position [237, 0]
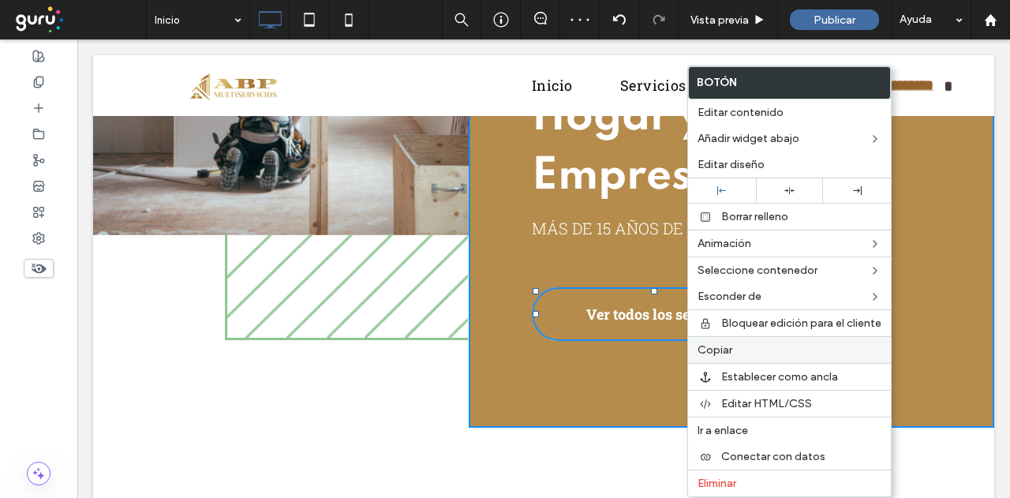
click at [744, 349] on label "Copiar" at bounding box center [790, 349] width 184 height 13
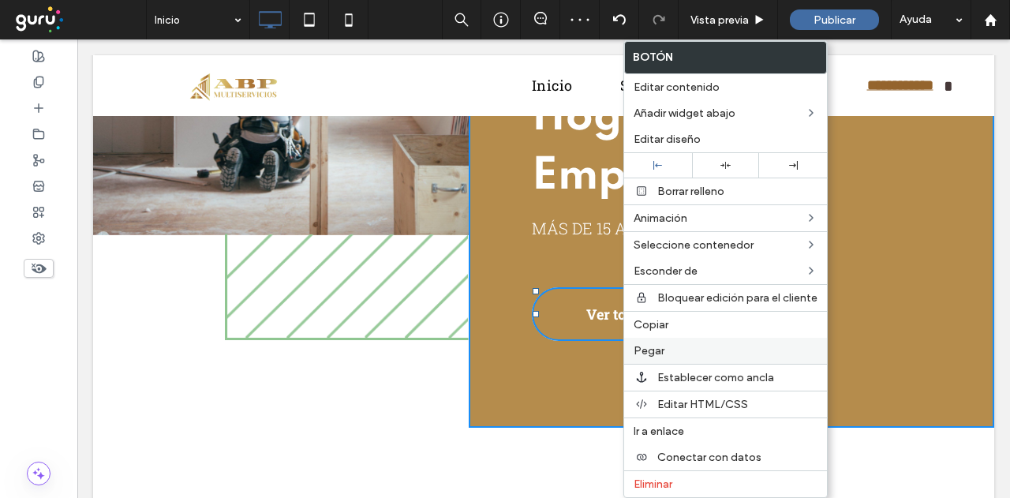
click at [654, 345] on span "Pegar" at bounding box center [649, 350] width 31 height 13
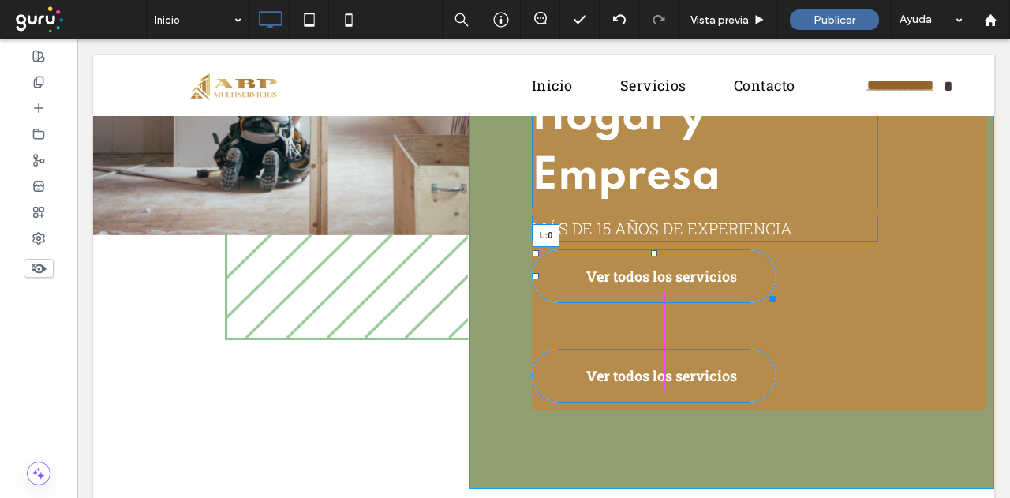
drag, startPoint x: 628, startPoint y: 275, endPoint x: 521, endPoint y: 282, distance: 107.5
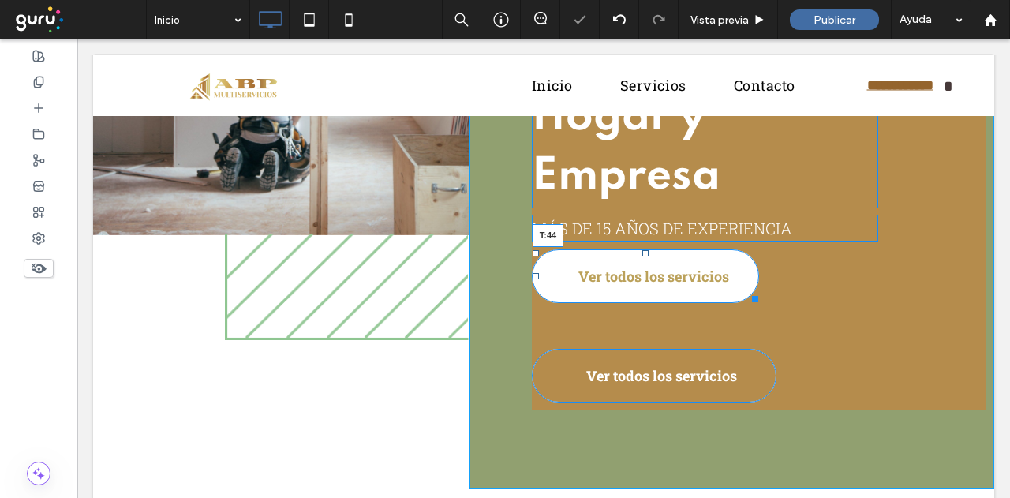
drag, startPoint x: 640, startPoint y: 252, endPoint x: 639, endPoint y: 279, distance: 26.8
click at [642, 257] on div at bounding box center [645, 253] width 6 height 6
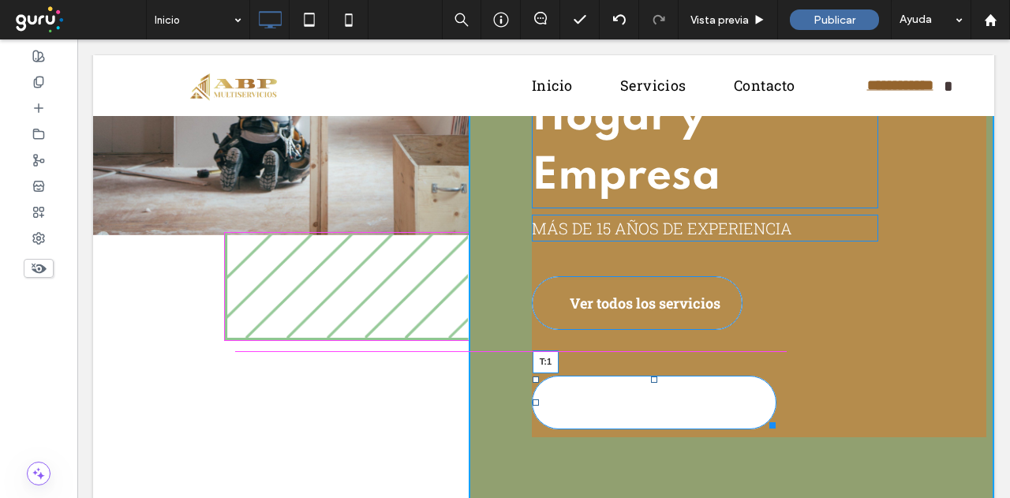
drag, startPoint x: 649, startPoint y: 376, endPoint x: 650, endPoint y: 337, distance: 39.5
click at [650, 337] on div "Mantenimiento Integral para tu Hogar y Empresa MÁS DE 15 AÑOS DE EXPERIENCIA Ve…" at bounding box center [732, 203] width 526 height 627
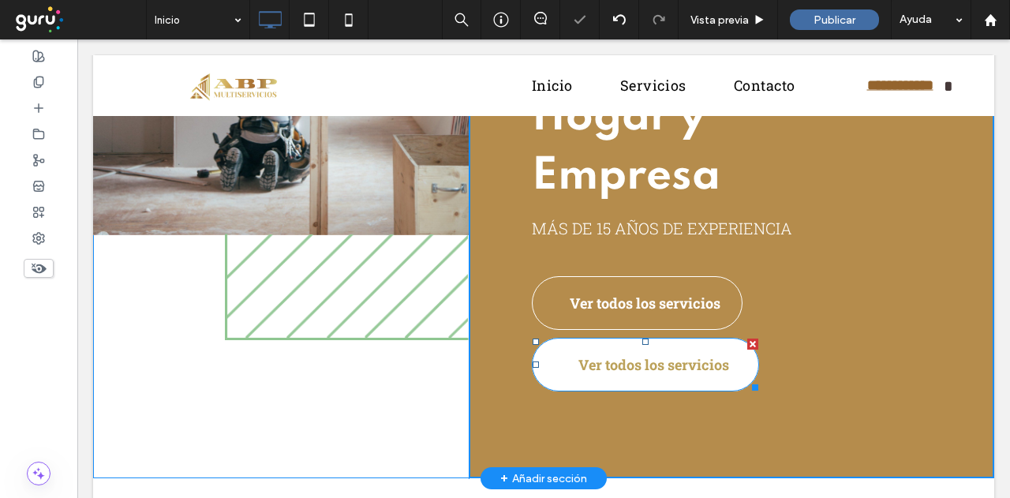
drag, startPoint x: 711, startPoint y: 409, endPoint x: 616, endPoint y: 367, distance: 104.3
click at [634, 369] on span "Ver todos los servicios" at bounding box center [654, 364] width 151 height 35
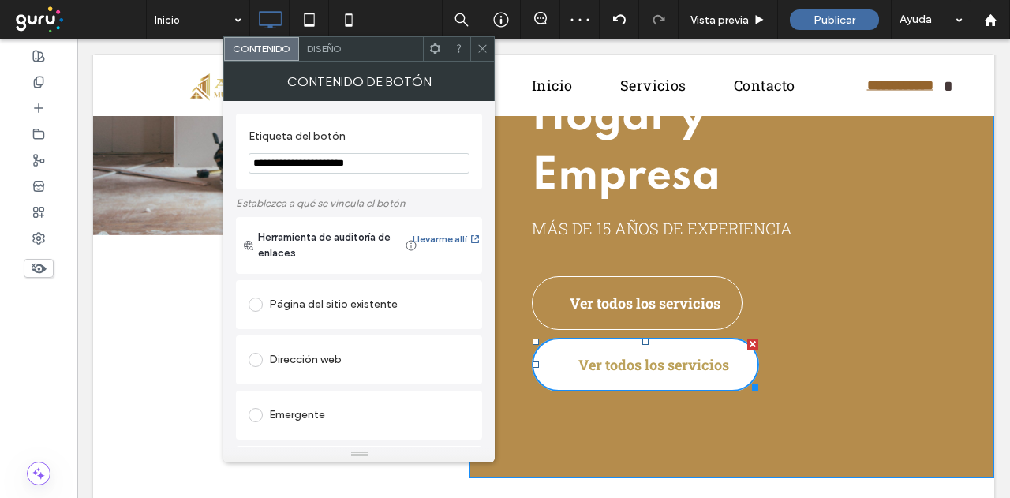
click at [666, 370] on span "Ver todos los servicios" at bounding box center [654, 364] width 151 height 35
click at [627, 356] on span "Ver todos los servicios" at bounding box center [654, 364] width 151 height 35
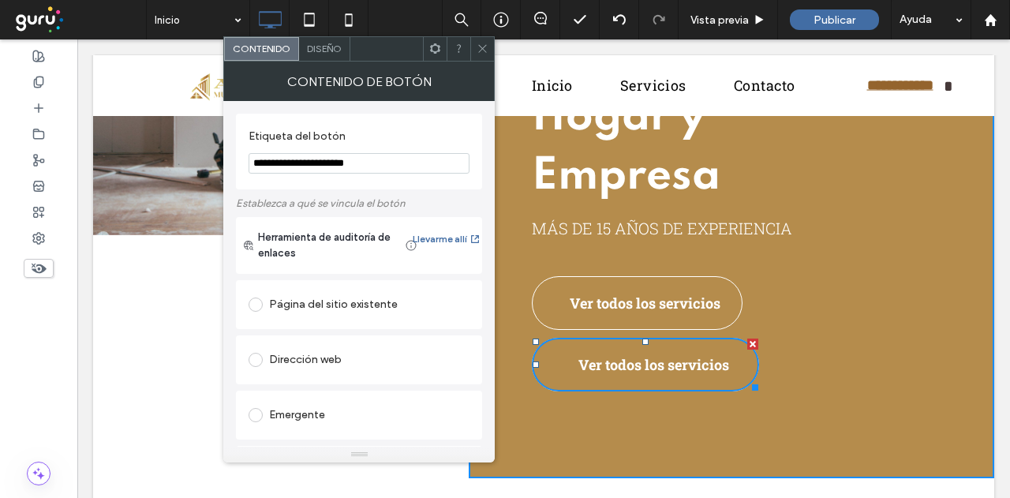
drag, startPoint x: 433, startPoint y: 200, endPoint x: 181, endPoint y: 167, distance: 253.8
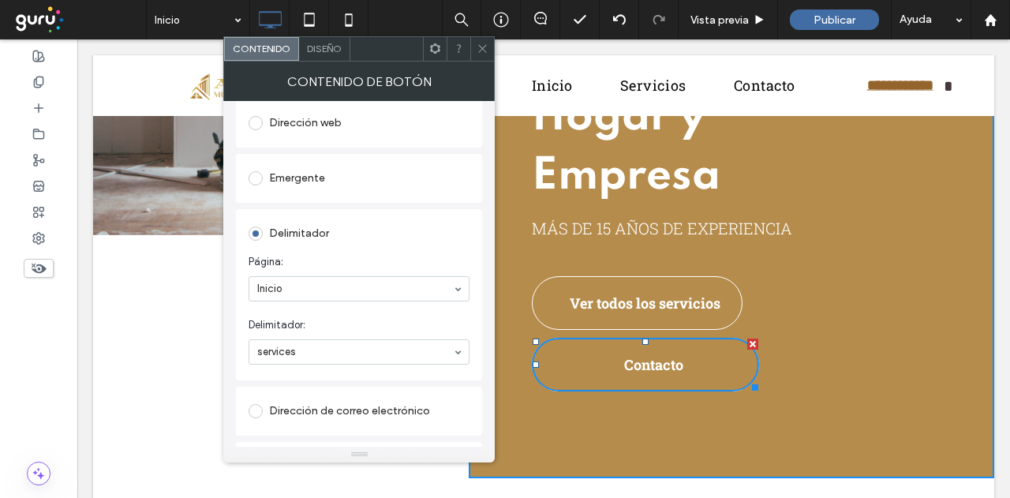
type input "********"
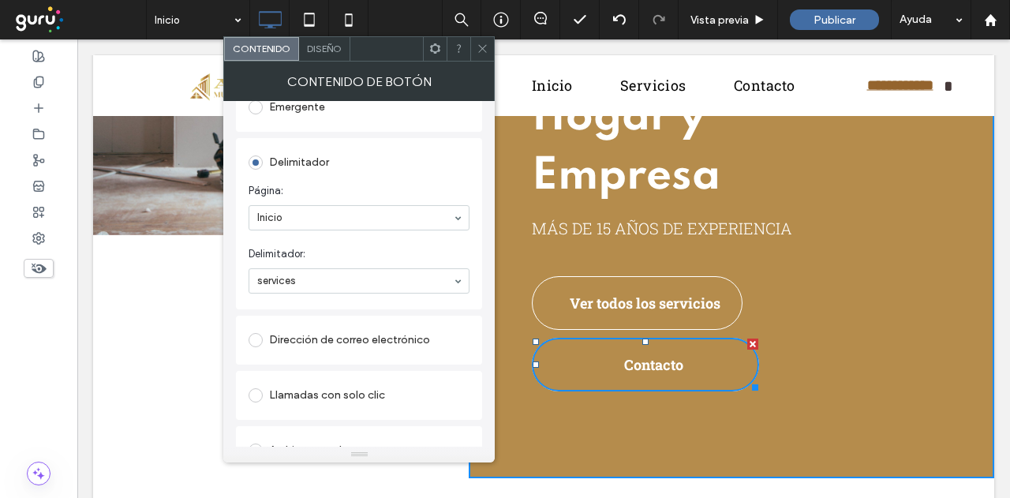
scroll to position [178, 0]
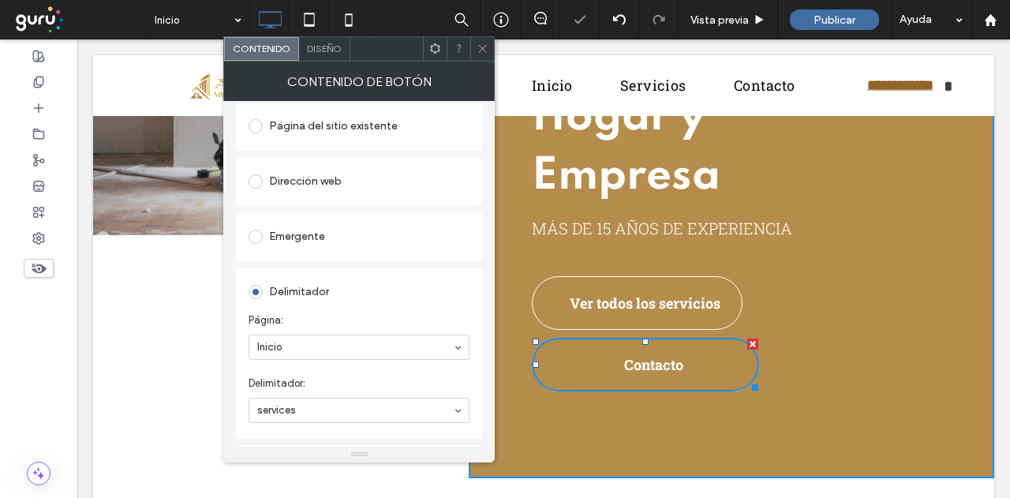
click at [329, 182] on div "Dirección web" at bounding box center [359, 181] width 221 height 25
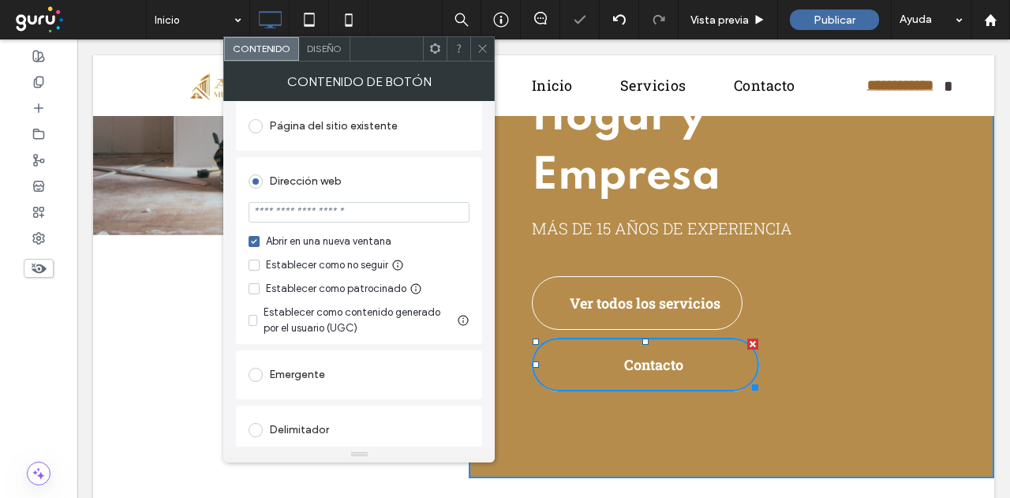
click at [352, 214] on input "url" at bounding box center [359, 212] width 221 height 21
paste input "**********"
type input "**********"
click at [373, 197] on section "**********" at bounding box center [359, 213] width 221 height 39
click at [318, 45] on span "Diseño" at bounding box center [324, 49] width 35 height 12
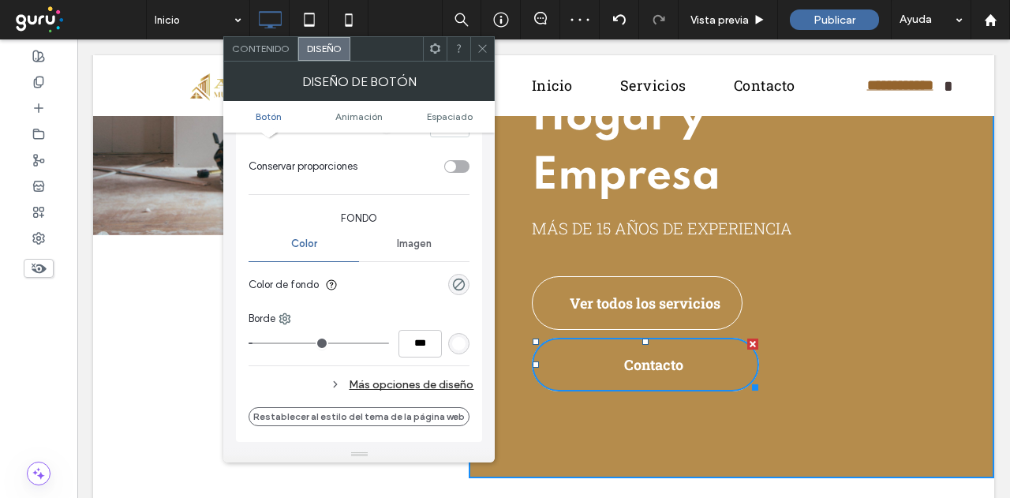
scroll to position [316, 0]
click at [451, 282] on div "rgba(0, 0, 0, 0)" at bounding box center [458, 282] width 21 height 21
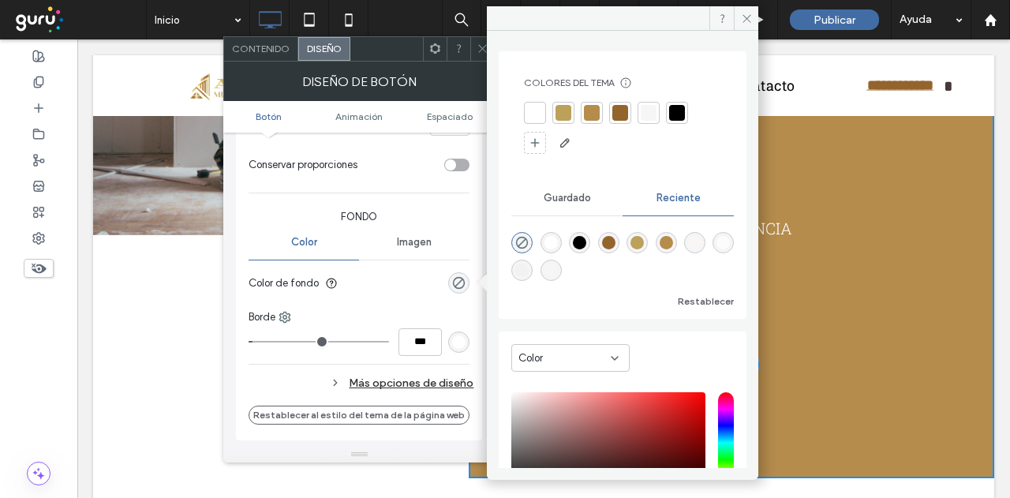
click at [537, 116] on div at bounding box center [535, 113] width 16 height 16
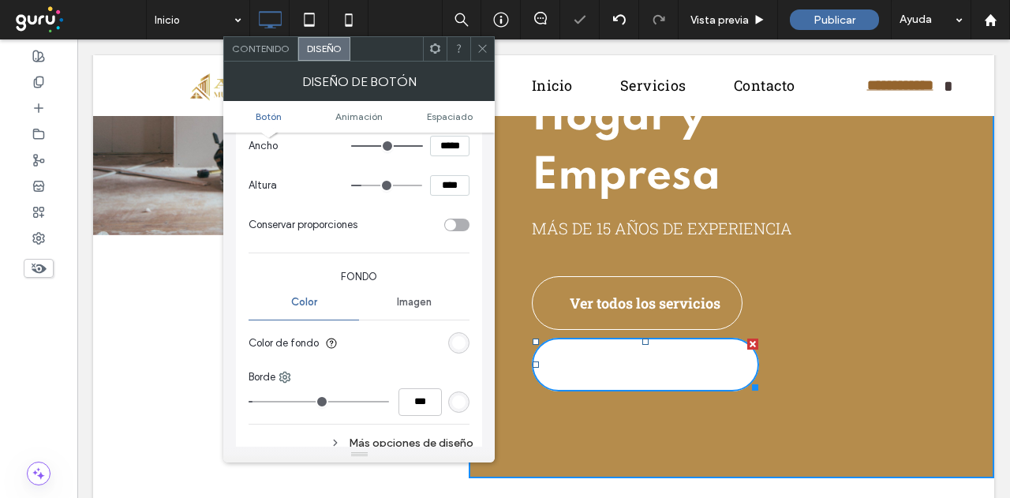
scroll to position [158, 0]
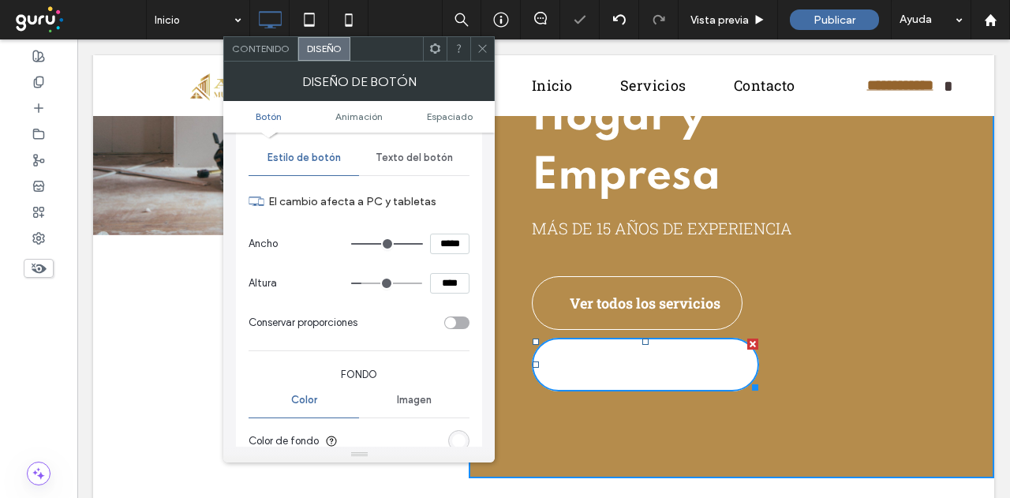
click at [420, 160] on span "Texto del botón" at bounding box center [414, 158] width 77 height 13
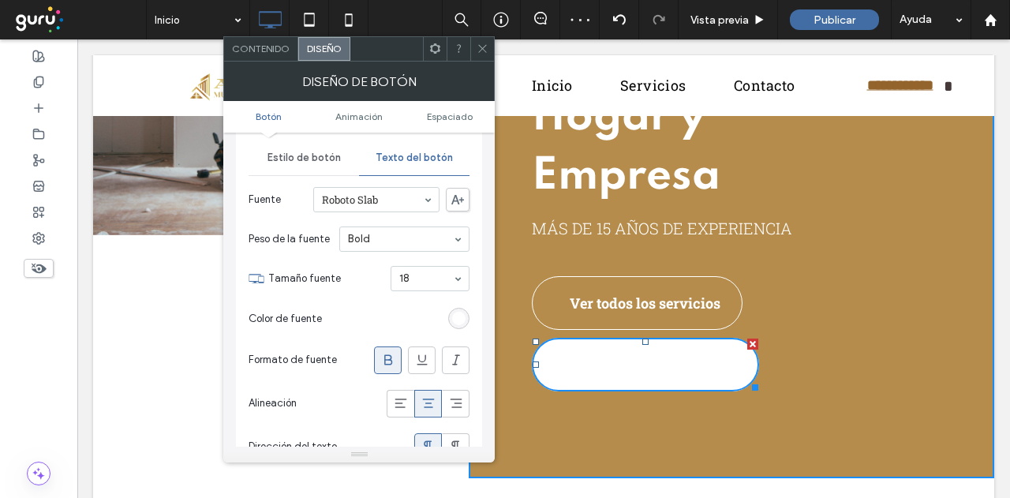
click at [459, 312] on div "rgb(255, 255, 255)" at bounding box center [458, 318] width 13 height 13
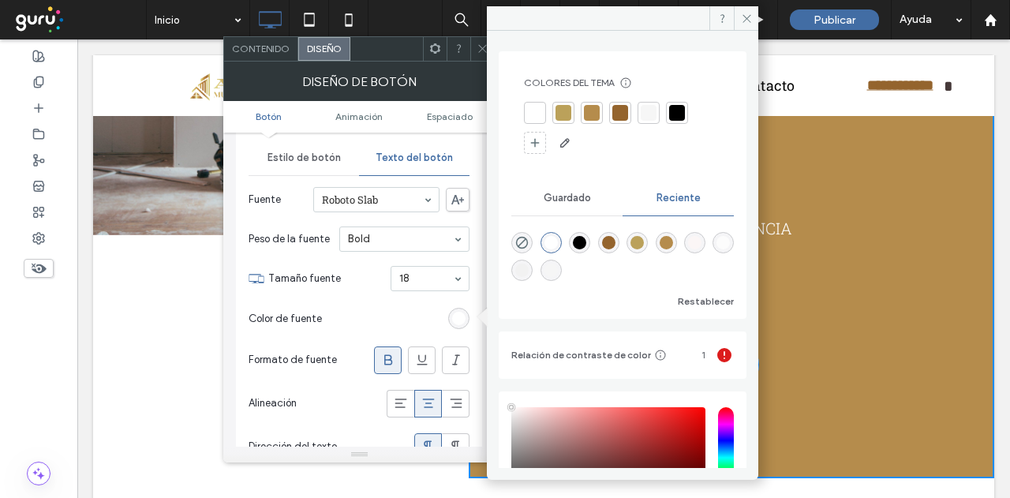
click at [562, 109] on div at bounding box center [564, 113] width 16 height 16
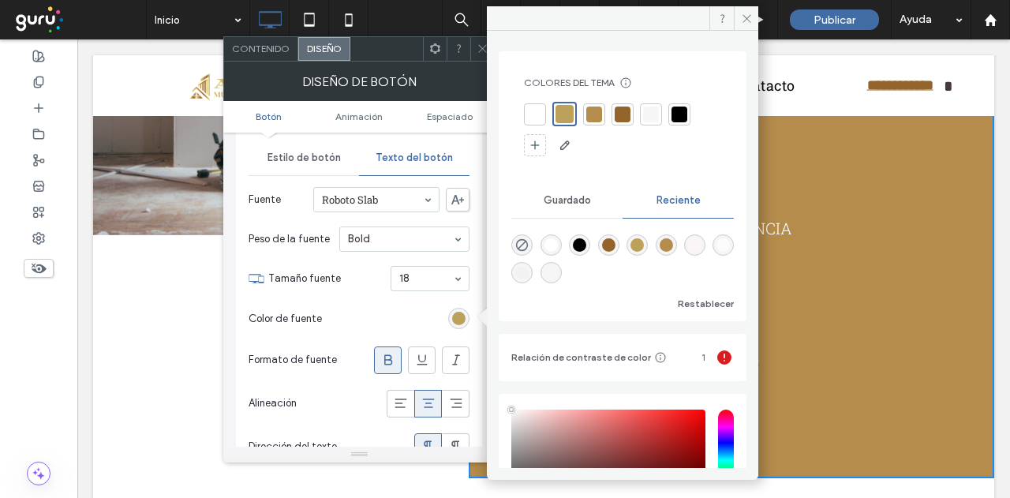
click at [476, 155] on div "Primario Secundario Diseño de botones Estilo de botón Texto del botón Fuente Ro…" at bounding box center [359, 309] width 246 height 644
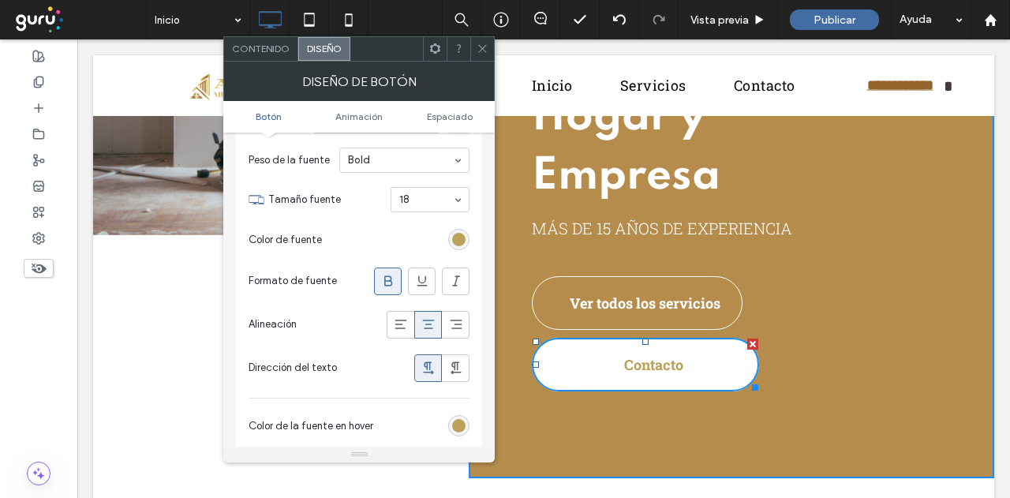
scroll to position [316, 0]
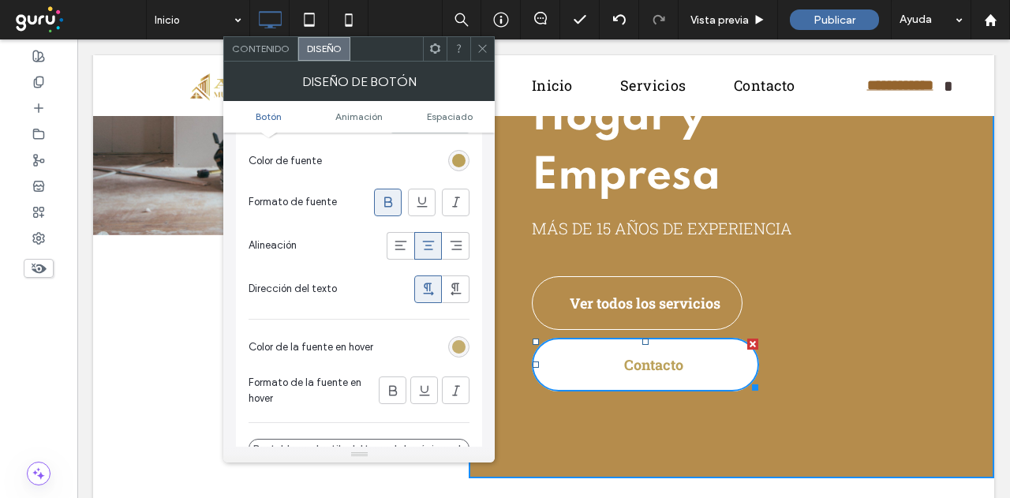
click at [459, 340] on div "rgb(187, 161, 90)" at bounding box center [458, 346] width 13 height 13
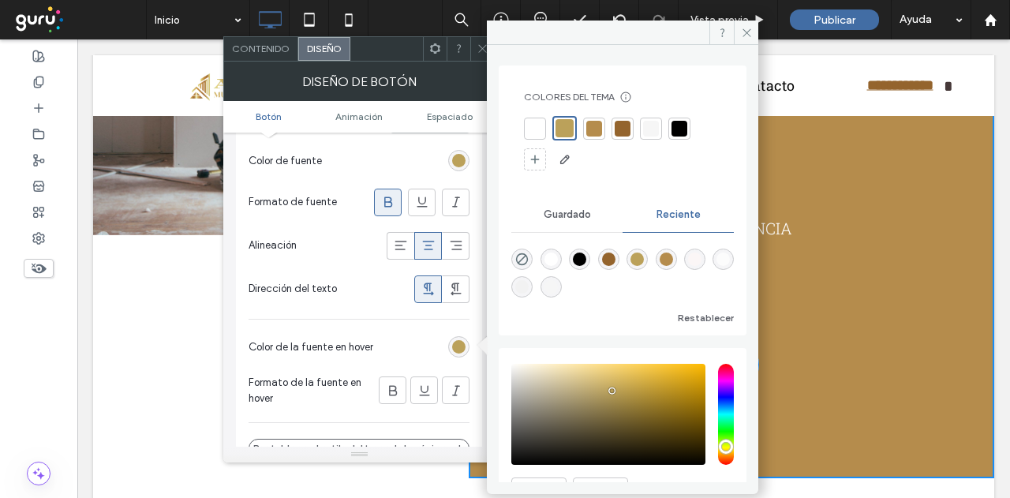
click at [534, 131] on div at bounding box center [535, 129] width 16 height 16
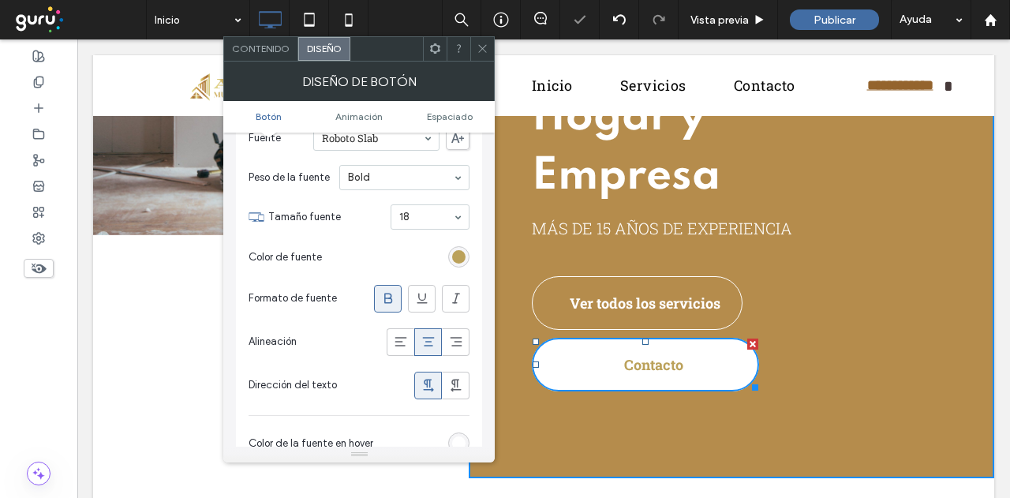
scroll to position [158, 0]
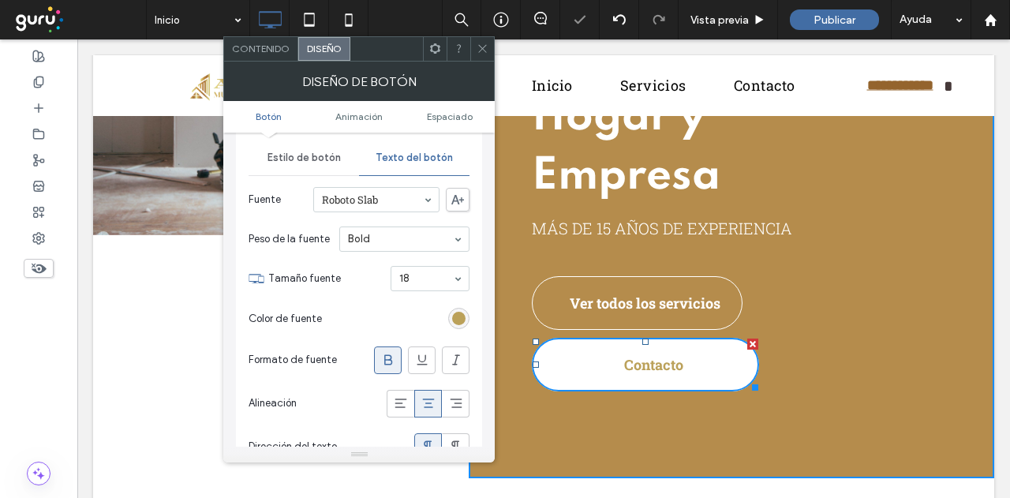
click at [330, 152] on span "Estilo de botón" at bounding box center [304, 158] width 73 height 13
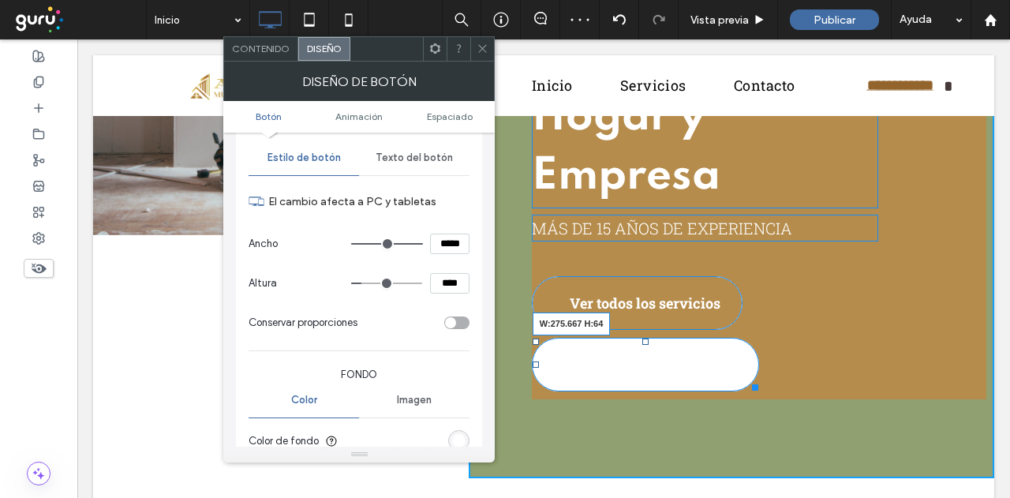
drag, startPoint x: 748, startPoint y: 385, endPoint x: 777, endPoint y: 441, distance: 63.2
click at [747, 382] on div at bounding box center [753, 385] width 12 height 12
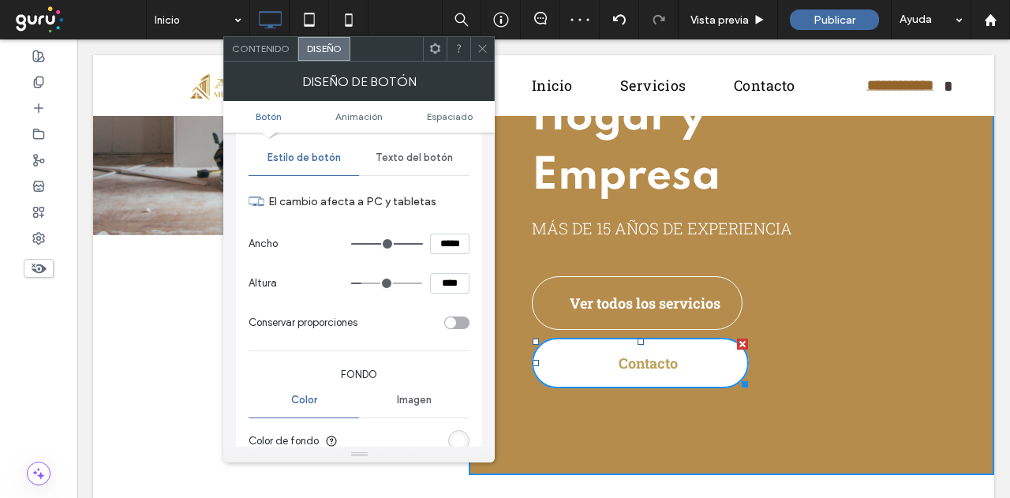
click at [401, 155] on span "Texto del botón" at bounding box center [414, 158] width 77 height 13
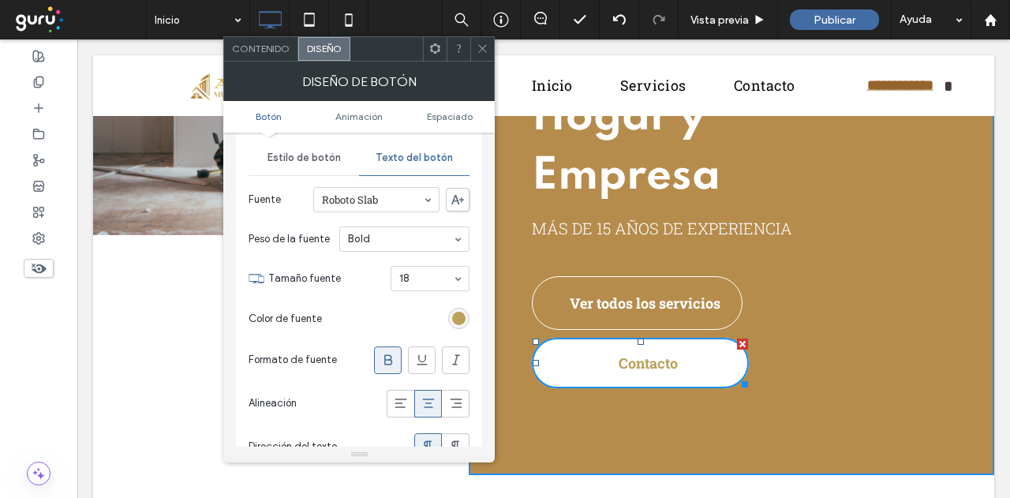
click at [418, 405] on div at bounding box center [428, 404] width 26 height 26
click at [400, 397] on icon at bounding box center [401, 403] width 16 height 16
click at [421, 399] on icon at bounding box center [429, 403] width 16 height 16
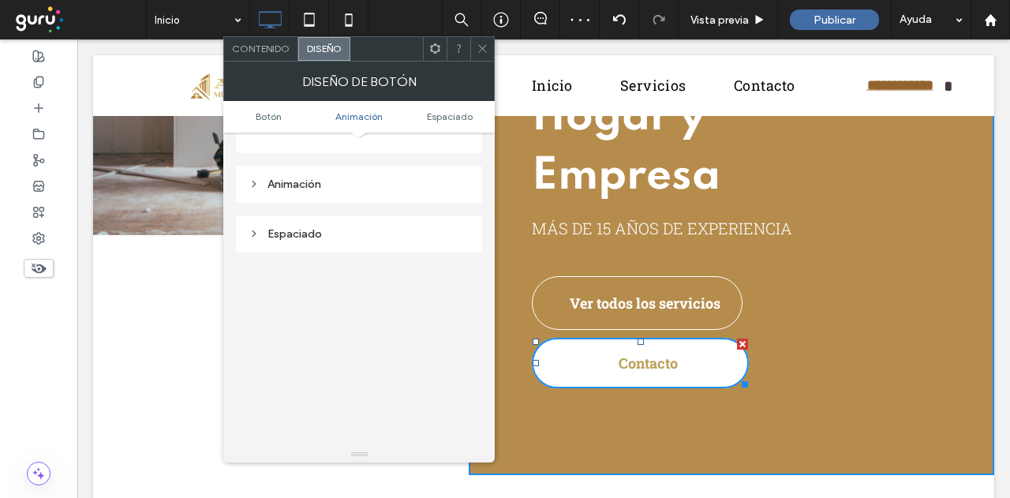
scroll to position [770, 0]
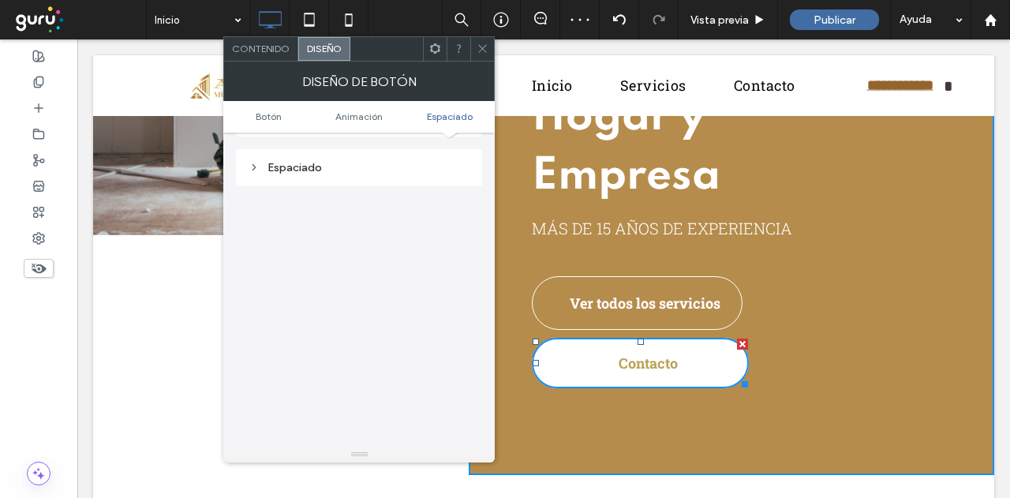
click at [316, 161] on div "Espaciado" at bounding box center [359, 167] width 221 height 13
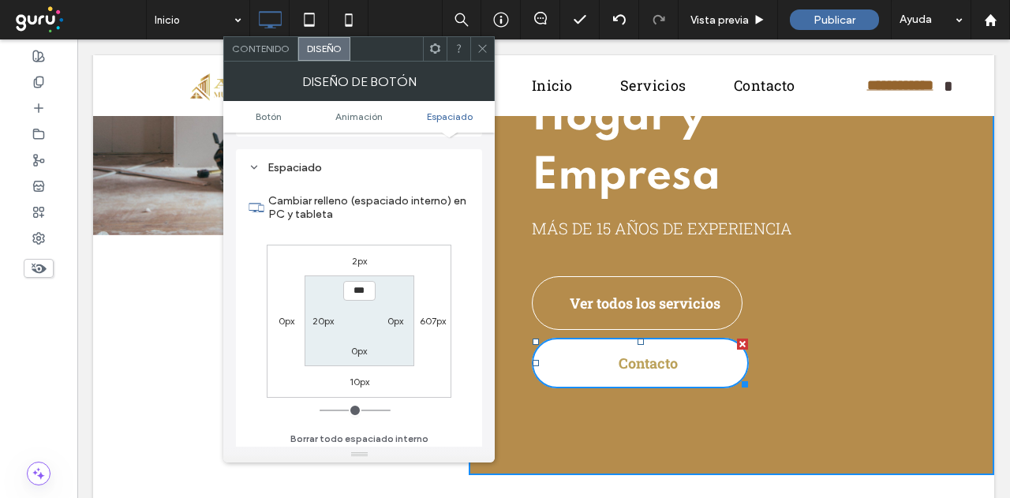
click at [326, 315] on label "20px" at bounding box center [323, 321] width 21 height 12
type input "**"
type input "*"
type input "***"
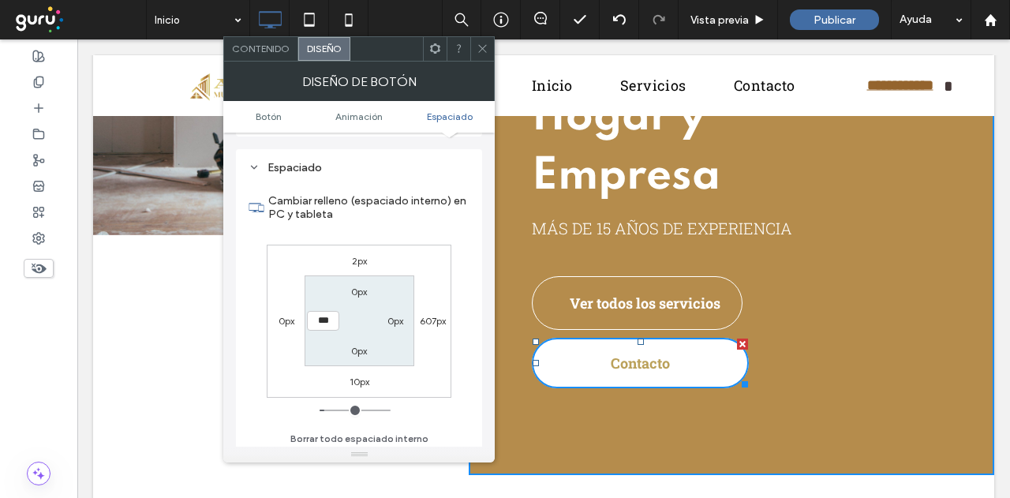
click at [338, 350] on section "0px 0px 0px ***" at bounding box center [360, 320] width 110 height 91
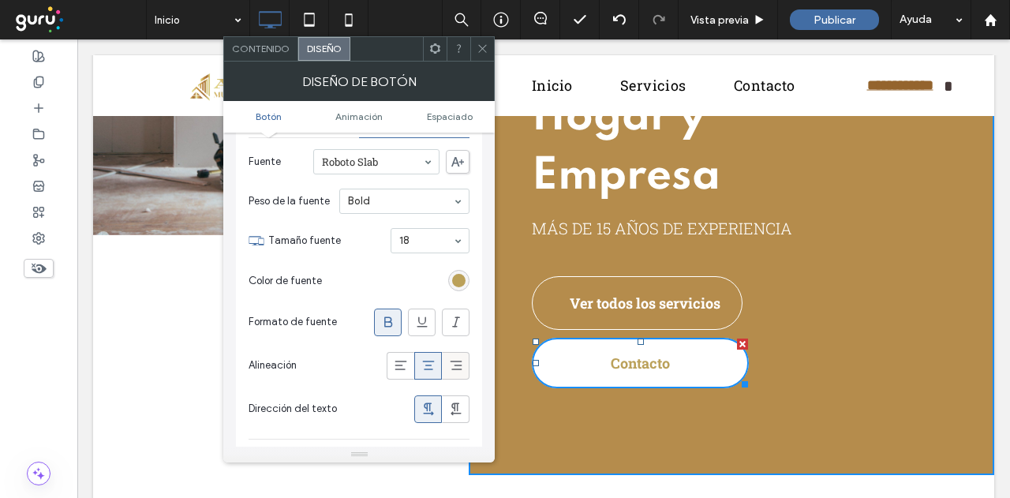
scroll to position [218, 0]
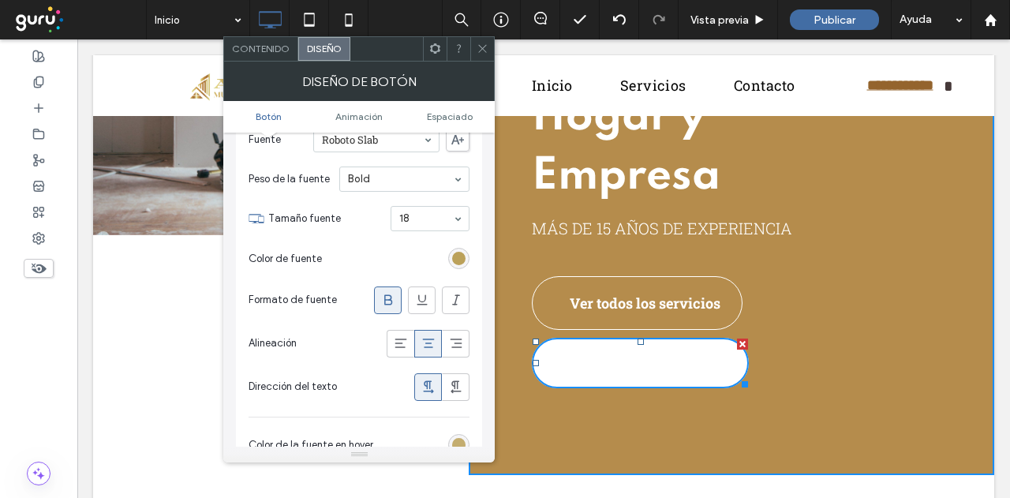
click at [455, 444] on div "rgb(187, 161, 90)" at bounding box center [458, 444] width 13 height 13
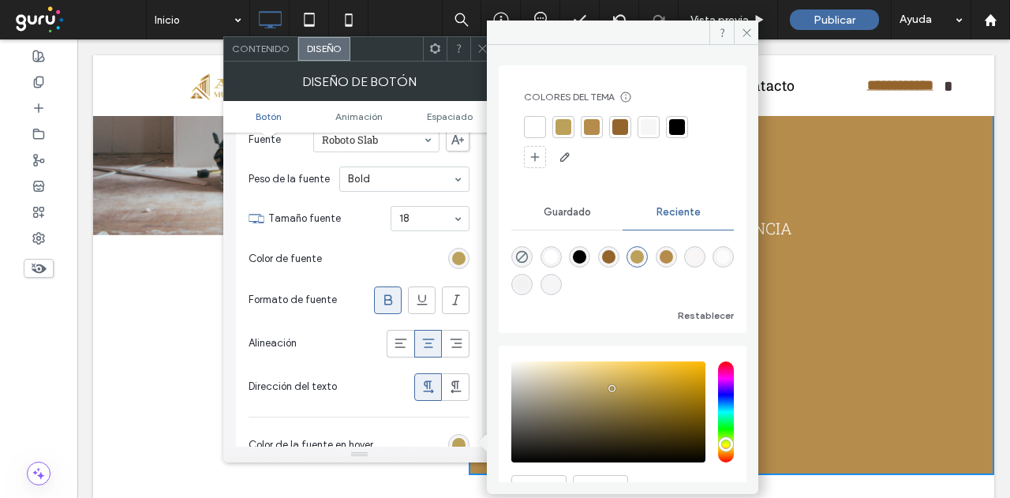
click at [562, 130] on div at bounding box center [564, 127] width 16 height 16
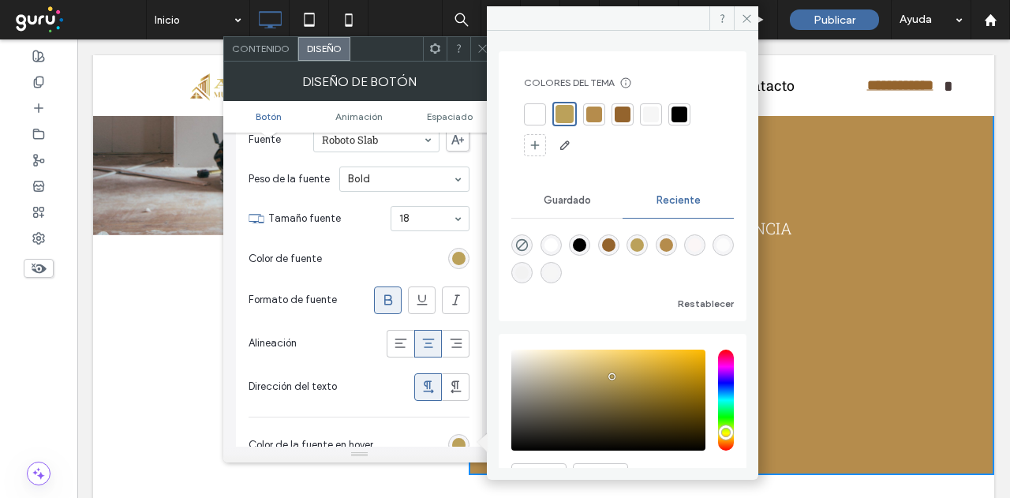
click at [417, 262] on section "Color de fuente" at bounding box center [359, 258] width 221 height 39
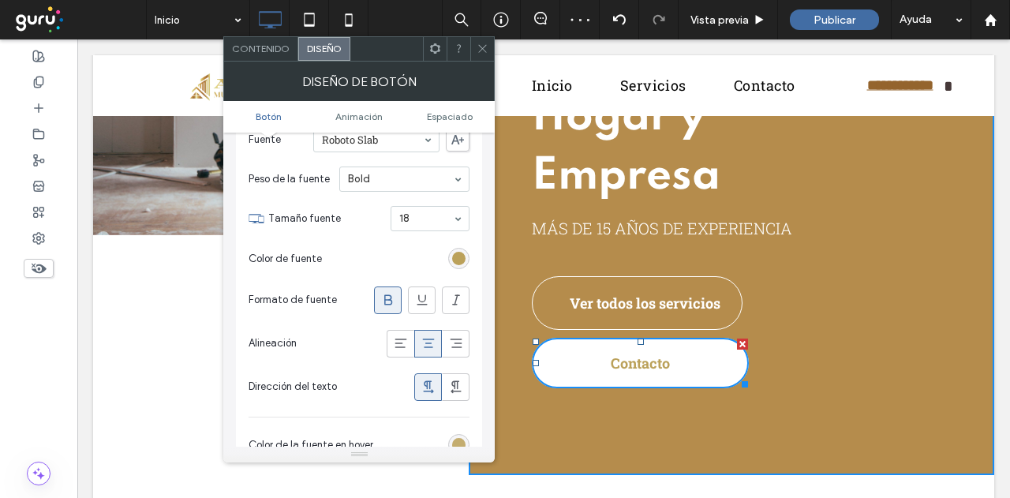
click at [462, 438] on div "rgba(187, 161, 90, 1)" at bounding box center [458, 444] width 13 height 13
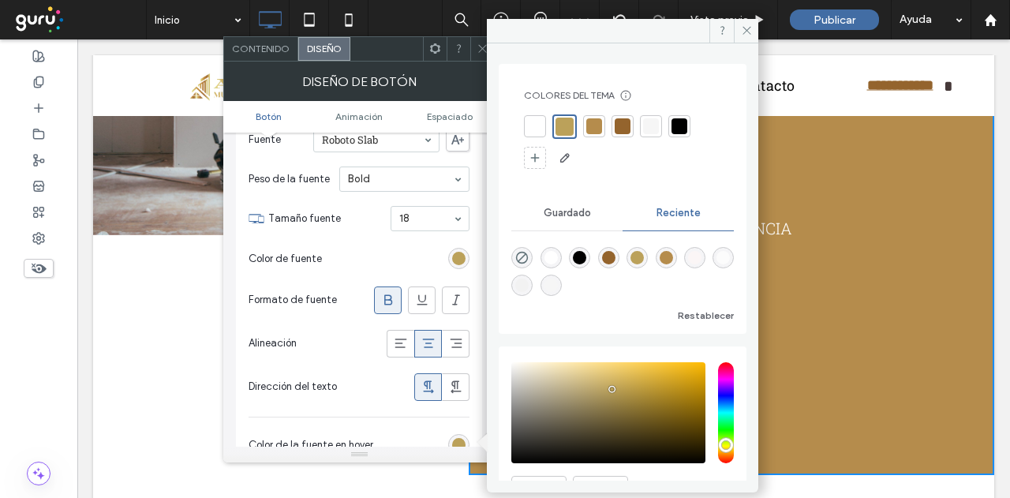
click at [535, 123] on div at bounding box center [535, 126] width 16 height 16
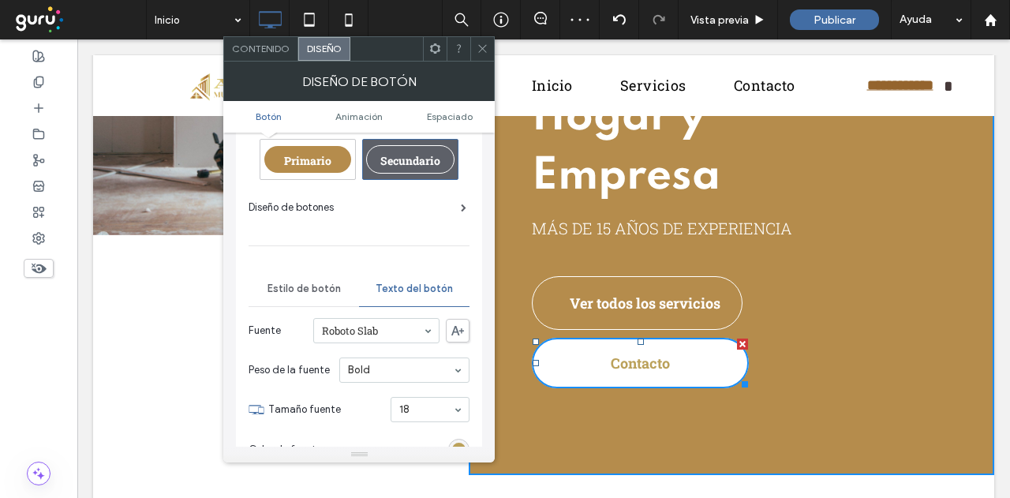
scroll to position [0, 0]
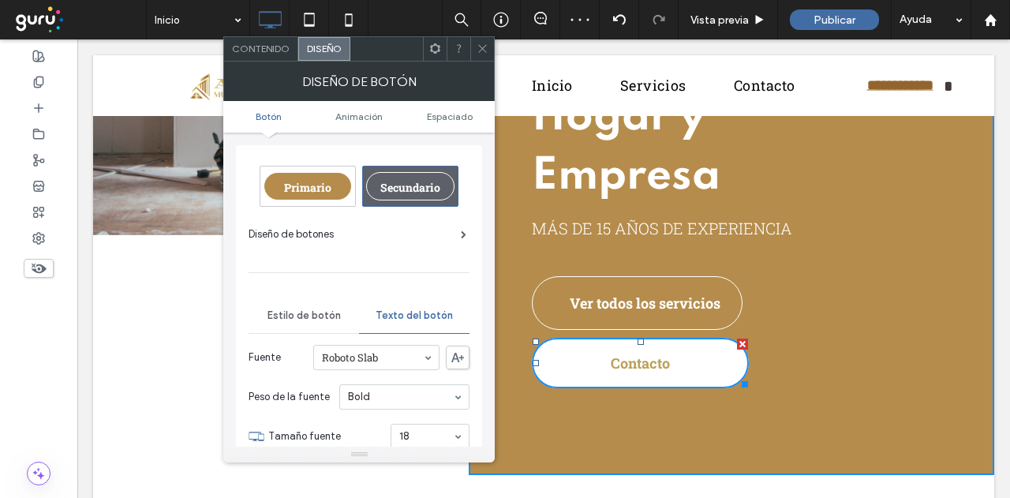
click at [331, 314] on span "Estilo de botón" at bounding box center [304, 315] width 73 height 13
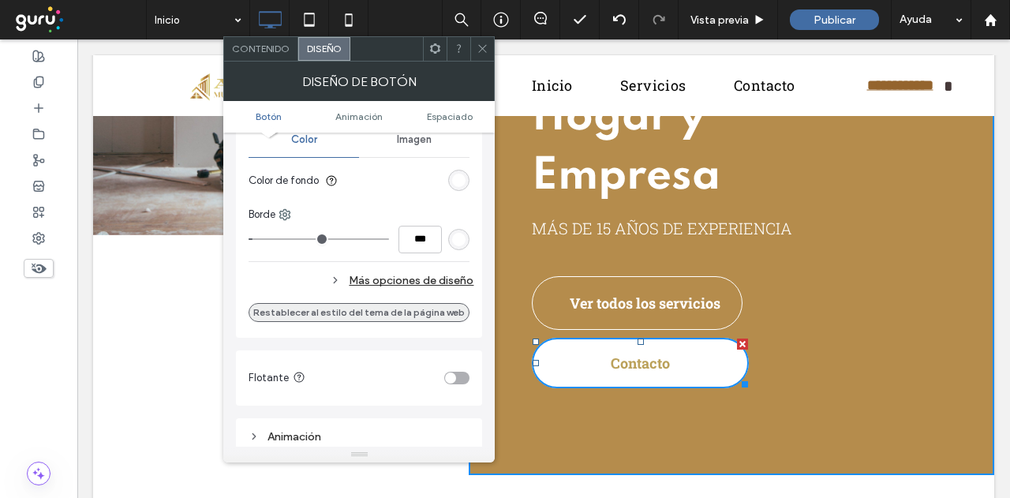
scroll to position [395, 0]
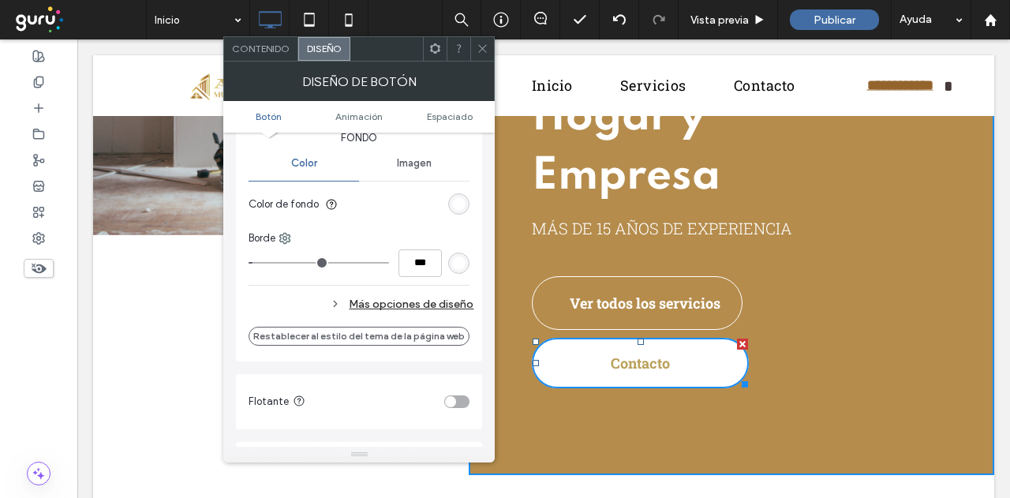
click at [425, 300] on div "Más opciones de diseño" at bounding box center [361, 304] width 225 height 21
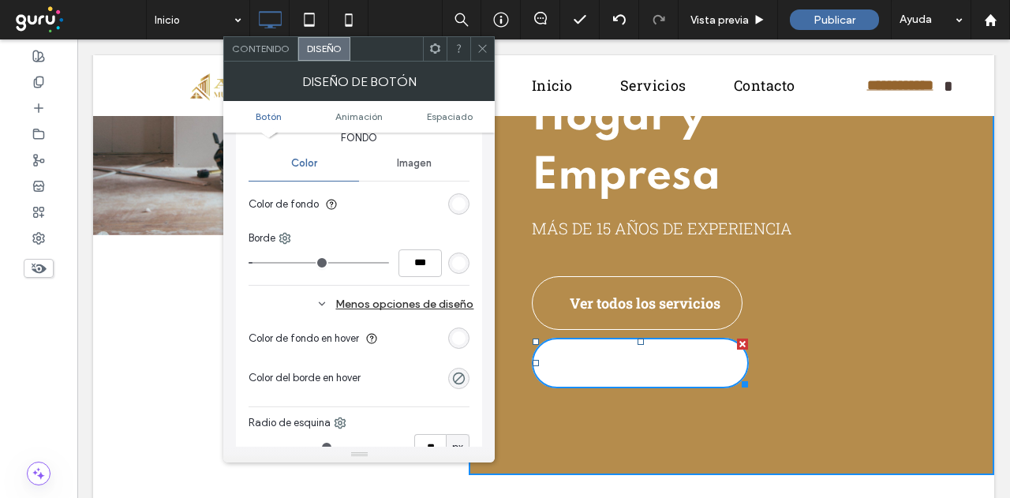
click at [453, 332] on div "rgb(255, 255, 255)" at bounding box center [458, 337] width 13 height 13
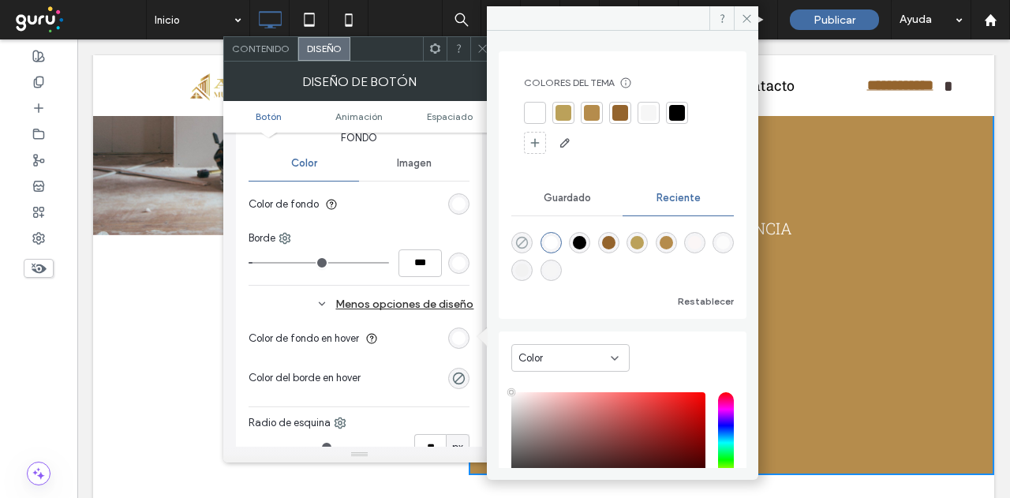
click at [520, 241] on icon "rgba(0, 0, 0, 0)" at bounding box center [521, 242] width 13 height 13
type input "*******"
type input "*"
type input "**"
click at [458, 375] on use "rgba(0, 0, 0, 0)" at bounding box center [459, 378] width 12 height 12
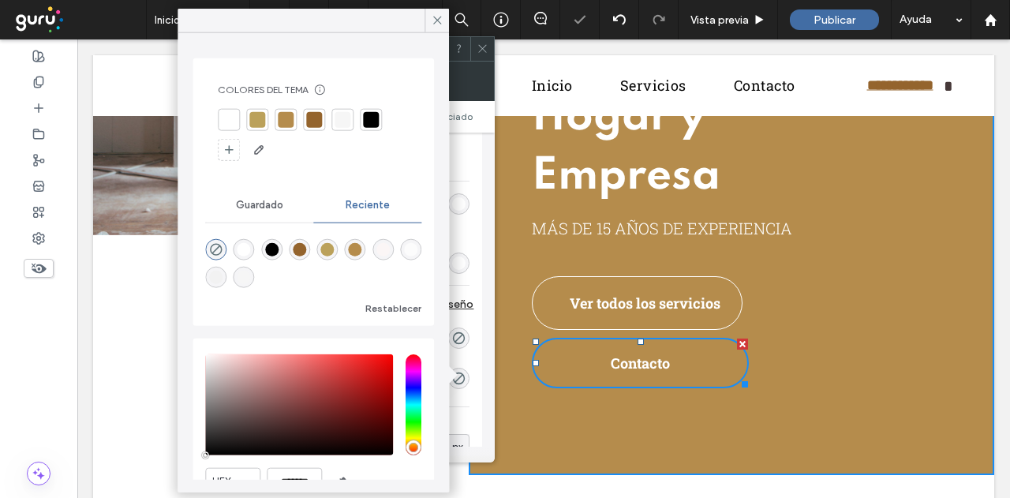
click at [232, 112] on div at bounding box center [229, 120] width 16 height 16
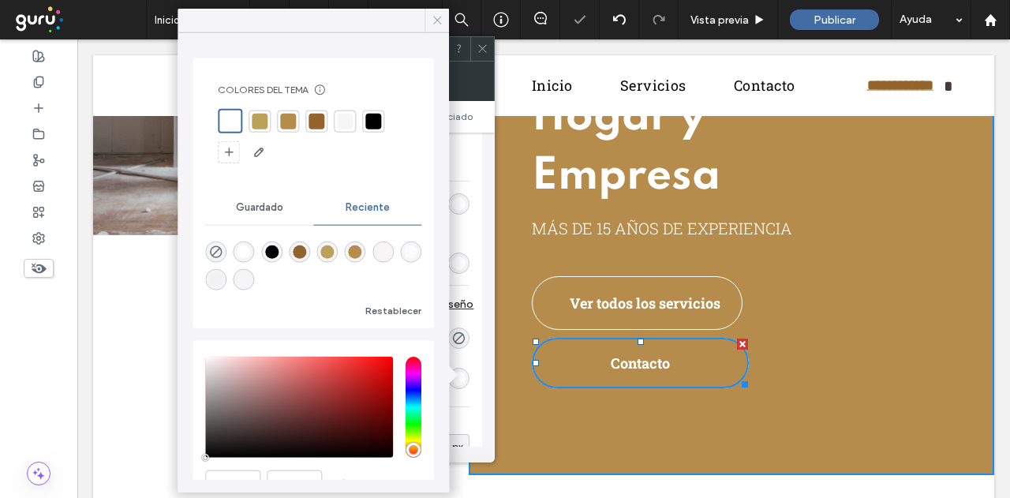
click at [433, 23] on icon at bounding box center [437, 20] width 14 height 14
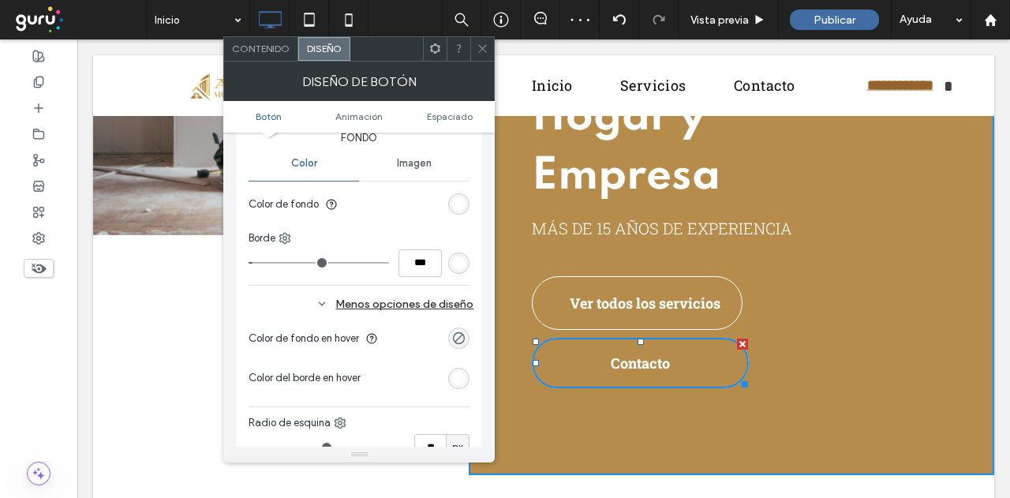
click at [474, 47] on div at bounding box center [482, 49] width 24 height 24
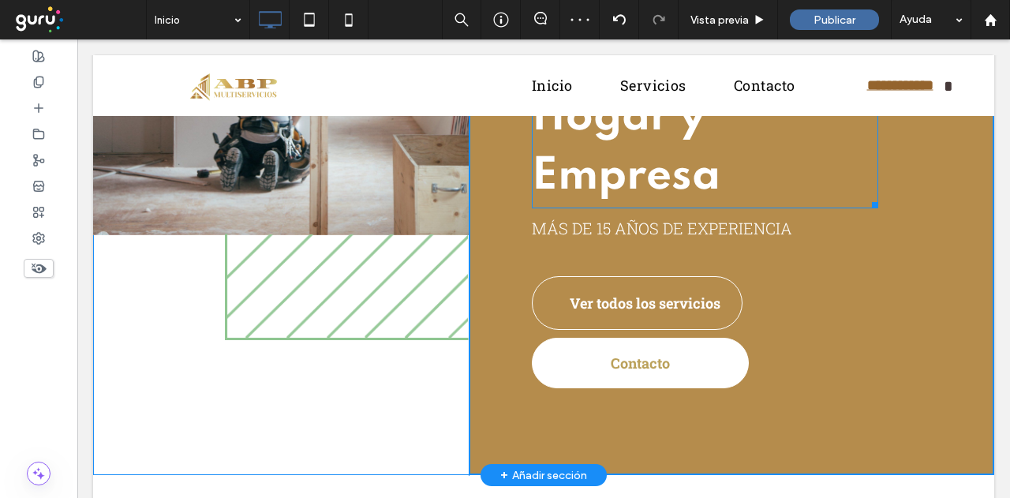
click at [702, 207] on div "Mantenimiento Integral para tu Hogar y Empresa" at bounding box center [705, 88] width 346 height 240
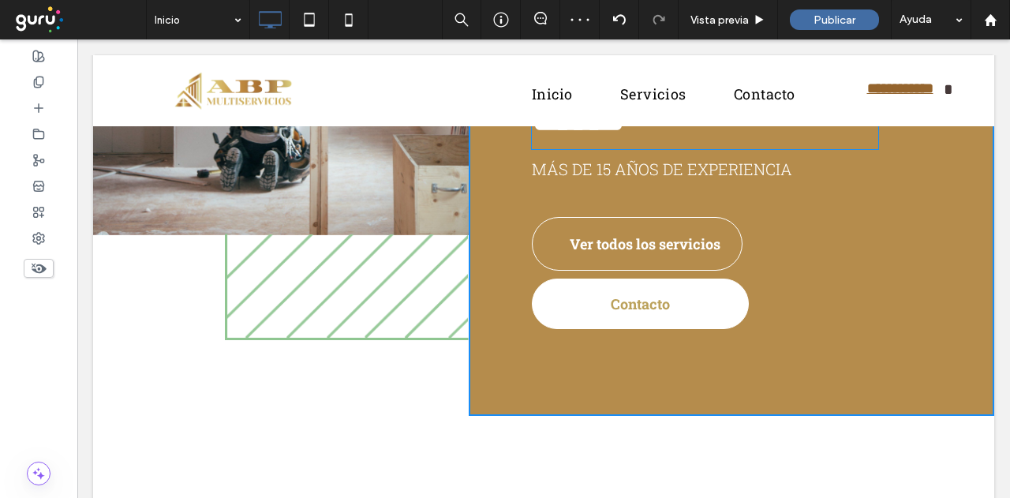
type input "*******"
type input "**"
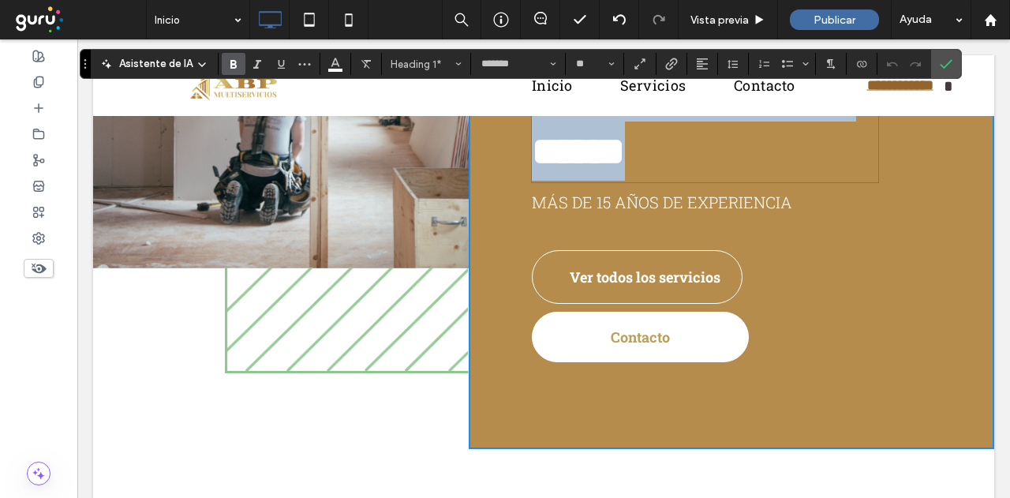
scroll to position [214, 0]
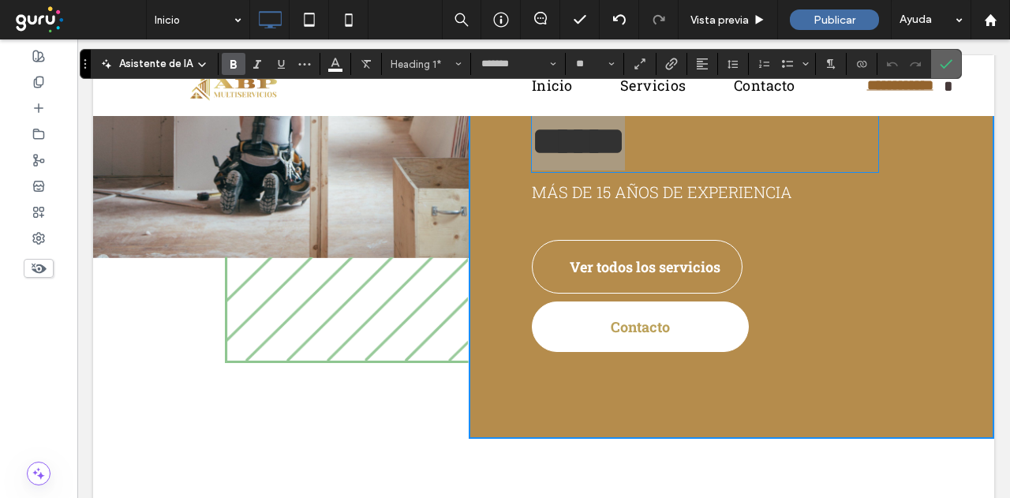
click at [944, 66] on icon "Confirmar" at bounding box center [946, 64] width 13 height 13
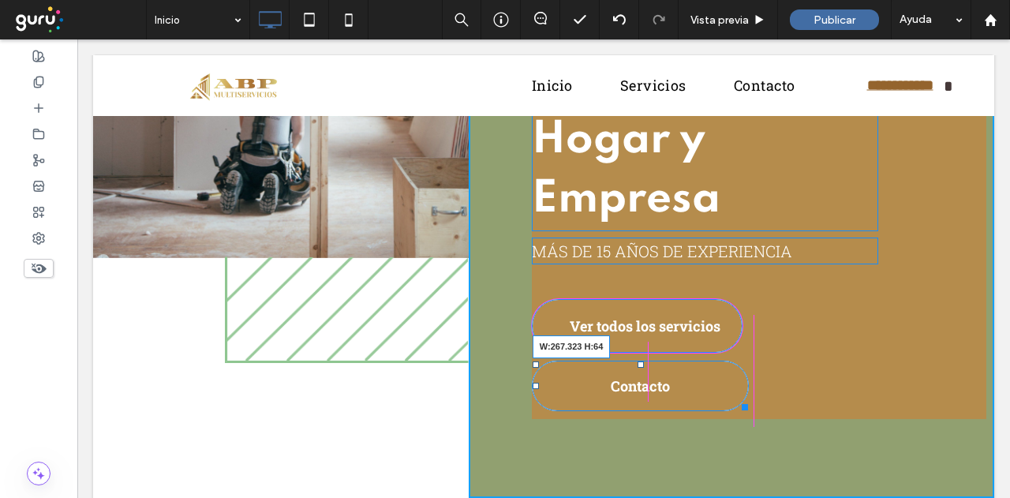
click at [736, 403] on div at bounding box center [742, 405] width 12 height 12
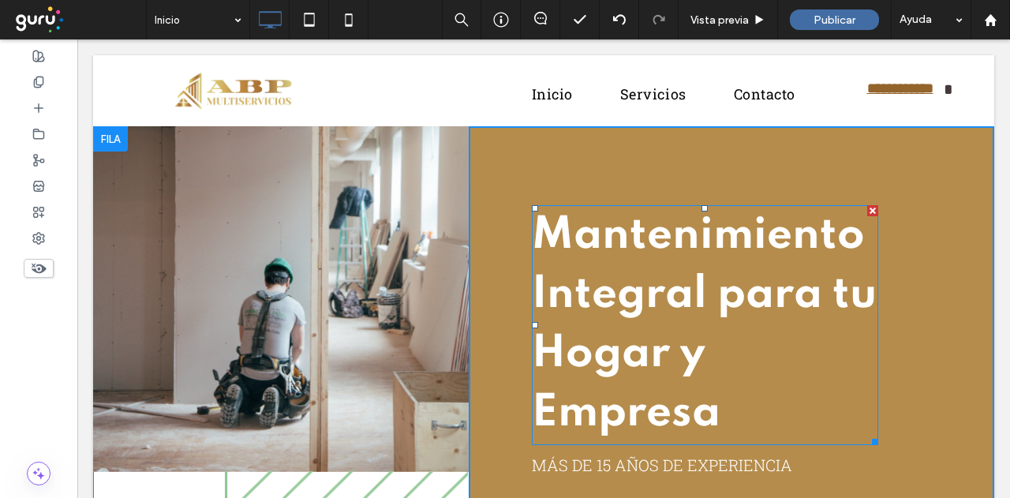
scroll to position [0, 0]
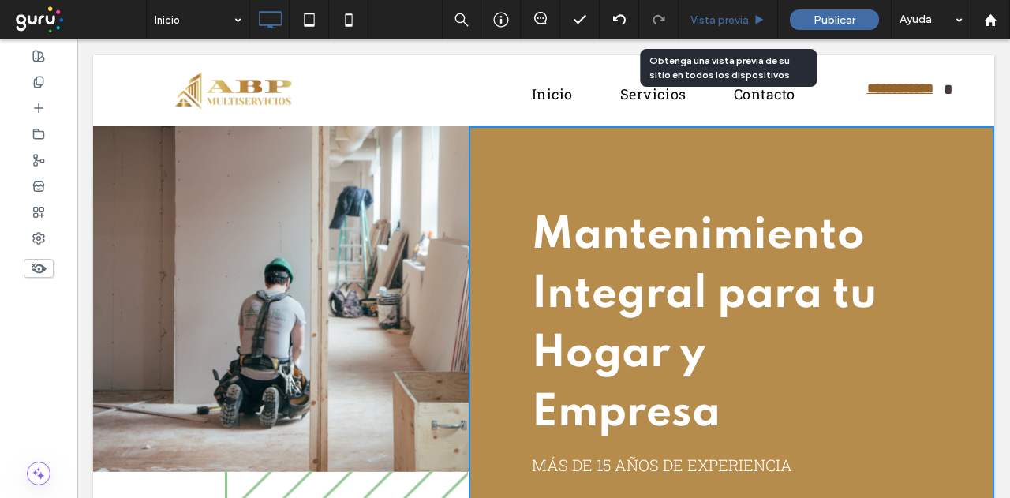
click at [708, 24] on span "Vista previa" at bounding box center [720, 19] width 58 height 13
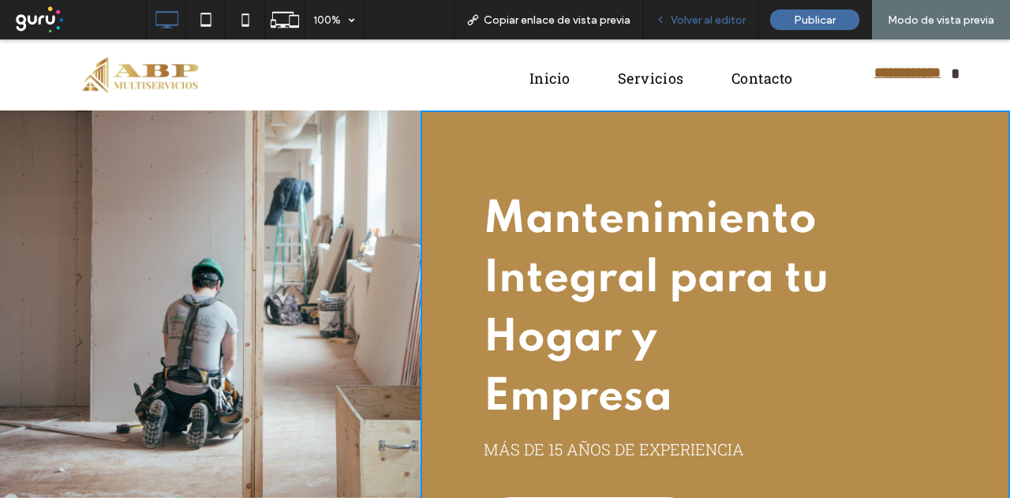
click at [690, 15] on span "Volver al editor" at bounding box center [708, 19] width 75 height 13
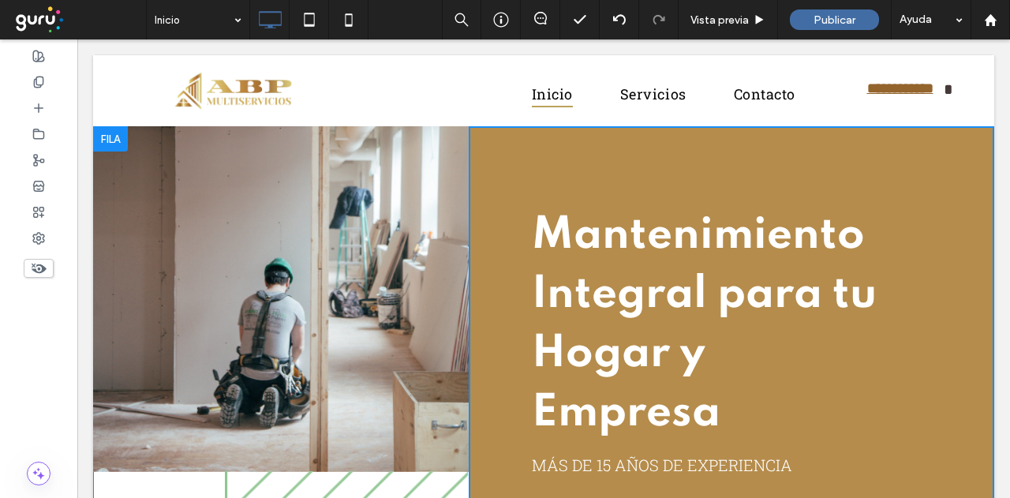
click at [535, 150] on div "Mantenimiento Integral para tu Hogar y Empresa MÁS DE 15 AÑOS DE EXPERIENCIA Ve…" at bounding box center [732, 419] width 526 height 586
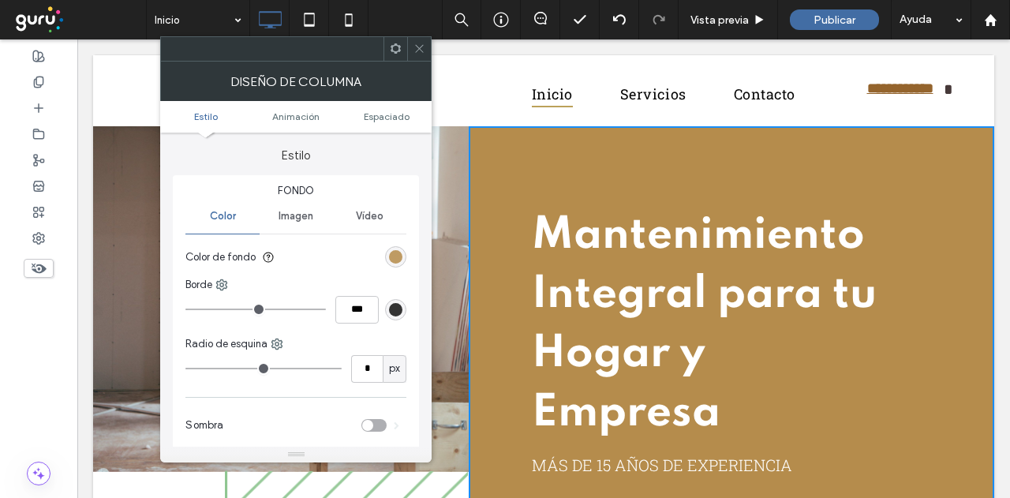
click at [401, 258] on div "rgb(181, 140, 76)" at bounding box center [395, 256] width 13 height 13
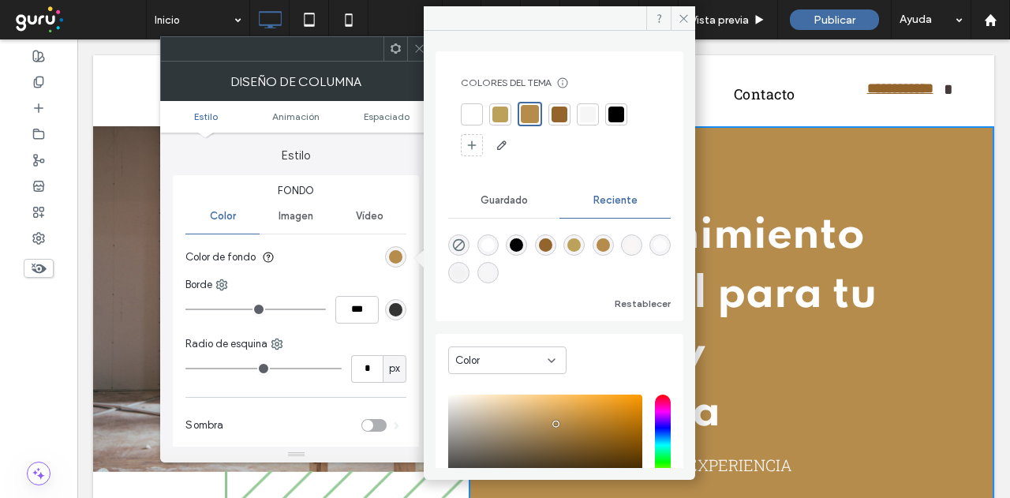
click at [564, 113] on div at bounding box center [560, 115] width 16 height 16
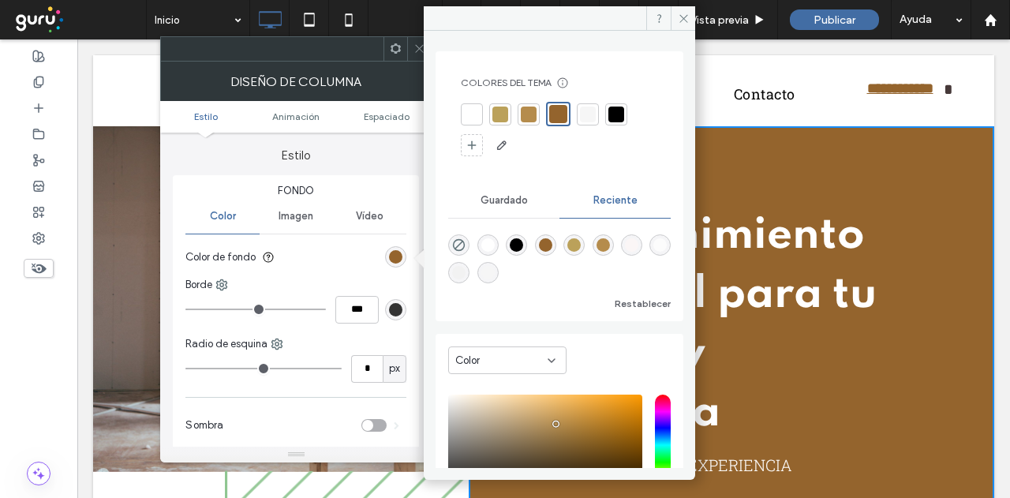
click at [414, 43] on icon at bounding box center [420, 49] width 12 height 12
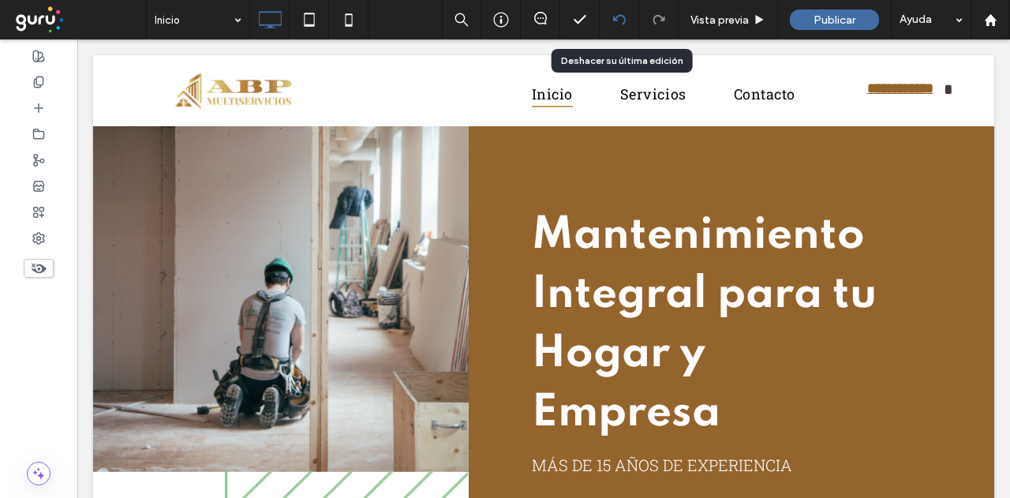
click at [611, 22] on div at bounding box center [619, 19] width 39 height 13
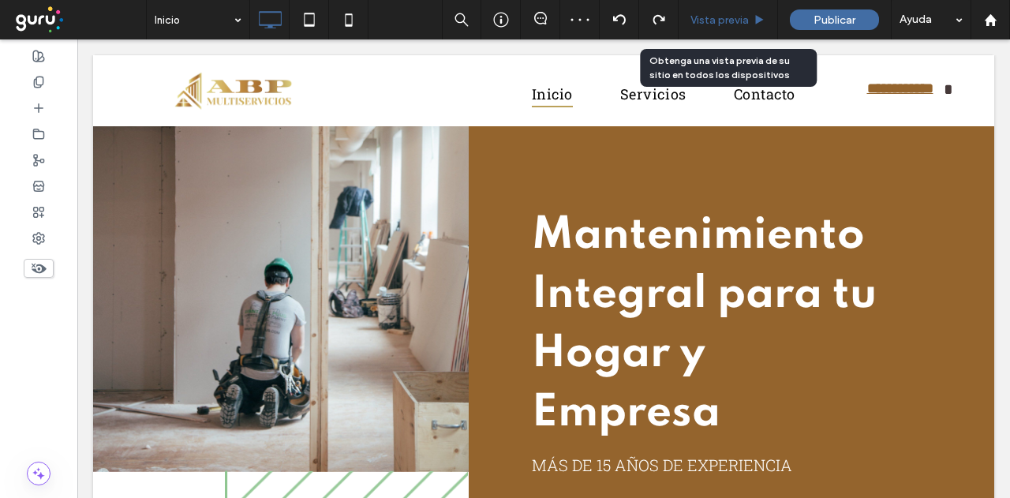
click at [720, 28] on div "Vista previa" at bounding box center [728, 19] width 99 height 39
click at [715, 23] on span "Vista previa" at bounding box center [720, 19] width 58 height 13
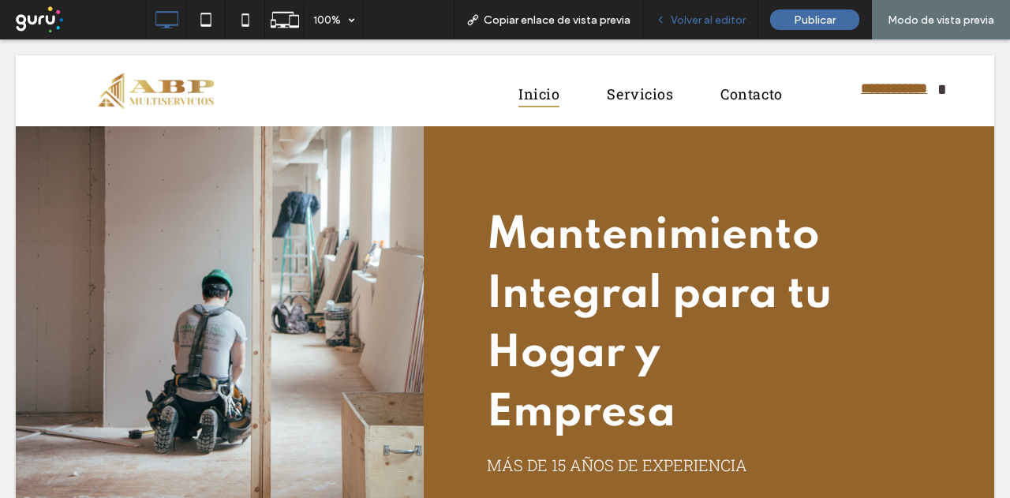
click at [711, 18] on span "Volver al editor" at bounding box center [708, 19] width 75 height 13
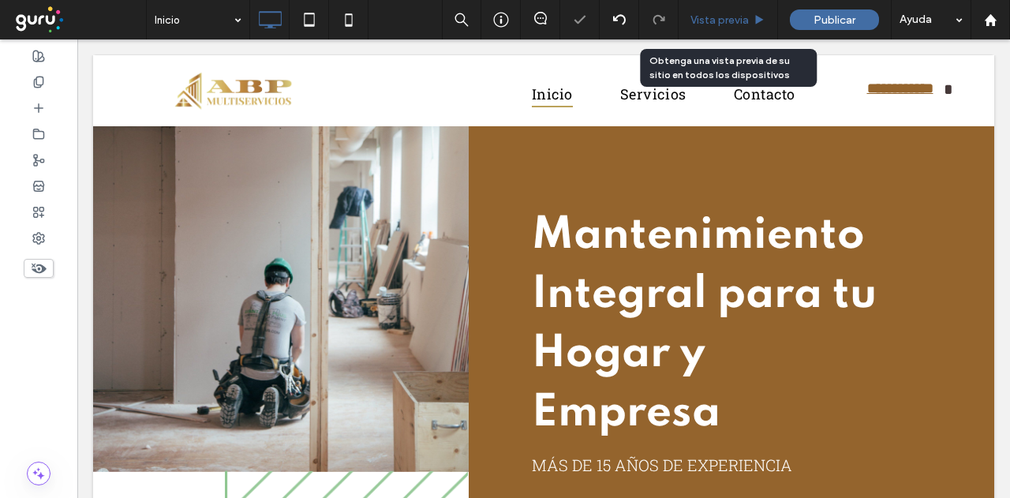
click at [726, 21] on span "Vista previa" at bounding box center [720, 19] width 58 height 13
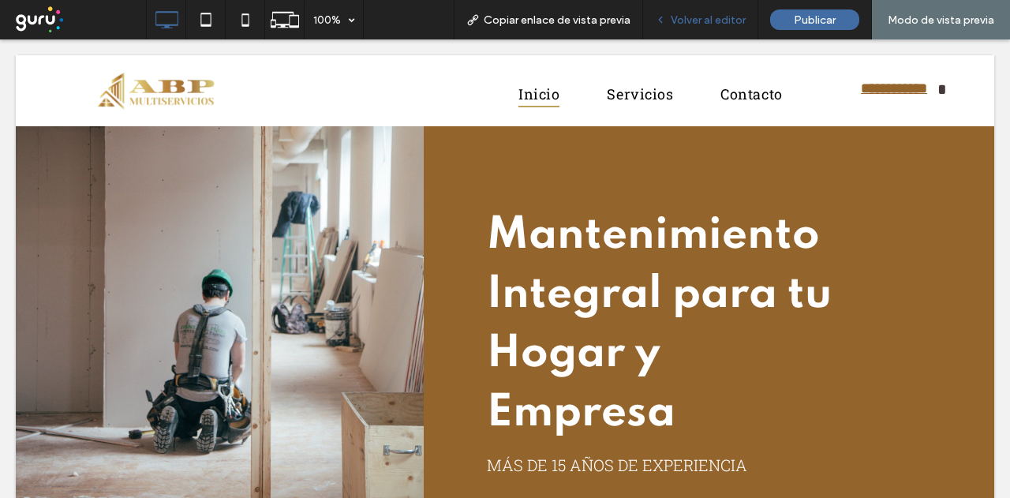
click at [720, 23] on span "Volver al editor" at bounding box center [708, 19] width 75 height 13
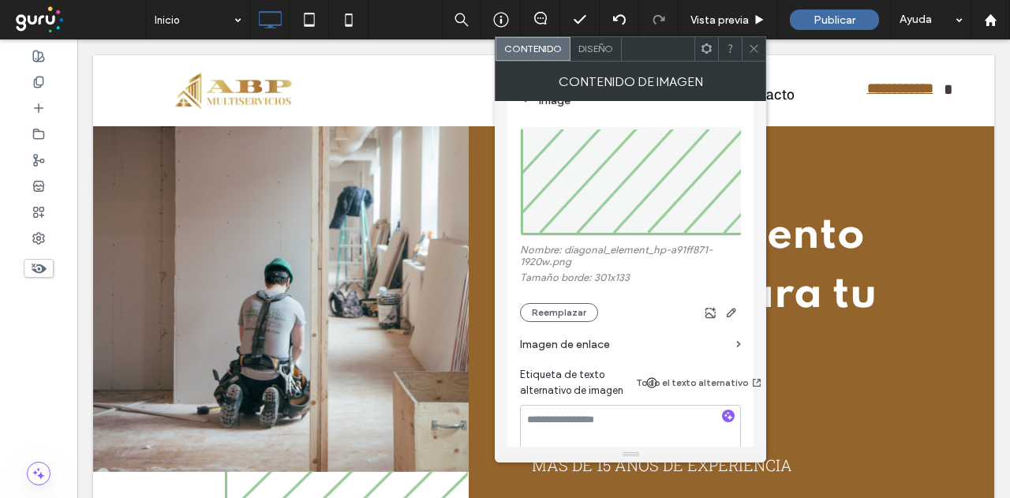
scroll to position [237, 0]
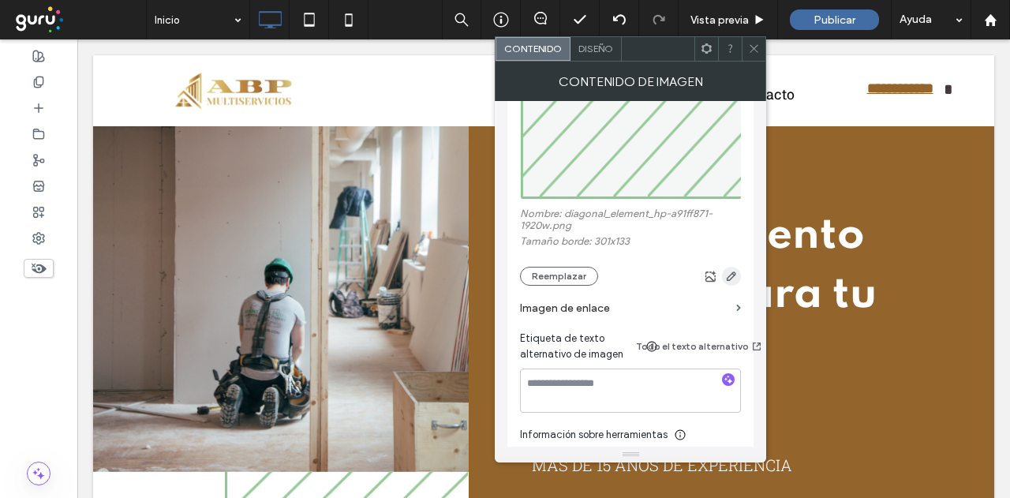
click at [732, 282] on icon "button" at bounding box center [731, 276] width 13 height 13
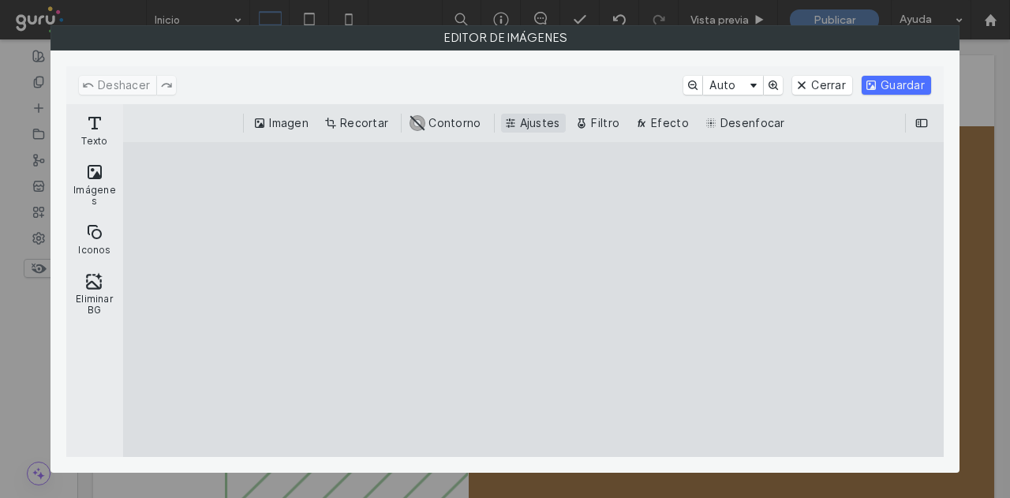
click at [657, 128] on button "Efecto" at bounding box center [663, 123] width 63 height 19
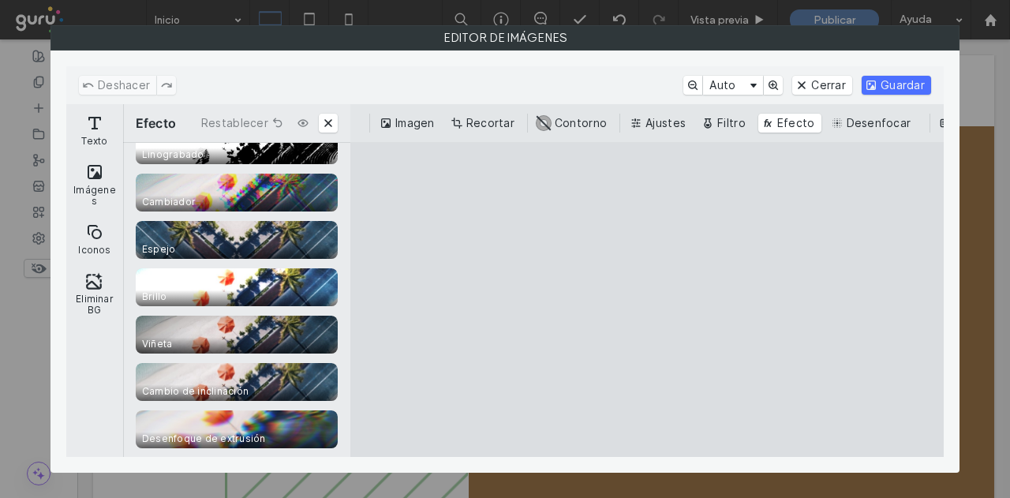
scroll to position [474, 0]
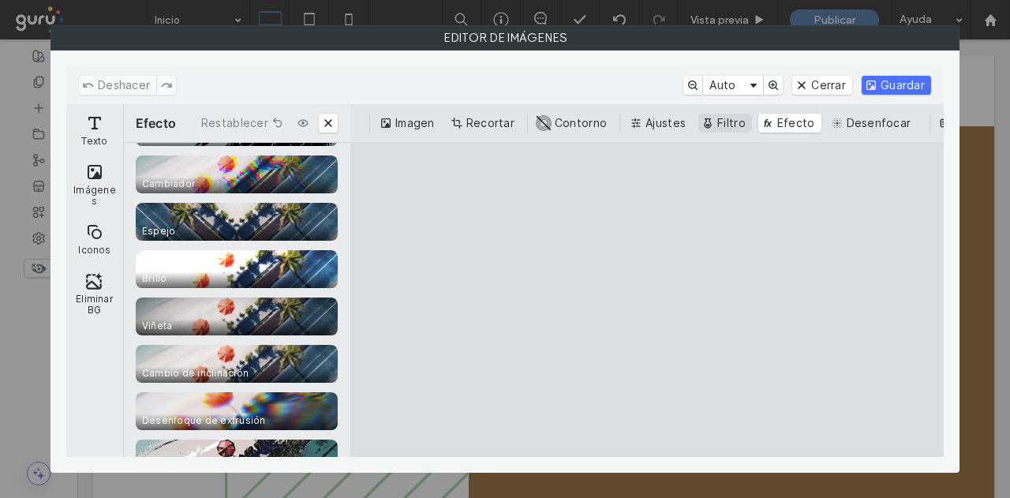
click at [720, 122] on button "Filtro" at bounding box center [725, 123] width 54 height 19
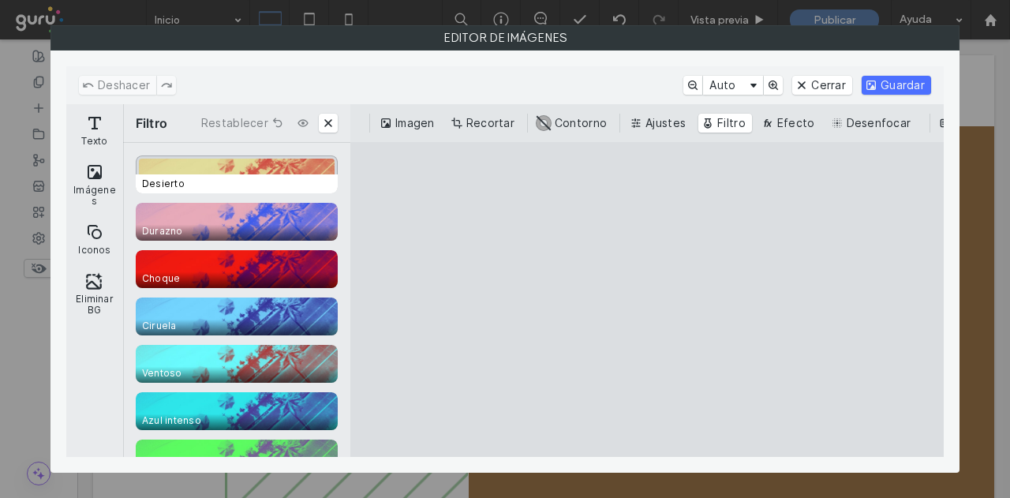
click at [237, 186] on span "Desierto" at bounding box center [240, 183] width 208 height 19
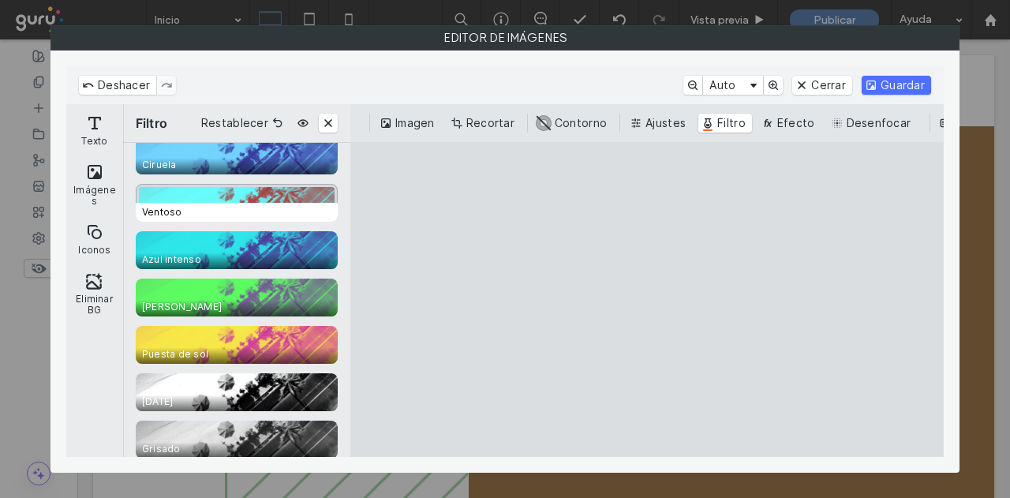
scroll to position [237, 0]
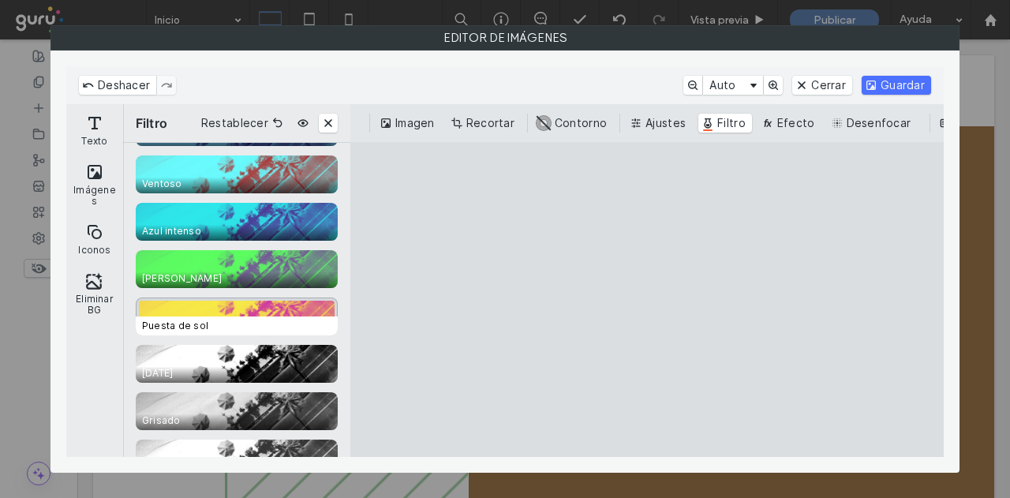
click at [281, 320] on span "Puesta de sol" at bounding box center [240, 325] width 208 height 19
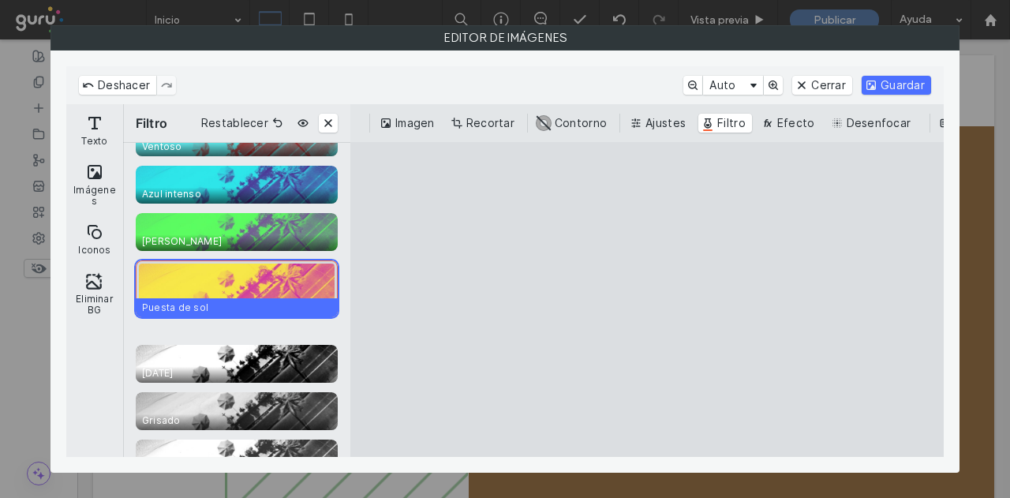
scroll to position [189, 0]
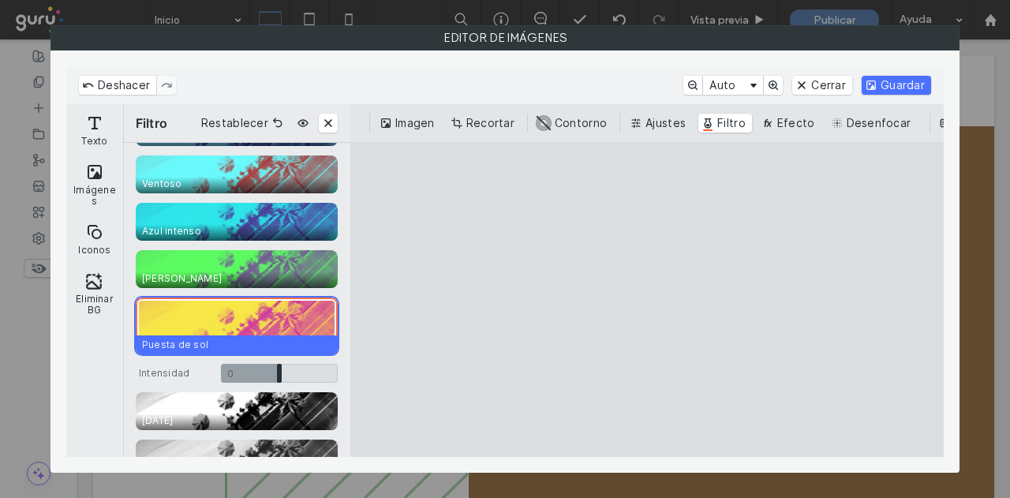
drag, startPoint x: 320, startPoint y: 323, endPoint x: 341, endPoint y: 326, distance: 21.5
click at [341, 326] on div "Desierto Durazno Choque Ciruela Ventoso Azul intenso Rana Puesta de sol Intensi…" at bounding box center [236, 301] width 227 height 316
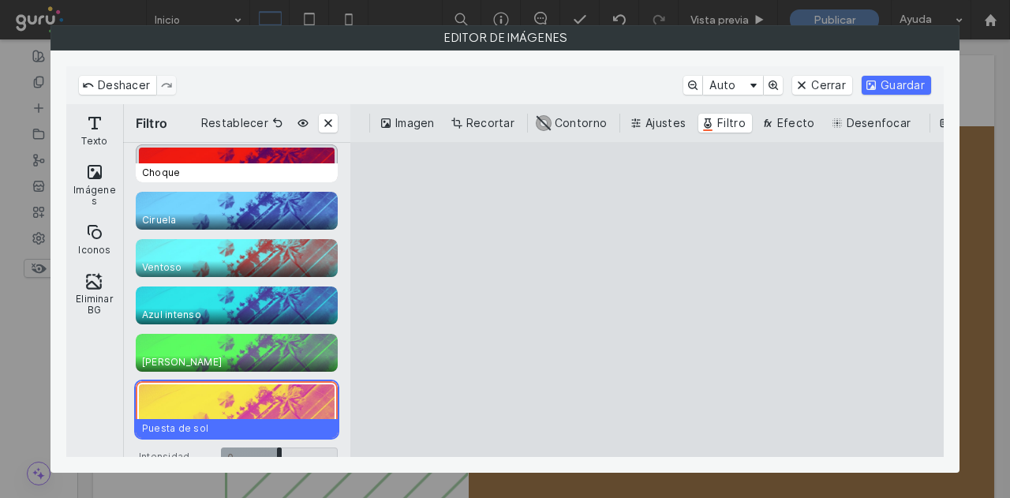
scroll to position [0, 0]
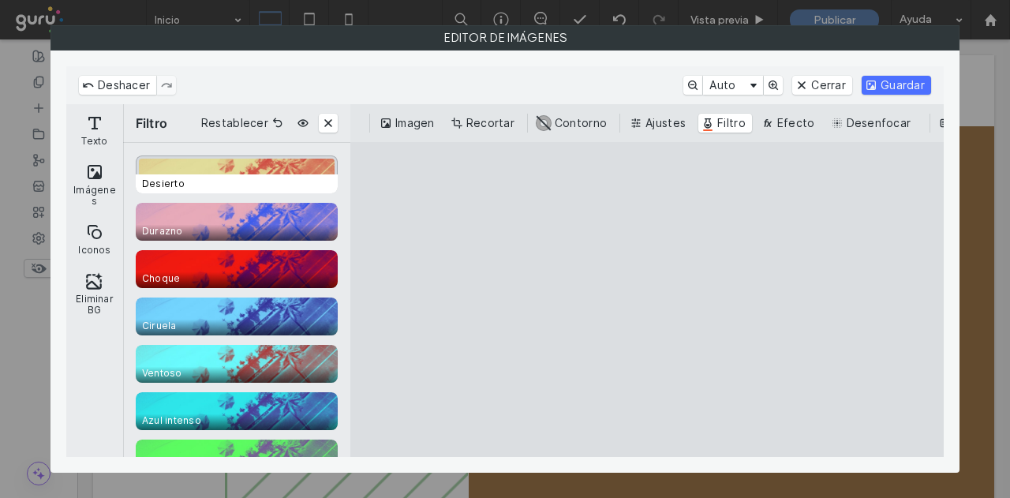
click at [279, 187] on span "Desierto" at bounding box center [240, 183] width 208 height 19
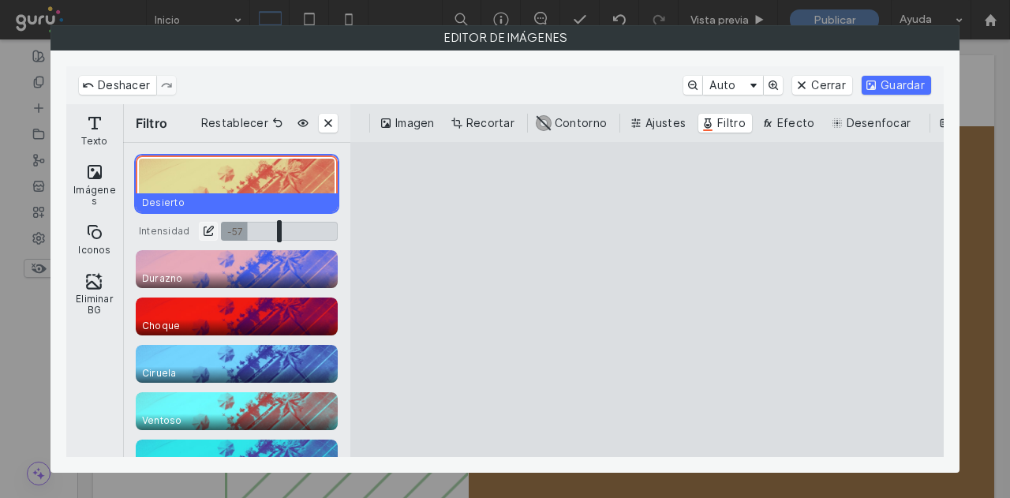
click at [245, 225] on input "CE.SDK" at bounding box center [279, 231] width 117 height 19
drag, startPoint x: 251, startPoint y: 230, endPoint x: 308, endPoint y: 241, distance: 57.7
click at [308, 241] on input "CE.SDK" at bounding box center [279, 231] width 117 height 19
drag, startPoint x: 294, startPoint y: 240, endPoint x: 255, endPoint y: 230, distance: 40.6
click at [256, 230] on div "Desierto Intensidad 62 ** 62 Durazno Choque Ciruela Ventoso Azul intenso Rana P…" at bounding box center [237, 368] width 202 height 426
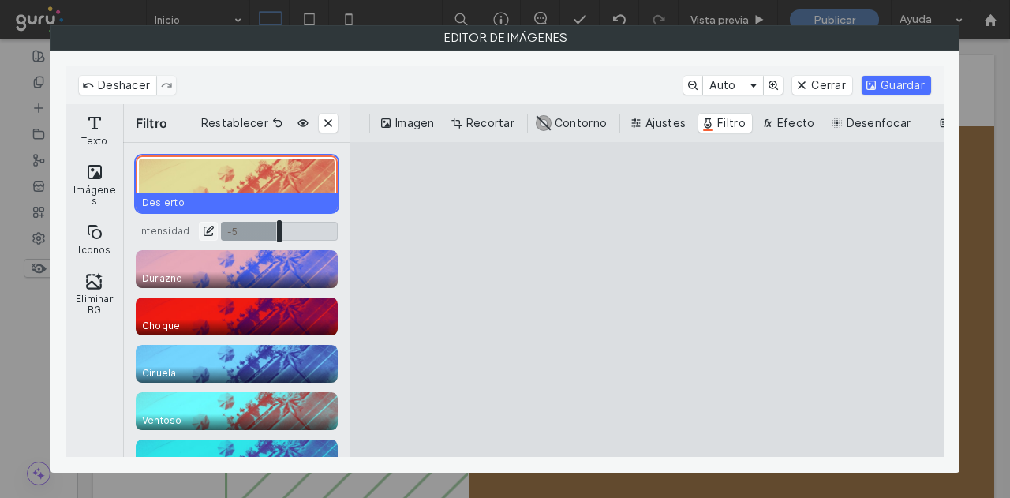
drag, startPoint x: 245, startPoint y: 230, endPoint x: 273, endPoint y: 240, distance: 29.5
click at [273, 240] on input "CE.SDK" at bounding box center [279, 231] width 117 height 19
type input "*****"
click at [917, 88] on button "Guardar" at bounding box center [896, 85] width 69 height 19
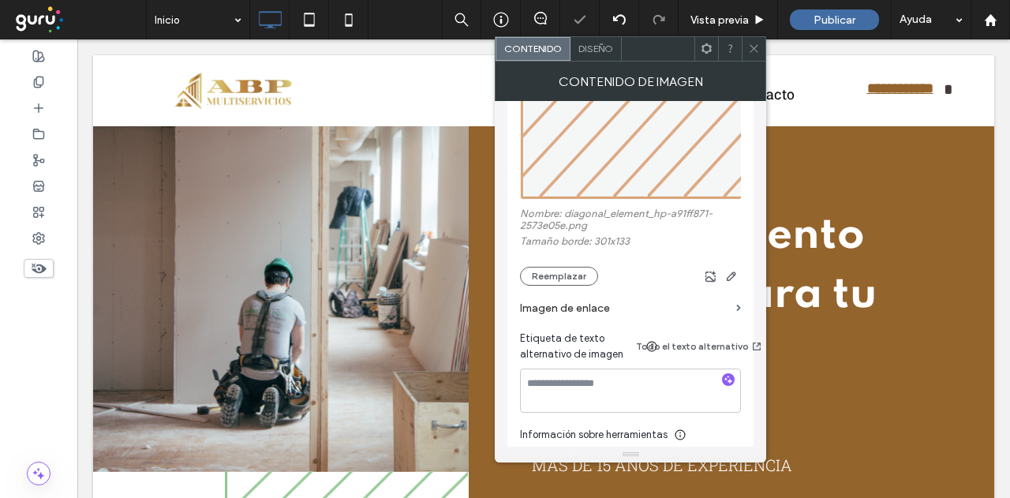
click at [757, 45] on use at bounding box center [755, 49] width 8 height 8
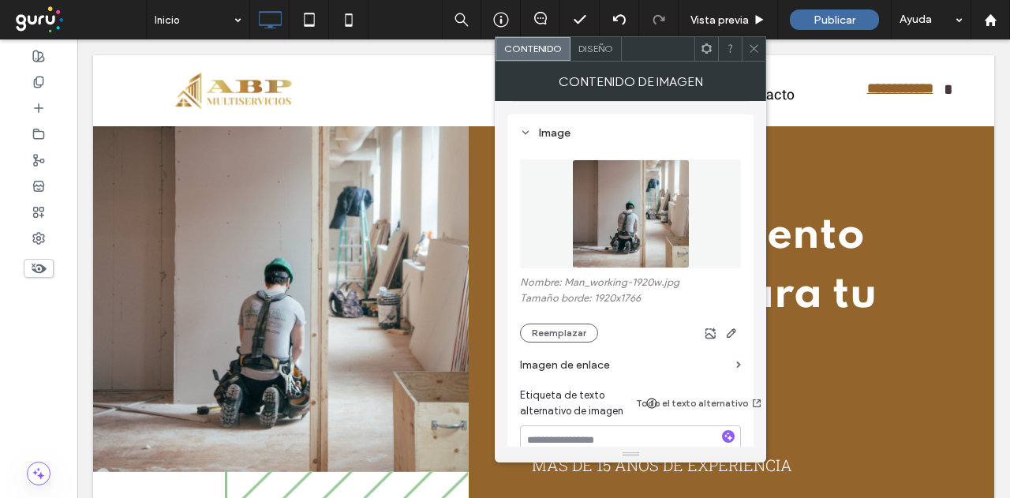
scroll to position [237, 0]
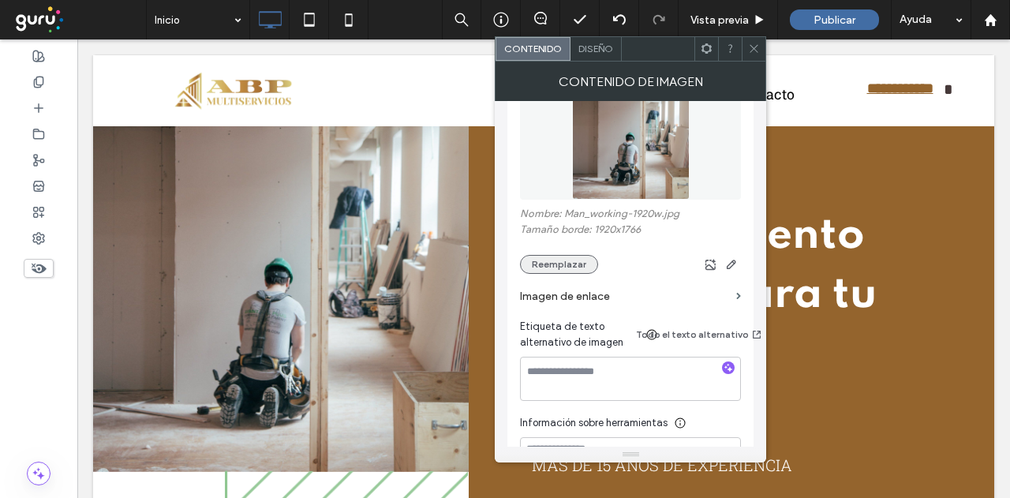
click at [586, 262] on button "Reemplazar" at bounding box center [559, 264] width 78 height 19
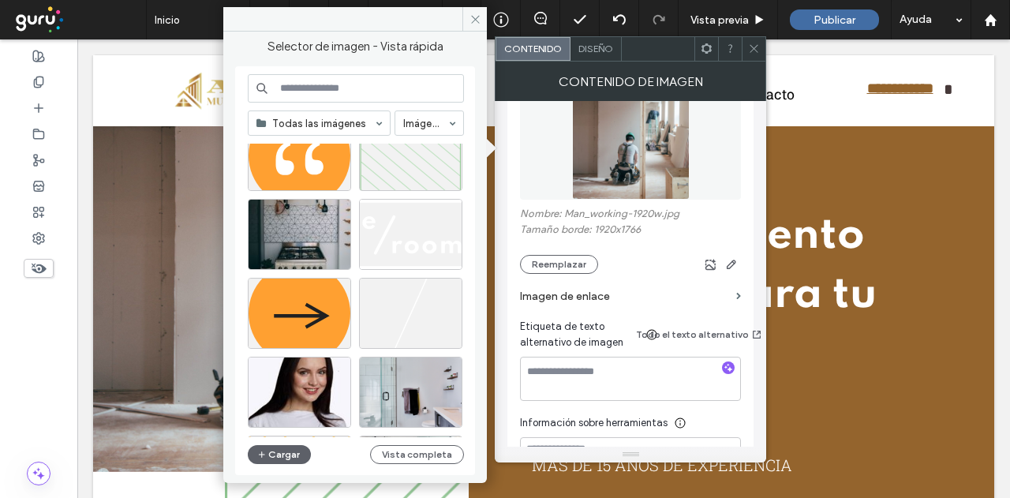
scroll to position [631, 0]
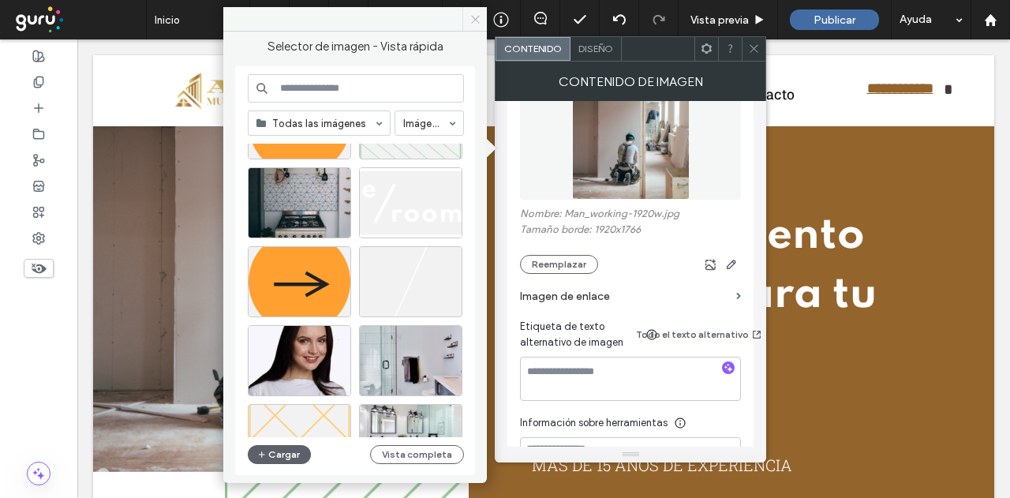
click at [475, 13] on icon at bounding box center [476, 19] width 12 height 12
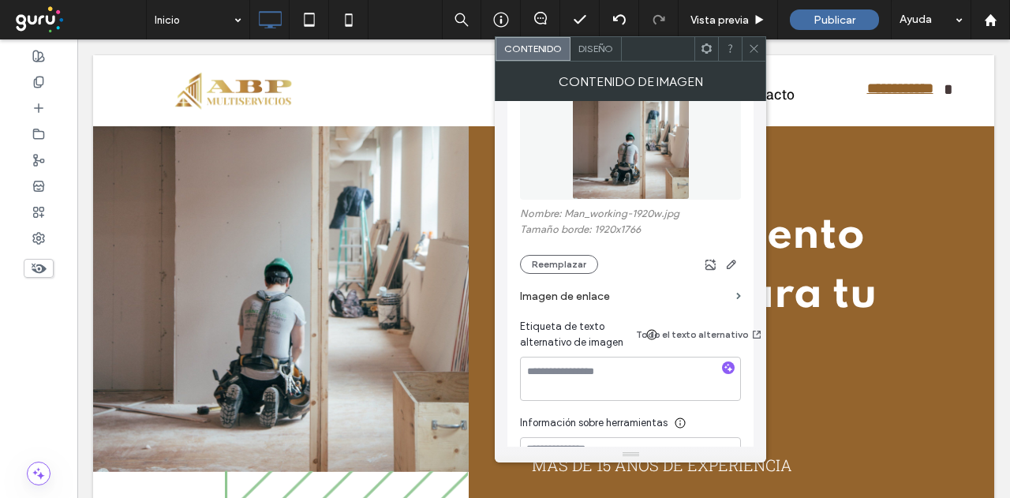
click at [749, 53] on icon at bounding box center [754, 49] width 12 height 12
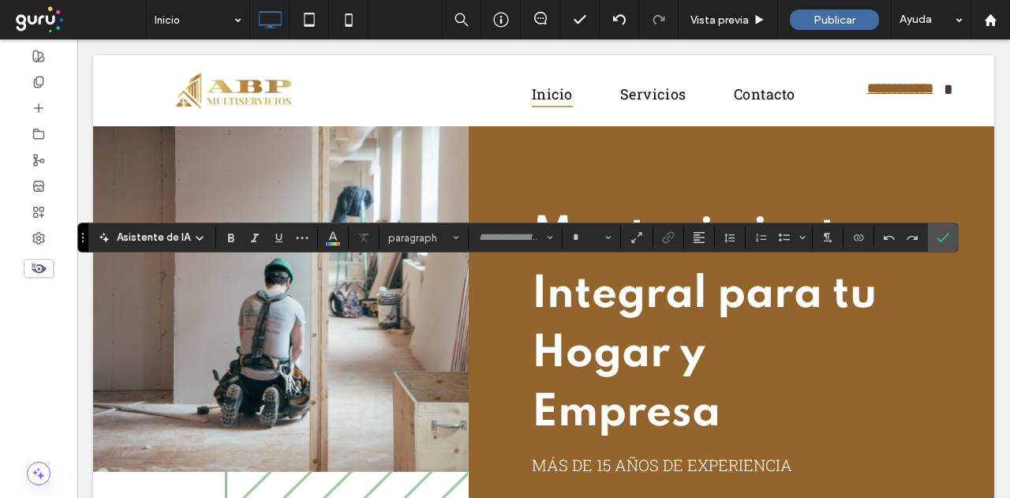
type input "*******"
type input "**"
click at [33, 79] on icon at bounding box center [38, 82] width 13 height 13
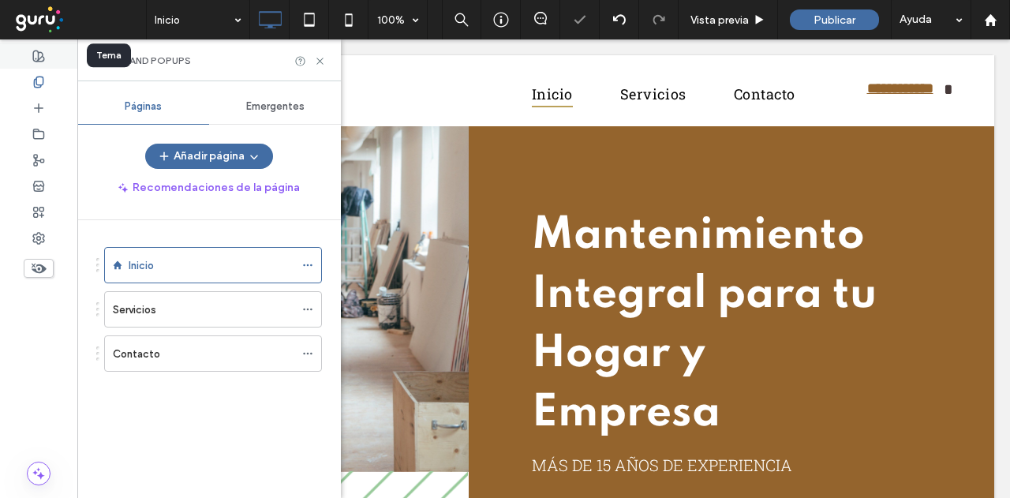
click at [43, 52] on icon at bounding box center [38, 56] width 13 height 13
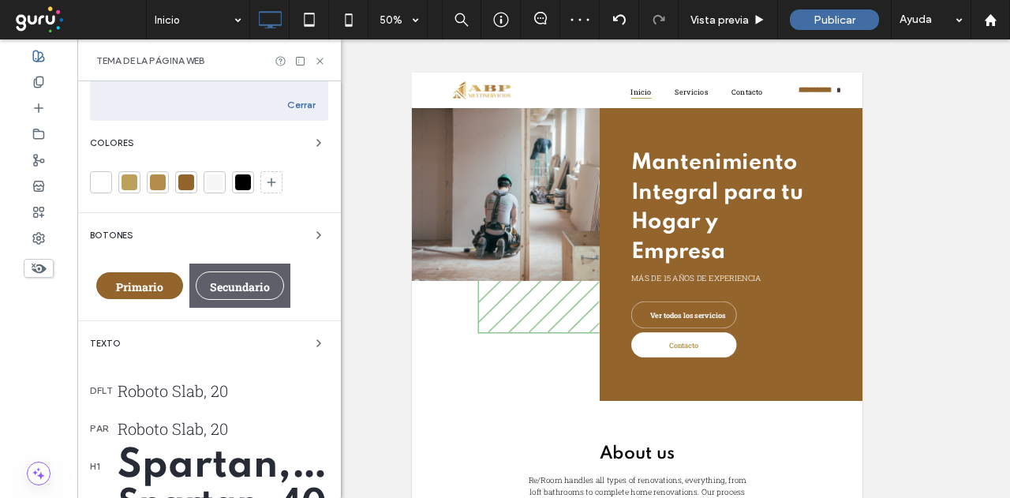
scroll to position [237, 0]
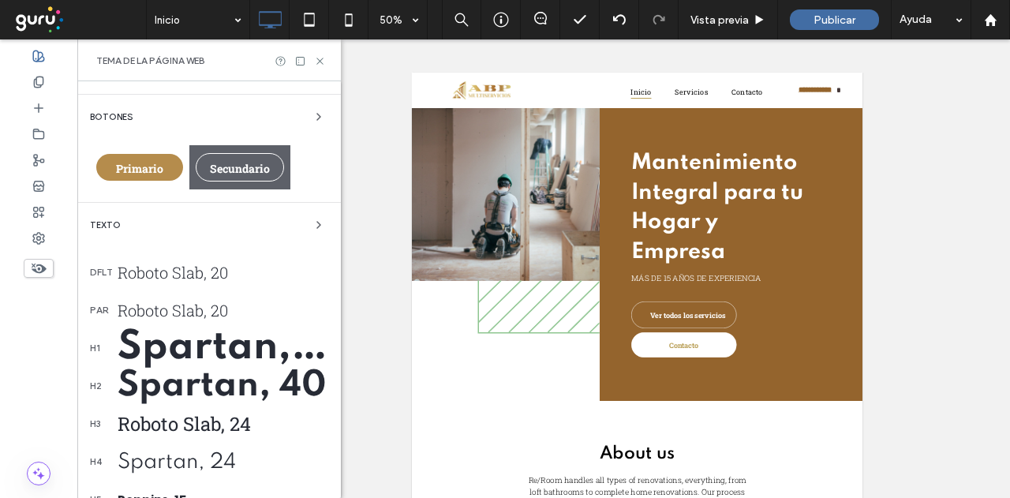
click at [197, 378] on div "Spartan, 40" at bounding box center [223, 386] width 211 height 37
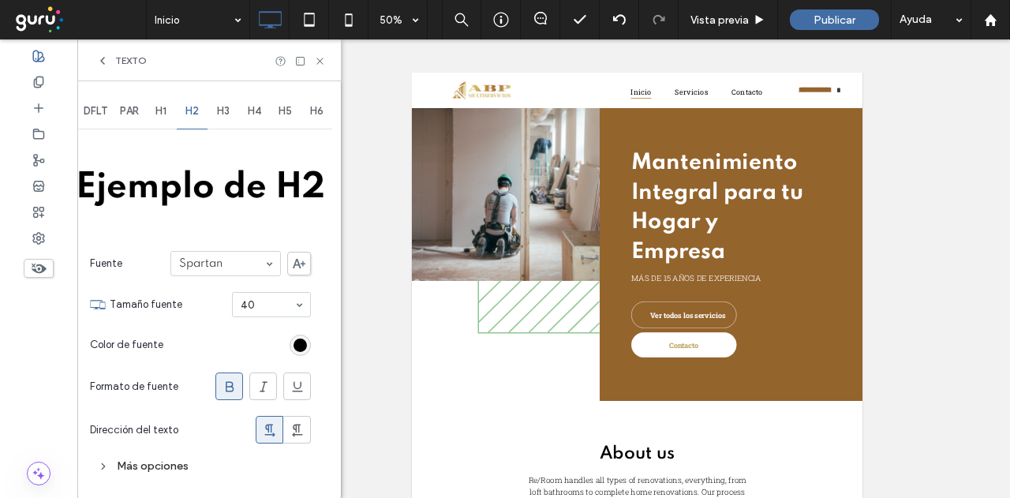
scroll to position [0, 0]
click at [155, 107] on div "H1" at bounding box center [161, 111] width 32 height 35
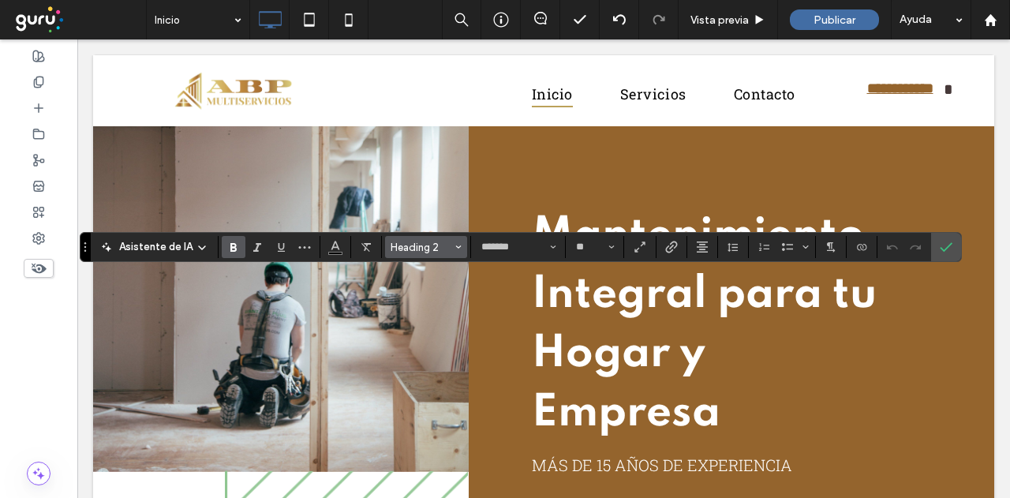
click at [391, 249] on span "Heading 2" at bounding box center [422, 248] width 62 height 12
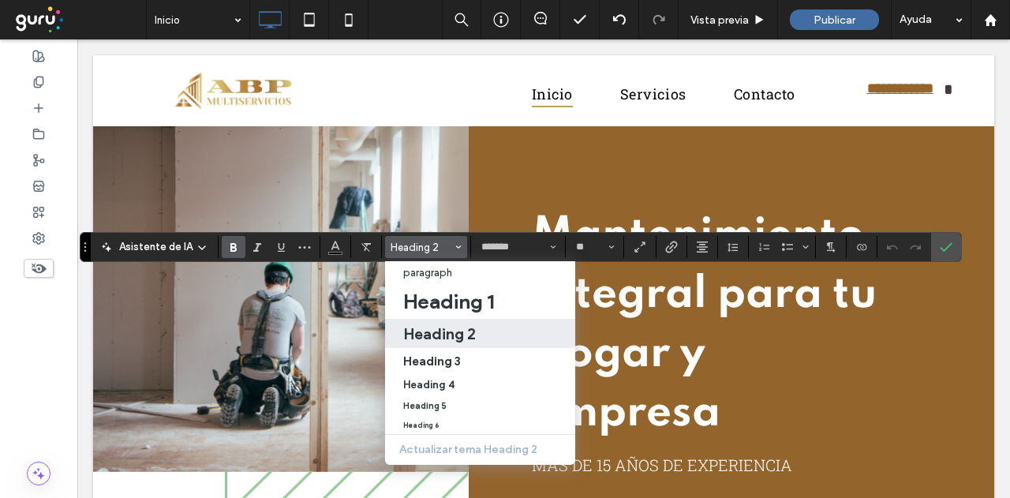
click at [523, 328] on div "Heading 2" at bounding box center [480, 333] width 155 height 19
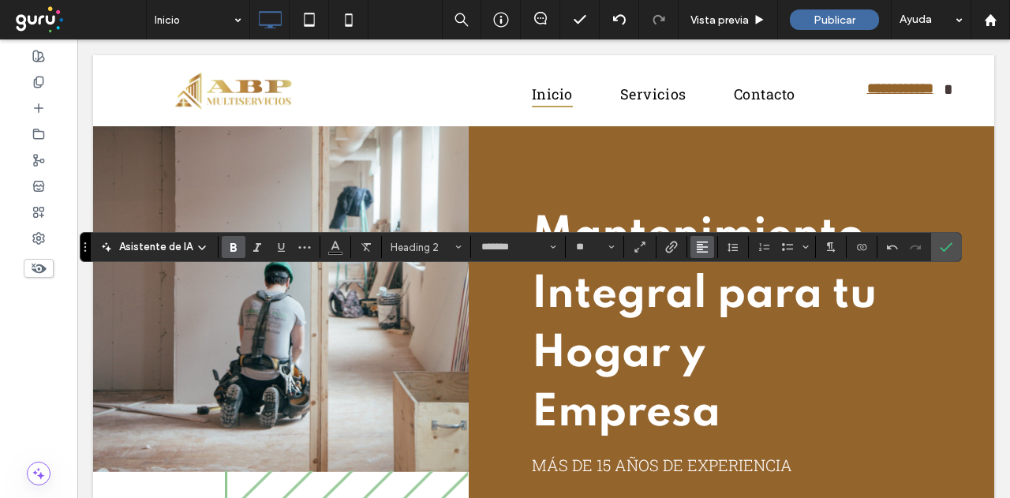
click at [702, 249] on icon "Alineación" at bounding box center [702, 247] width 13 height 13
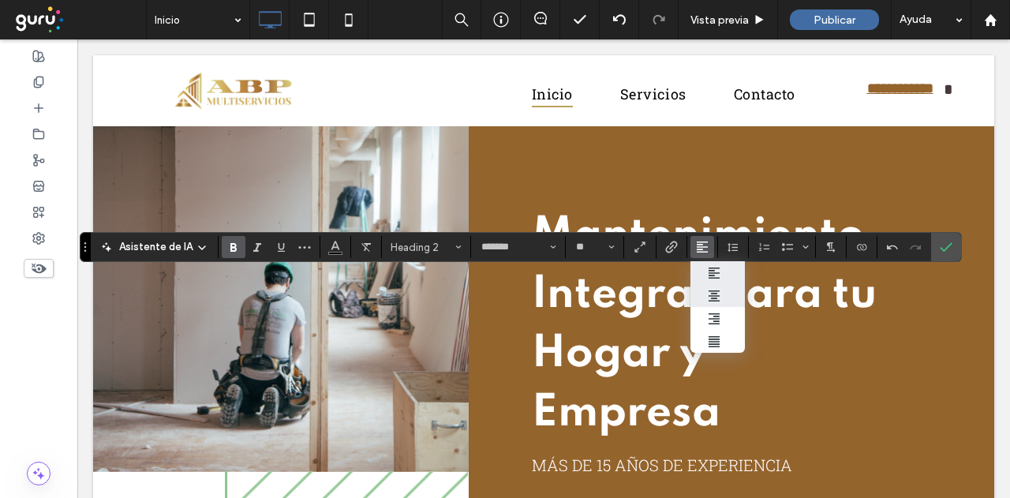
click at [715, 294] on icon "ui.textEditor.alignment.center" at bounding box center [714, 296] width 13 height 13
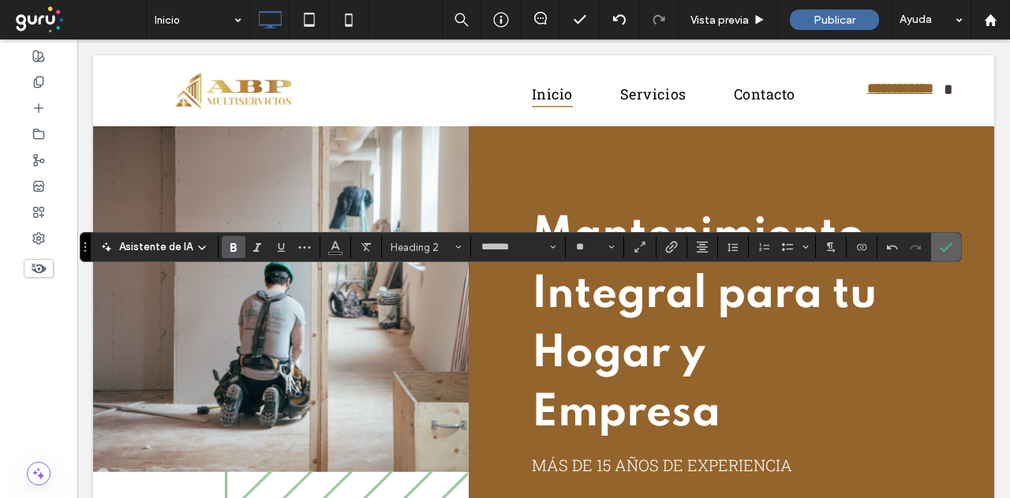
click at [948, 245] on label "Confirmar" at bounding box center [946, 247] width 24 height 28
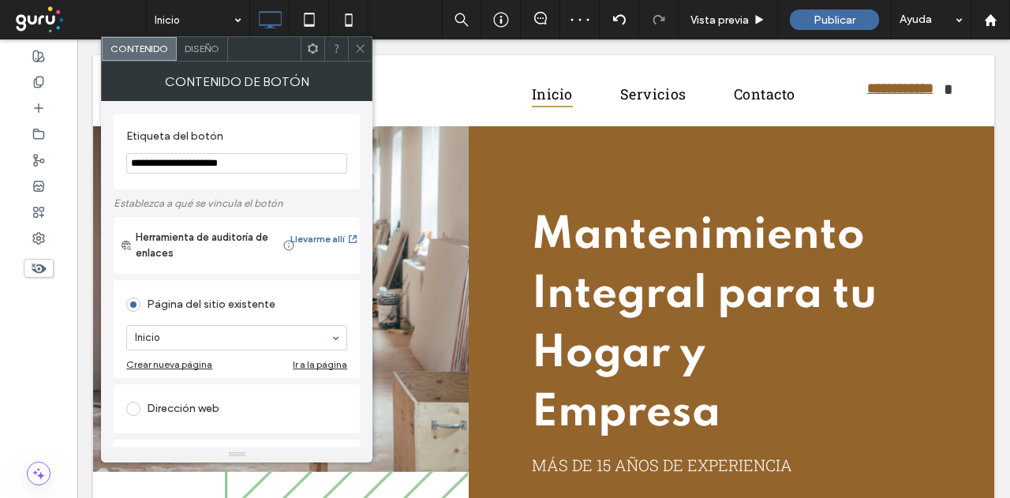
click at [213, 47] on span "Diseño" at bounding box center [202, 49] width 35 height 12
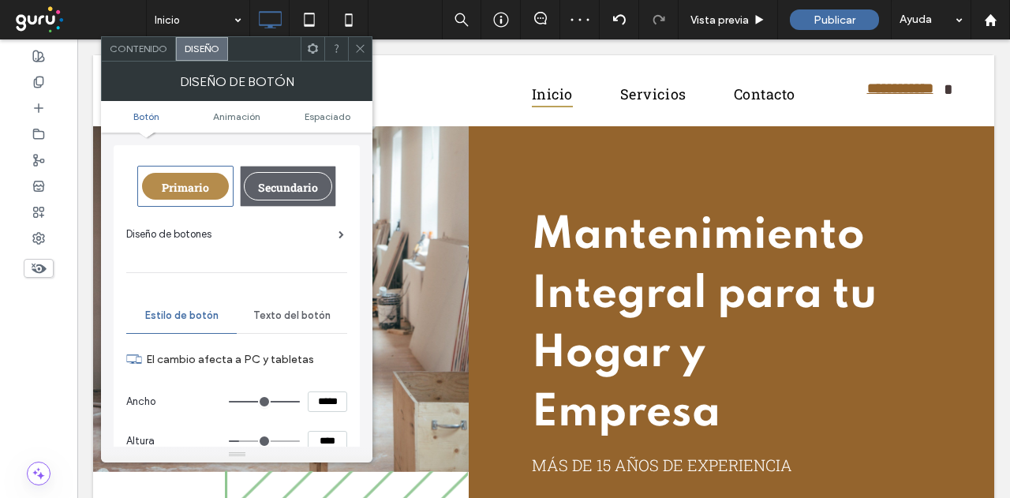
click at [197, 189] on span "Primario" at bounding box center [185, 187] width 47 height 15
click at [365, 47] on icon at bounding box center [360, 49] width 12 height 12
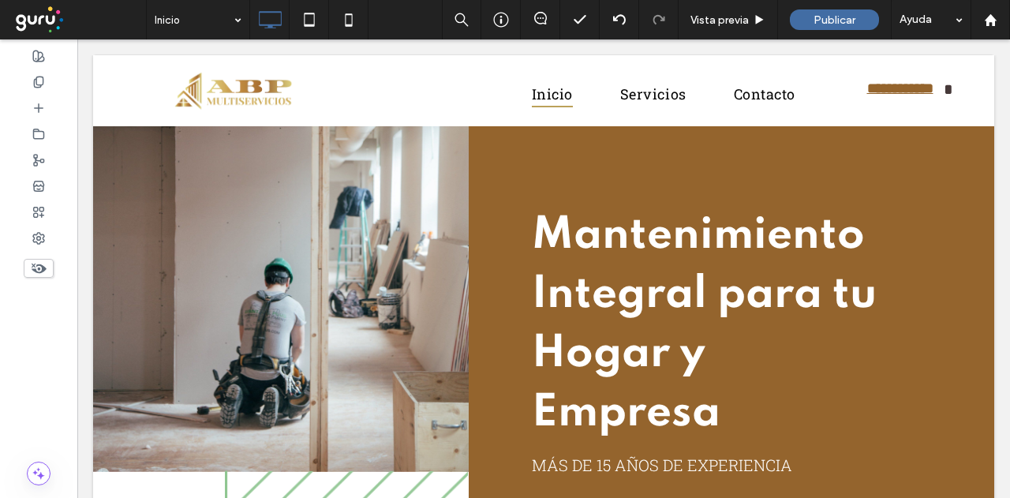
type input "**********"
type input "**"
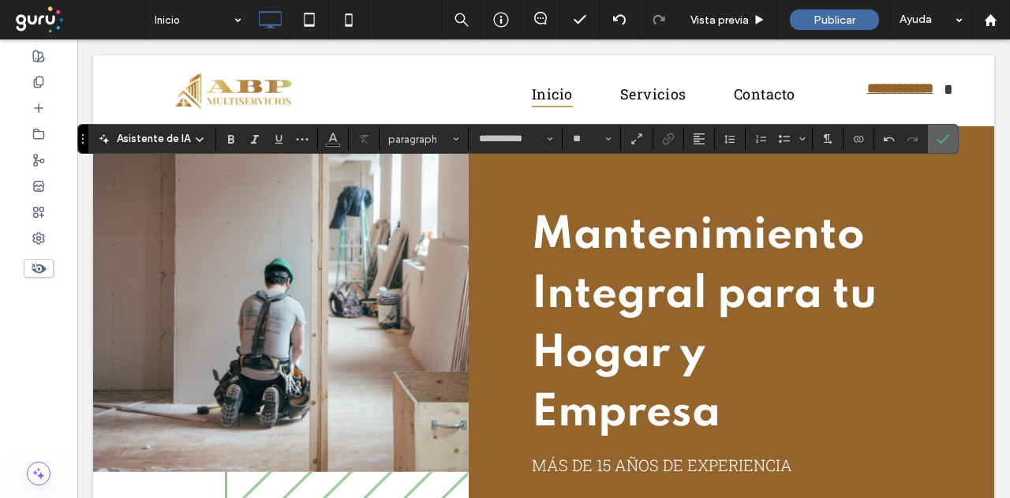
click at [937, 141] on icon "Confirmar" at bounding box center [943, 139] width 13 height 13
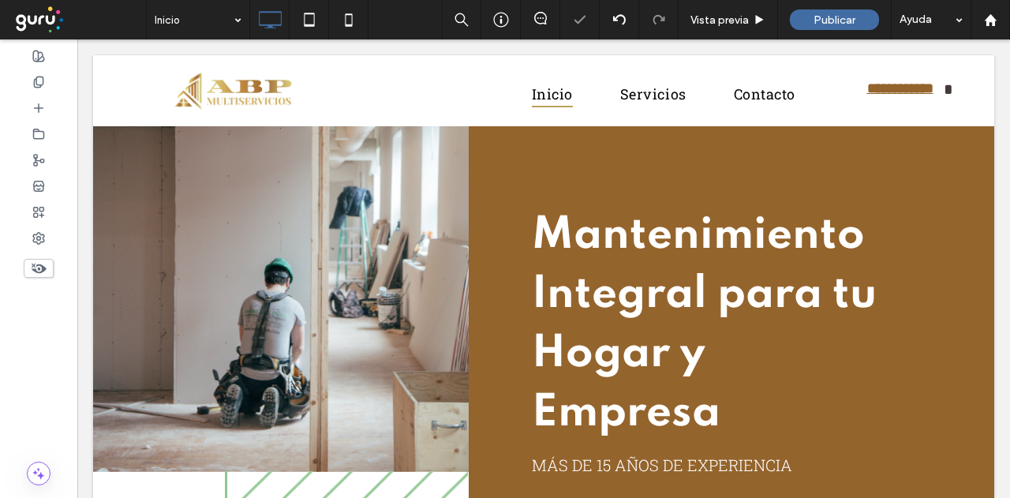
type input "**********"
type input "**"
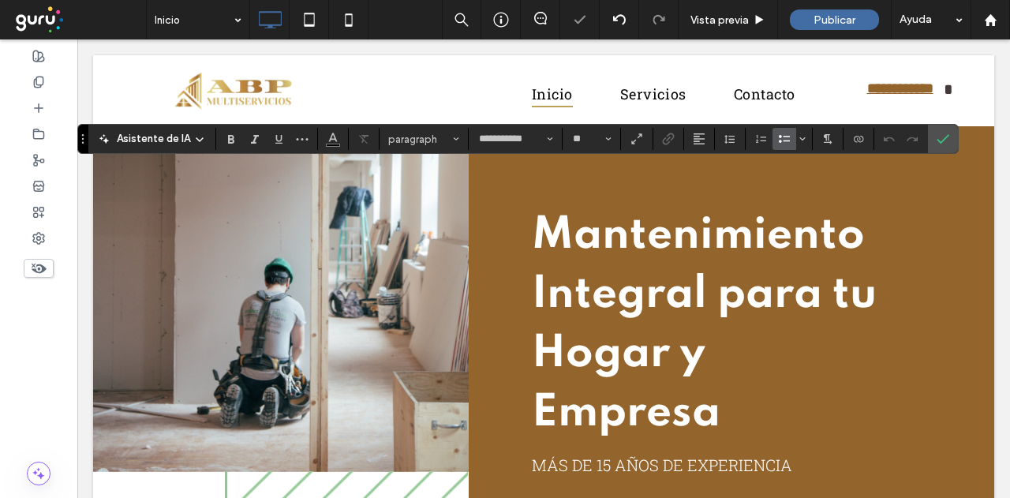
type input "*"
click at [420, 132] on button "Estilos" at bounding box center [424, 139] width 82 height 22
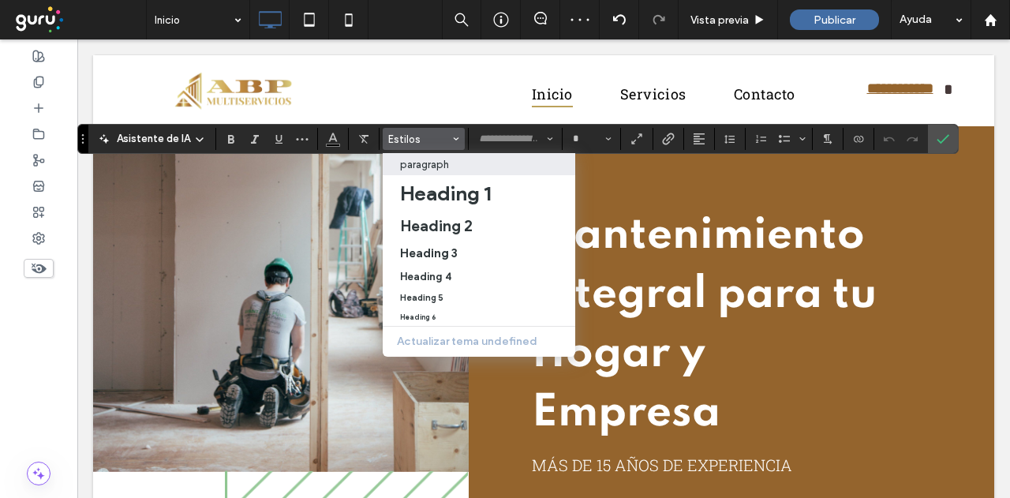
click at [445, 167] on p "paragraph" at bounding box center [424, 165] width 49 height 12
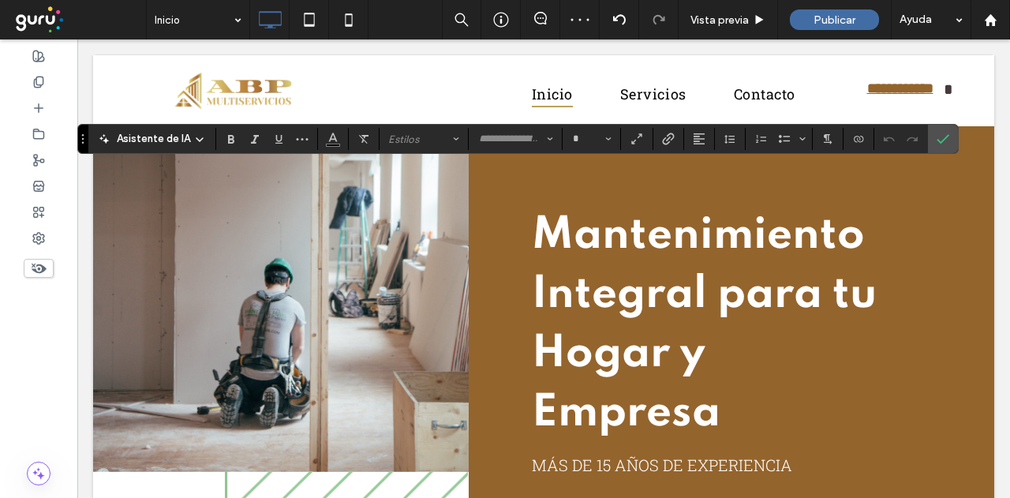
type input "**********"
type input "**"
click at [946, 142] on label "Confirmar" at bounding box center [943, 139] width 24 height 28
click at [702, 137] on button "Alineación" at bounding box center [699, 139] width 24 height 22
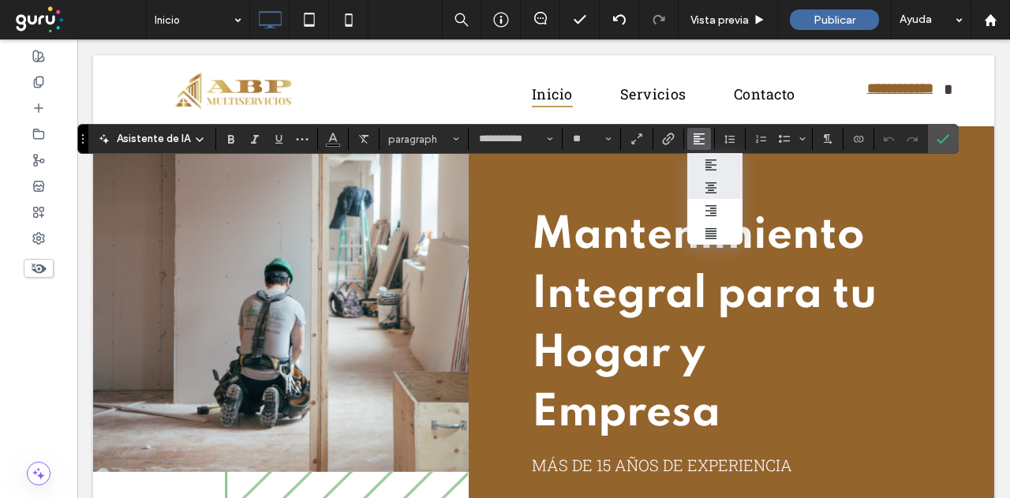
click at [721, 186] on label "ui.textEditor.alignment.center" at bounding box center [714, 187] width 55 height 23
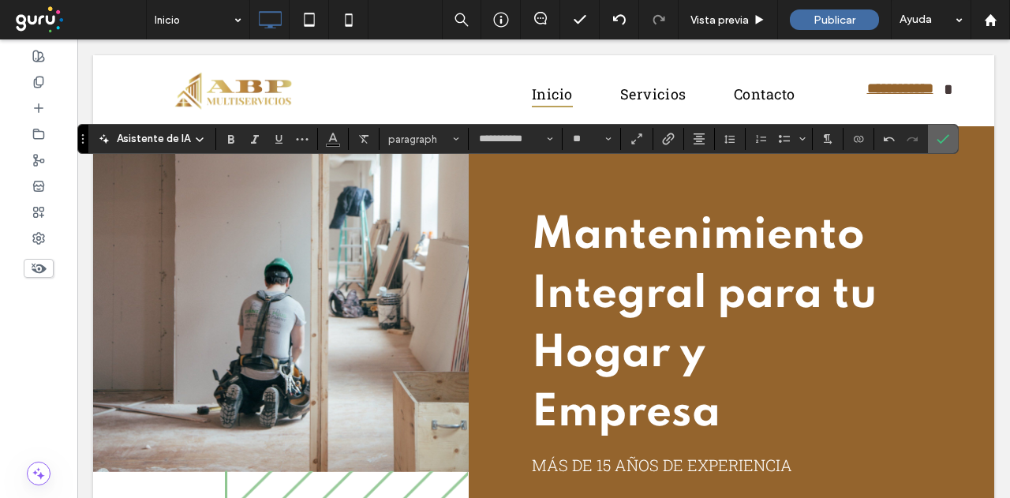
click at [938, 137] on icon "Confirmar" at bounding box center [943, 139] width 13 height 13
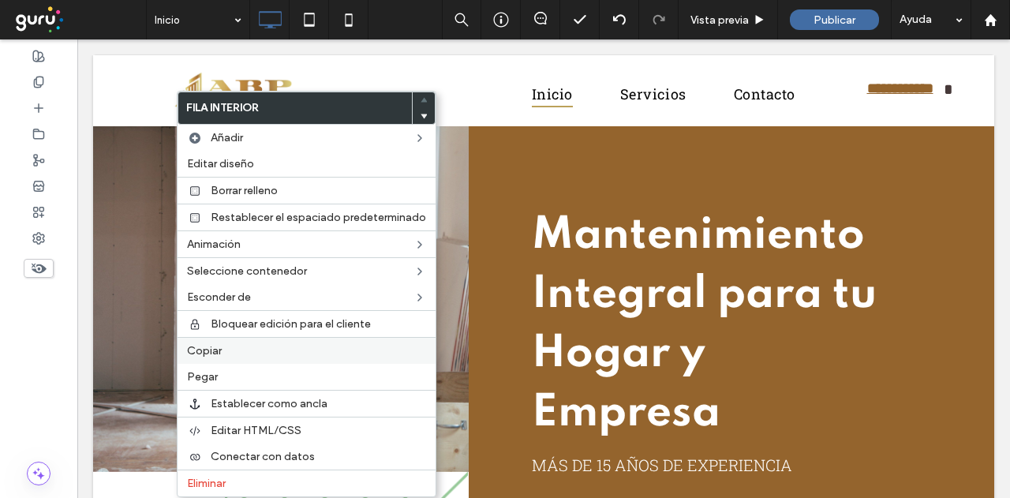
click at [267, 350] on label "Copiar" at bounding box center [306, 350] width 239 height 13
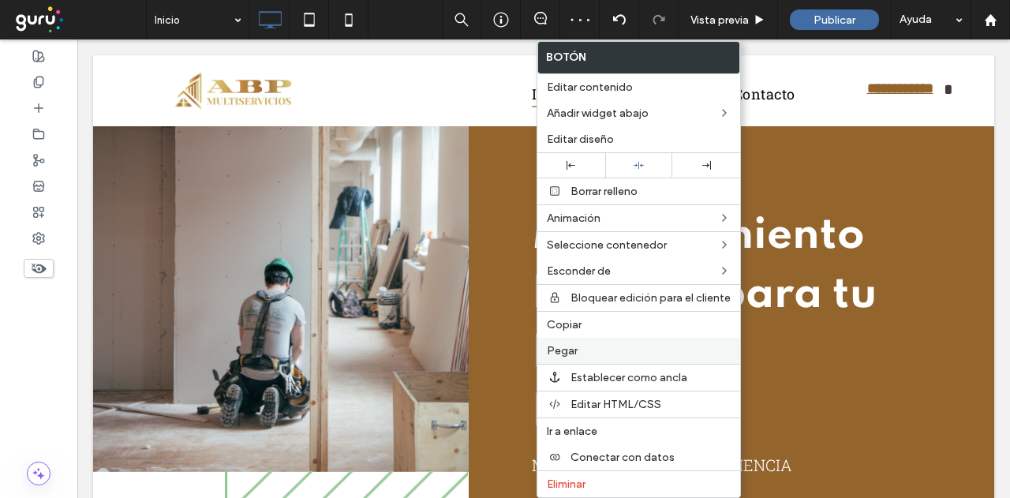
click at [587, 349] on label "Pegar" at bounding box center [639, 350] width 184 height 13
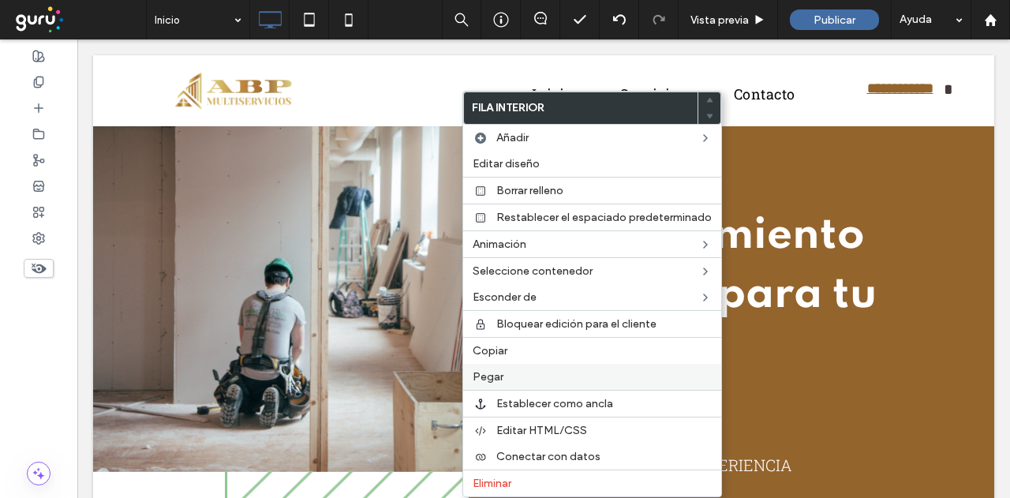
click at [515, 380] on div "Pegar" at bounding box center [592, 377] width 258 height 26
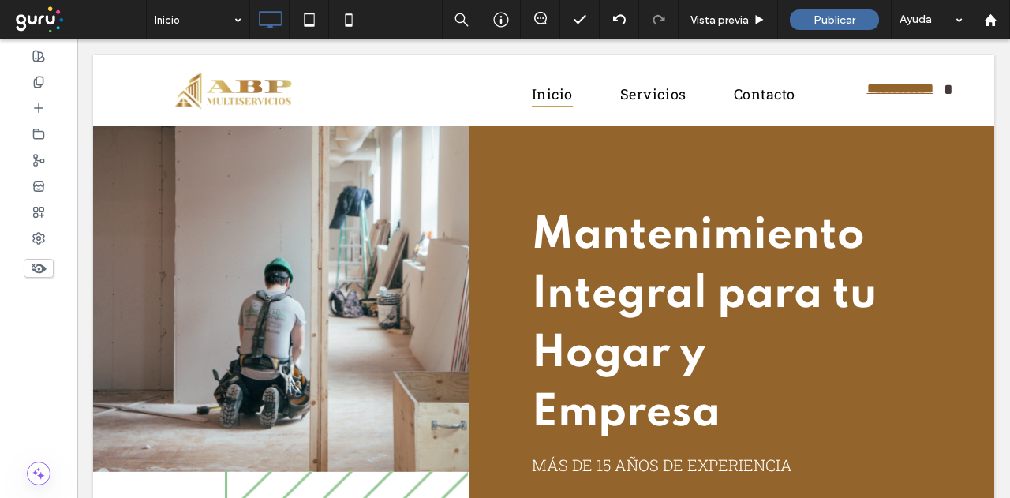
type input "**********"
type input "**"
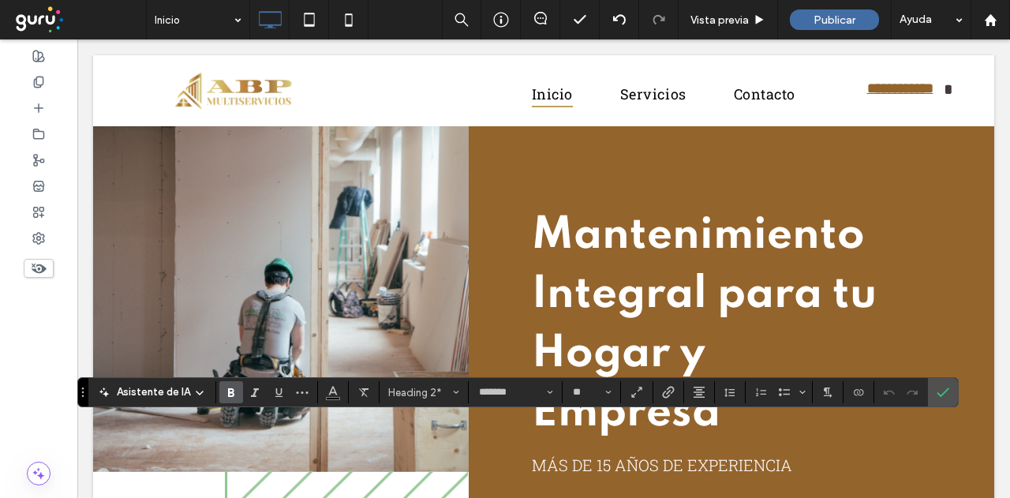
type input "**********"
type input "**"
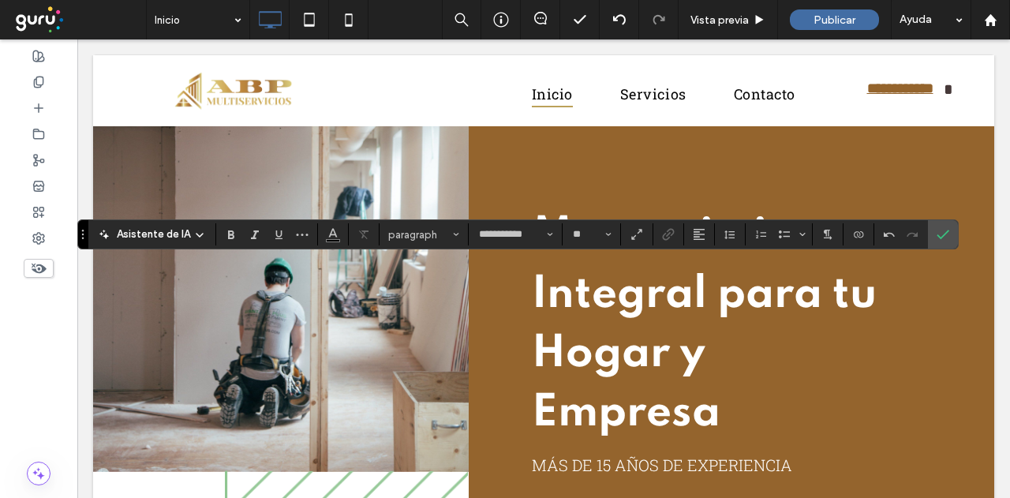
type input "*******"
type input "**"
click at [423, 238] on span "Heading 2*" at bounding box center [419, 235] width 62 height 12
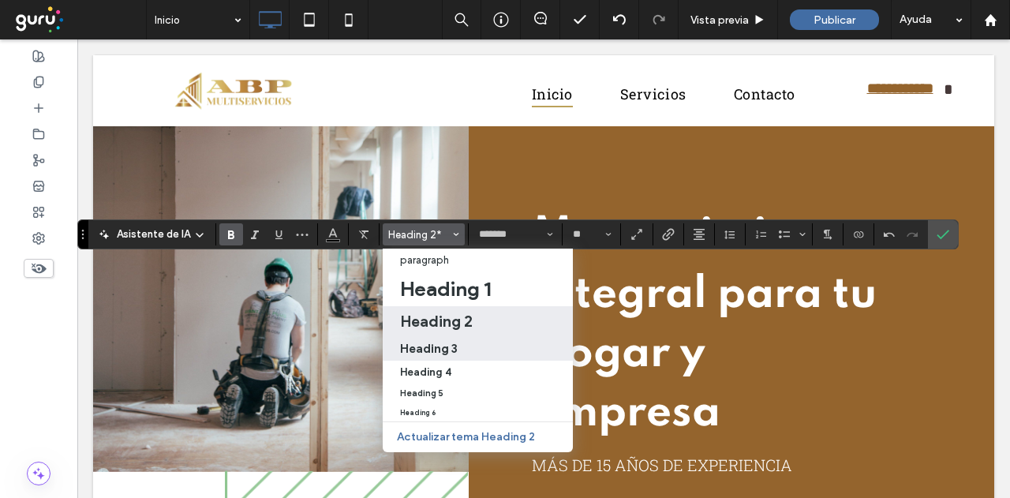
click at [459, 349] on div "Heading 3" at bounding box center [477, 348] width 155 height 15
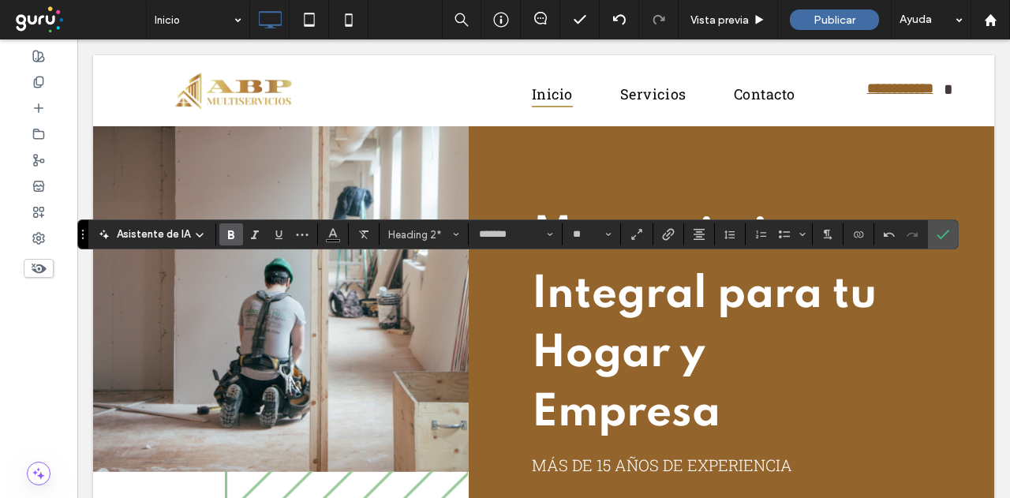
type input "**********"
type input "**"
click at [701, 234] on button "Alineación" at bounding box center [699, 234] width 24 height 22
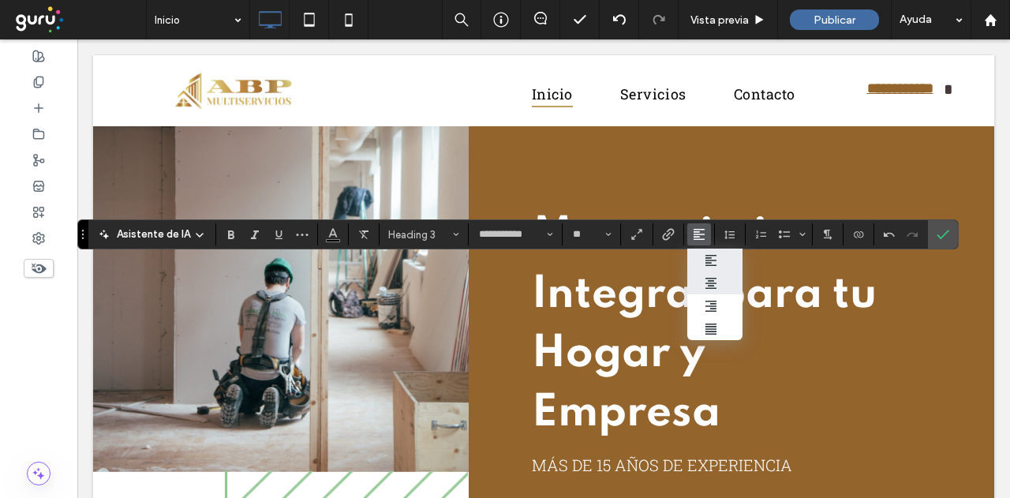
click at [719, 277] on div "ui.textEditor.alignment.center" at bounding box center [715, 283] width 21 height 13
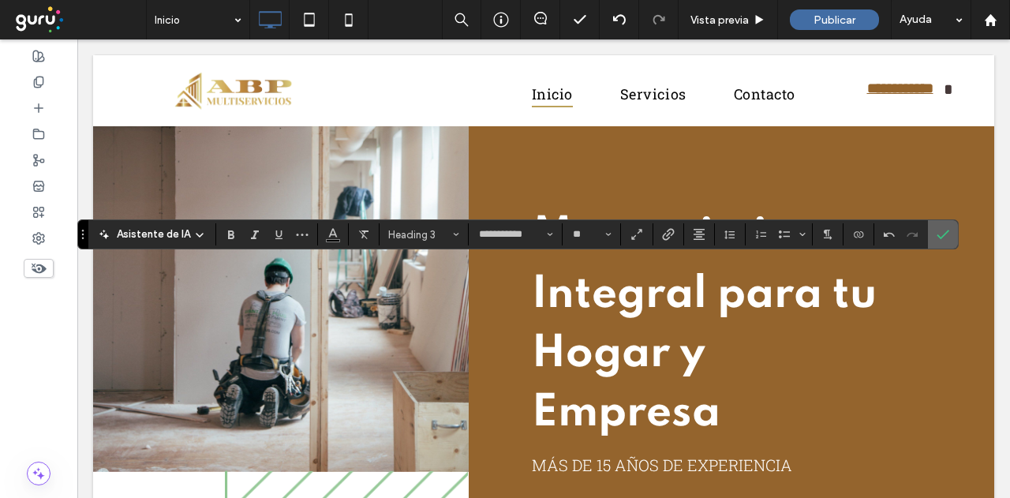
click at [937, 240] on icon "Confirmar" at bounding box center [943, 234] width 13 height 13
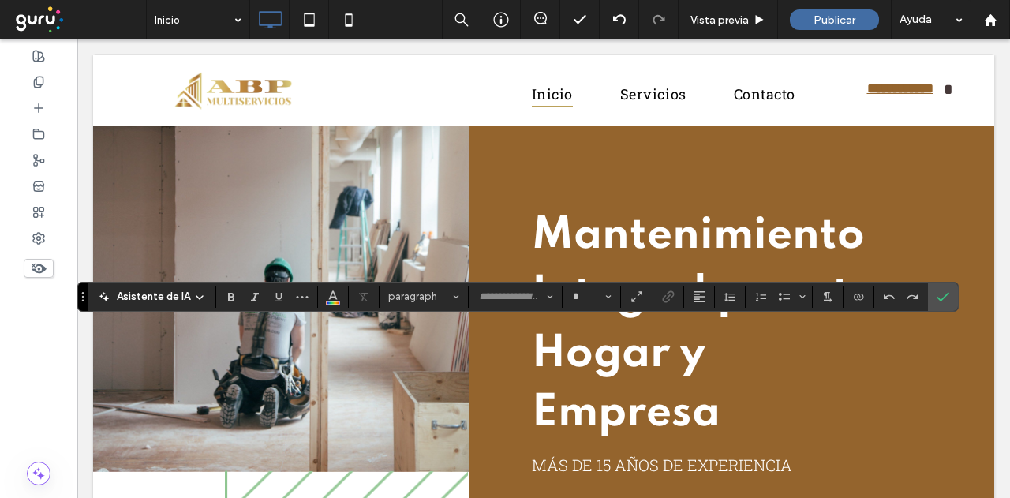
type input "**********"
type input "**"
click at [937, 299] on icon "Confirmar" at bounding box center [943, 296] width 13 height 13
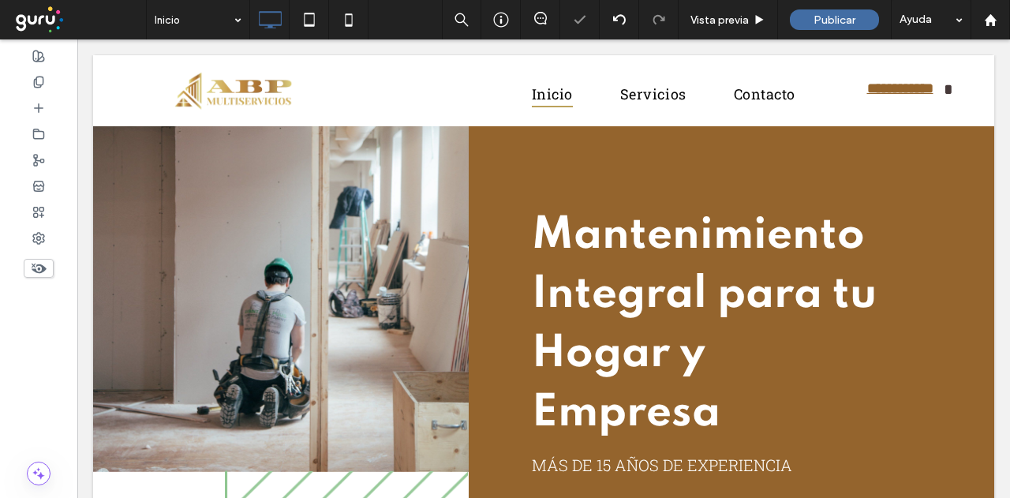
type input "**********"
type input "**"
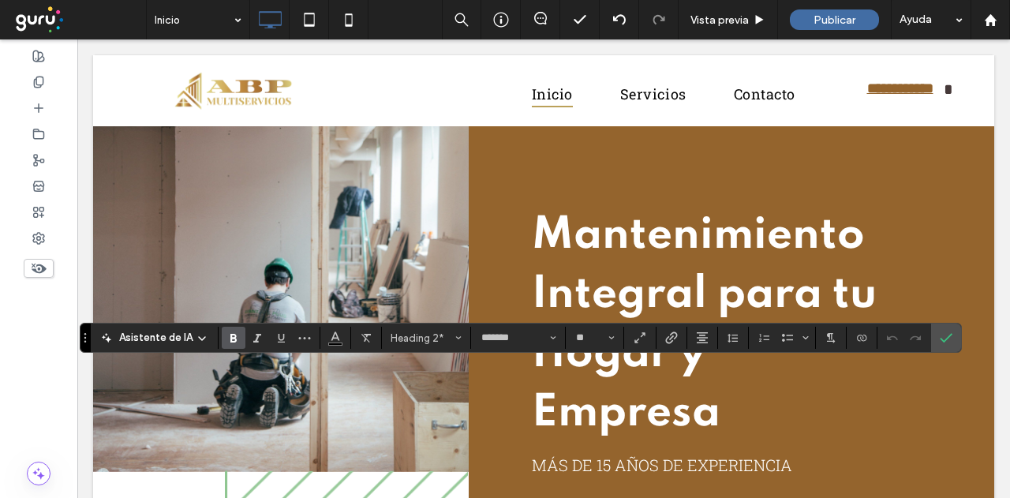
type input "**********"
type input "**"
type input "*******"
type input "**"
click at [399, 345] on button "Heading 2*" at bounding box center [426, 338] width 82 height 22
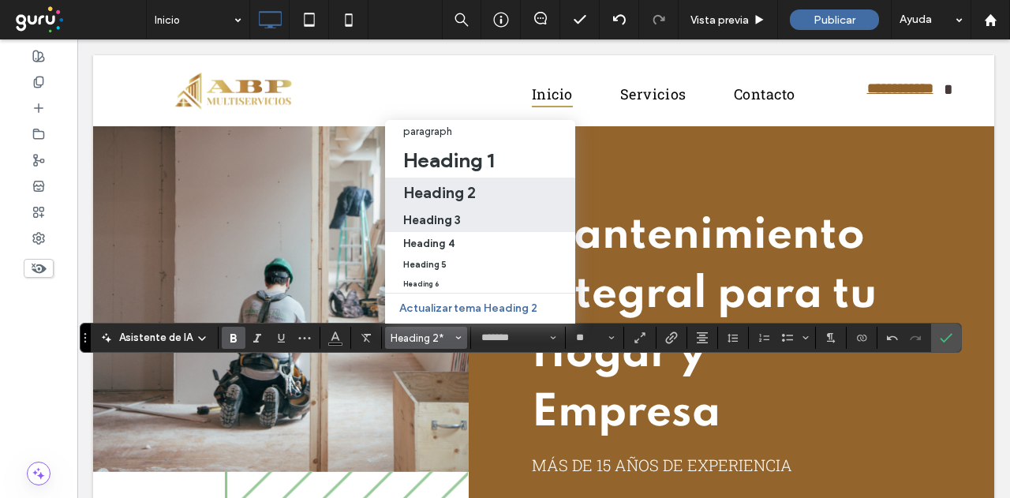
click at [453, 212] on h3 "Heading 3" at bounding box center [432, 219] width 58 height 15
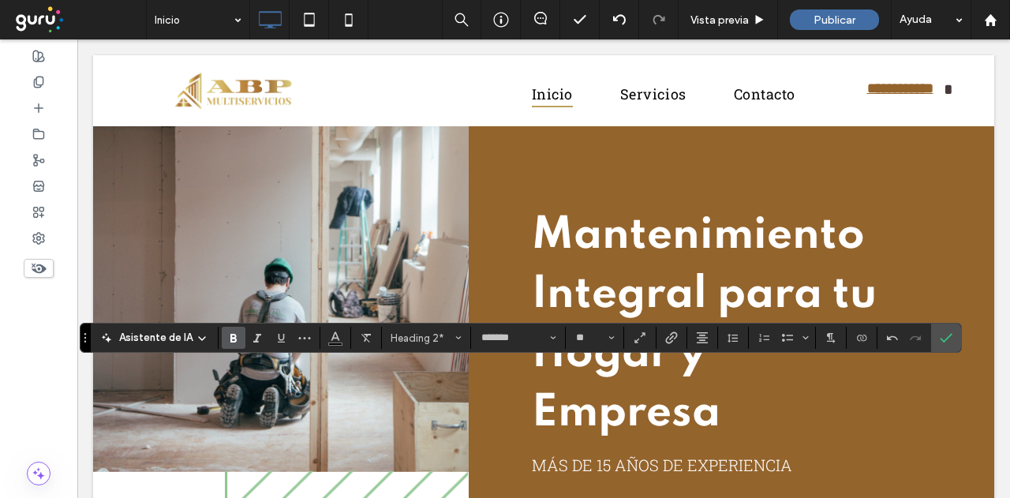
type input "**********"
type input "**"
click at [698, 334] on icon "Alineación" at bounding box center [702, 337] width 13 height 13
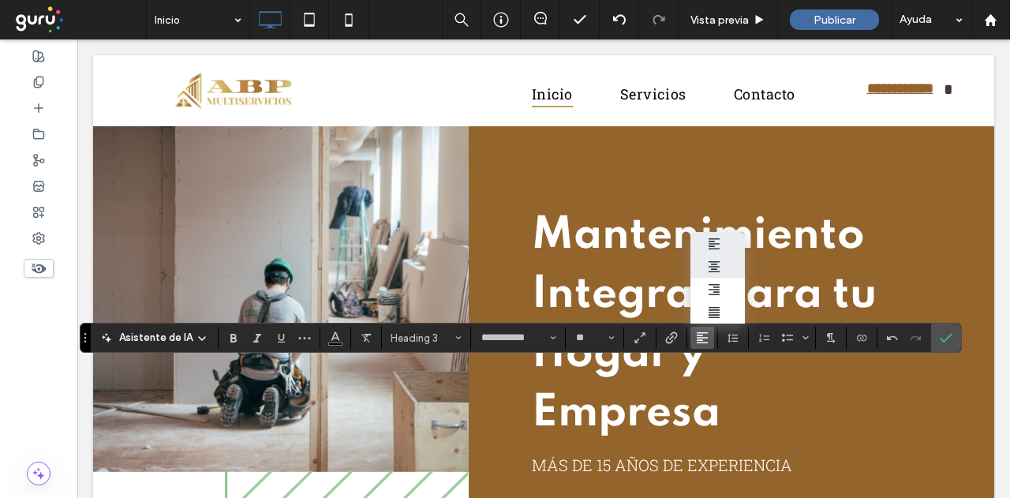
click at [725, 255] on label "ui.textEditor.alignment.center" at bounding box center [718, 266] width 55 height 23
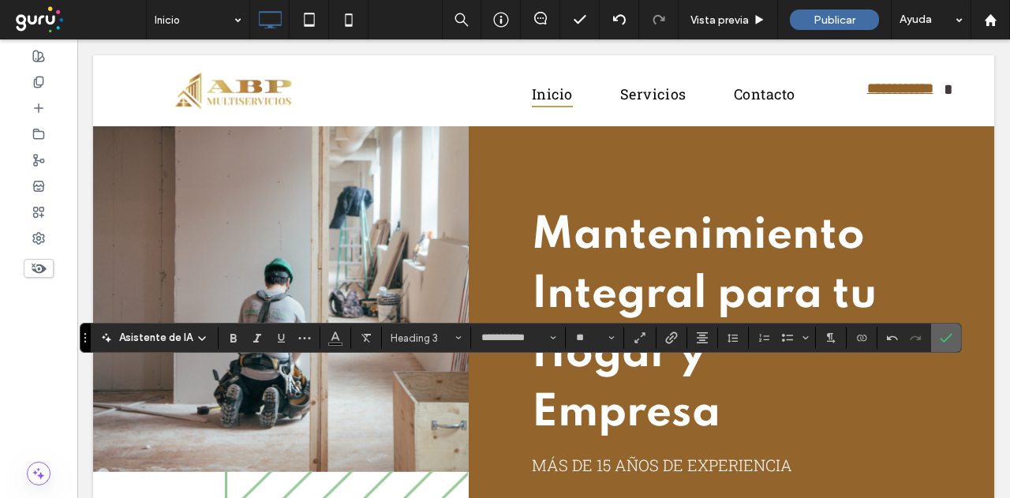
click at [940, 335] on icon "Confirmar" at bounding box center [946, 337] width 13 height 13
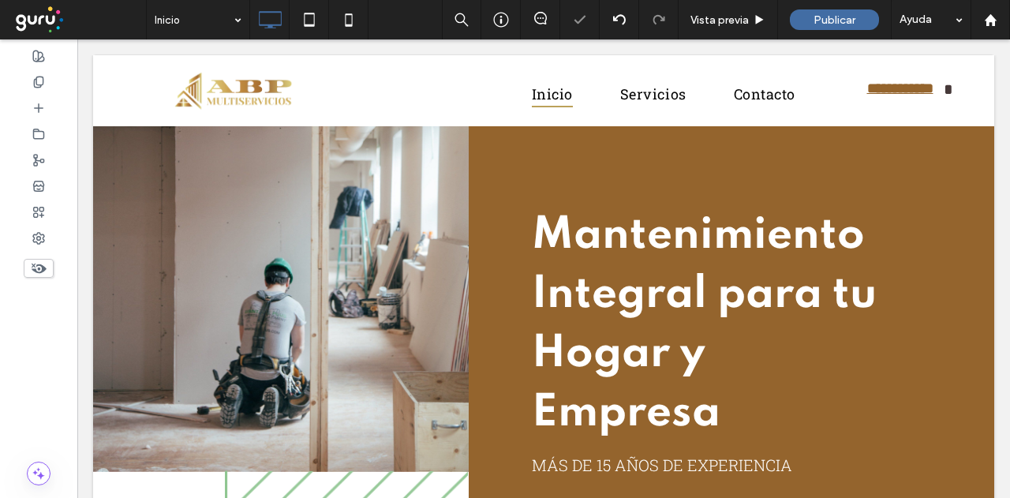
type input "**********"
type input "**"
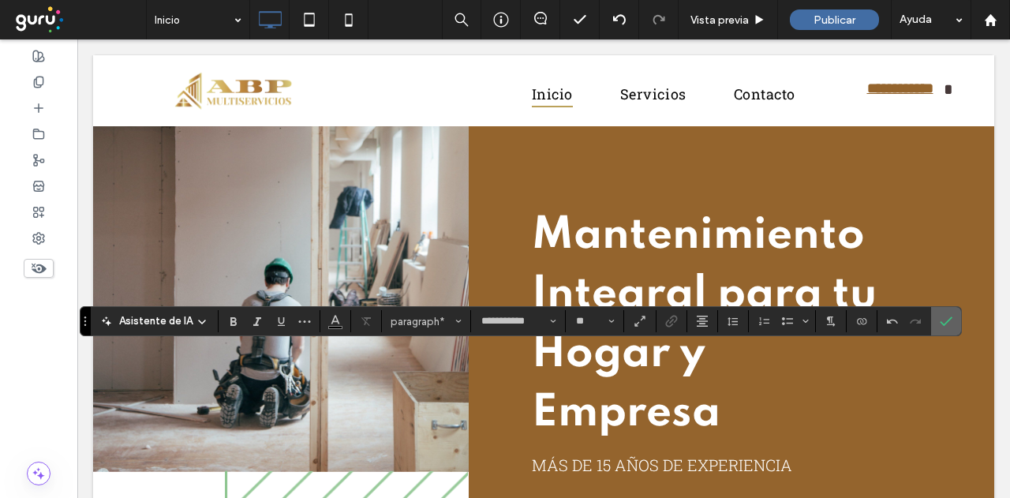
click at [944, 320] on icon "Confirmar" at bounding box center [946, 321] width 13 height 13
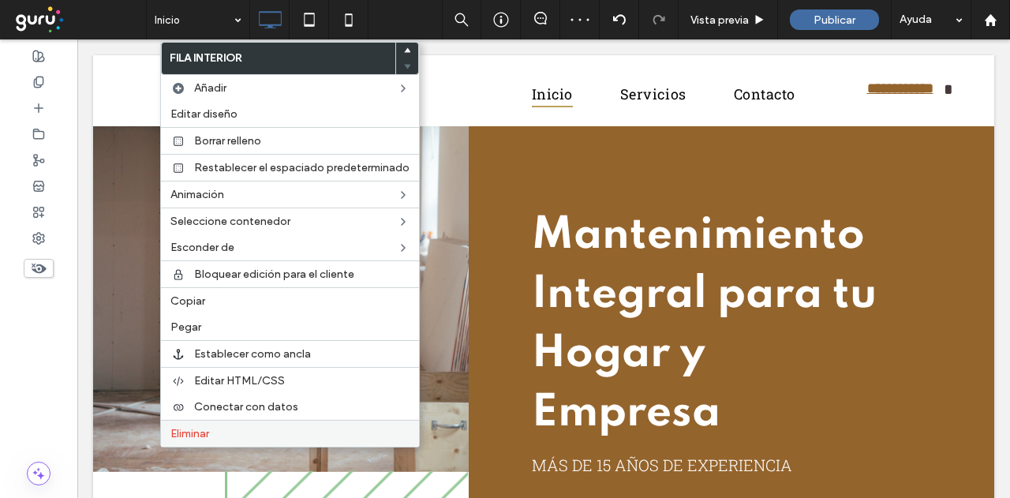
click at [213, 427] on label "Eliminar" at bounding box center [289, 433] width 239 height 13
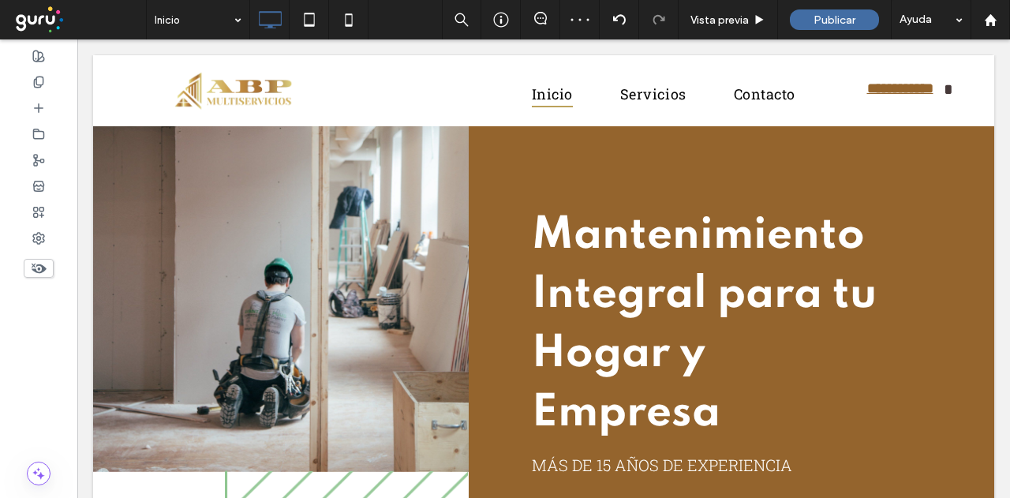
type input "**********"
type input "**"
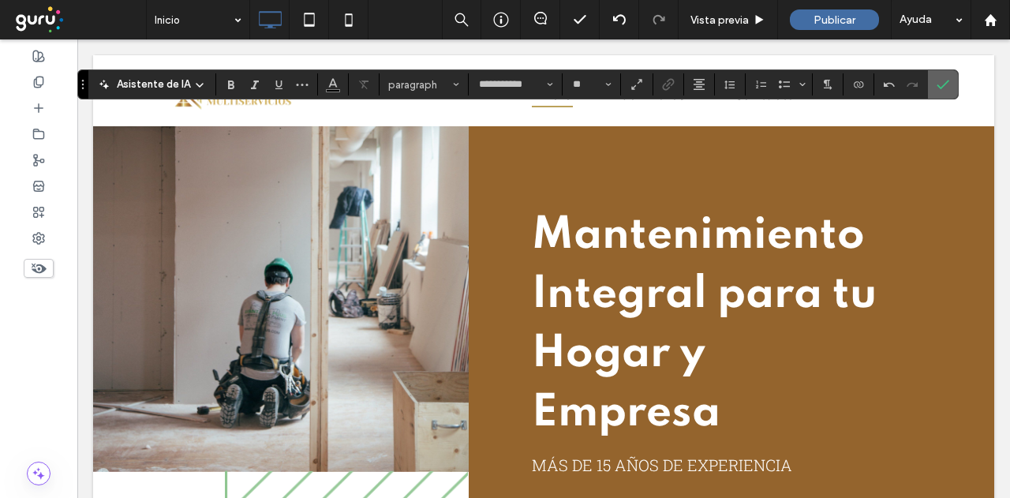
click at [946, 80] on label "Confirmar" at bounding box center [943, 84] width 24 height 28
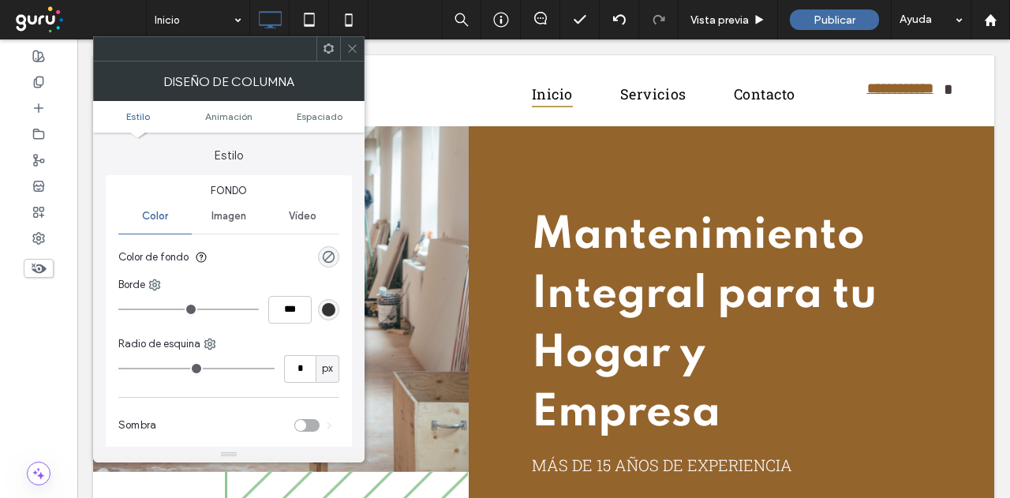
click at [361, 48] on div at bounding box center [352, 49] width 24 height 24
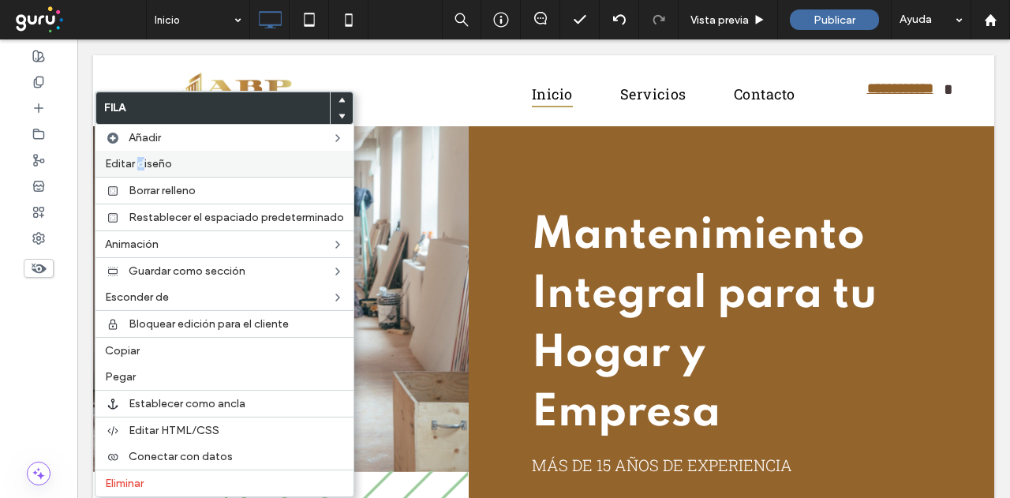
click at [140, 159] on span "Editar diseño" at bounding box center [138, 163] width 67 height 13
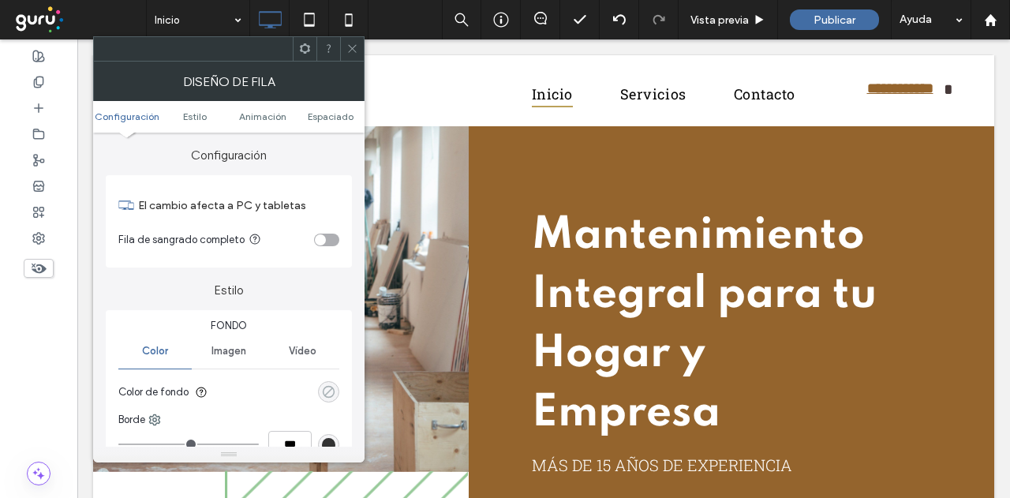
click at [334, 388] on div "rgba(0, 0, 0, 0)" at bounding box center [328, 391] width 13 height 13
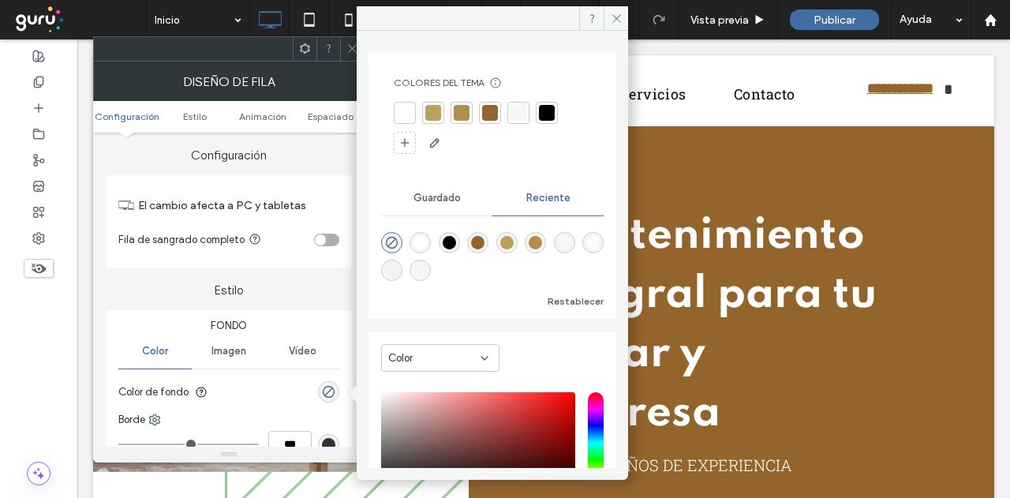
click at [519, 106] on div at bounding box center [519, 113] width 16 height 16
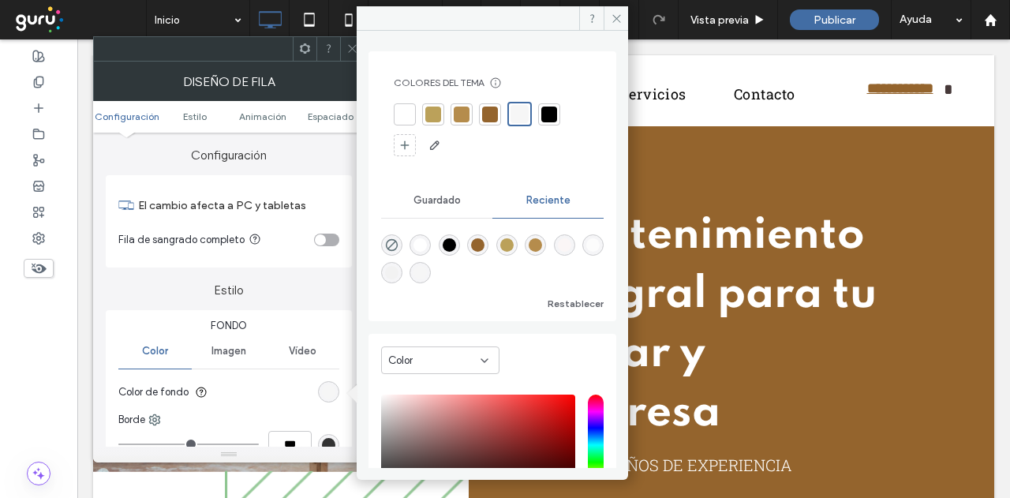
click at [347, 54] on span at bounding box center [352, 49] width 12 height 24
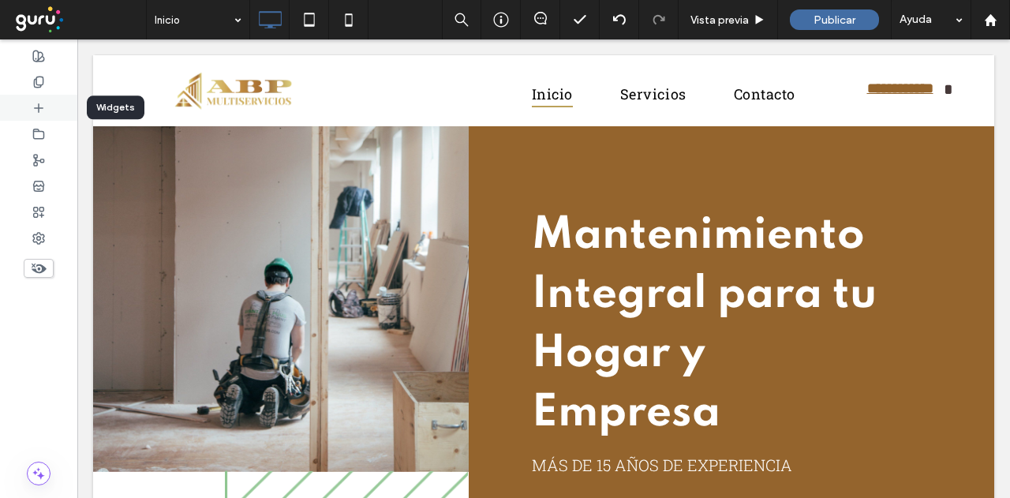
click at [32, 111] on div at bounding box center [38, 108] width 77 height 26
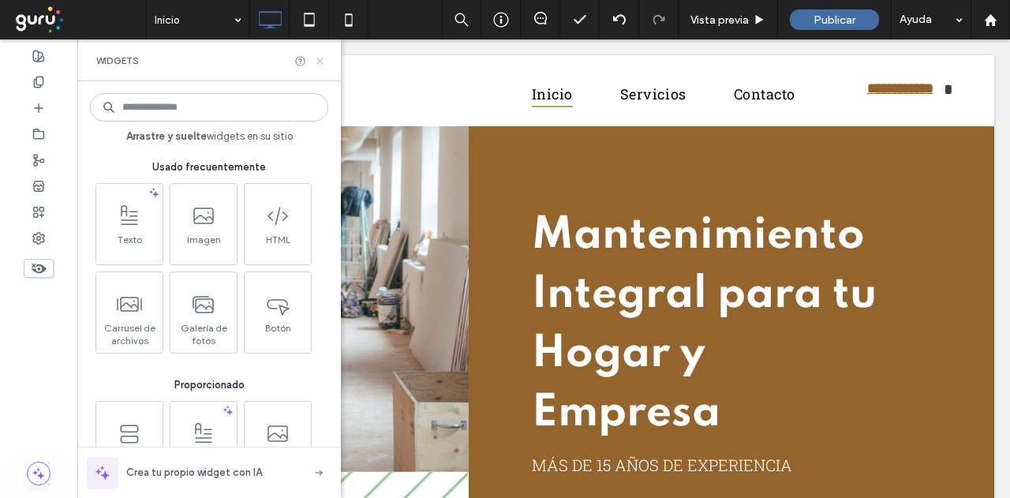
click at [316, 58] on icon at bounding box center [320, 61] width 12 height 12
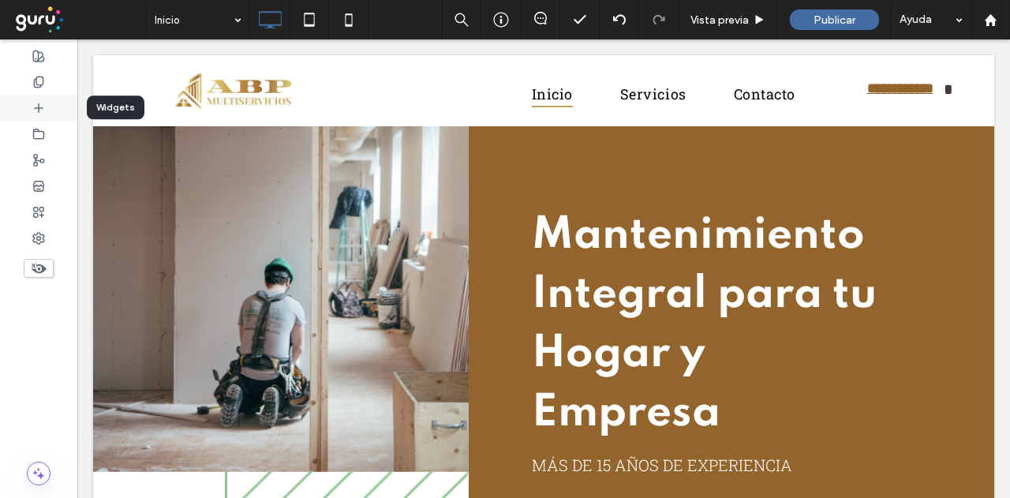
click at [43, 107] on icon at bounding box center [38, 108] width 13 height 13
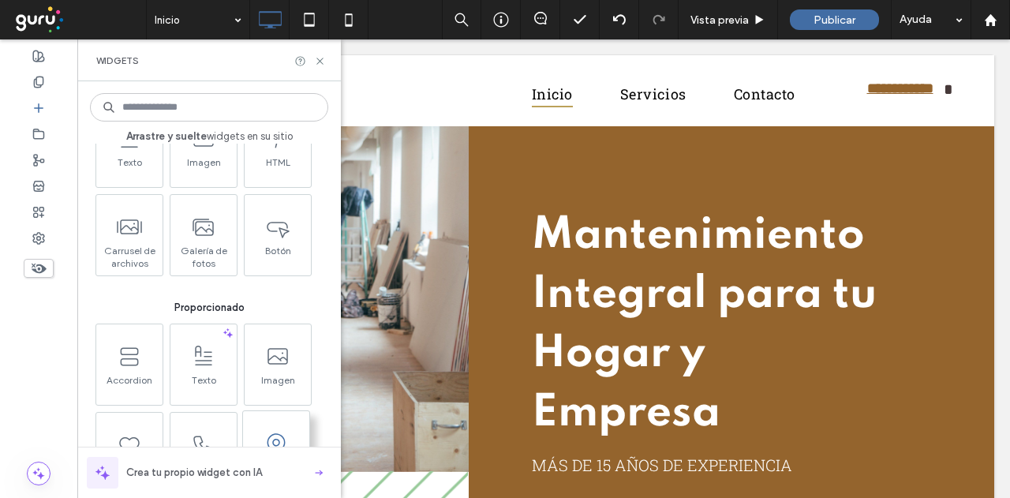
scroll to position [237, 0]
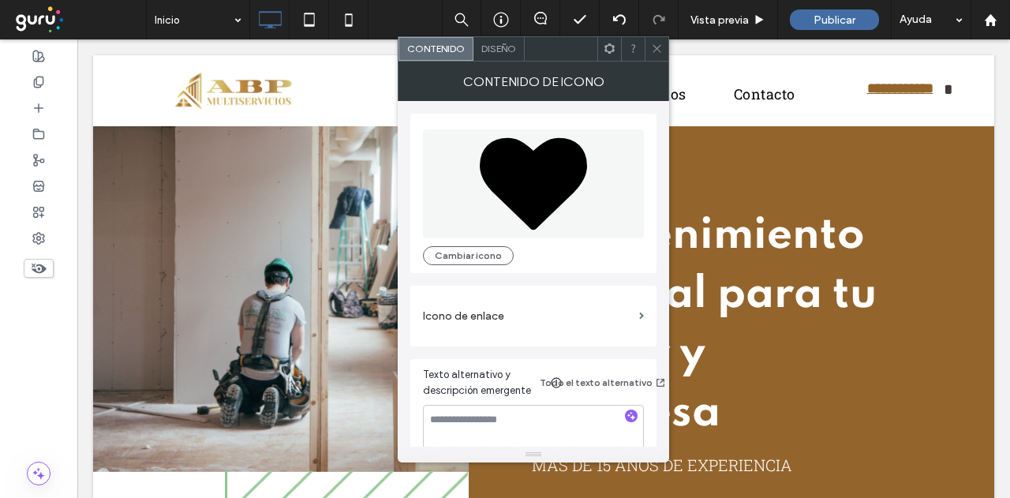
click at [496, 48] on span "Diseño" at bounding box center [498, 49] width 35 height 12
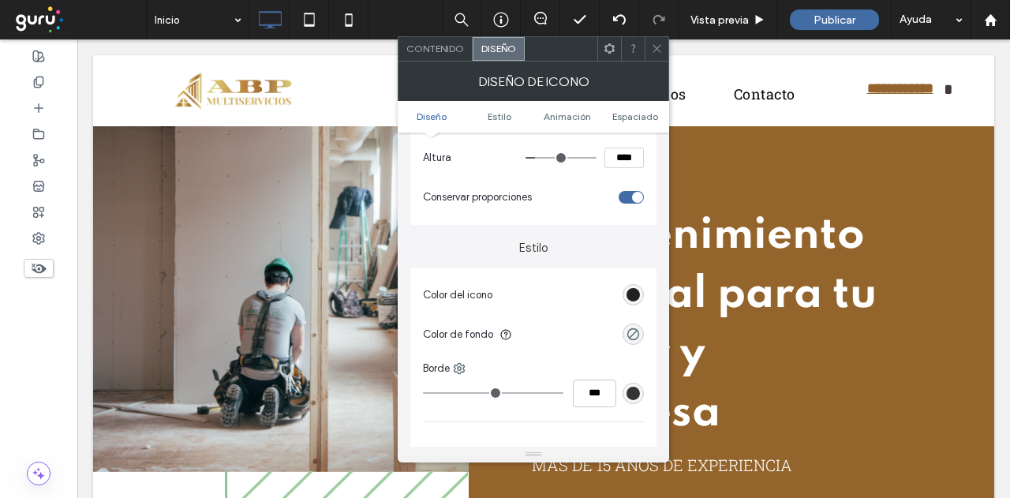
click at [635, 296] on div "rgb(0, 0, 0)" at bounding box center [633, 294] width 13 height 13
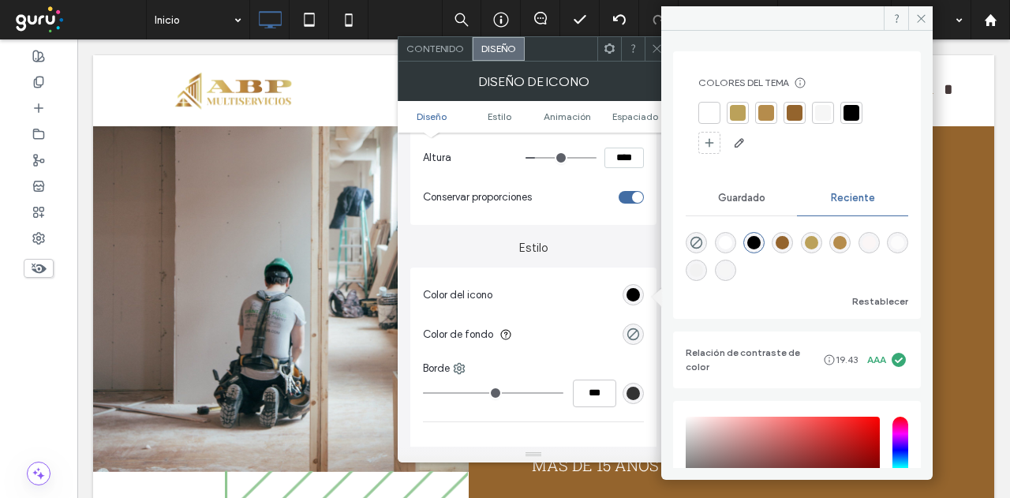
click at [764, 113] on div at bounding box center [766, 113] width 16 height 16
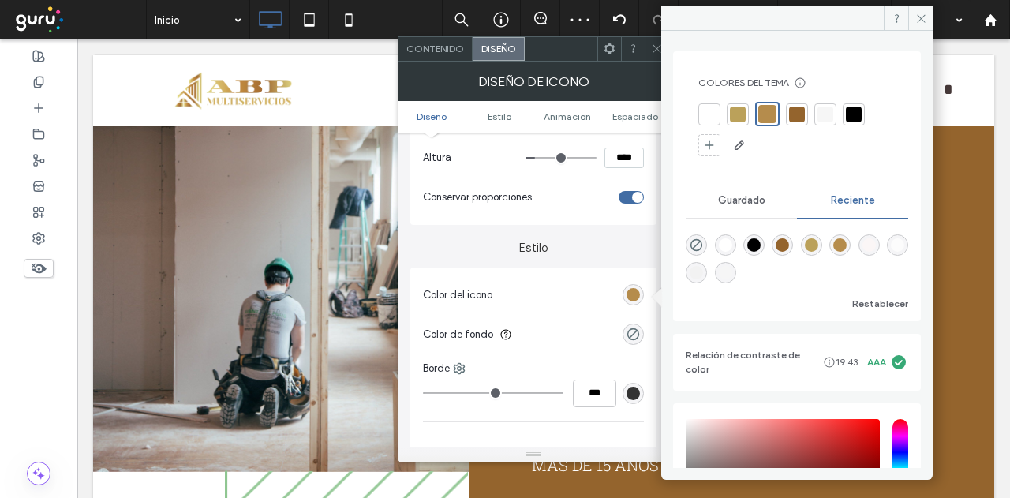
click at [737, 110] on div at bounding box center [738, 115] width 16 height 16
drag, startPoint x: 654, startPoint y: 43, endPoint x: 576, endPoint y: 184, distance: 160.4
click at [654, 44] on icon at bounding box center [657, 49] width 12 height 12
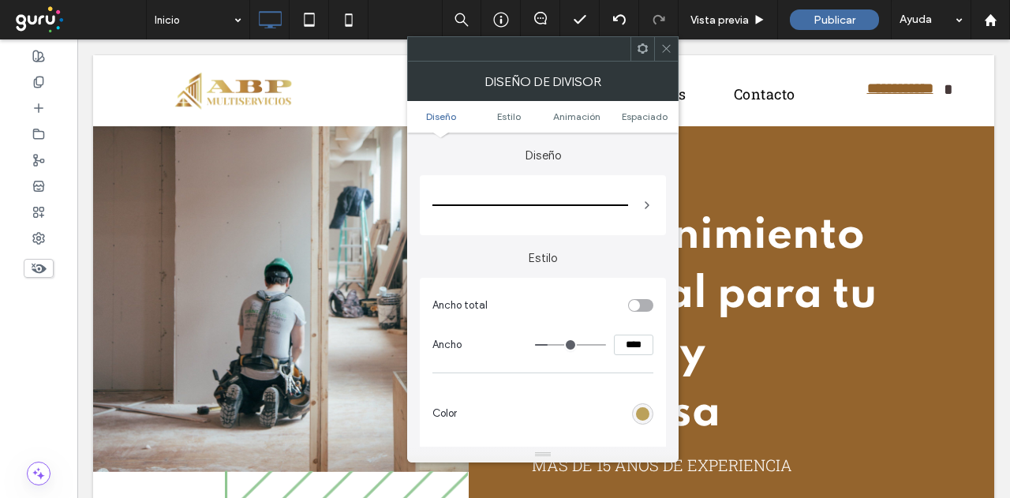
click at [644, 411] on div "rgb(187, 161, 90)" at bounding box center [642, 413] width 13 height 13
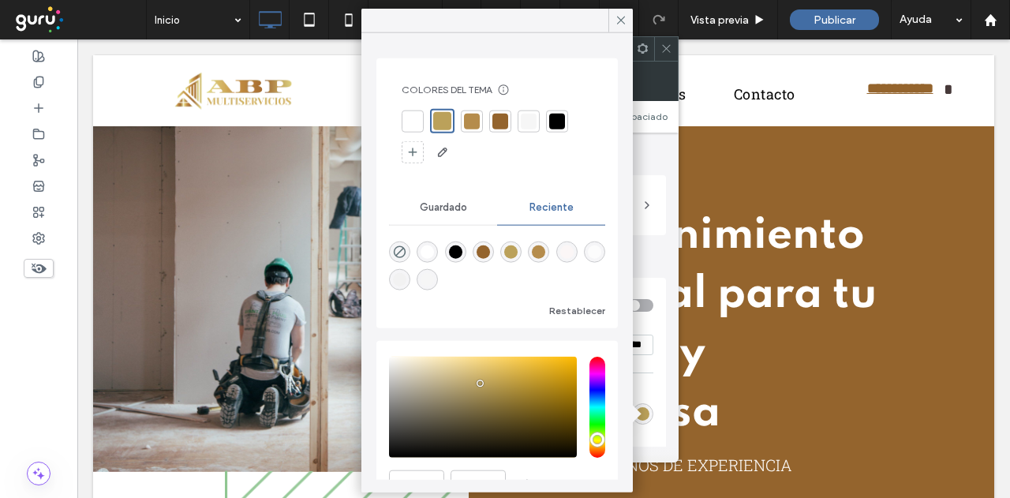
click at [624, 26] on icon at bounding box center [621, 20] width 14 height 14
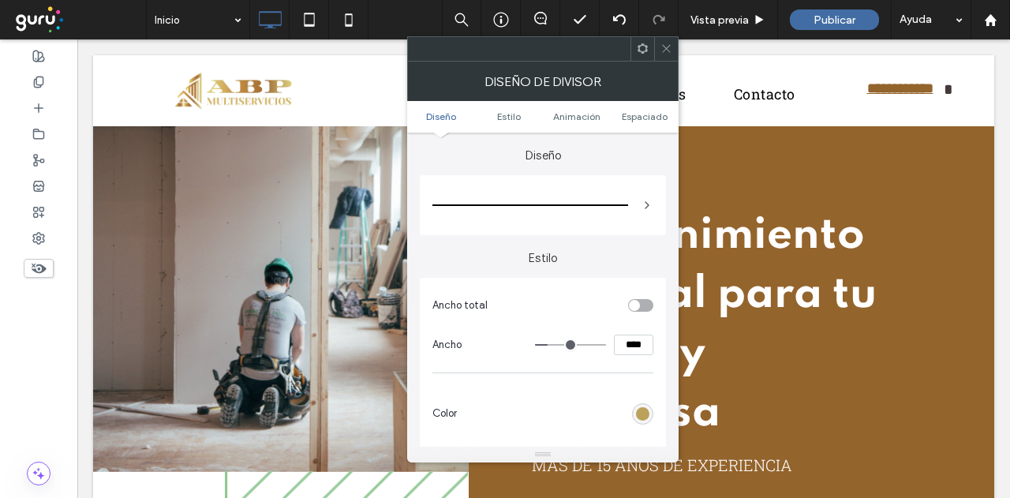
click at [657, 40] on div at bounding box center [666, 49] width 24 height 24
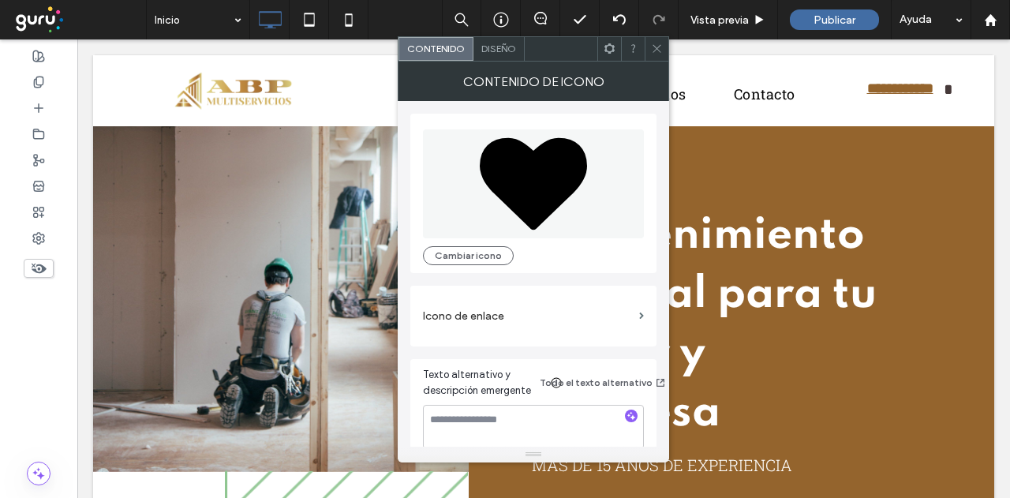
click at [661, 42] on span at bounding box center [657, 49] width 12 height 24
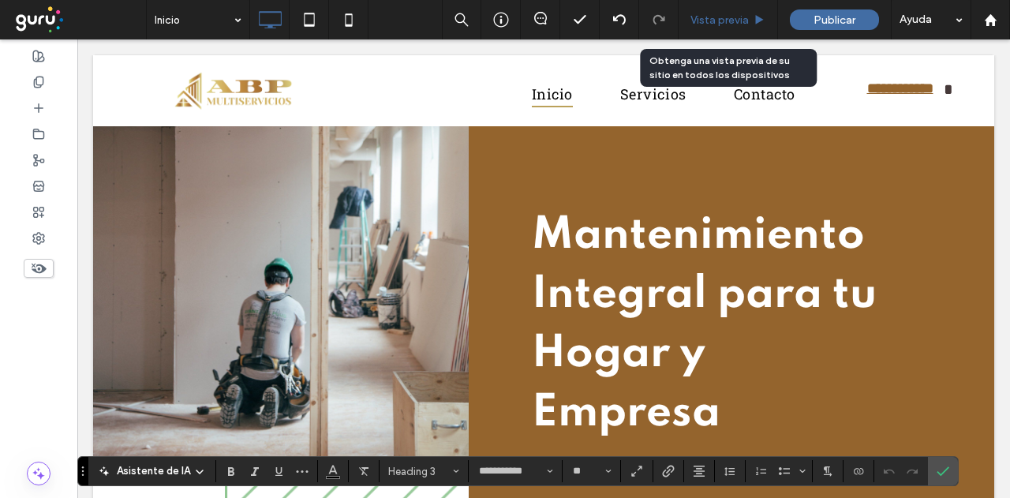
click at [727, 13] on span "Vista previa" at bounding box center [720, 19] width 58 height 13
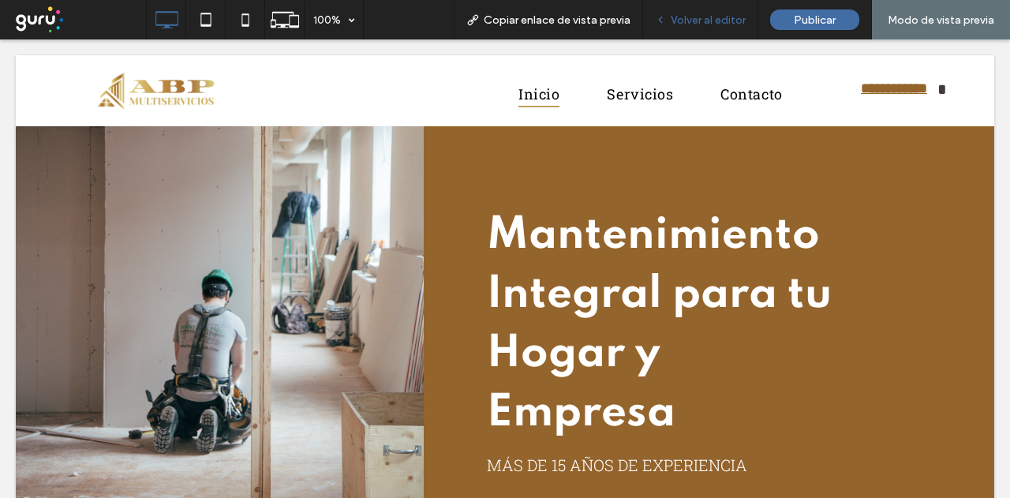
click at [714, 17] on span "Volver al editor" at bounding box center [708, 19] width 75 height 13
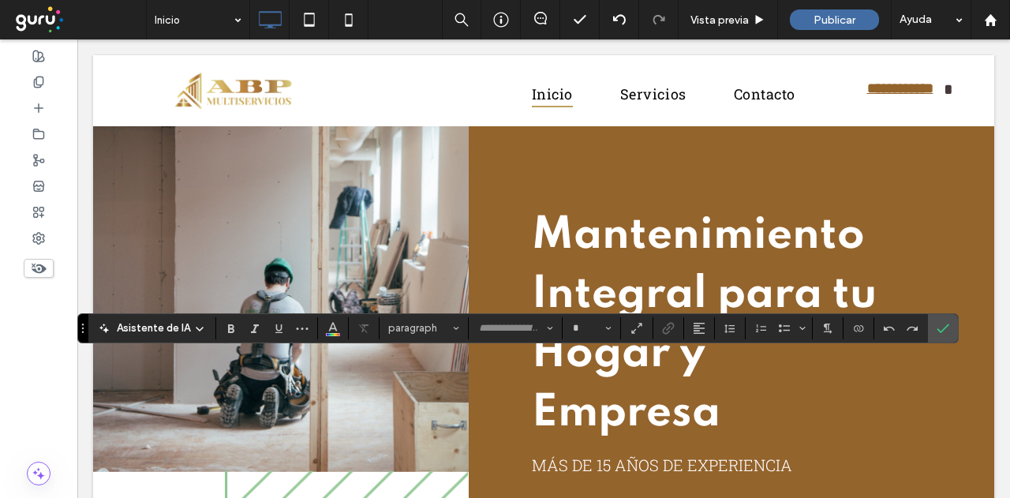
type input "**********"
type input "**"
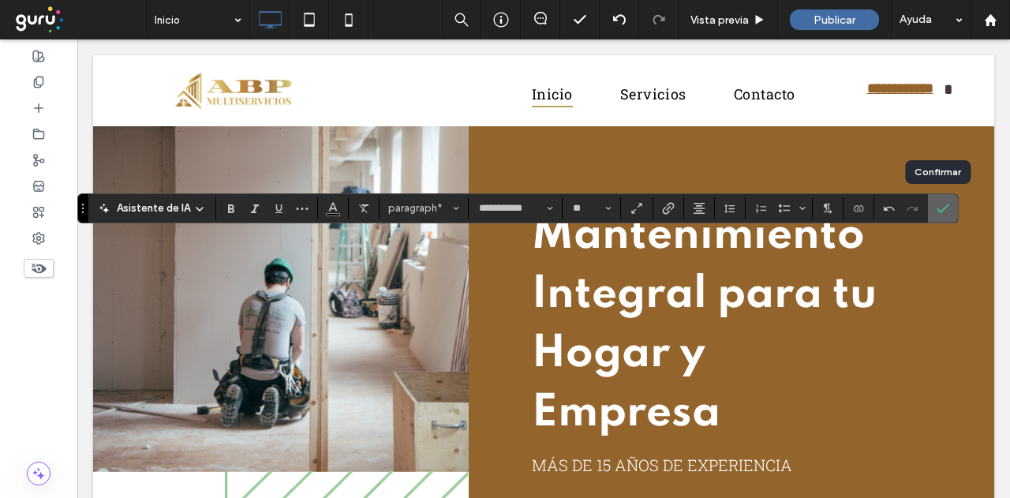
click at [937, 205] on icon "Confirmar" at bounding box center [943, 208] width 13 height 13
click at [947, 212] on label "Confirmar" at bounding box center [943, 208] width 24 height 28
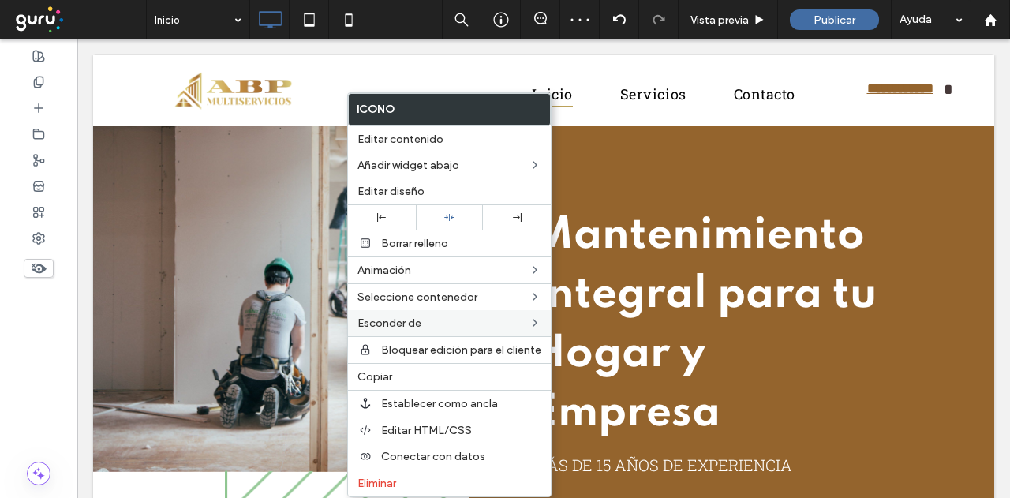
drag, startPoint x: 393, startPoint y: 370, endPoint x: 536, endPoint y: 324, distance: 150.0
click at [401, 370] on label "Copiar" at bounding box center [450, 376] width 184 height 13
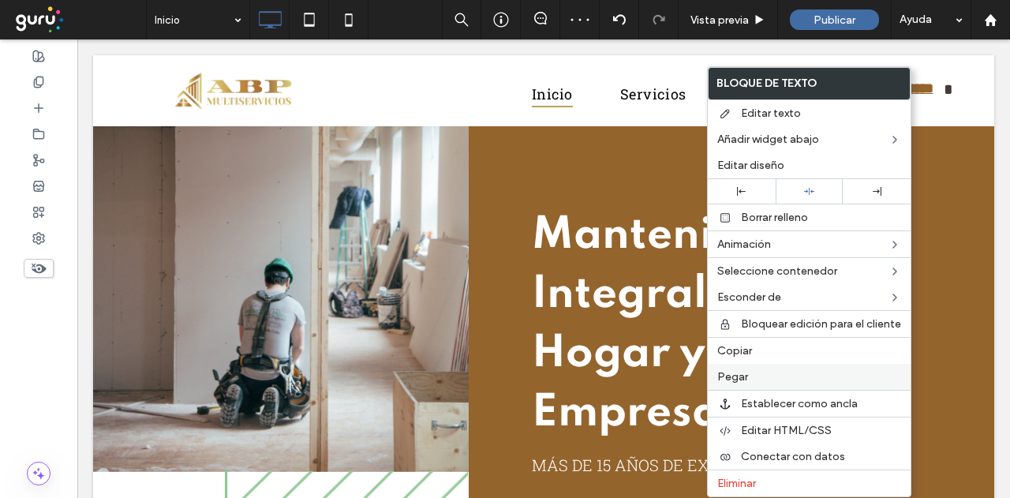
click at [759, 375] on label "Pegar" at bounding box center [809, 376] width 184 height 13
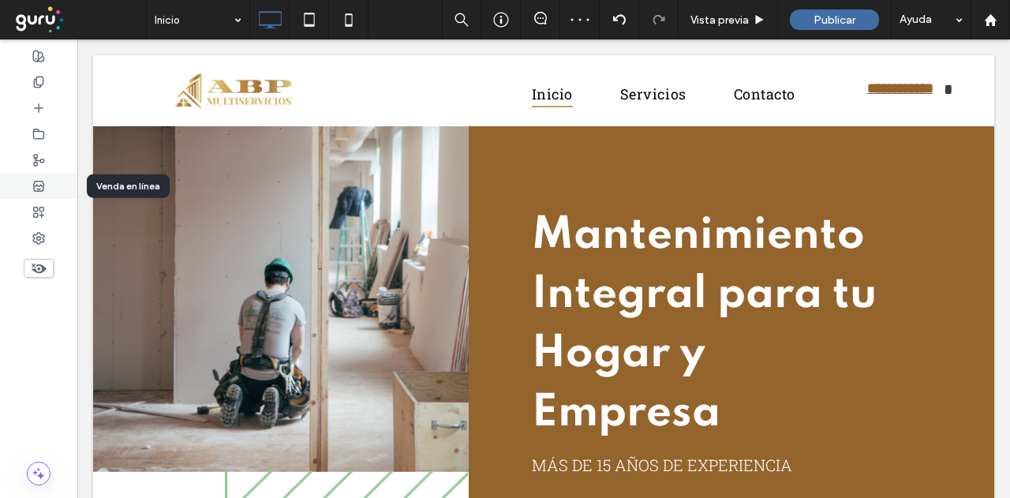
click at [40, 174] on div at bounding box center [38, 186] width 77 height 26
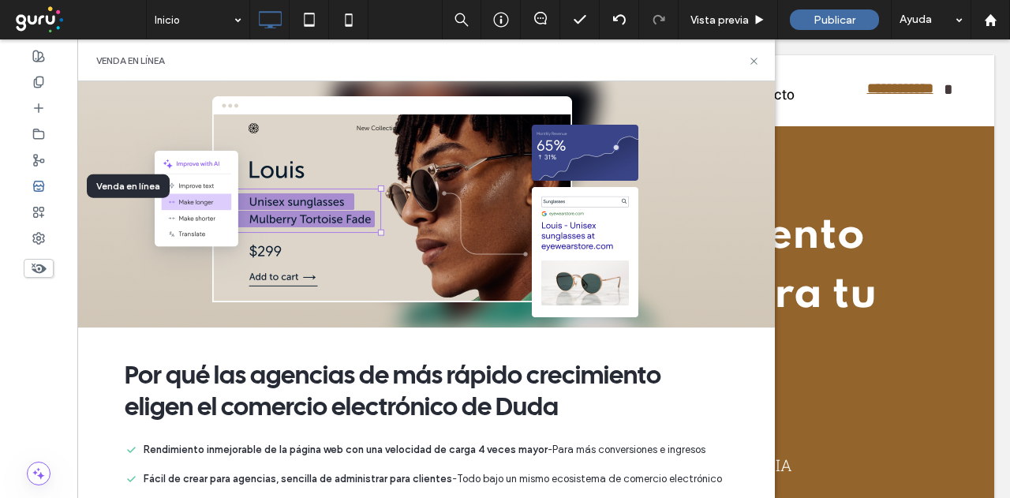
click at [38, 180] on icon at bounding box center [38, 186] width 13 height 13
click at [38, 160] on use at bounding box center [39, 160] width 10 height 11
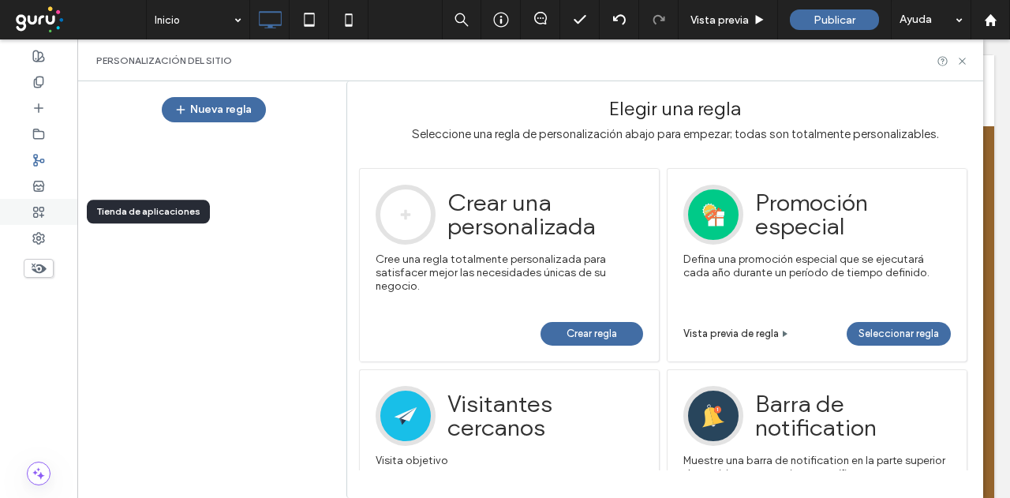
click at [42, 213] on use at bounding box center [39, 212] width 10 height 10
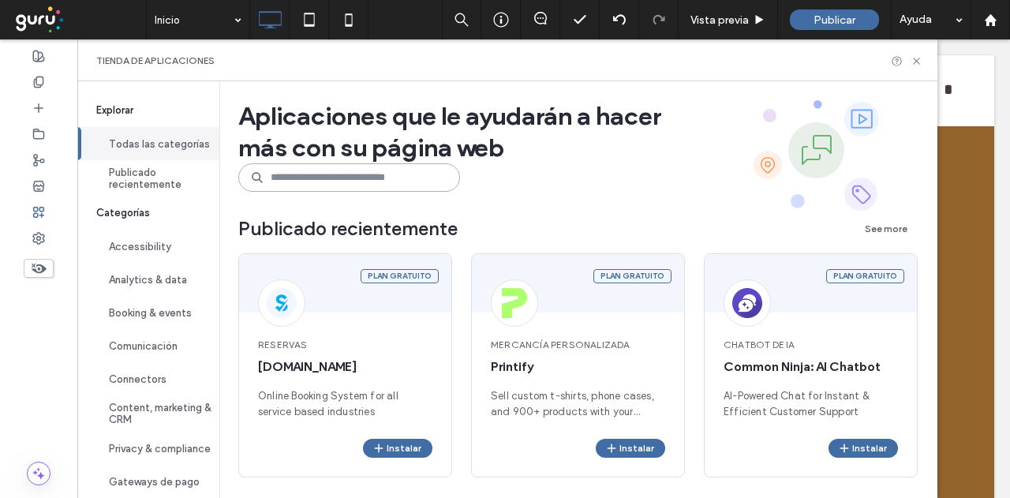
drag, startPoint x: 317, startPoint y: 180, endPoint x: 284, endPoint y: 176, distance: 33.4
click at [303, 175] on input at bounding box center [349, 177] width 222 height 28
click at [874, 448] on button "Instalar" at bounding box center [863, 448] width 69 height 19
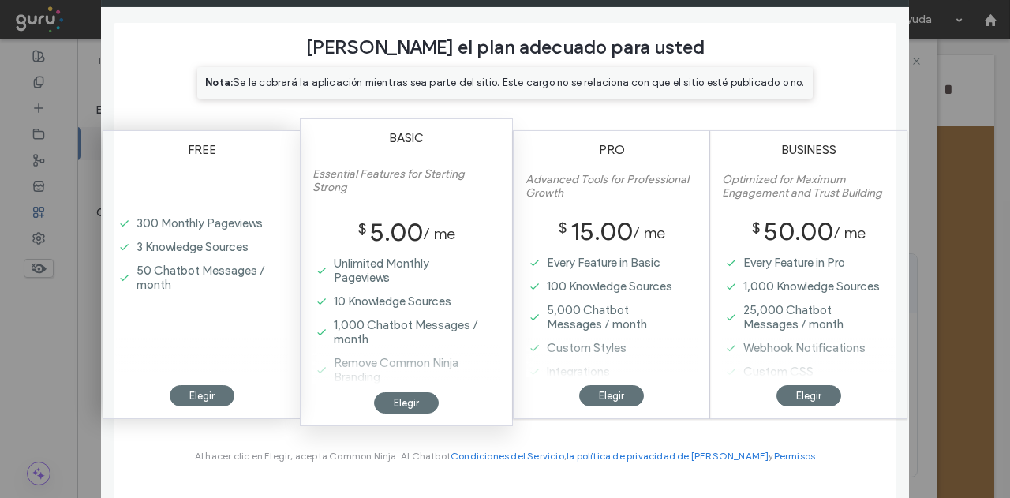
drag, startPoint x: 205, startPoint y: 329, endPoint x: 279, endPoint y: 376, distance: 87.4
click at [205, 330] on div "300 Monthly Pageviews 3 Knowledge Sources 50 Chatbot Messages / month" at bounding box center [194, 295] width 159 height 166
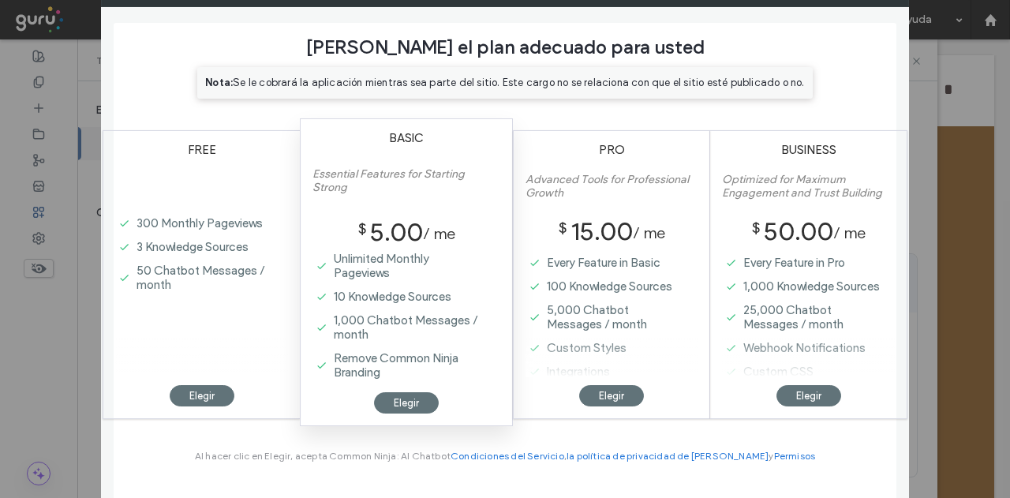
scroll to position [8, 0]
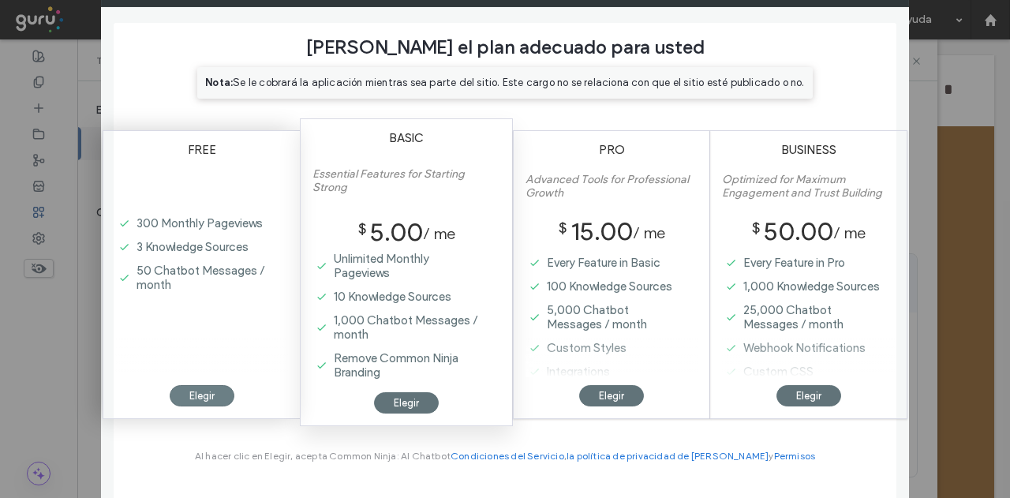
click at [193, 398] on div "Elegir" at bounding box center [202, 395] width 65 height 21
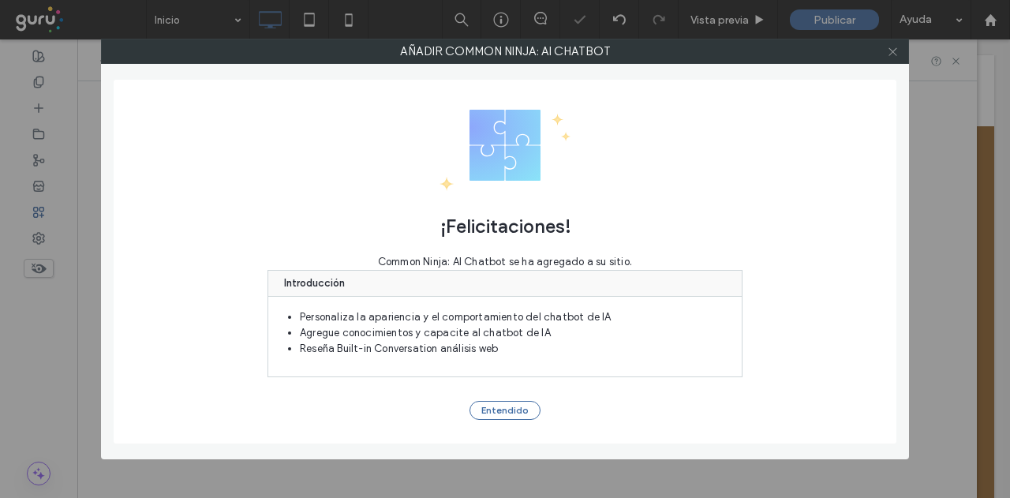
click at [890, 48] on icon at bounding box center [893, 52] width 12 height 12
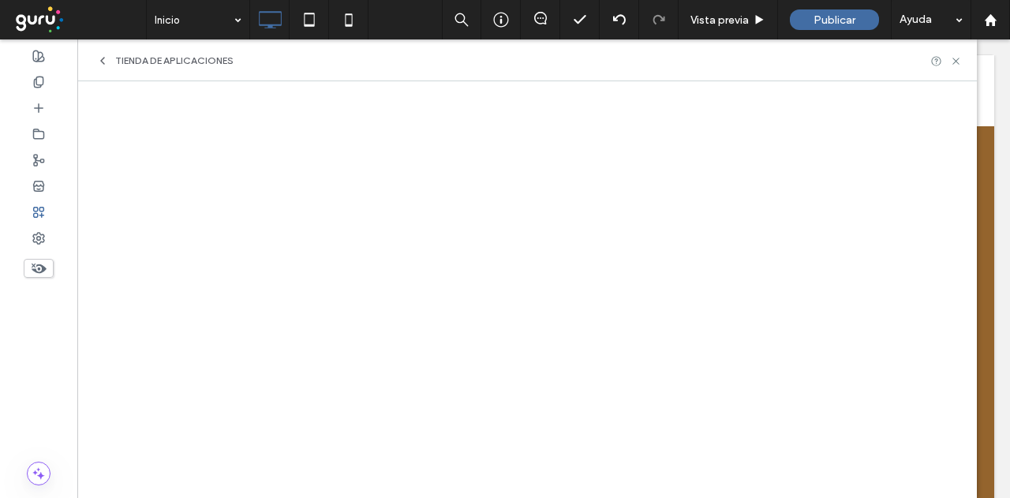
click at [98, 59] on icon at bounding box center [102, 60] width 13 height 13
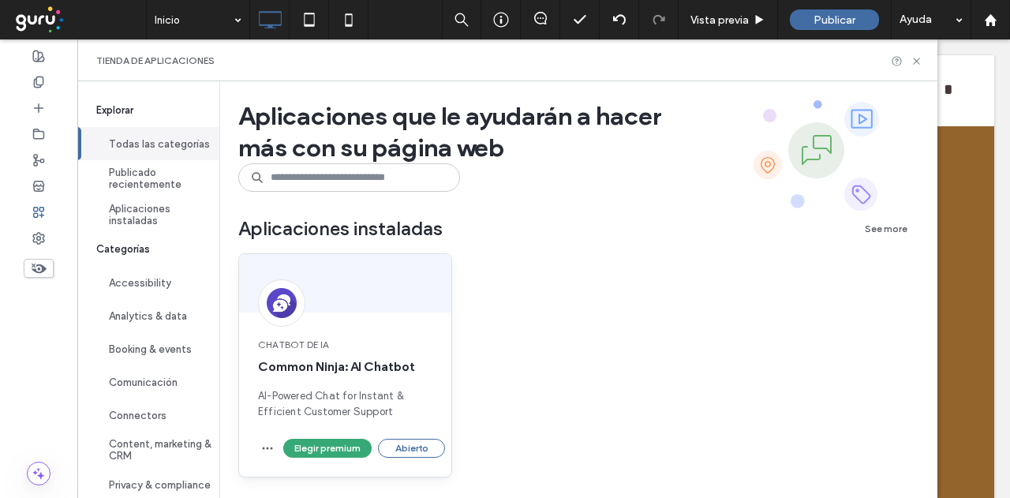
click at [366, 319] on div "Chatbot de IA Common Ninja: AI Chatbot AI-Powered Chat for Instant & Efficient …" at bounding box center [345, 379] width 212 height 120
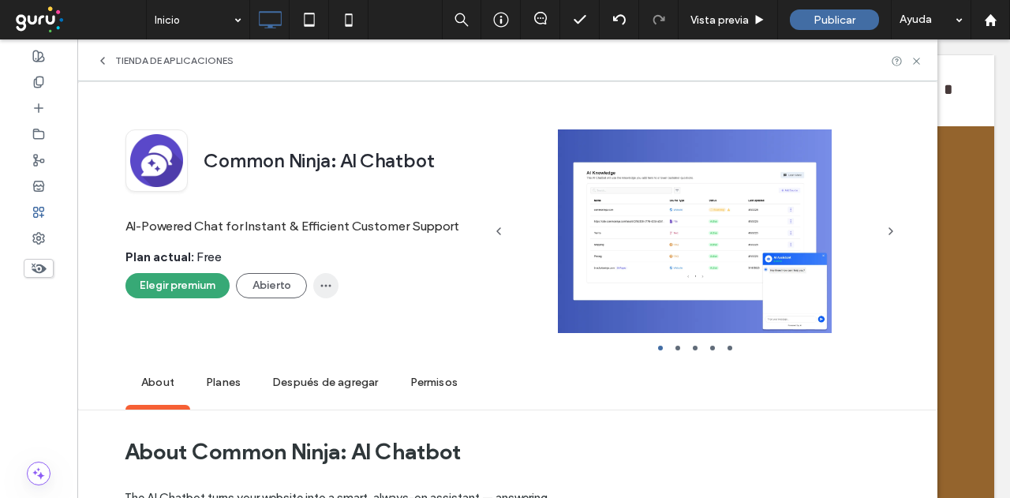
click at [330, 274] on span "button" at bounding box center [325, 285] width 25 height 25
click at [355, 325] on span "Remove" at bounding box center [364, 326] width 37 height 16
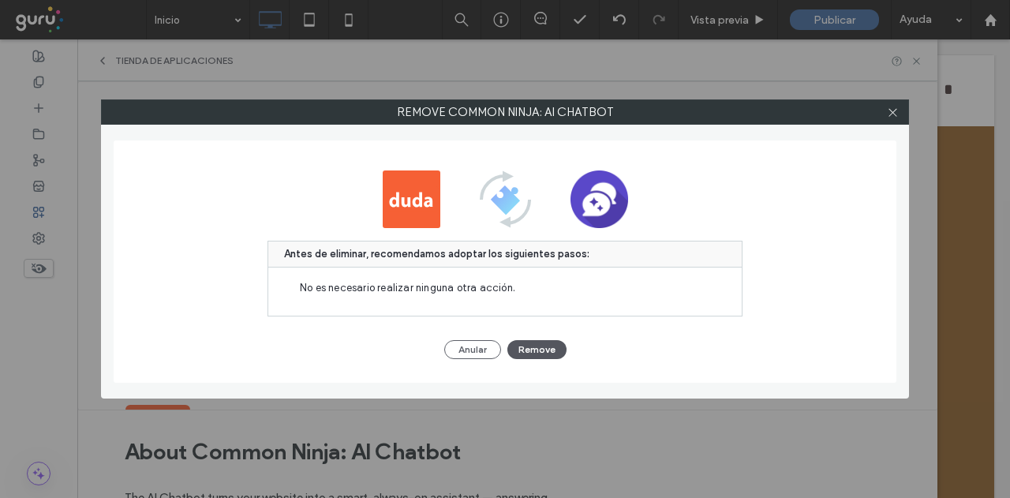
click at [544, 346] on button "Remove" at bounding box center [536, 349] width 59 height 19
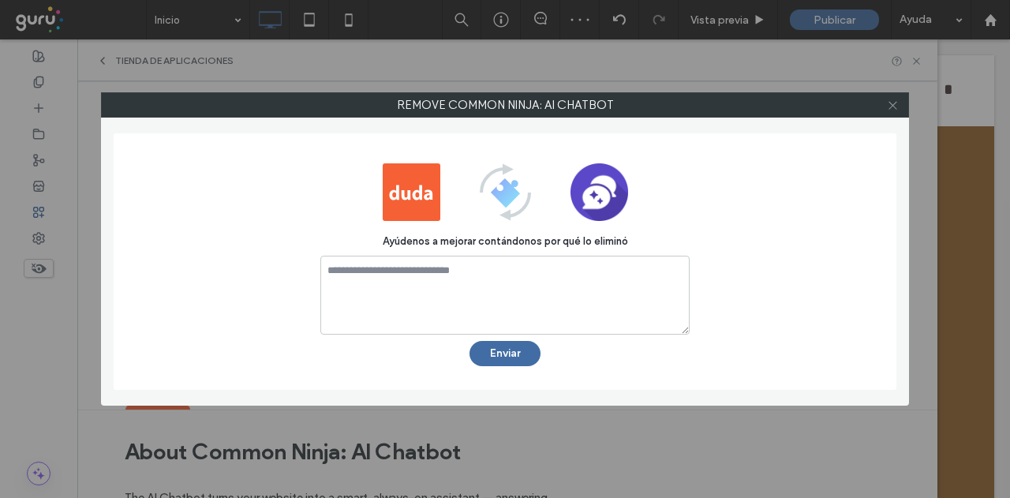
click at [887, 108] on icon at bounding box center [893, 105] width 12 height 12
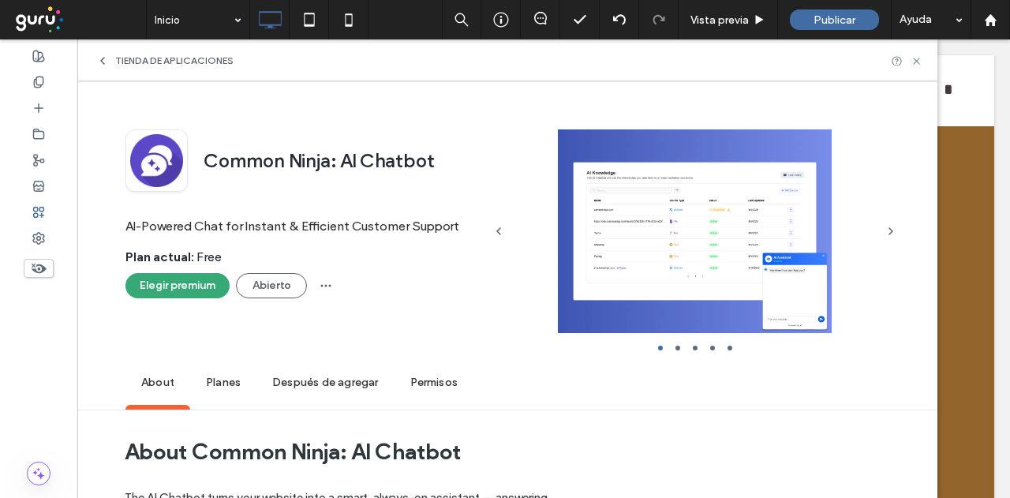
click at [99, 58] on icon at bounding box center [102, 60] width 13 height 13
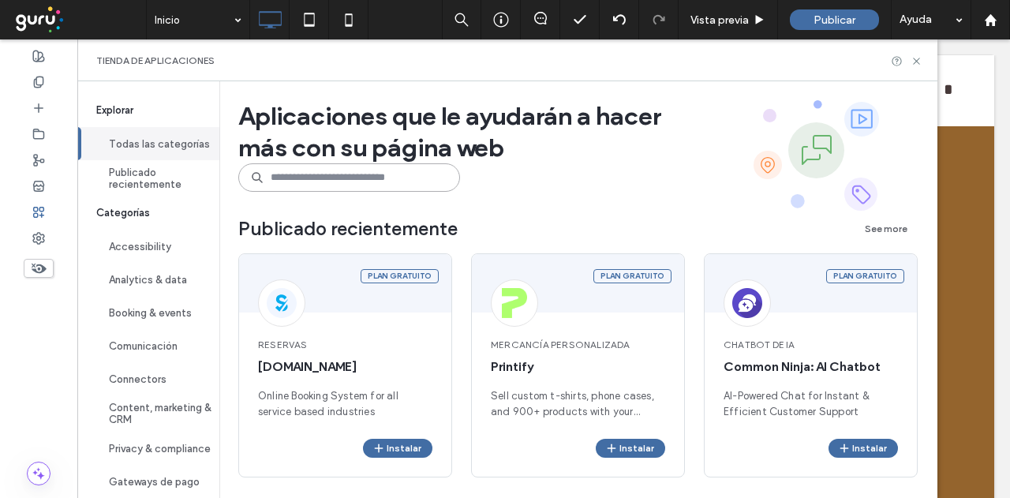
click at [413, 178] on input at bounding box center [349, 177] width 222 height 28
paste input "**********"
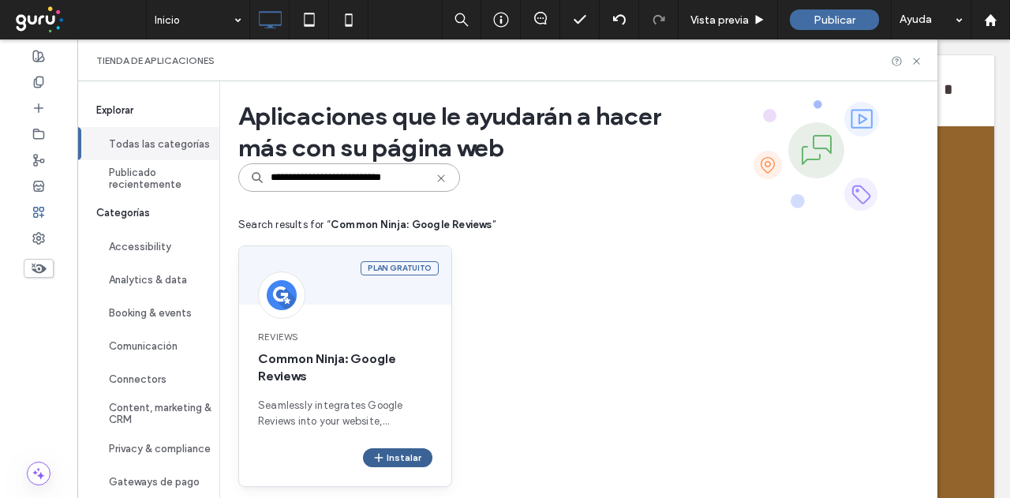
type input "**********"
click at [414, 454] on button "Instalar" at bounding box center [397, 457] width 69 height 19
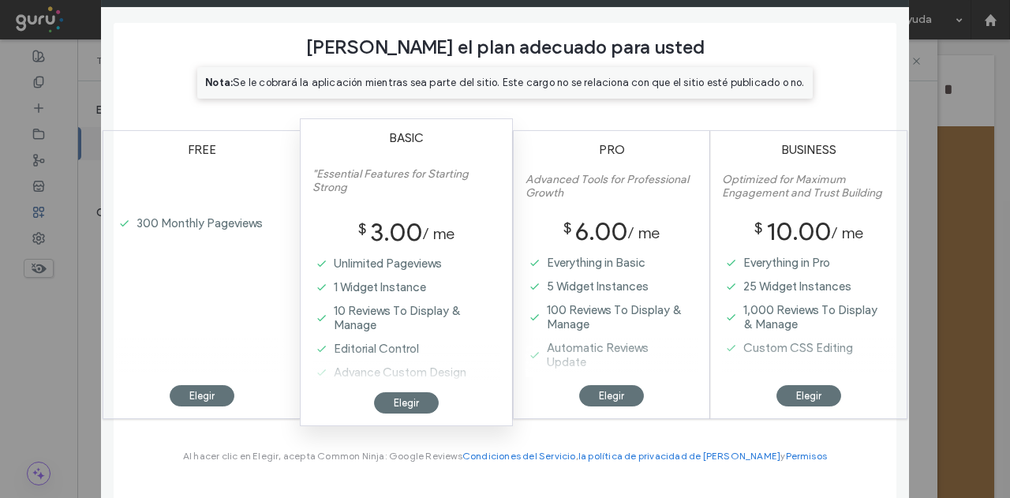
click at [200, 393] on div "Elegir" at bounding box center [202, 395] width 65 height 21
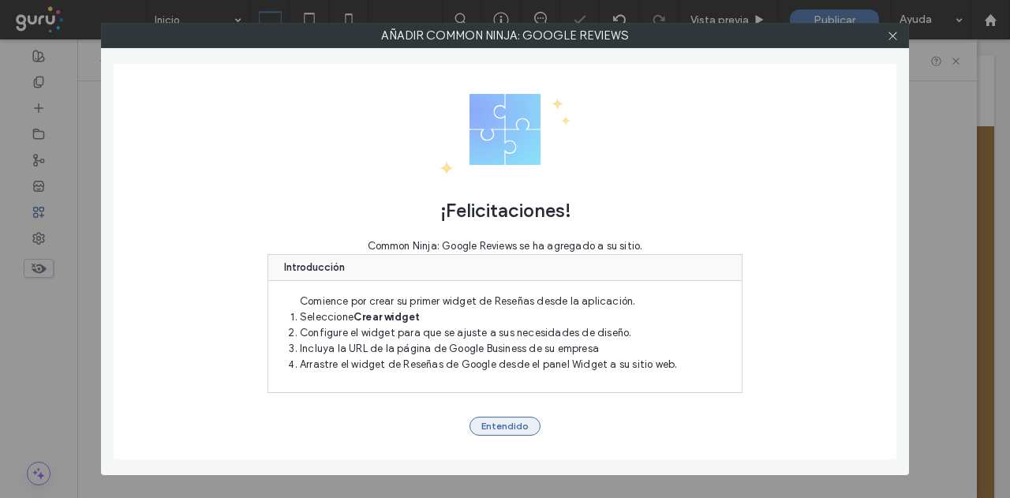
click at [522, 417] on button "Entendido" at bounding box center [505, 426] width 71 height 19
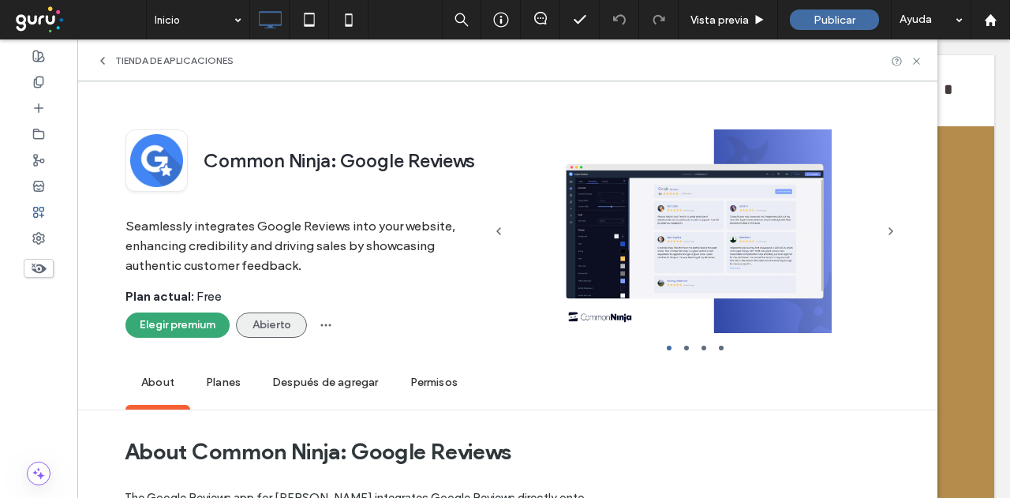
click at [273, 322] on button "Abierto" at bounding box center [271, 325] width 71 height 25
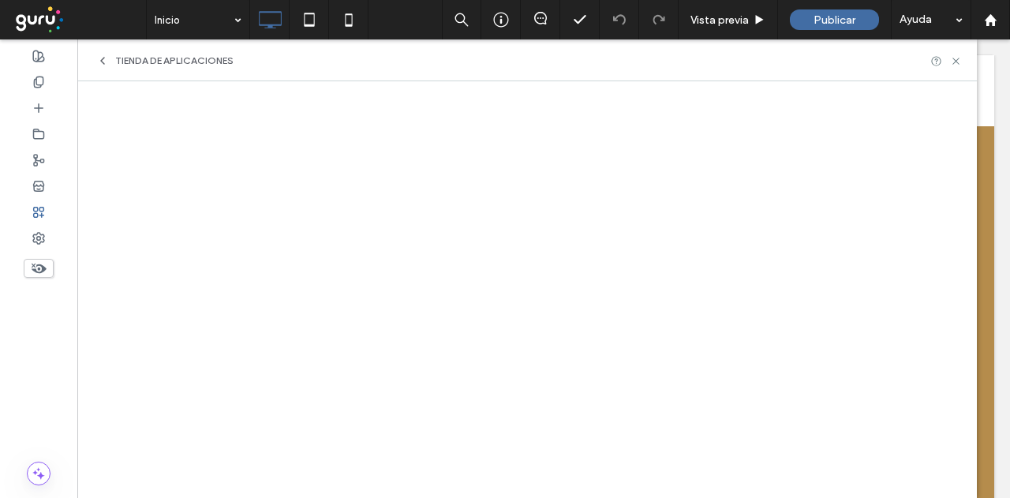
click at [379, 64] on div "Tienda de aplicaciones" at bounding box center [527, 60] width 900 height 42
click at [284, 42] on div "Tienda de aplicaciones" at bounding box center [527, 60] width 900 height 42
drag, startPoint x: 848, startPoint y: -75, endPoint x: 886, endPoint y: -54, distance: 43.1
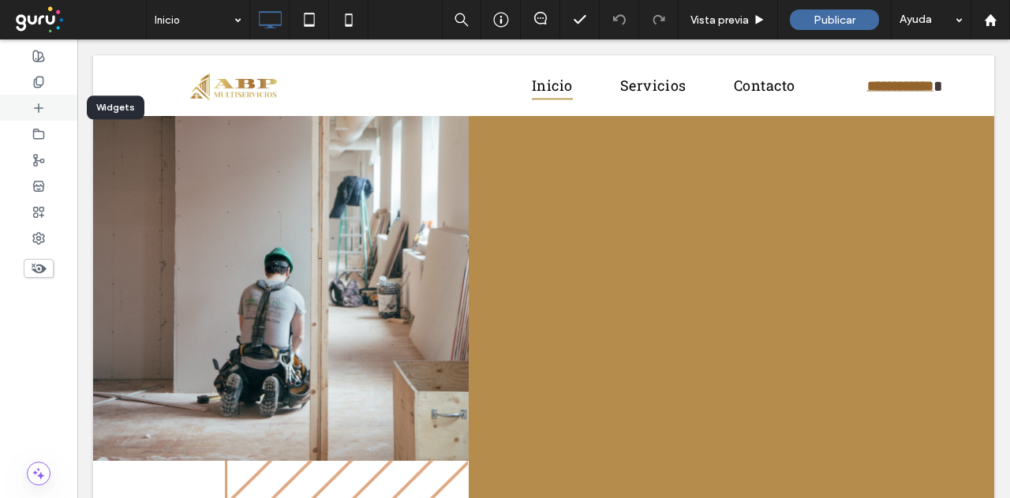
click at [32, 109] on icon at bounding box center [38, 108] width 13 height 13
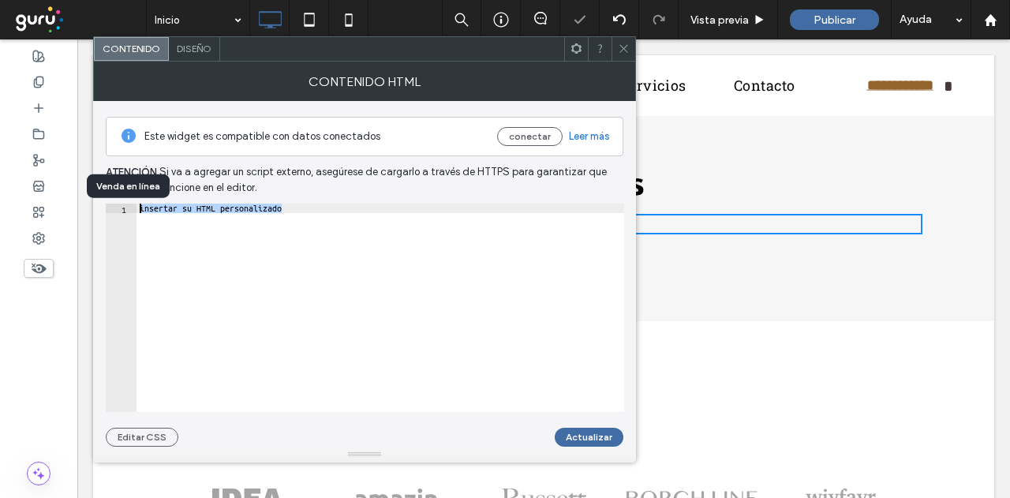
drag, startPoint x: 337, startPoint y: 224, endPoint x: 197, endPoint y: 181, distance: 147.0
click at [77, 173] on body ".wqwq-1{fill:#231f20;} .cls-1q, .cls-2q { fill-rule: evenodd; } .cls-2q { fill:…" at bounding box center [505, 249] width 1010 height 498
paste textarea "**********"
type textarea "**********"
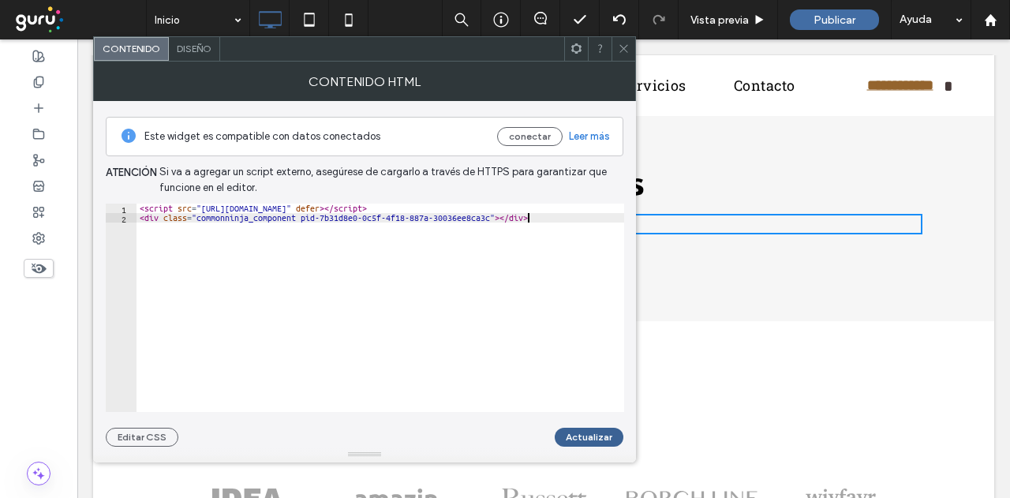
click at [594, 437] on button "Actualizar" at bounding box center [589, 437] width 69 height 19
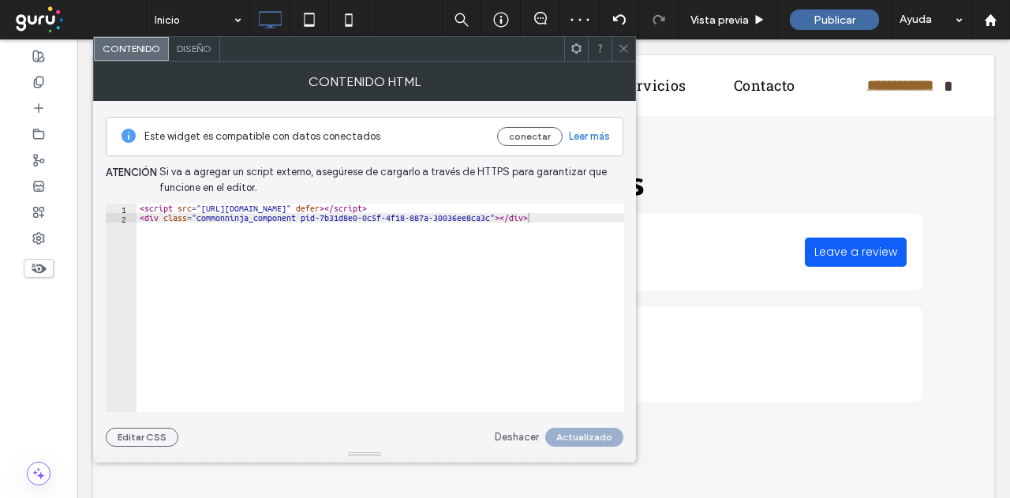
click at [621, 43] on icon at bounding box center [624, 49] width 12 height 12
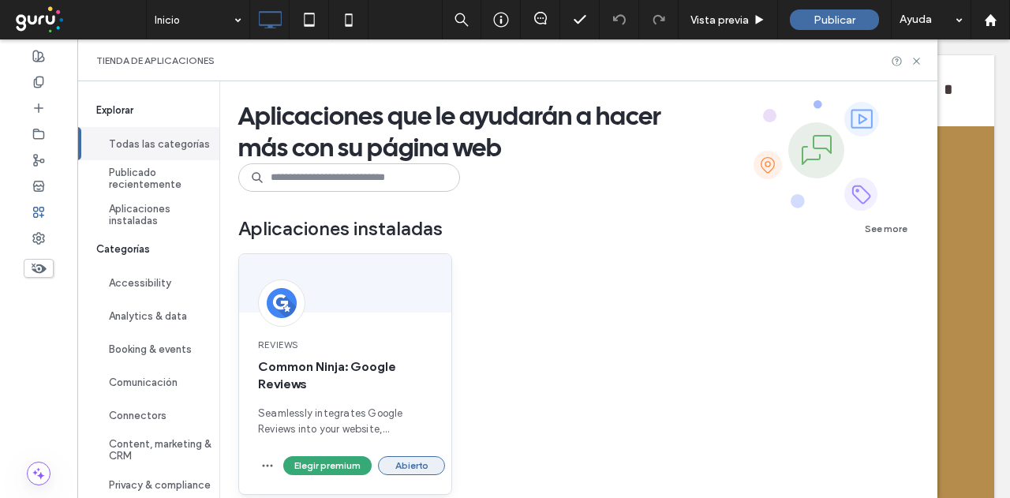
click at [420, 461] on button "Abierto" at bounding box center [411, 465] width 67 height 19
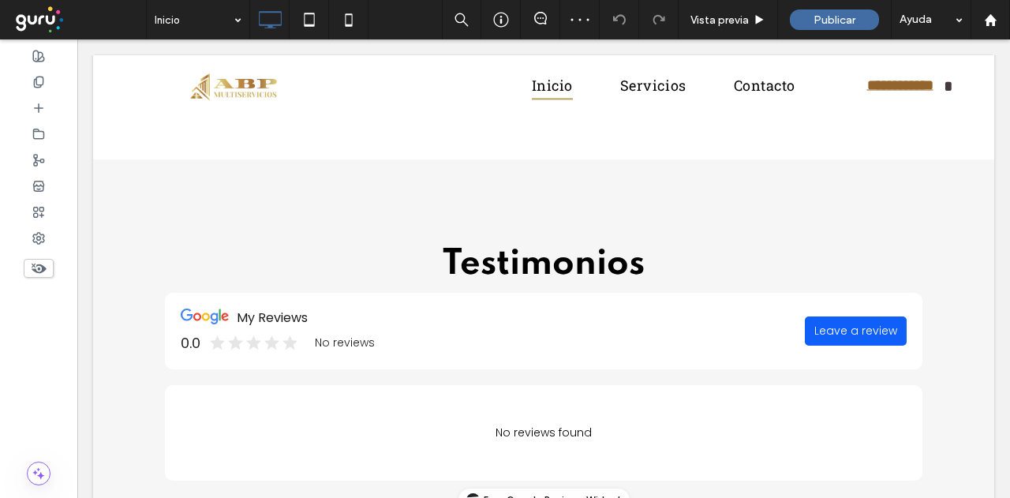
scroll to position [3541, 0]
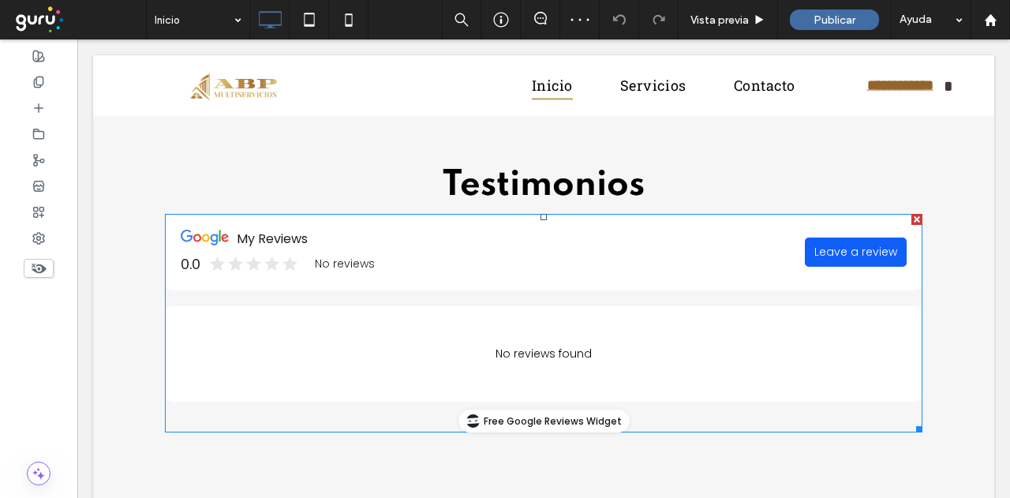
click at [504, 289] on span at bounding box center [544, 323] width 758 height 219
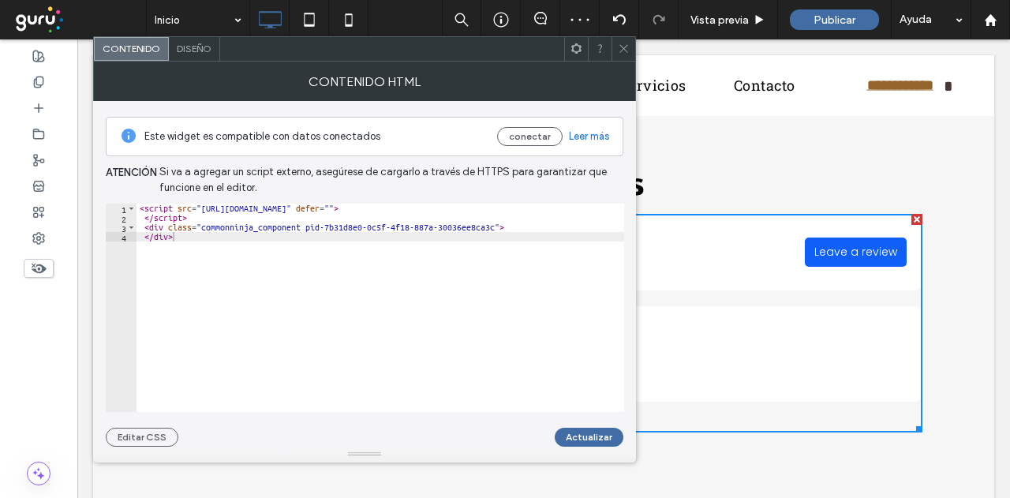
click at [619, 40] on span at bounding box center [624, 49] width 12 height 24
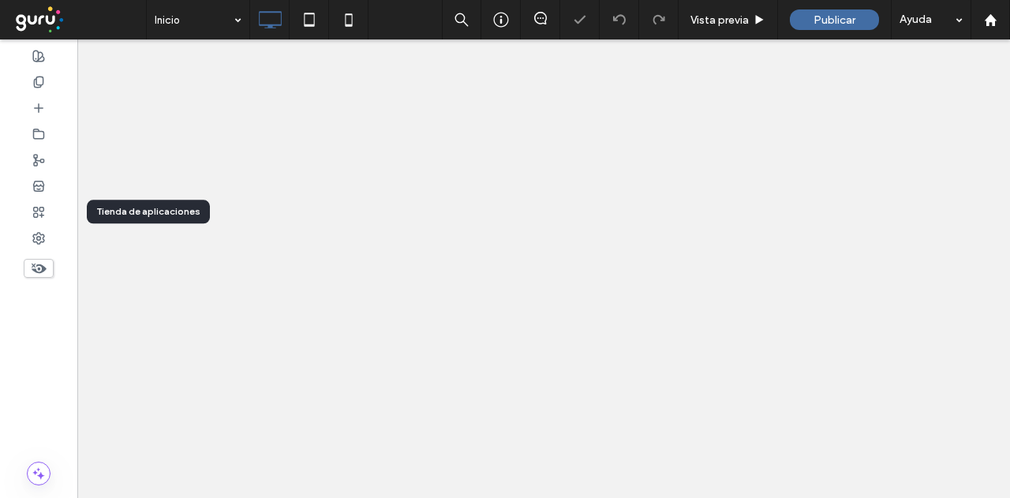
click at [41, 208] on icon at bounding box center [38, 212] width 13 height 13
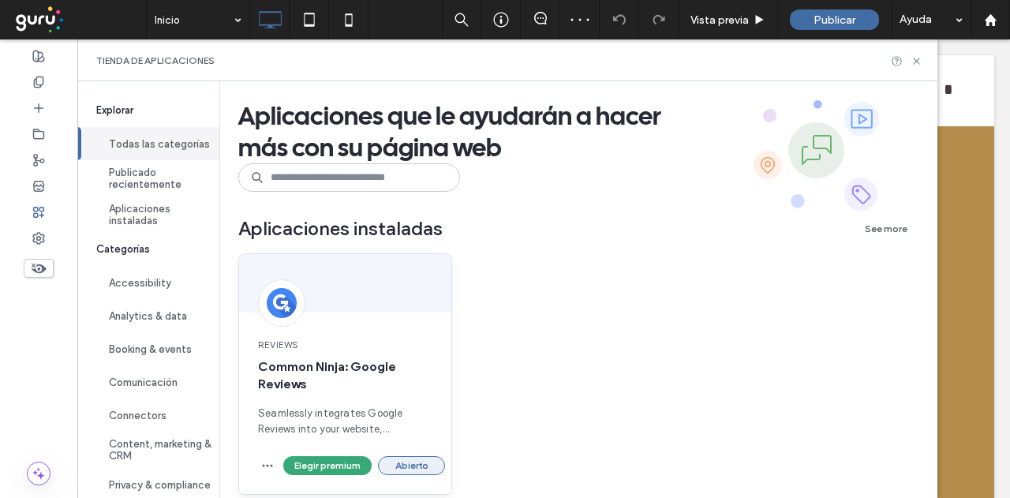
click at [399, 466] on button "Abierto" at bounding box center [411, 465] width 67 height 19
